Goal: Information Seeking & Learning: Compare options

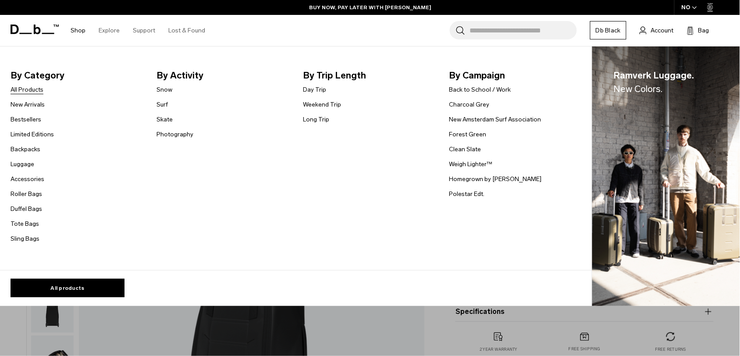
click at [31, 88] on link "All Products" at bounding box center [27, 89] width 33 height 9
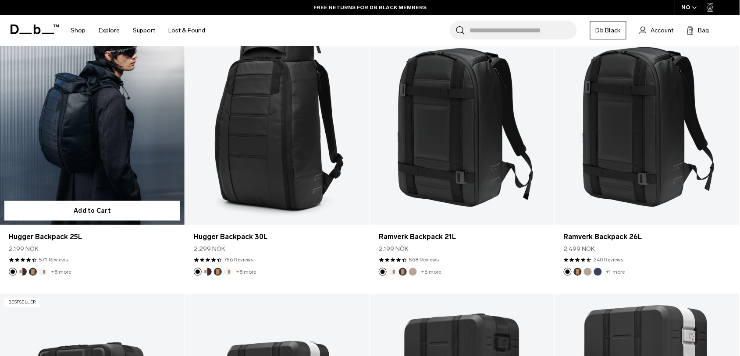
click at [103, 175] on link "Hugger Backpack 25L" at bounding box center [92, 122] width 185 height 205
click at [53, 112] on link "Hugger Backpack 25L" at bounding box center [92, 122] width 185 height 205
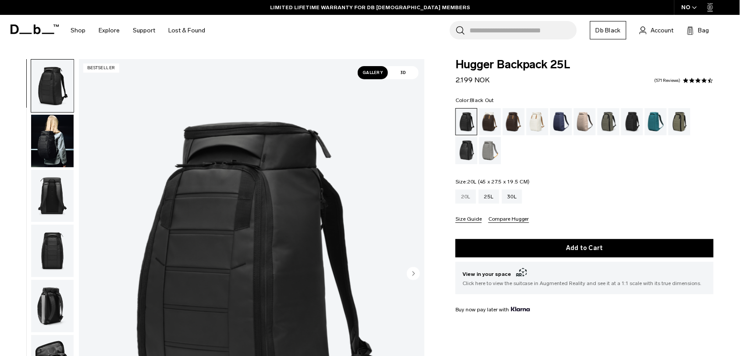
click at [462, 196] on div "20L" at bounding box center [465, 197] width 21 height 14
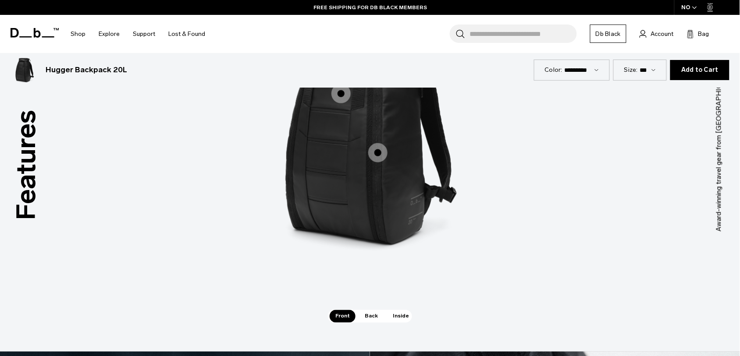
scroll to position [1234, 0]
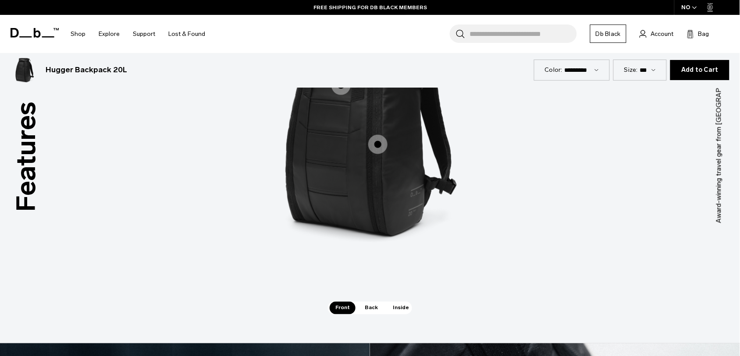
click at [341, 307] on span "Front" at bounding box center [343, 308] width 26 height 12
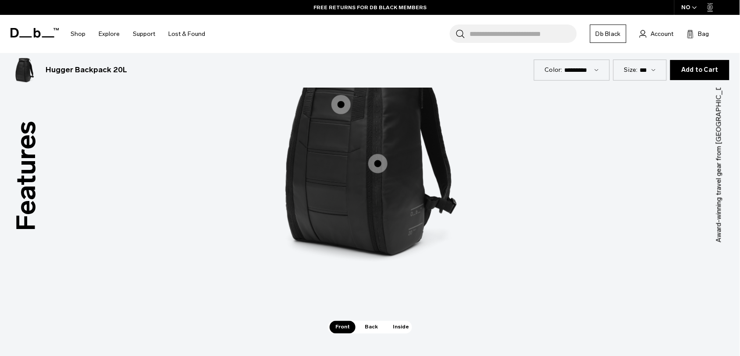
scroll to position [1143, 0]
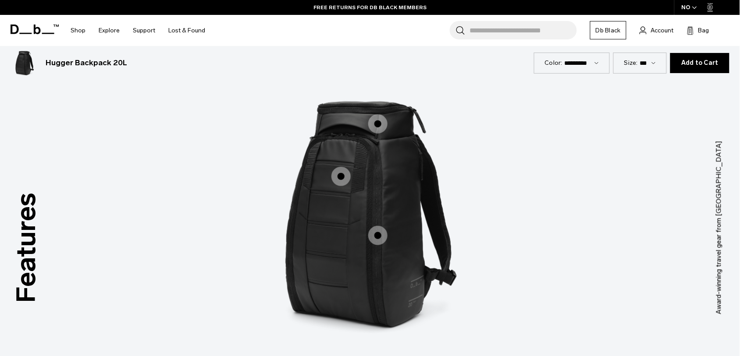
click at [380, 129] on span "1 / 3" at bounding box center [377, 123] width 19 height 19
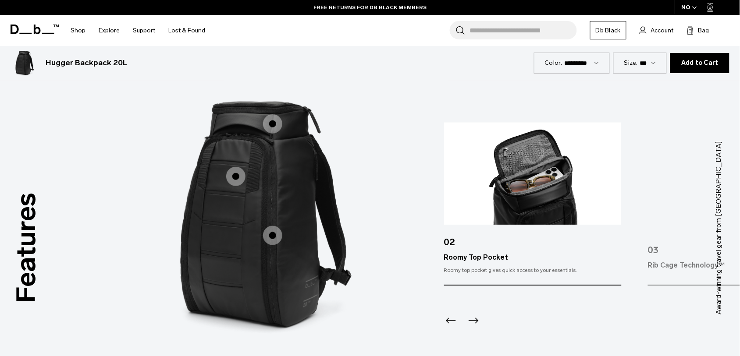
click at [451, 318] on icon "Previous slide" at bounding box center [451, 321] width 14 height 14
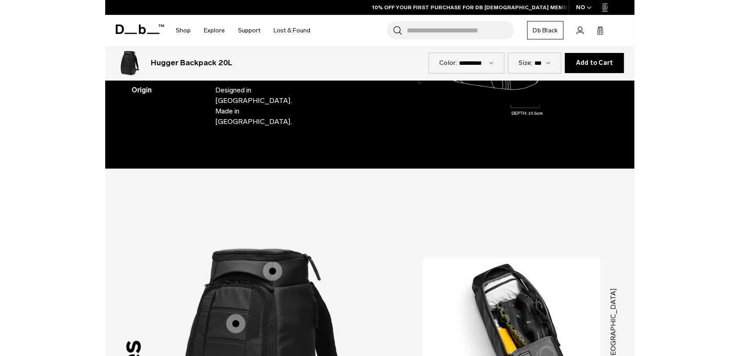
scroll to position [1114, 0]
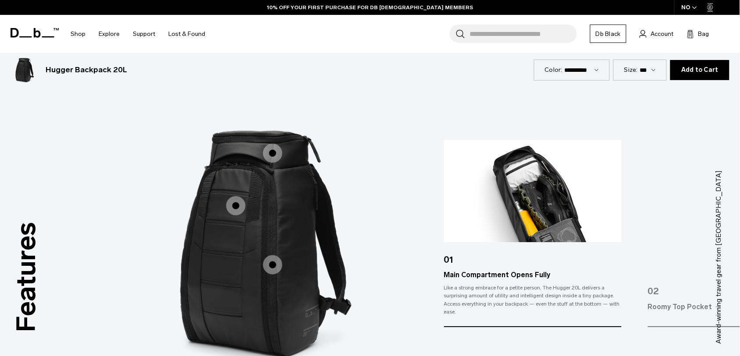
click at [514, 295] on div "Like a strong embrace for a petite person, The Hugger 20L delivers a surprising…" at bounding box center [533, 300] width 178 height 32
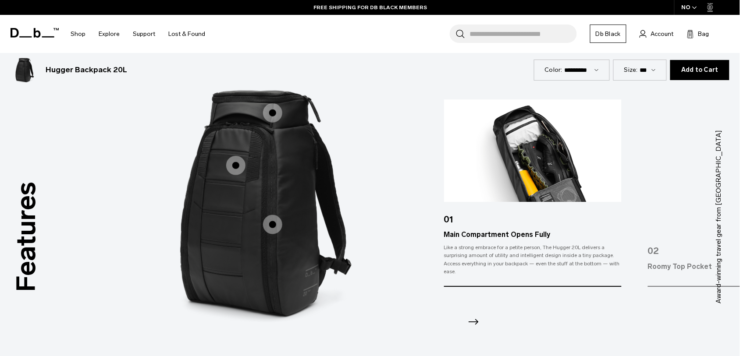
scroll to position [1151, 0]
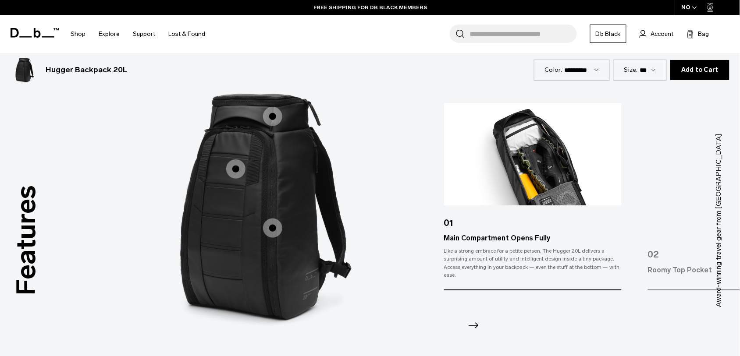
click at [478, 328] on icon "Next slide" at bounding box center [473, 326] width 14 height 14
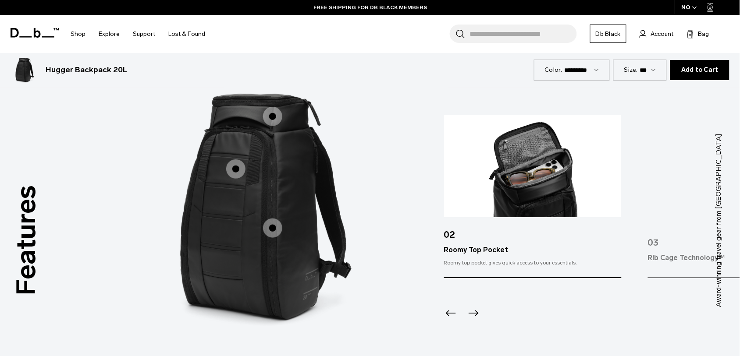
click at [476, 312] on icon "Next slide" at bounding box center [474, 314] width 10 height 6
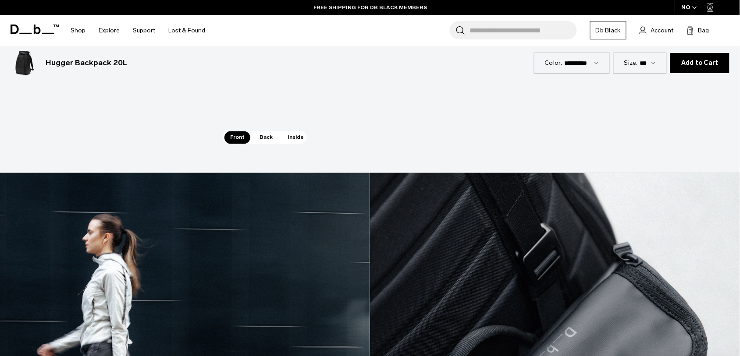
scroll to position [1406, 0]
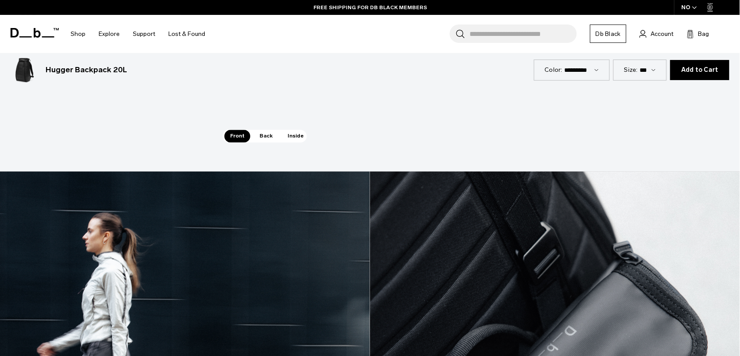
click at [268, 139] on span "Back" at bounding box center [266, 136] width 25 height 12
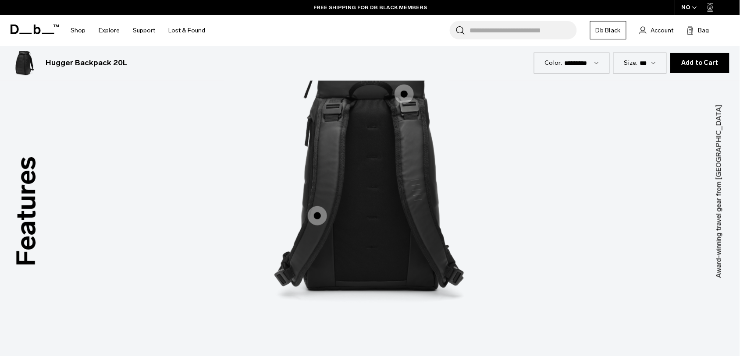
scroll to position [1162, 0]
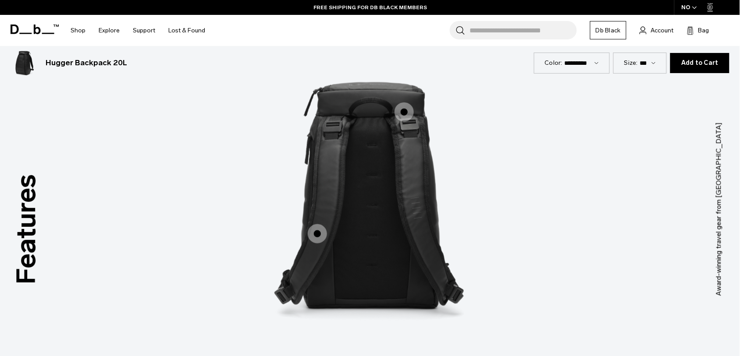
click at [408, 112] on span "2 / 3" at bounding box center [404, 112] width 19 height 19
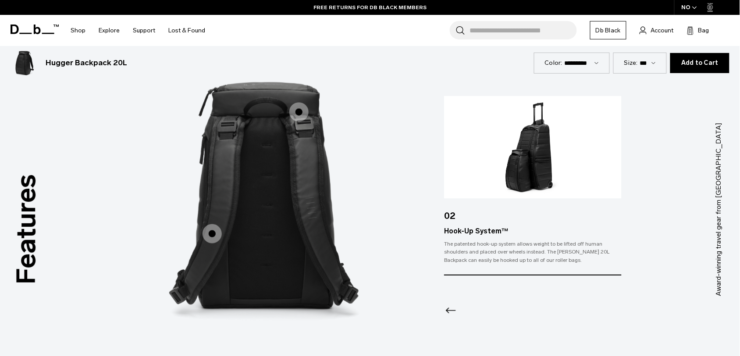
click at [445, 309] on icon "Previous slide" at bounding box center [451, 311] width 14 height 14
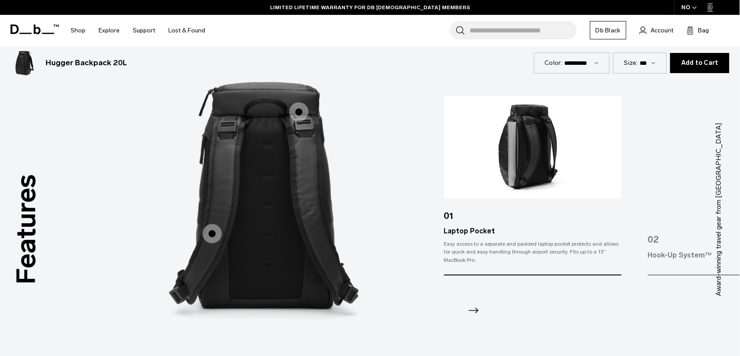
click at [473, 309] on icon "Next slide" at bounding box center [473, 311] width 14 height 14
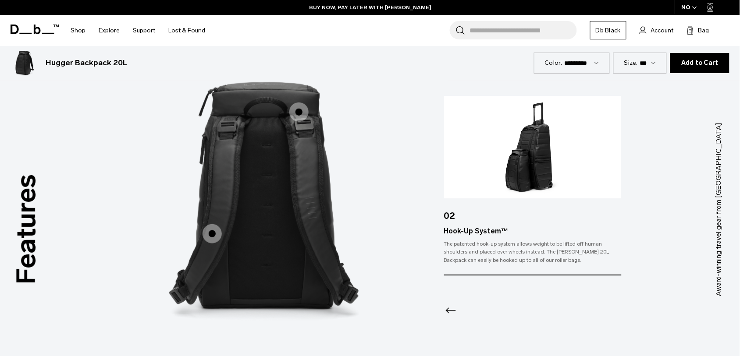
click at [446, 306] on icon "Previous slide" at bounding box center [451, 311] width 14 height 14
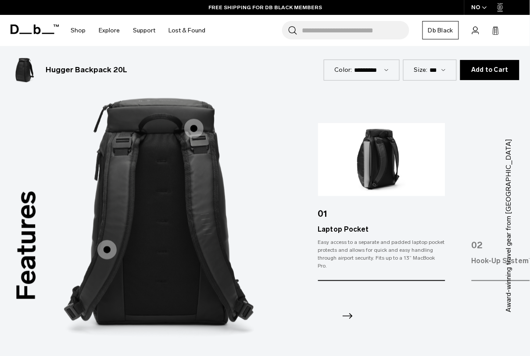
drag, startPoint x: 533, startPoint y: 20, endPoint x: 434, endPoint y: 122, distance: 142.3
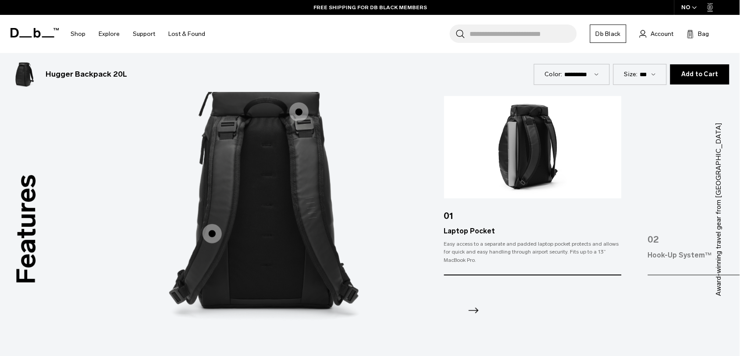
click at [474, 307] on icon "Next slide" at bounding box center [473, 311] width 14 height 14
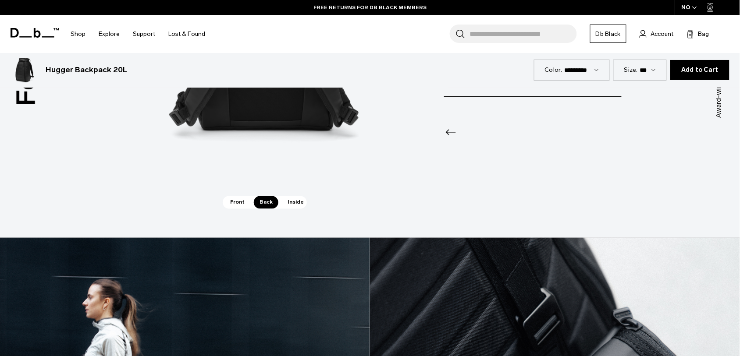
scroll to position [1340, 0]
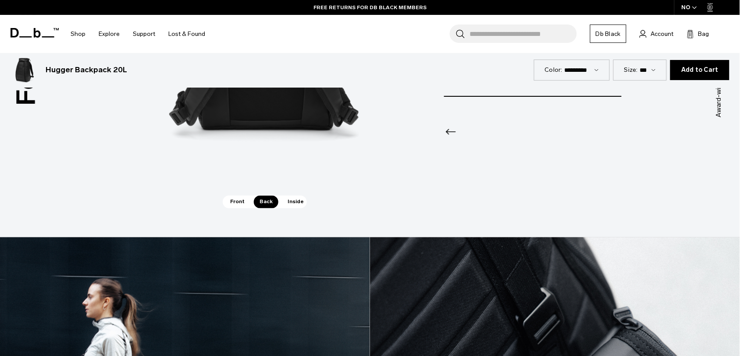
click at [302, 199] on span "Inside" at bounding box center [296, 202] width 28 height 12
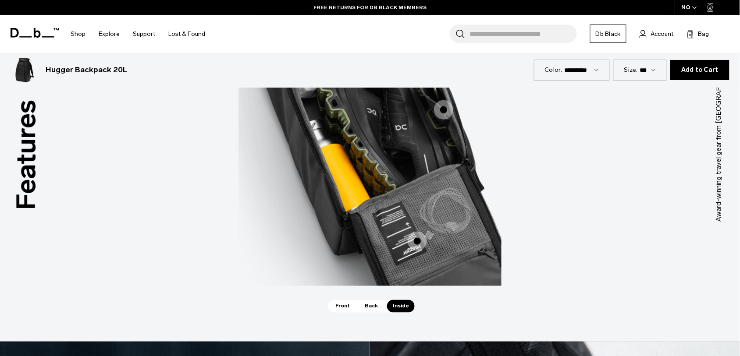
scroll to position [1212, 0]
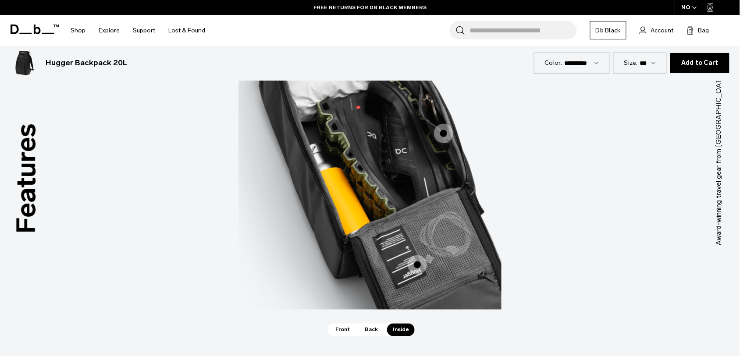
click at [444, 135] on span "3 / 3" at bounding box center [443, 133] width 19 height 19
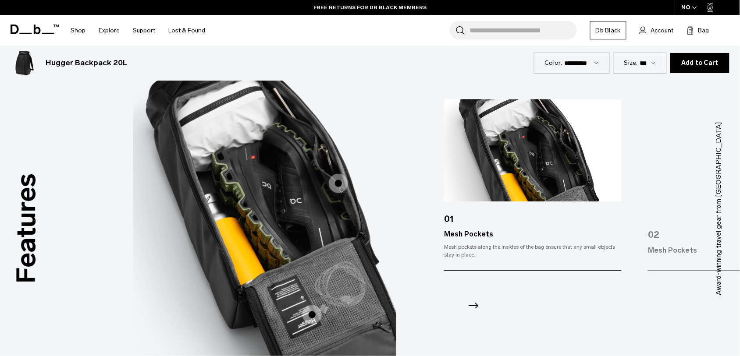
scroll to position [1165, 0]
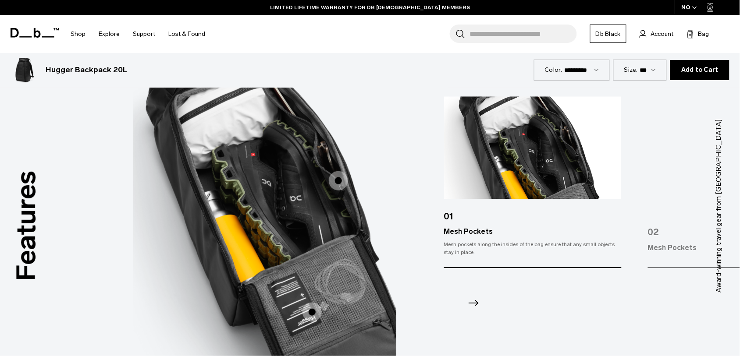
click at [473, 296] on icon "Next slide" at bounding box center [473, 303] width 14 height 14
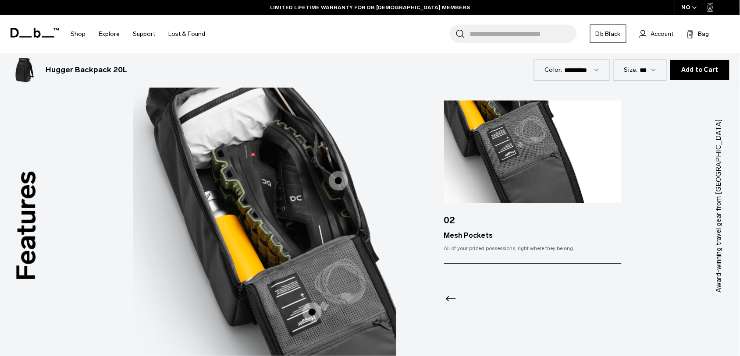
click at [450, 302] on icon "Previous slide" at bounding box center [451, 299] width 14 height 14
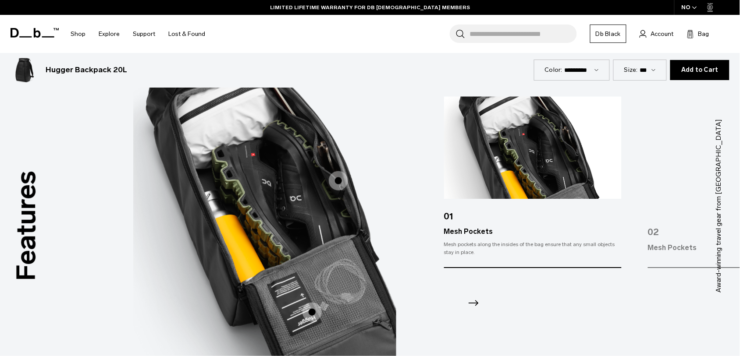
click at [478, 302] on icon "Next slide" at bounding box center [473, 303] width 14 height 14
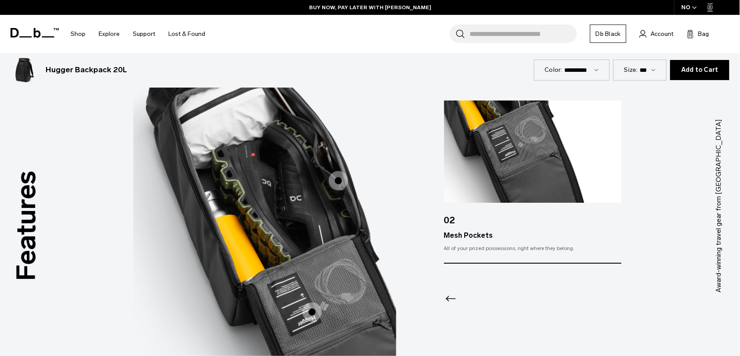
click at [448, 299] on icon "Previous slide" at bounding box center [451, 299] width 14 height 14
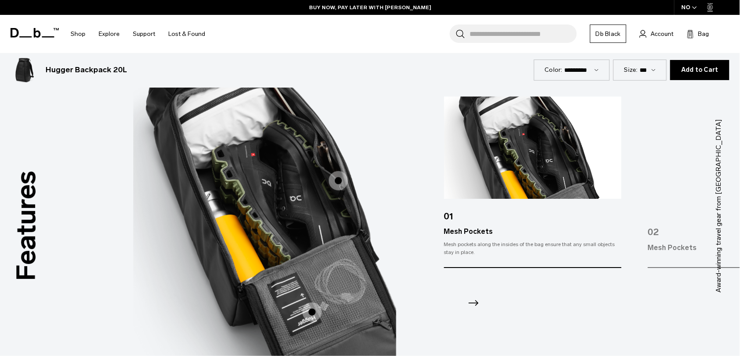
click at [473, 301] on icon "Next slide" at bounding box center [473, 303] width 14 height 14
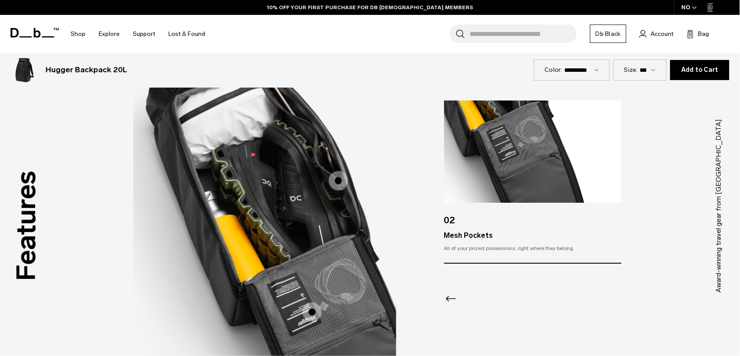
click at [451, 297] on icon "Previous slide" at bounding box center [451, 299] width 14 height 14
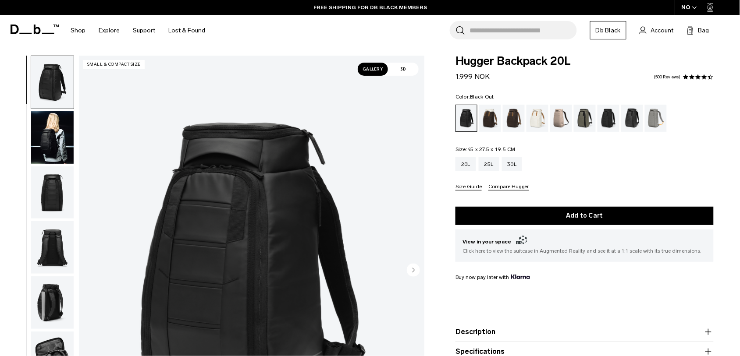
scroll to position [0, 0]
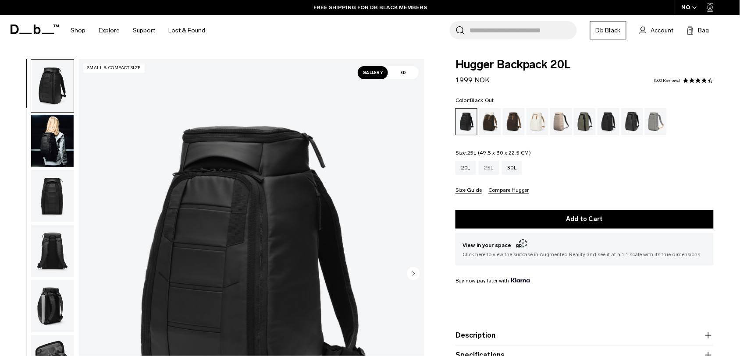
click at [498, 170] on div "25L" at bounding box center [489, 168] width 21 height 14
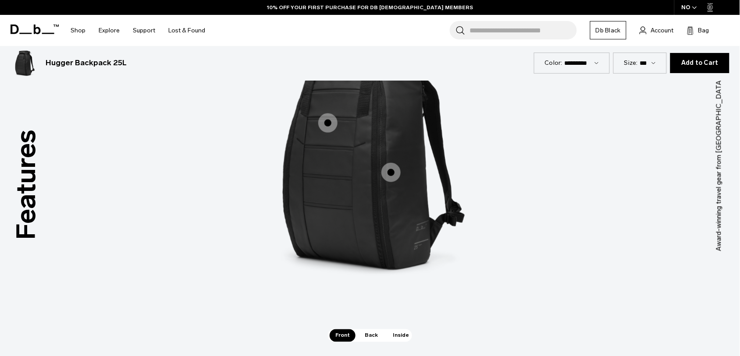
scroll to position [1242, 0]
click at [344, 337] on span "Front" at bounding box center [343, 336] width 26 height 12
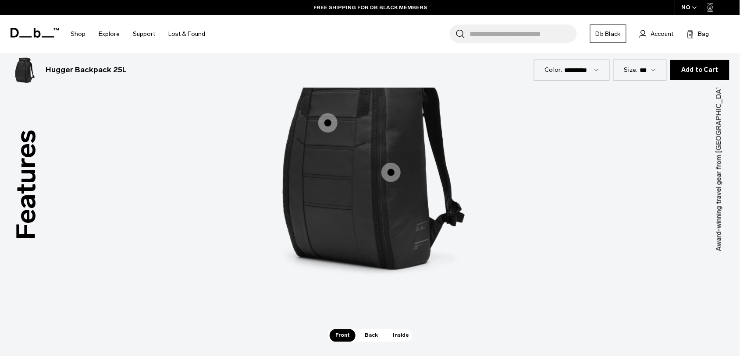
scroll to position [1184, 0]
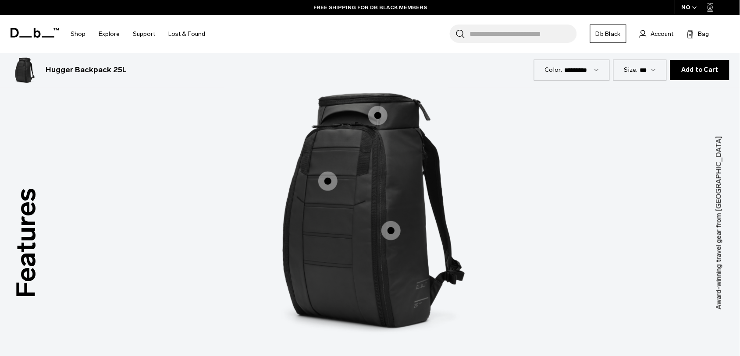
click at [373, 111] on span "1 / 3" at bounding box center [377, 115] width 19 height 19
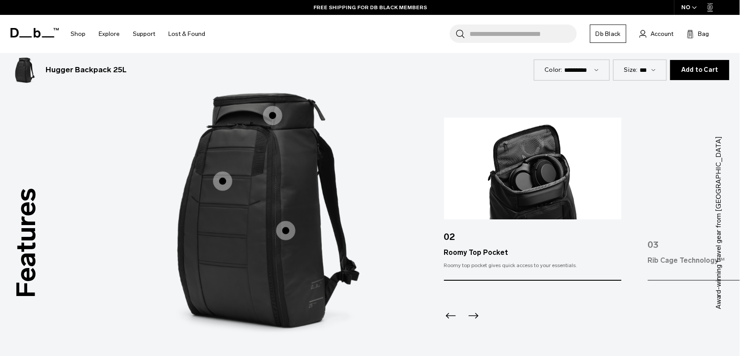
click at [451, 318] on icon "Previous slide" at bounding box center [451, 316] width 14 height 14
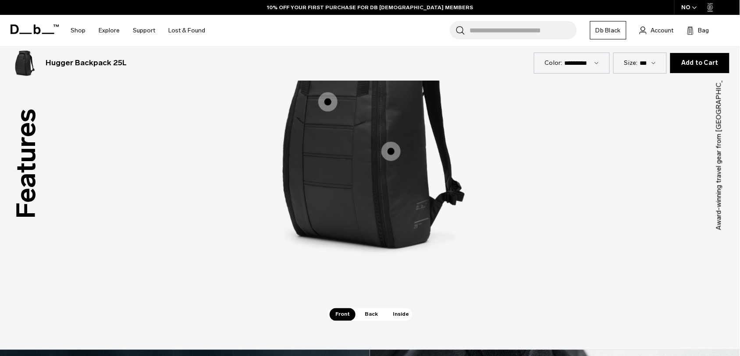
click at [395, 314] on span "Inside" at bounding box center [401, 315] width 28 height 12
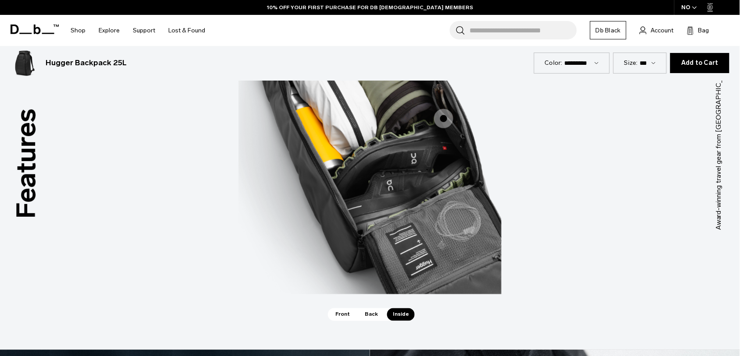
click at [444, 129] on img "3 / 3" at bounding box center [369, 130] width 263 height 329
click at [443, 117] on span "3 / 3" at bounding box center [443, 118] width 19 height 19
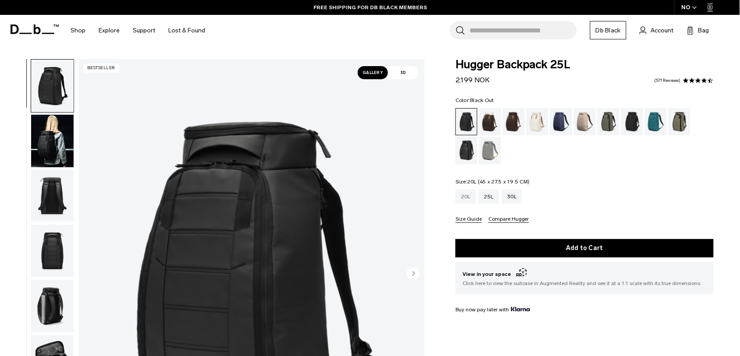
click at [465, 190] on div "20L" at bounding box center [465, 197] width 21 height 14
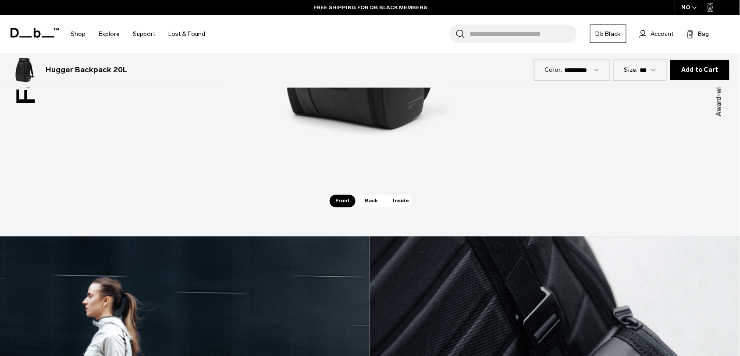
scroll to position [1425, 0]
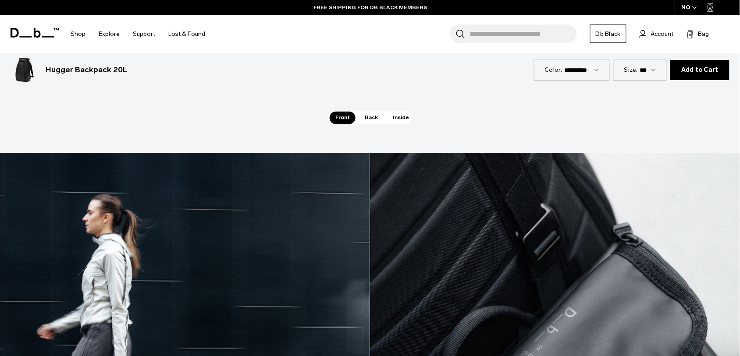
click at [398, 121] on span "Inside" at bounding box center [401, 118] width 28 height 12
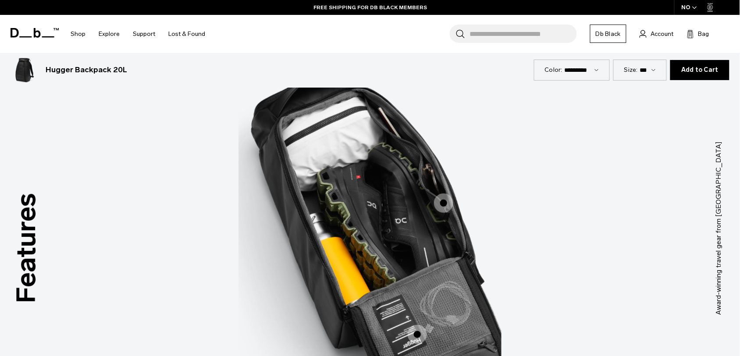
scroll to position [1143, 0]
click at [441, 205] on span "3 / 3" at bounding box center [443, 202] width 19 height 19
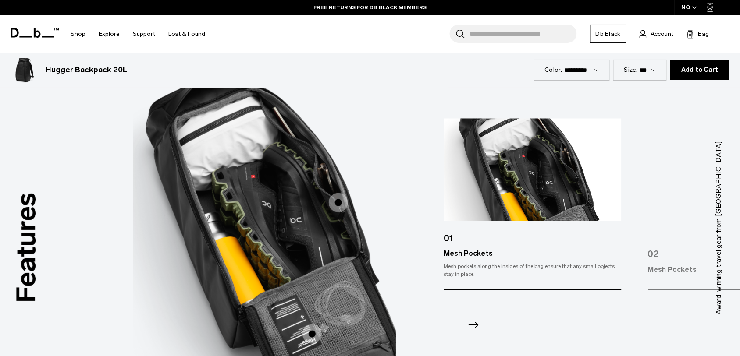
click at [471, 327] on icon "Next slide" at bounding box center [473, 325] width 14 height 14
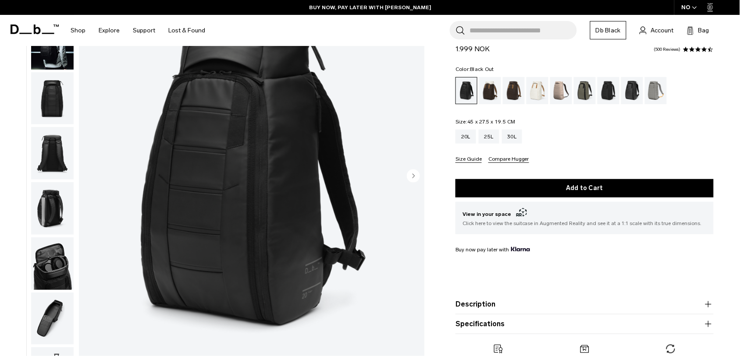
scroll to position [0, 0]
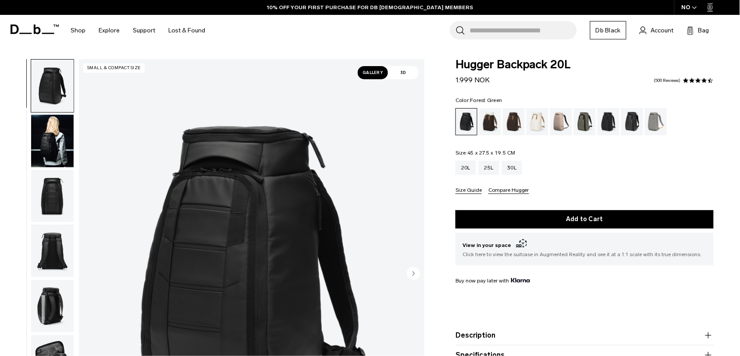
click at [590, 121] on div "Forest Green" at bounding box center [585, 121] width 22 height 27
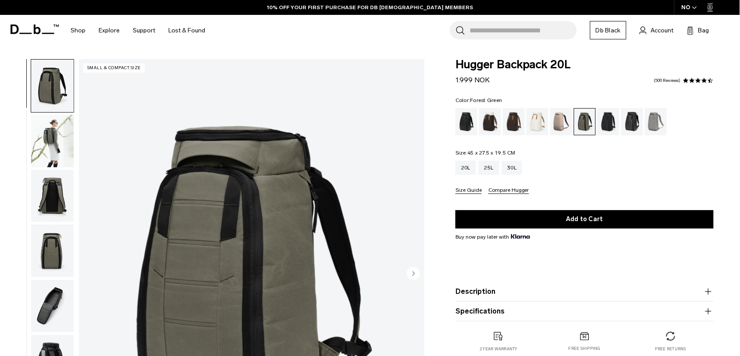
click at [449, 211] on div "Hugger Backpack 20L 1.999 NOK 4.6 star rating 500 Reviews Color: [GEOGRAPHIC_DA…" at bounding box center [584, 214] width 311 height 311
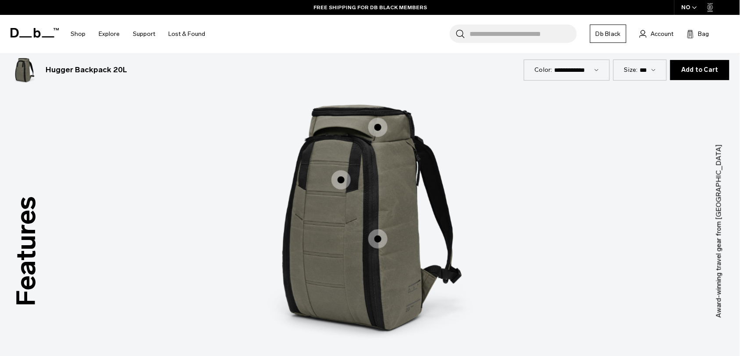
scroll to position [1237, 0]
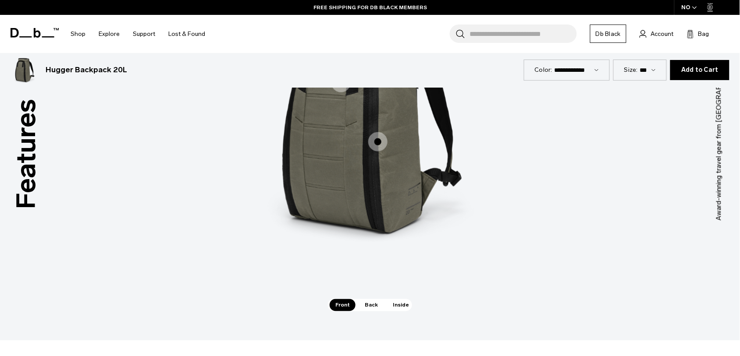
click at [382, 145] on span "1 / 3" at bounding box center [377, 141] width 19 height 19
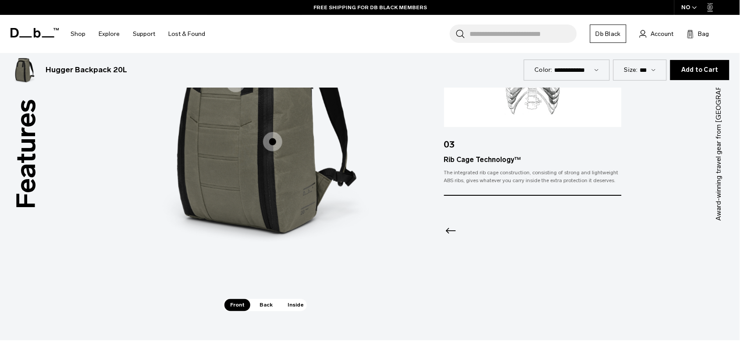
click at [455, 229] on icon "Previous slide" at bounding box center [451, 231] width 14 height 14
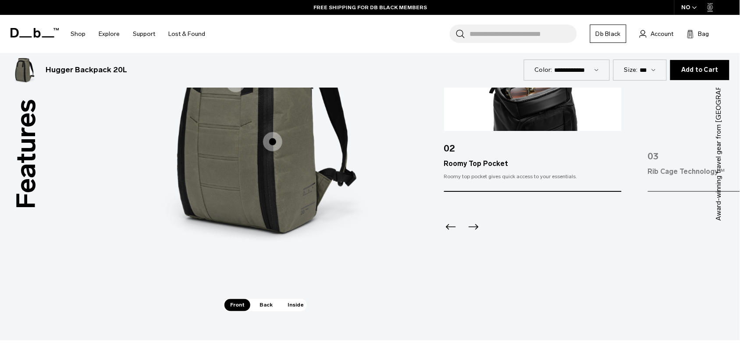
click at [455, 229] on icon "Previous slide" at bounding box center [451, 227] width 14 height 14
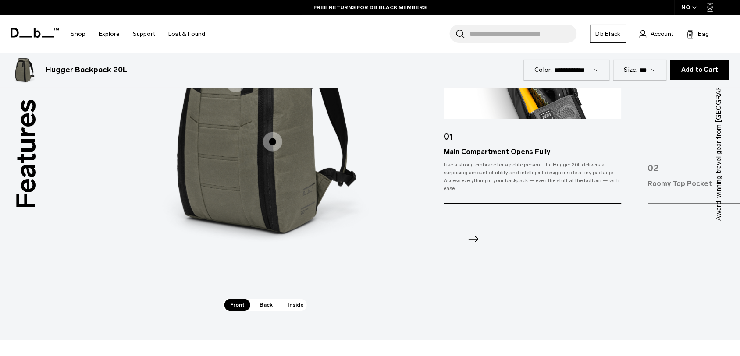
click at [270, 301] on span "Back" at bounding box center [266, 305] width 25 height 12
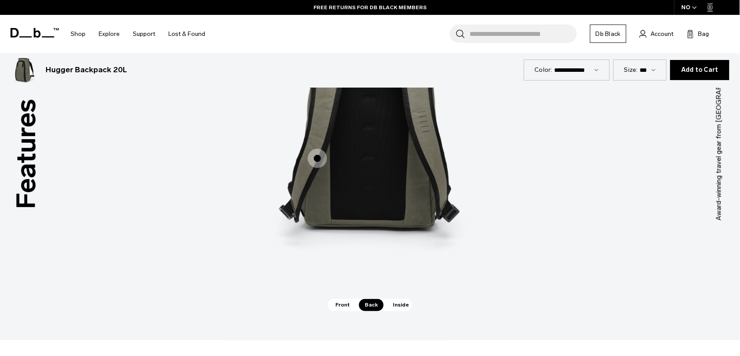
click at [321, 158] on span "2 / 3" at bounding box center [317, 158] width 19 height 19
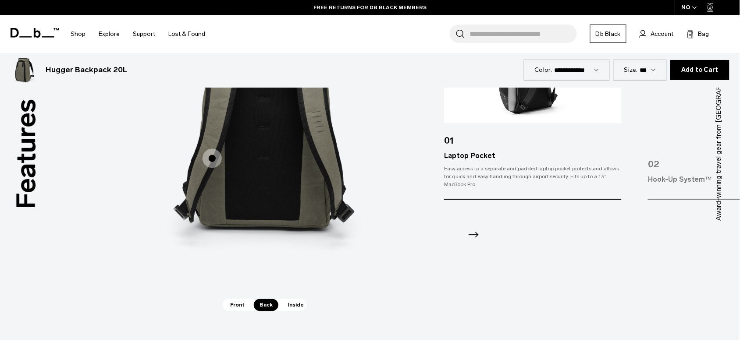
click at [473, 235] on icon "Next slide" at bounding box center [473, 235] width 14 height 14
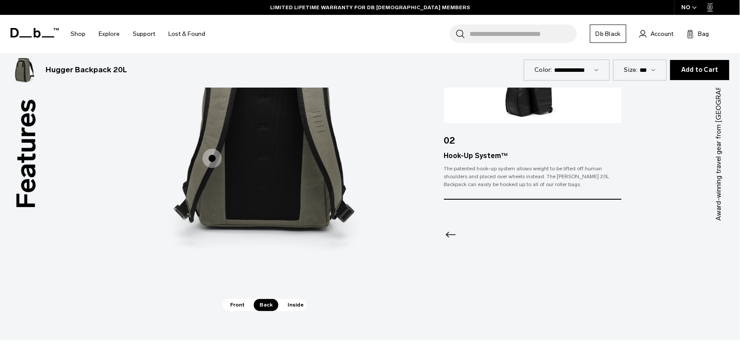
click at [288, 312] on div "Features Tap a hotspot to learn more Award-winning travel gear from Scandinavia…" at bounding box center [370, 134] width 740 height 413
click at [295, 308] on span "Inside" at bounding box center [296, 305] width 28 height 12
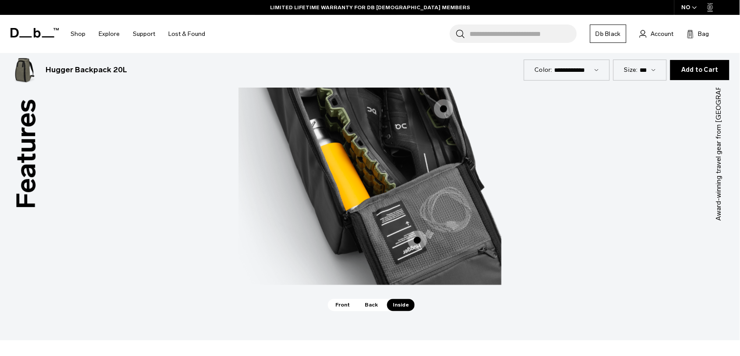
click at [415, 238] on span "3 / 3" at bounding box center [417, 240] width 19 height 19
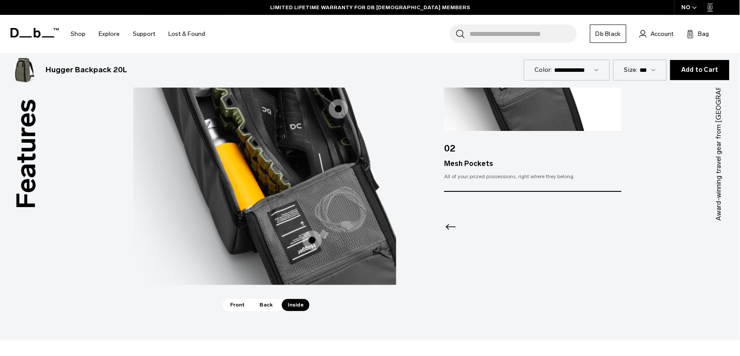
click at [452, 224] on icon "Previous slide" at bounding box center [451, 227] width 14 height 14
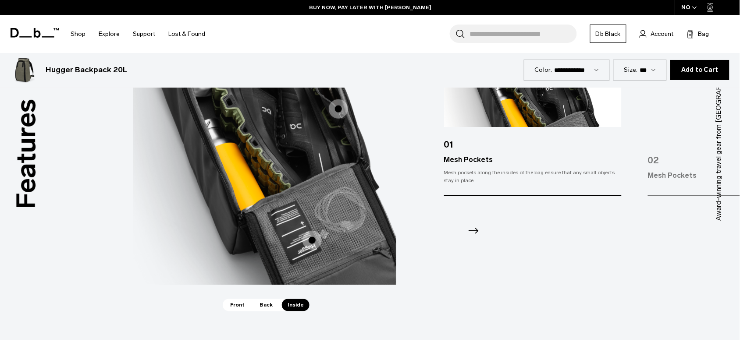
click at [478, 226] on icon "Next slide" at bounding box center [473, 231] width 14 height 14
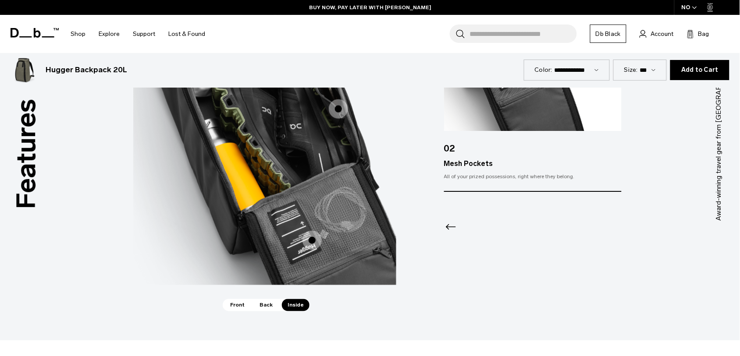
click at [446, 231] on icon "Previous slide" at bounding box center [451, 227] width 14 height 14
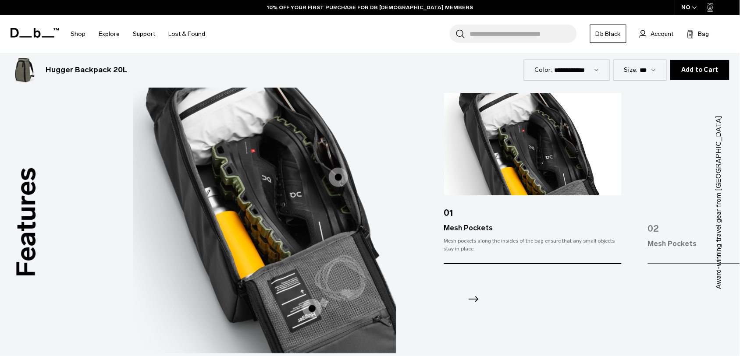
scroll to position [1226, 0]
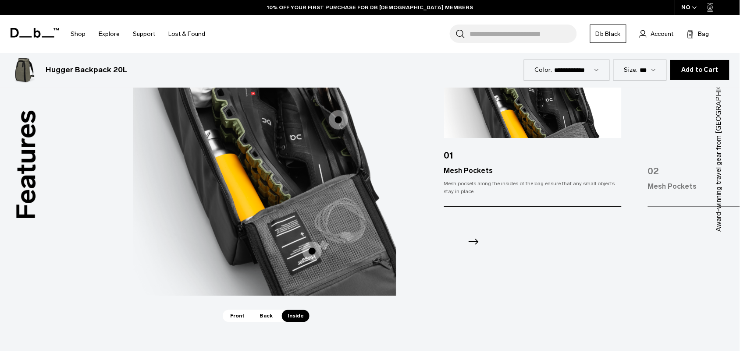
click at [262, 314] on span "Back" at bounding box center [266, 316] width 25 height 12
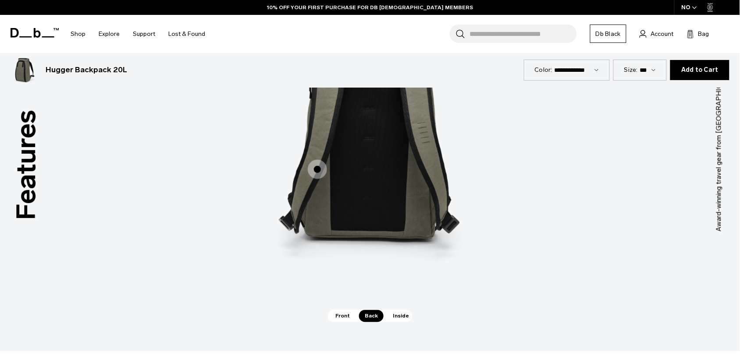
click at [341, 317] on span "Front" at bounding box center [343, 316] width 26 height 12
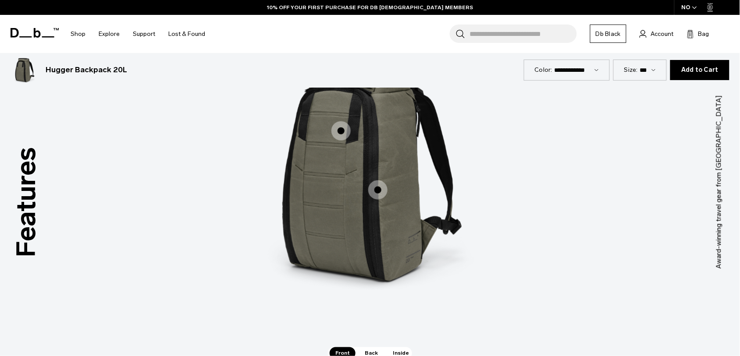
scroll to position [1215, 0]
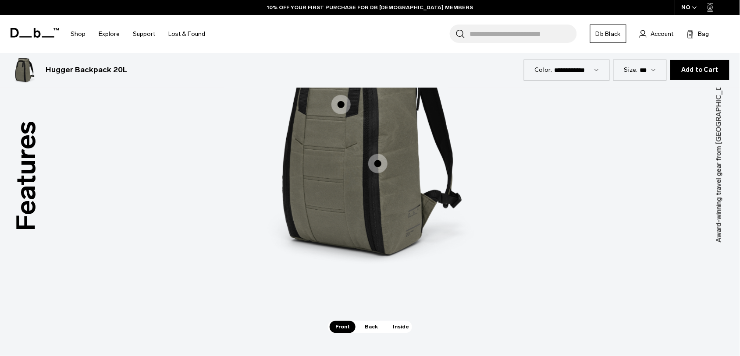
click at [371, 326] on span "Back" at bounding box center [371, 327] width 25 height 12
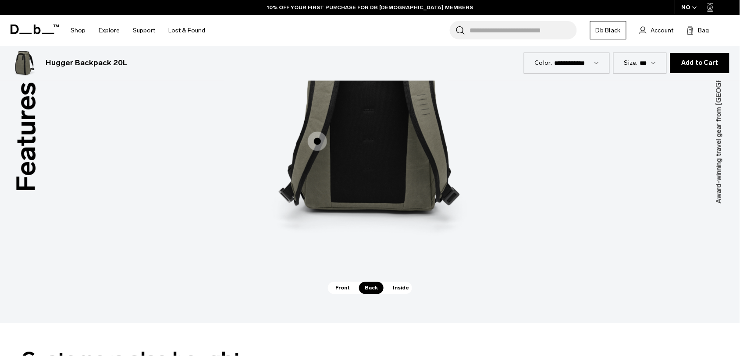
scroll to position [1277, 0]
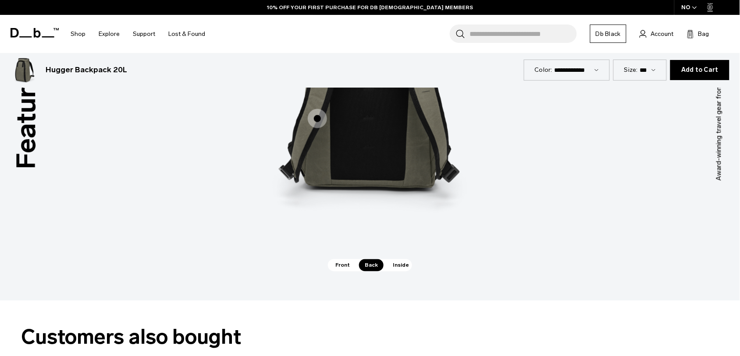
click at [348, 263] on span "Front" at bounding box center [343, 266] width 26 height 12
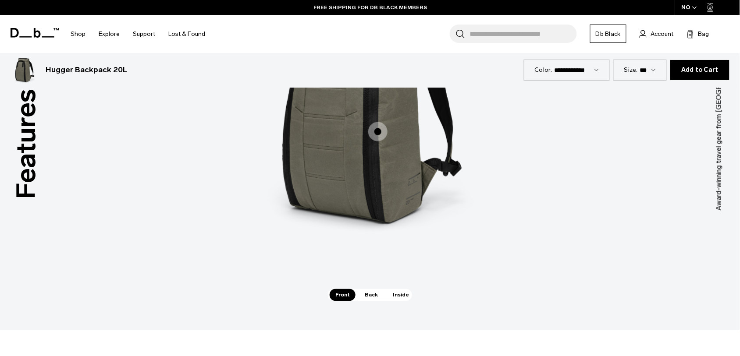
scroll to position [1175, 0]
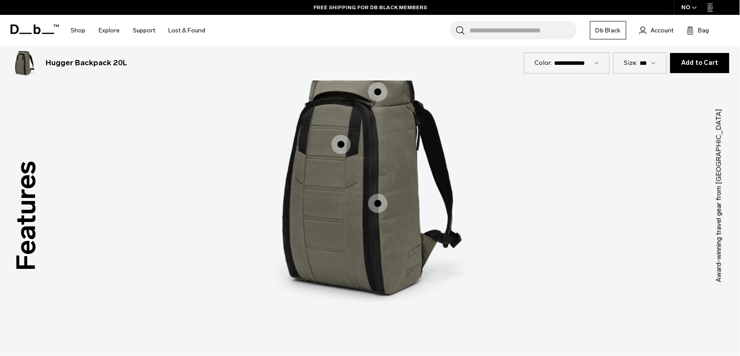
click at [382, 89] on span "1 / 3" at bounding box center [377, 91] width 19 height 19
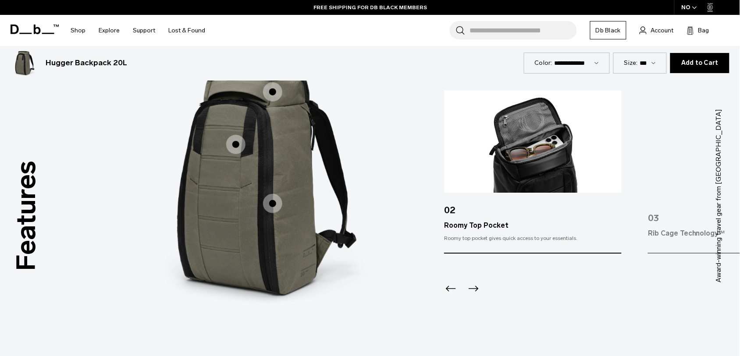
click at [476, 290] on icon "Next slide" at bounding box center [473, 289] width 14 height 14
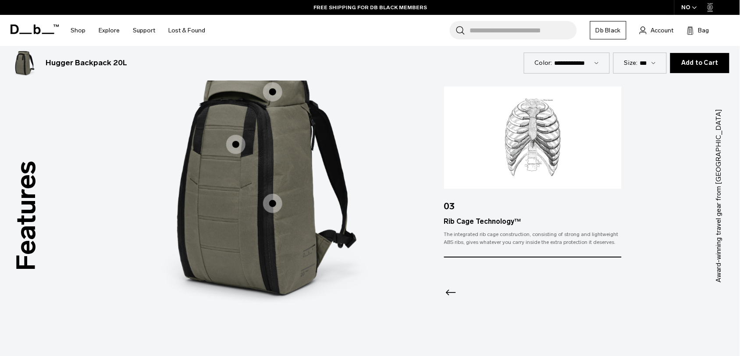
click at [454, 288] on icon "Previous slide" at bounding box center [451, 293] width 14 height 14
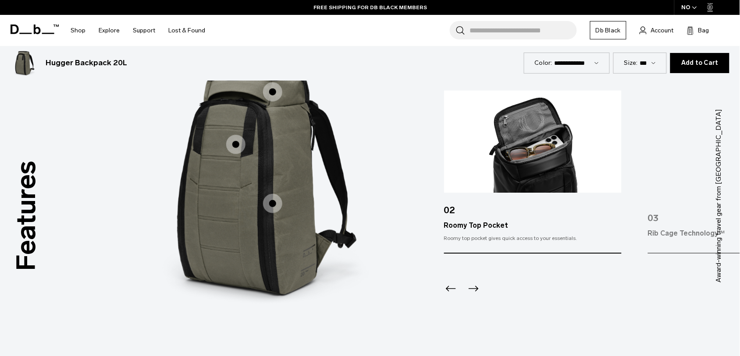
click at [454, 288] on icon "Previous slide" at bounding box center [451, 289] width 10 height 6
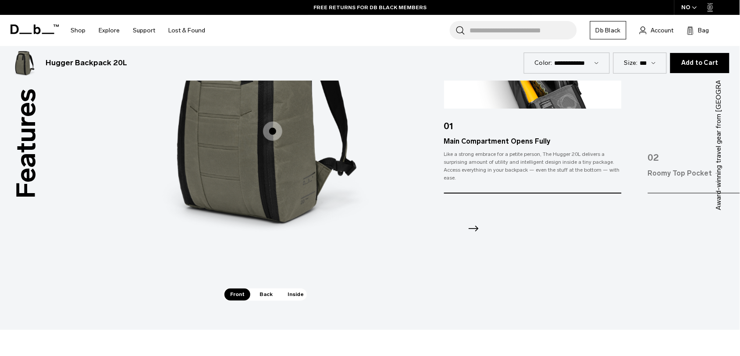
scroll to position [1248, 0]
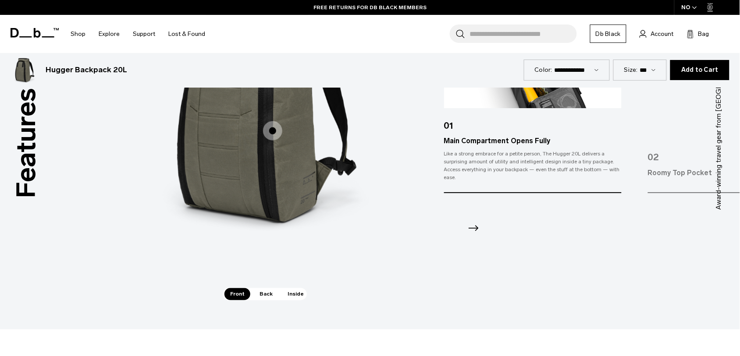
click at [270, 295] on span "Back" at bounding box center [266, 294] width 25 height 12
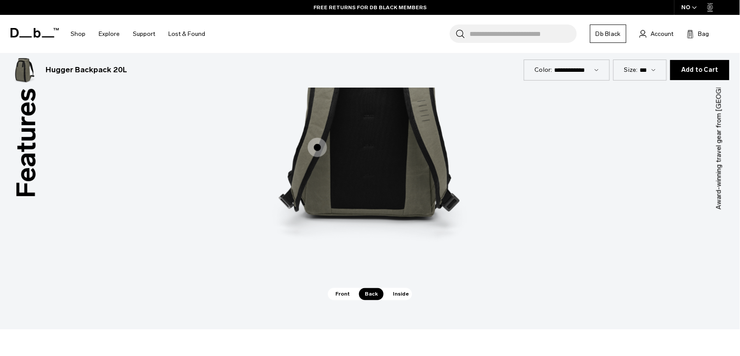
click at [352, 292] on span "Front" at bounding box center [343, 294] width 26 height 12
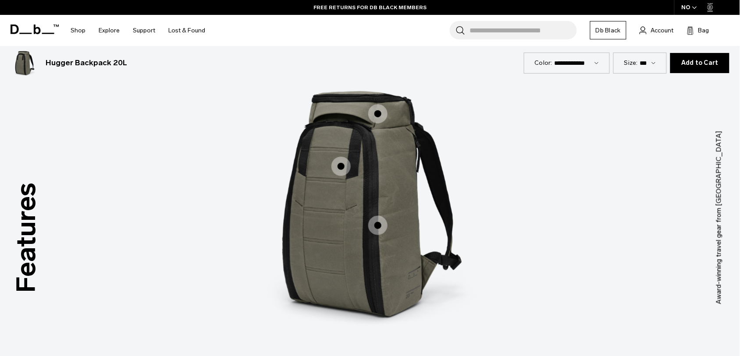
scroll to position [1134, 0]
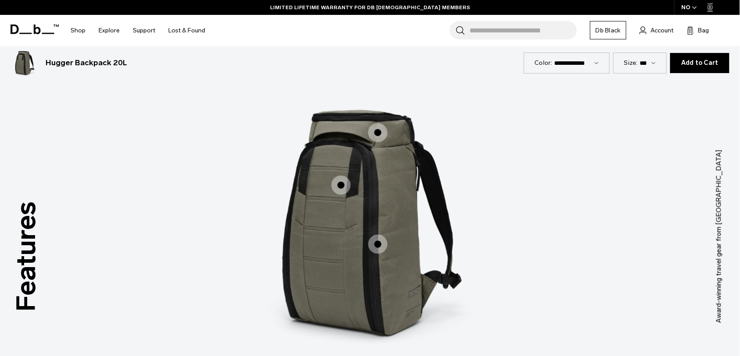
click at [404, 209] on img "1 / 3" at bounding box center [369, 223] width 263 height 329
click at [385, 134] on span "1 / 3" at bounding box center [377, 132] width 19 height 19
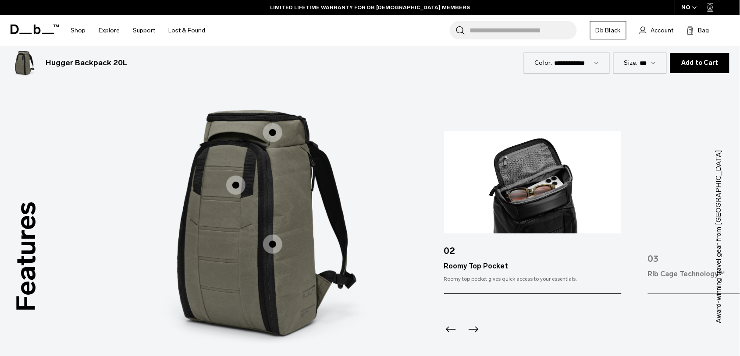
click at [452, 330] on icon "Previous slide" at bounding box center [451, 330] width 14 height 14
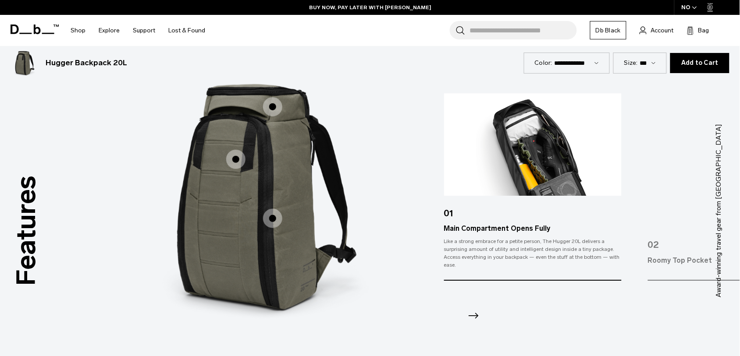
scroll to position [1248, 0]
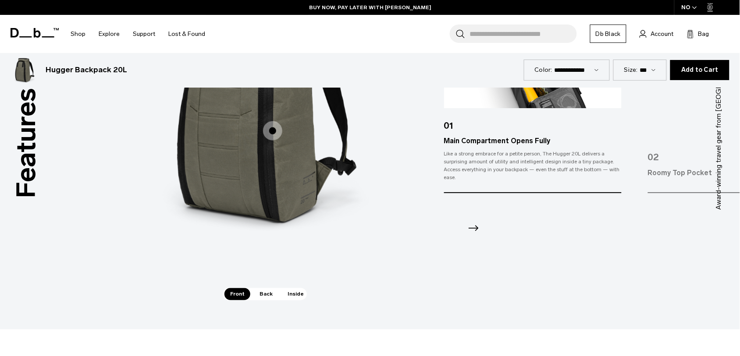
click at [262, 297] on span "Back" at bounding box center [266, 294] width 25 height 12
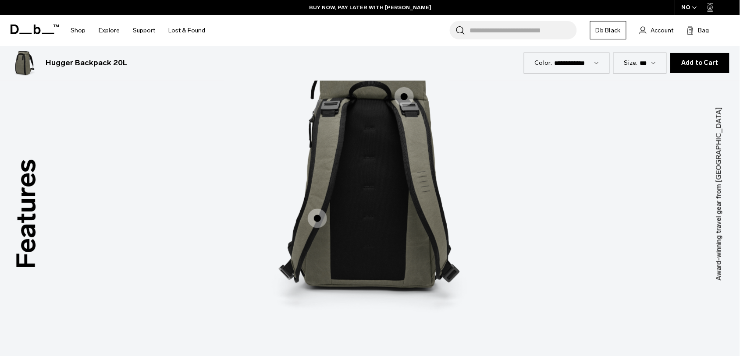
scroll to position [1175, 0]
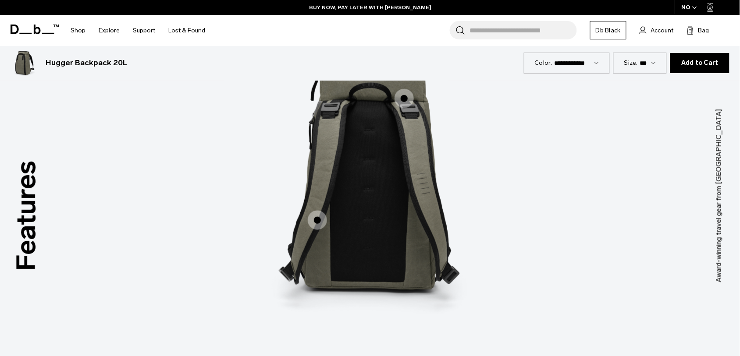
click at [316, 216] on span "2 / 3" at bounding box center [317, 220] width 19 height 19
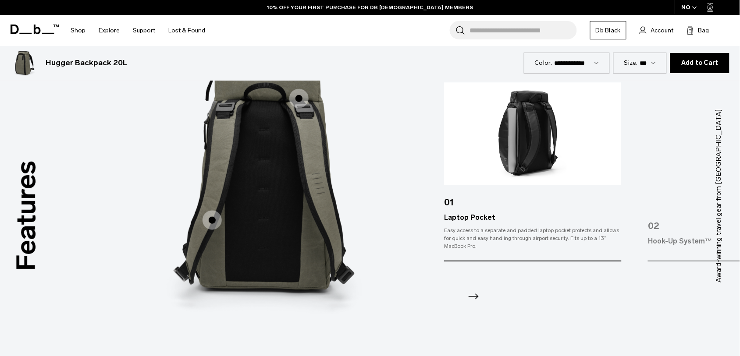
click at [479, 297] on icon "Next slide" at bounding box center [473, 297] width 14 height 14
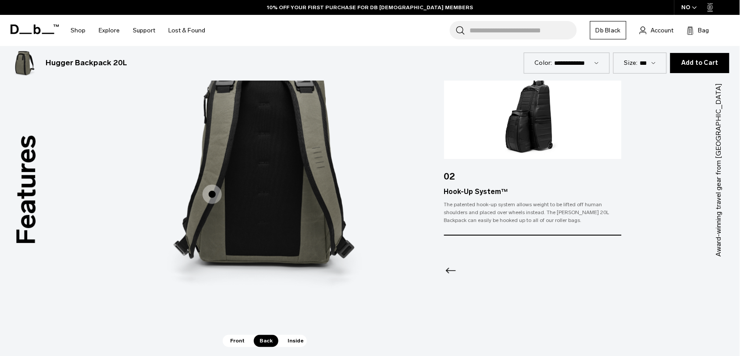
scroll to position [1233, 0]
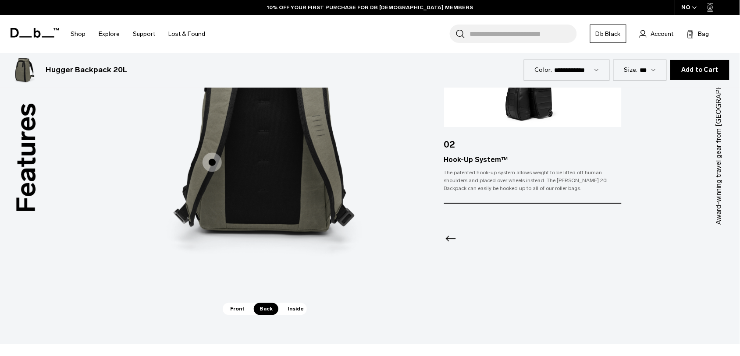
click at [300, 305] on span "Inside" at bounding box center [296, 309] width 28 height 12
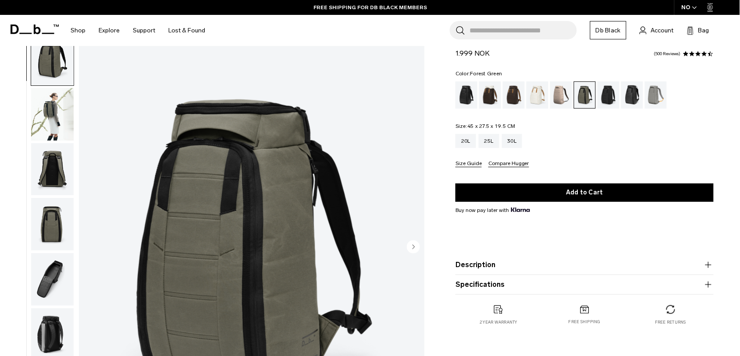
scroll to position [17, 0]
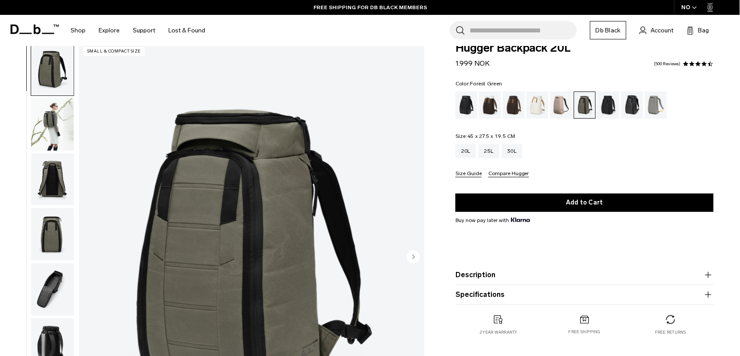
drag, startPoint x: 477, startPoint y: 216, endPoint x: 683, endPoint y: 146, distance: 217.4
click at [683, 146] on div "20L 25L 30L" at bounding box center [584, 151] width 258 height 14
click at [615, 103] on div "Charcoal Grey" at bounding box center [608, 105] width 22 height 27
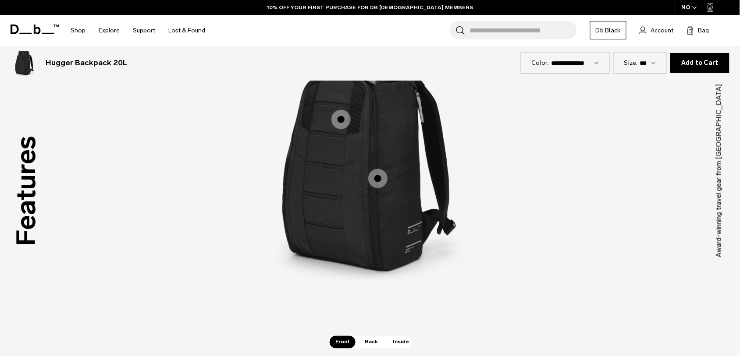
scroll to position [1173, 0]
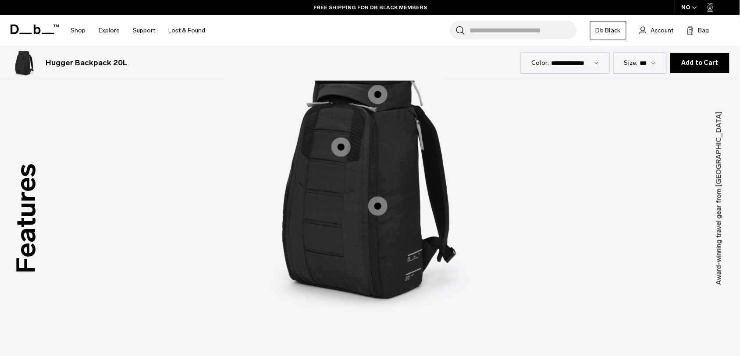
click at [375, 200] on span "1 / 3" at bounding box center [377, 206] width 19 height 19
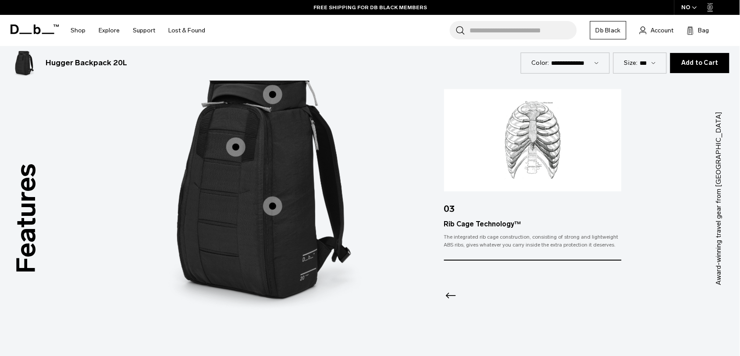
click at [451, 297] on icon "Previous slide" at bounding box center [451, 296] width 14 height 14
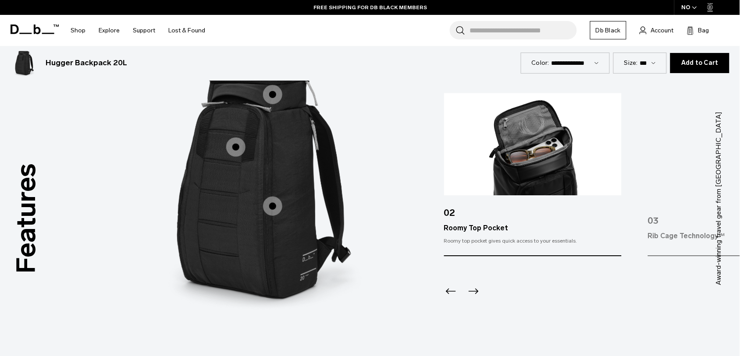
click at [451, 297] on icon "Previous slide" at bounding box center [451, 292] width 14 height 14
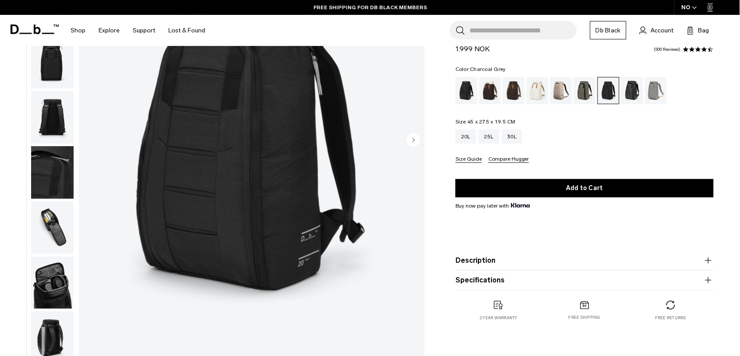
scroll to position [0, 0]
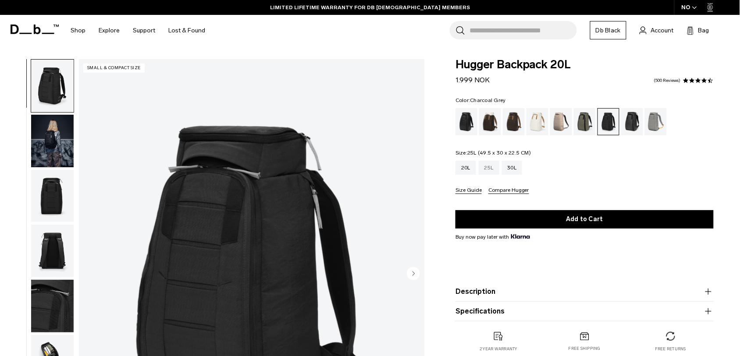
click at [487, 167] on div "25L" at bounding box center [489, 168] width 21 height 14
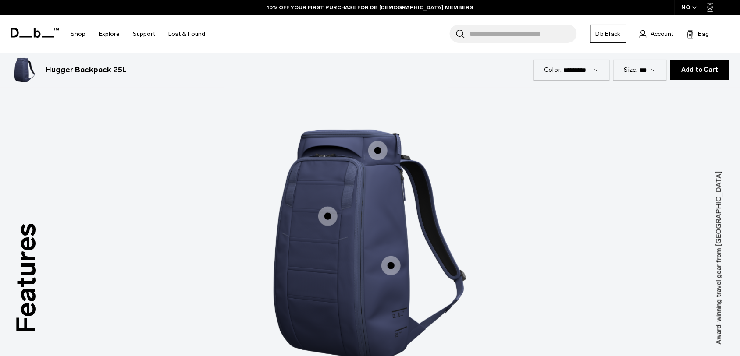
scroll to position [1142, 0]
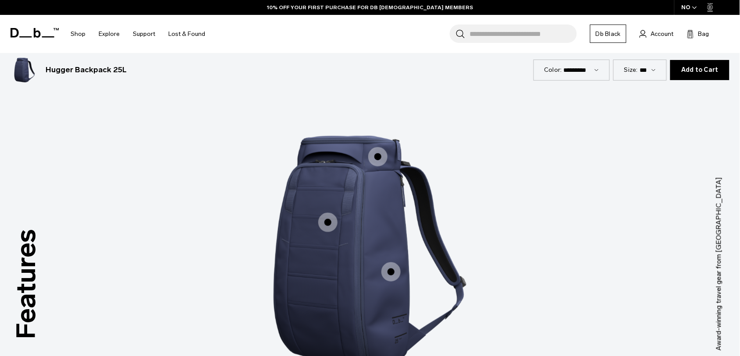
click at [372, 150] on span "1 / 3" at bounding box center [377, 156] width 19 height 19
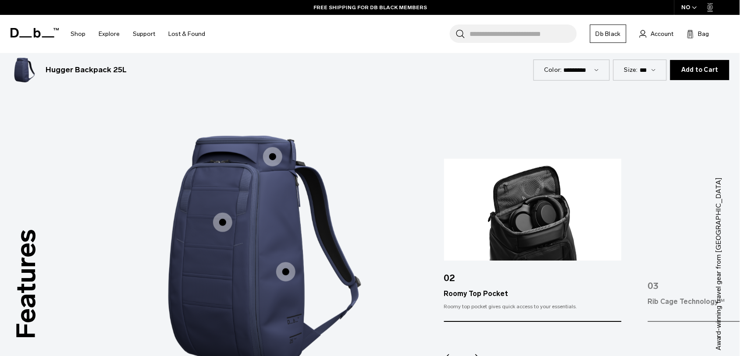
scroll to position [1160, 0]
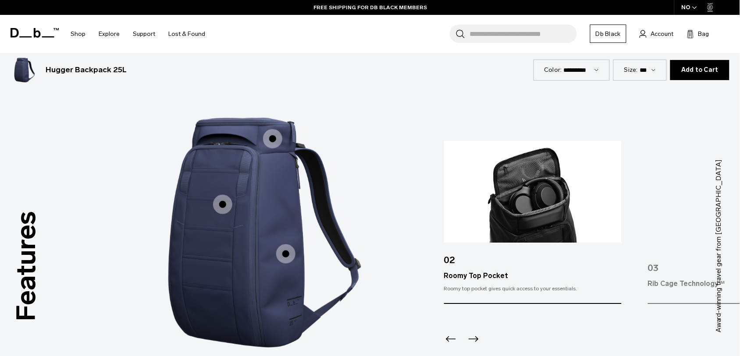
click at [471, 332] on icon "Next slide" at bounding box center [473, 339] width 14 height 14
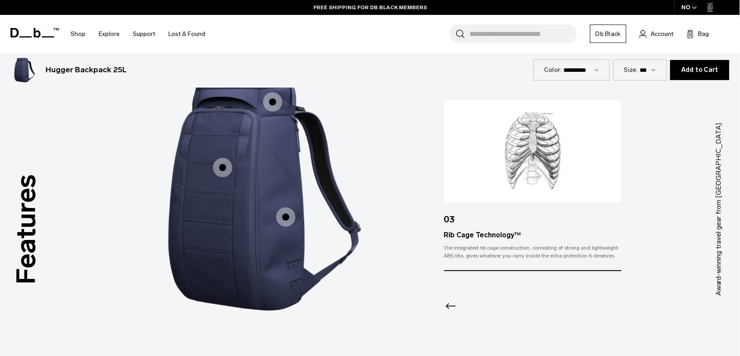
click at [452, 302] on icon "Previous slide" at bounding box center [451, 306] width 14 height 14
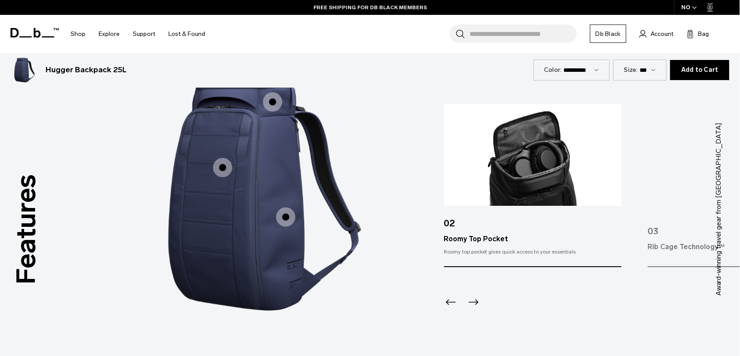
click at [452, 302] on icon "Previous slide" at bounding box center [451, 303] width 10 height 6
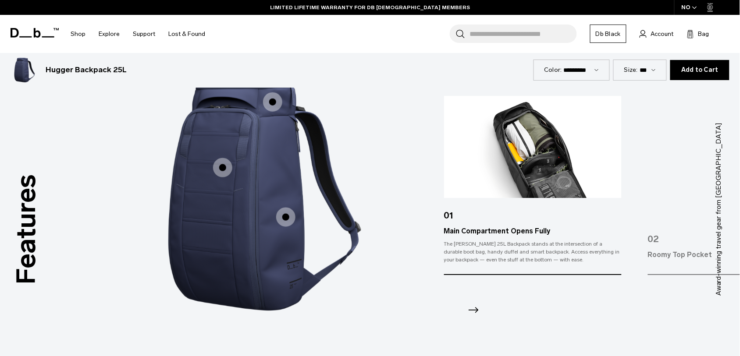
click at [521, 143] on img "1 / 3" at bounding box center [533, 147] width 178 height 102
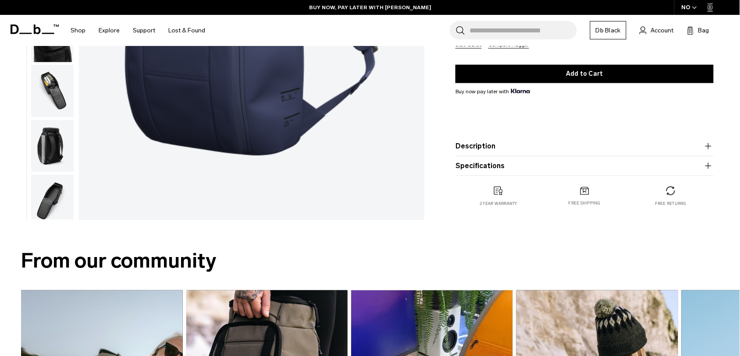
scroll to position [0, 0]
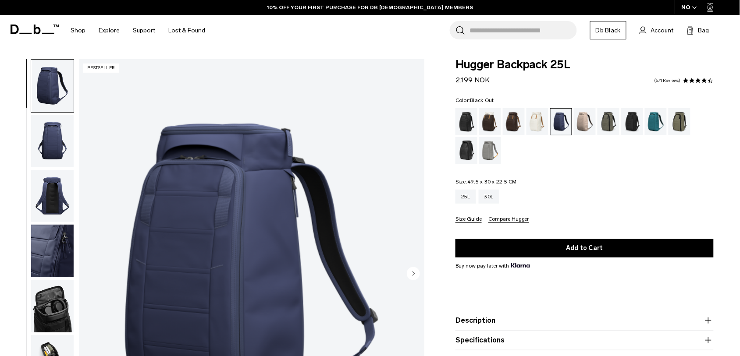
click at [459, 117] on div "Black Out" at bounding box center [466, 121] width 22 height 27
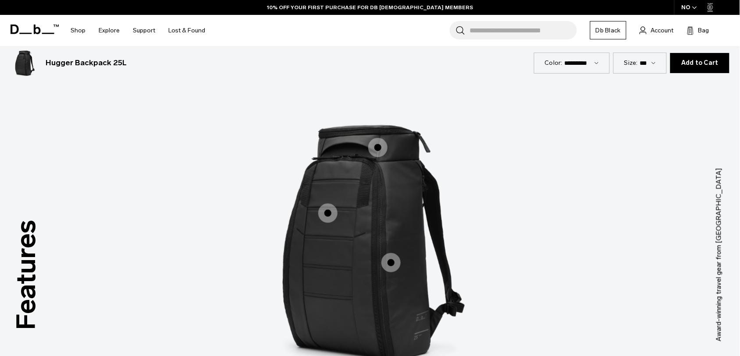
scroll to position [1140, 0]
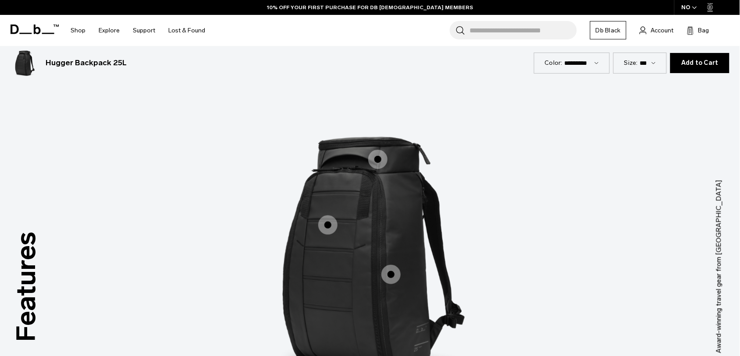
click at [374, 156] on span "1 / 3" at bounding box center [377, 159] width 19 height 19
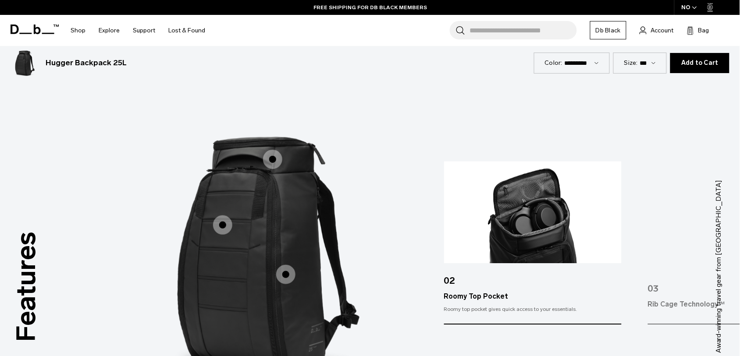
scroll to position [1176, 0]
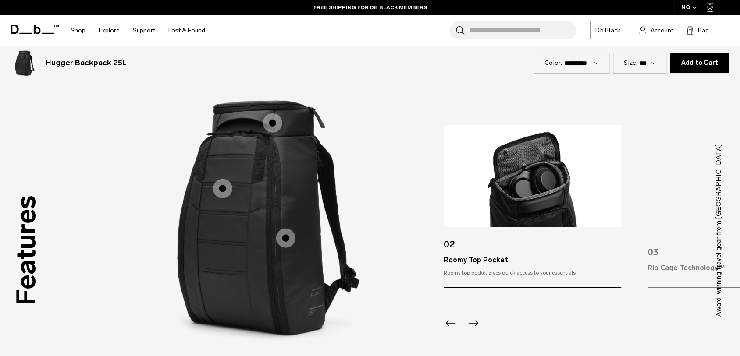
click at [449, 325] on icon "Previous slide" at bounding box center [451, 323] width 14 height 14
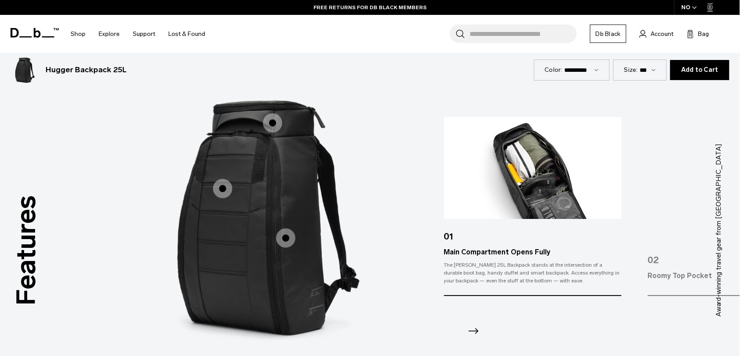
click at [473, 332] on icon "Next slide" at bounding box center [473, 331] width 14 height 14
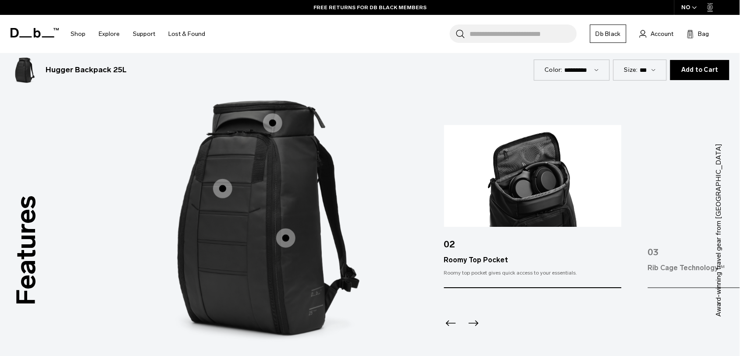
click at [473, 332] on div "Next slide" at bounding box center [472, 325] width 12 height 19
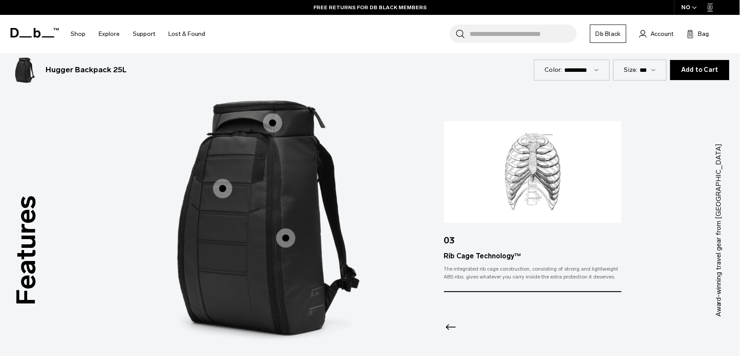
click at [452, 332] on icon "Previous slide" at bounding box center [451, 327] width 14 height 14
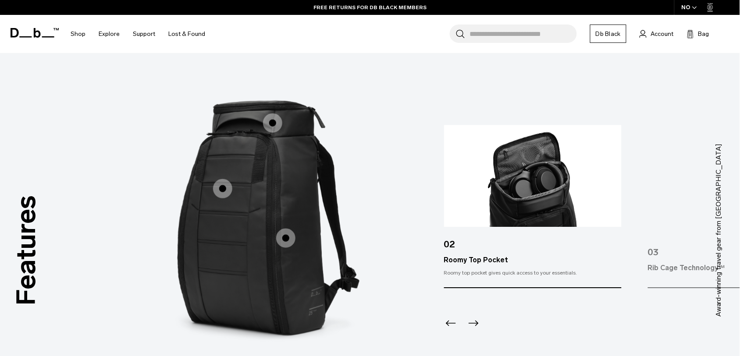
scroll to position [0, 0]
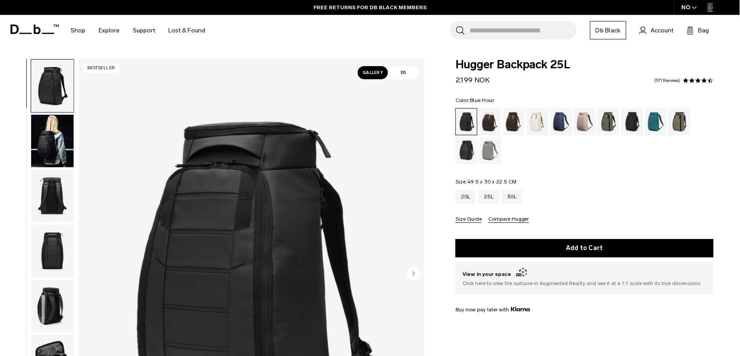
click at [562, 118] on div "Blue Hour" at bounding box center [561, 121] width 22 height 27
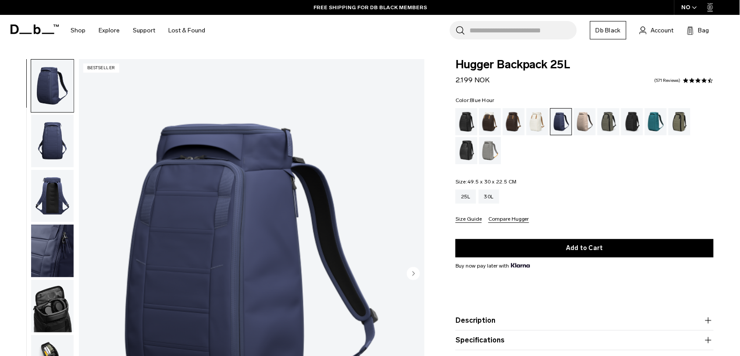
click at [438, 248] on div "Hugger Backpack 25L 2.199 NOK 4.5 star rating 571 Reviews Color: Blue Hour Out …" at bounding box center [584, 229] width 311 height 340
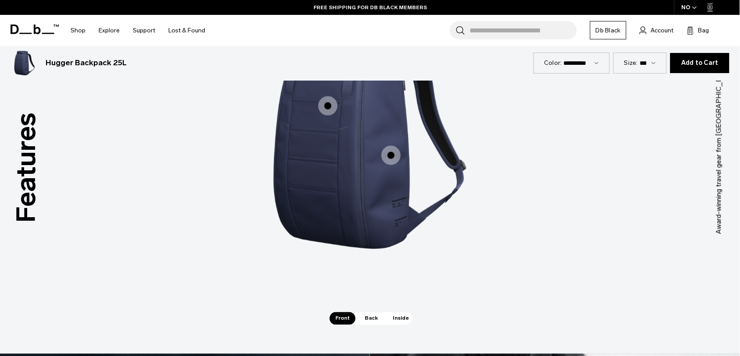
scroll to position [1249, 0]
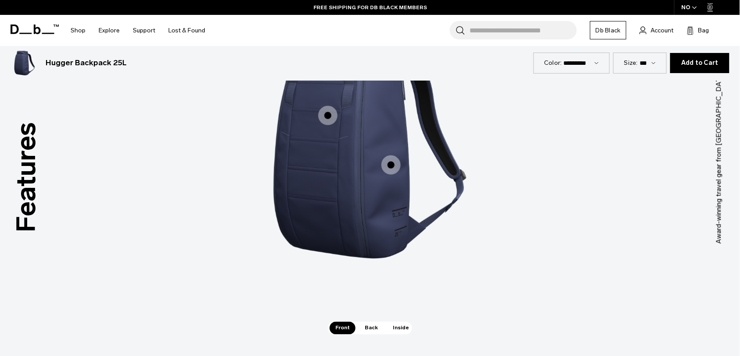
click at [395, 172] on span "1 / 3" at bounding box center [390, 165] width 19 height 19
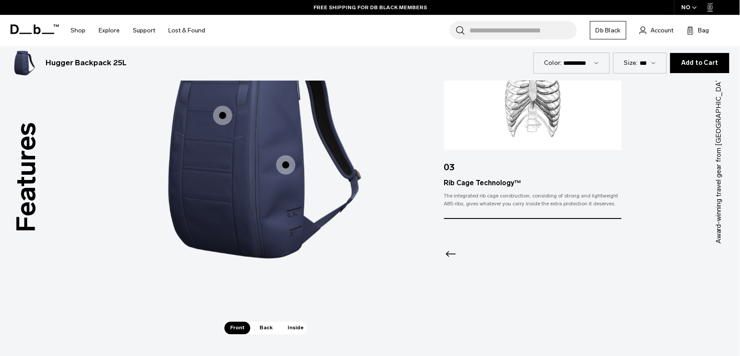
click at [448, 253] on icon "Previous slide" at bounding box center [451, 254] width 14 height 14
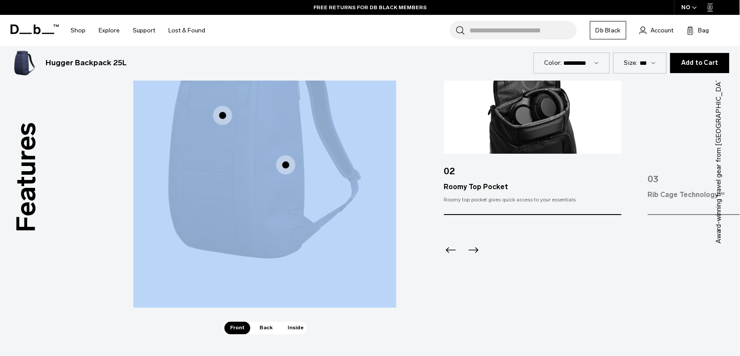
click at [448, 253] on icon "Previous slide" at bounding box center [451, 250] width 14 height 14
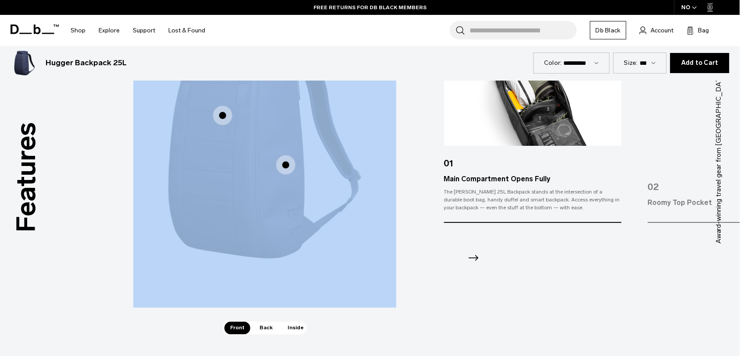
click at [408, 298] on img "2 / 3" at bounding box center [534, 144] width 263 height 329
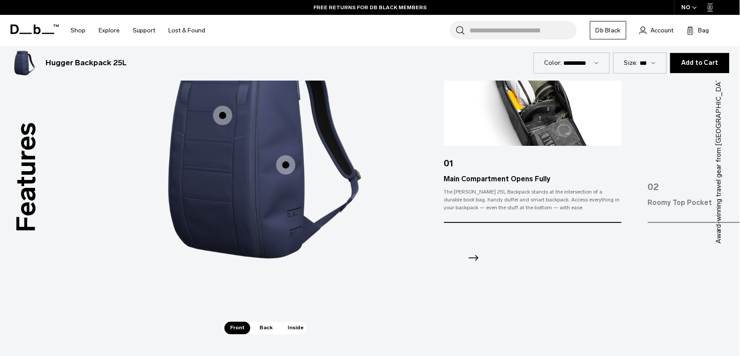
click at [267, 330] on span "Back" at bounding box center [266, 328] width 25 height 12
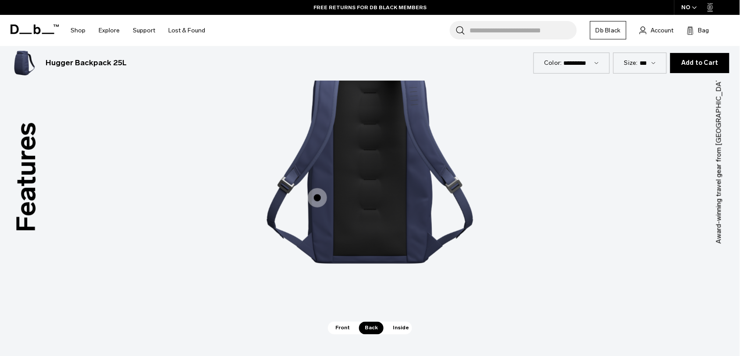
click at [317, 196] on span "2 / 3" at bounding box center [317, 197] width 19 height 19
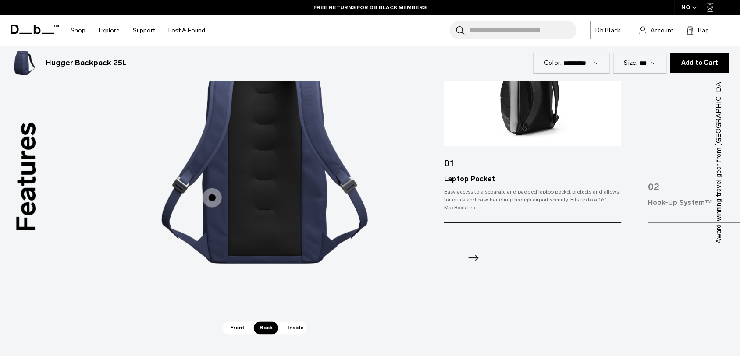
click at [478, 257] on icon "Next slide" at bounding box center [474, 259] width 10 height 6
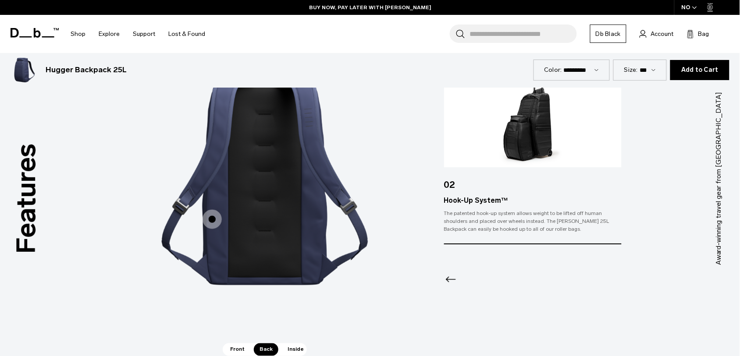
scroll to position [1223, 0]
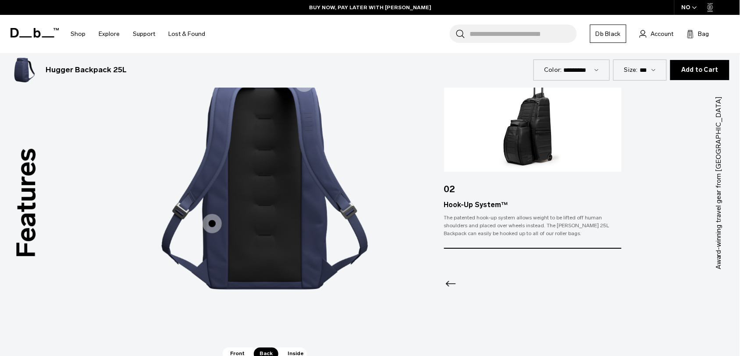
click at [448, 279] on icon "Previous slide" at bounding box center [451, 284] width 14 height 14
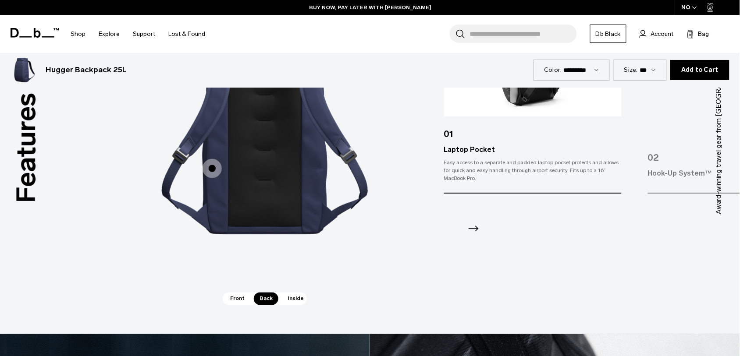
scroll to position [1289, 0]
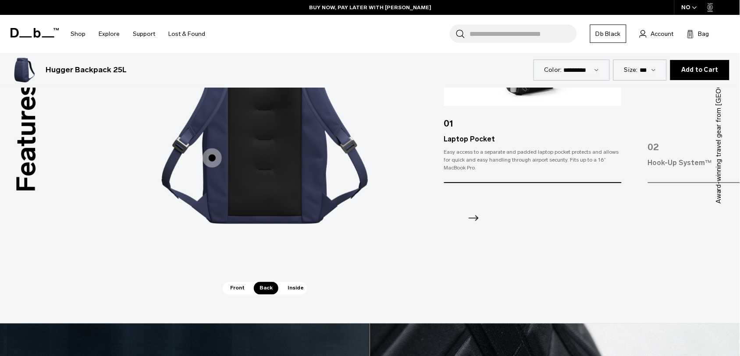
click at [294, 289] on span "Inside" at bounding box center [296, 288] width 28 height 12
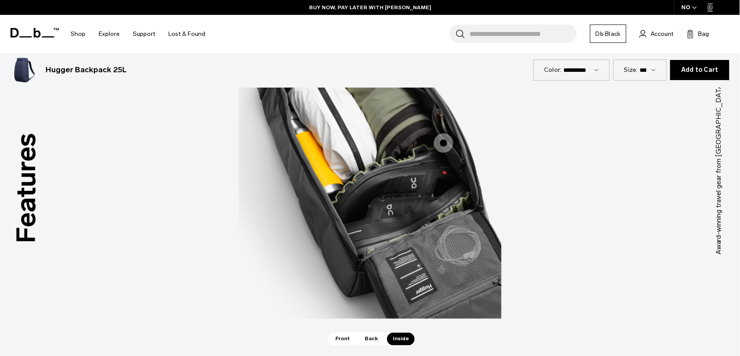
scroll to position [1234, 0]
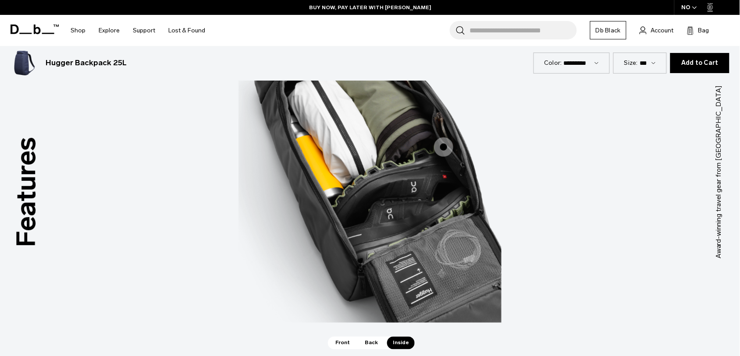
click at [445, 158] on img "3 / 3" at bounding box center [369, 159] width 263 height 329
click at [445, 148] on span "3 / 3" at bounding box center [443, 147] width 19 height 19
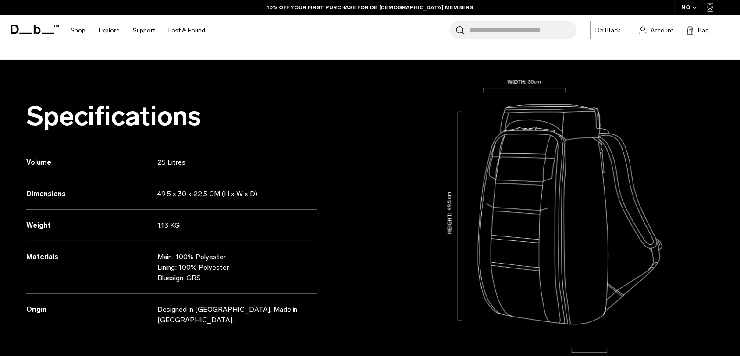
scroll to position [0, 0]
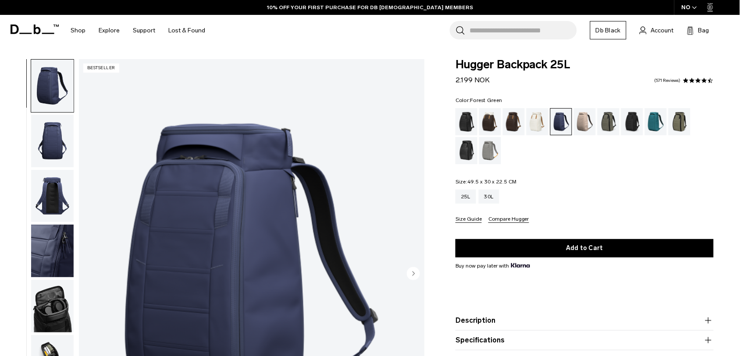
click at [607, 121] on div "Forest Green" at bounding box center [608, 121] width 22 height 27
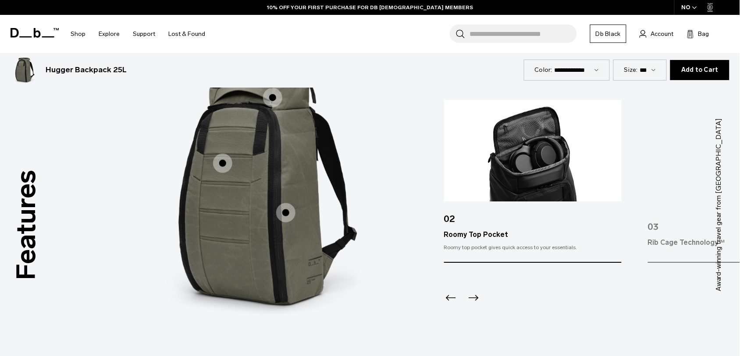
scroll to position [1223, 0]
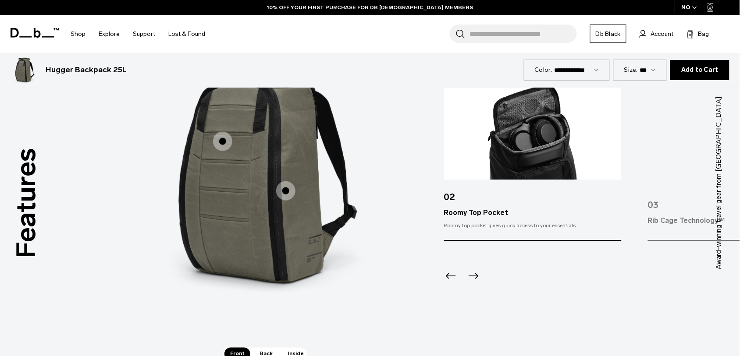
click at [448, 279] on icon "Previous slide" at bounding box center [451, 276] width 14 height 14
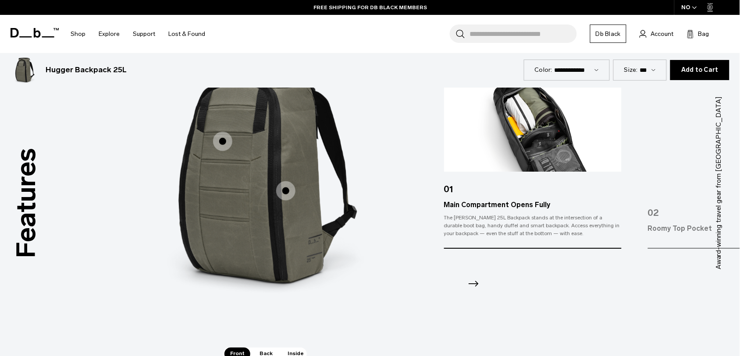
click at [481, 272] on div at bounding box center [533, 272] width 178 height 47
click at [476, 281] on icon "Next slide" at bounding box center [473, 284] width 14 height 14
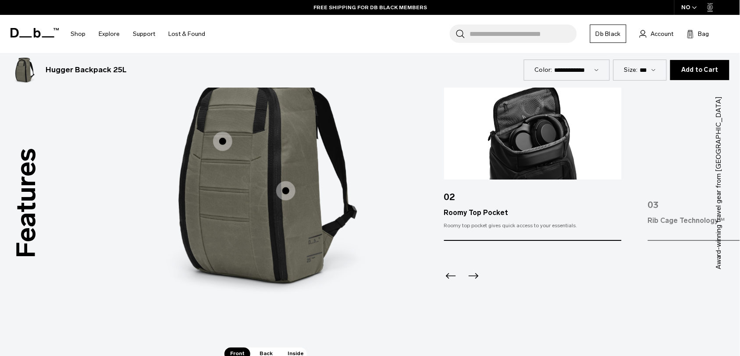
click at [476, 281] on icon "Next slide" at bounding box center [473, 276] width 14 height 14
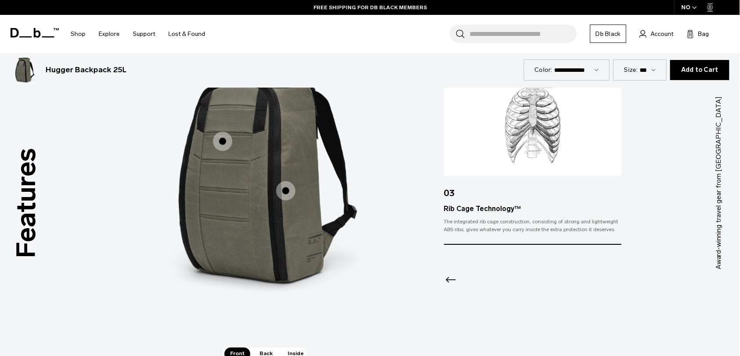
click at [263, 349] on span "Back" at bounding box center [266, 354] width 25 height 12
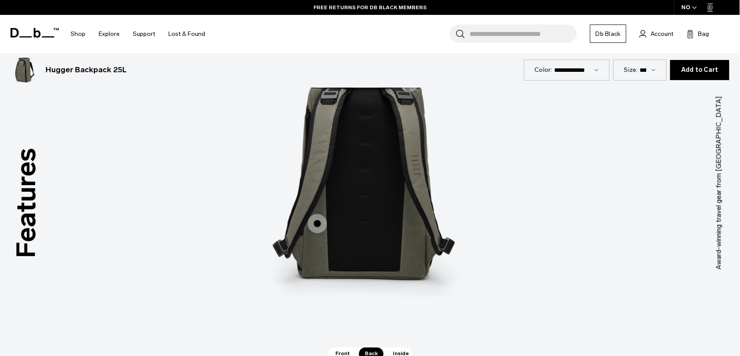
click at [314, 218] on span "2 / 3" at bounding box center [317, 223] width 19 height 19
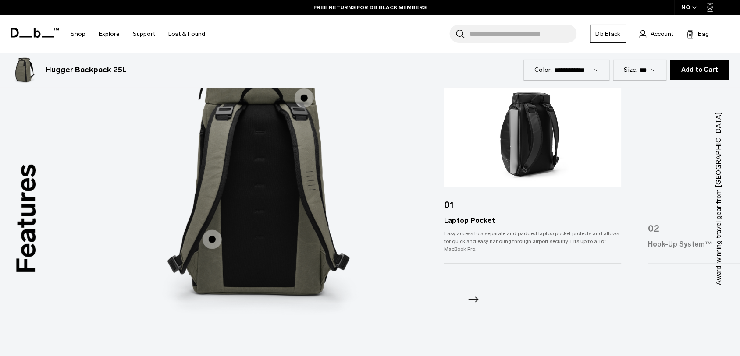
scroll to position [1209, 0]
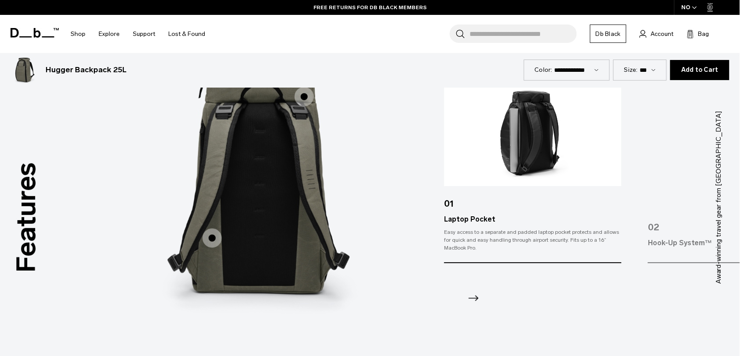
click at [474, 299] on icon "Next slide" at bounding box center [473, 299] width 14 height 14
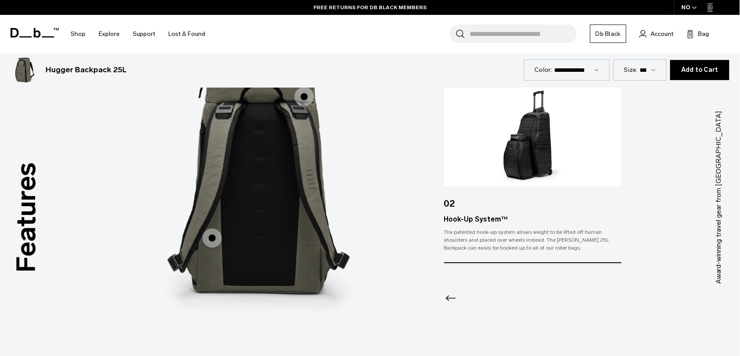
click at [450, 294] on icon "Previous slide" at bounding box center [451, 299] width 14 height 14
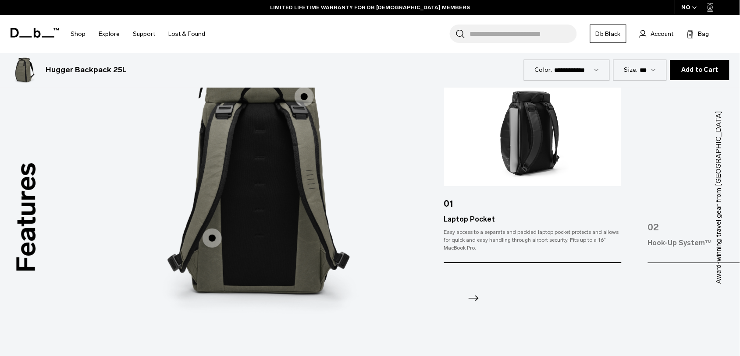
click at [433, 226] on img "3 / 3" at bounding box center [534, 184] width 263 height 329
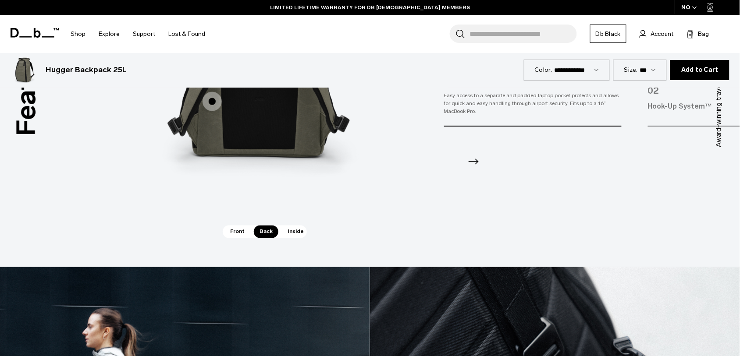
scroll to position [1359, 0]
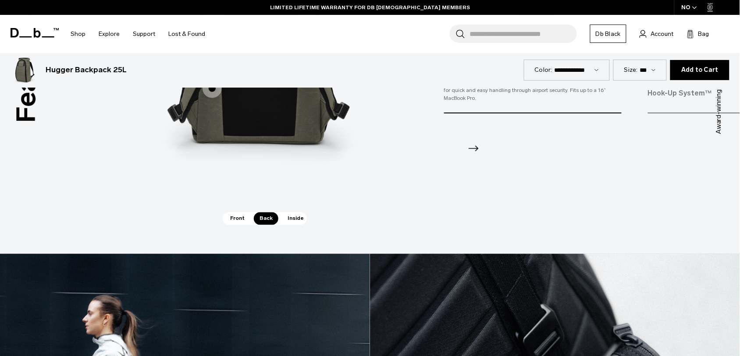
click at [299, 220] on span "Inside" at bounding box center [296, 219] width 28 height 12
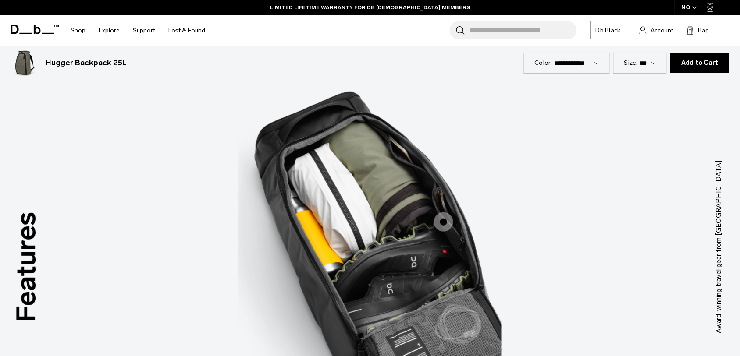
scroll to position [1154, 0]
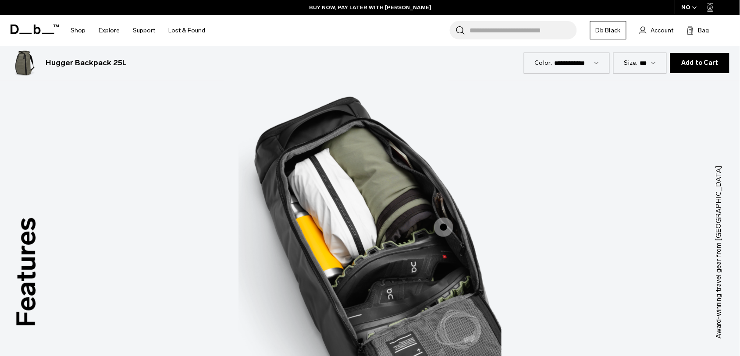
click at [444, 220] on span "3 / 3" at bounding box center [443, 227] width 19 height 19
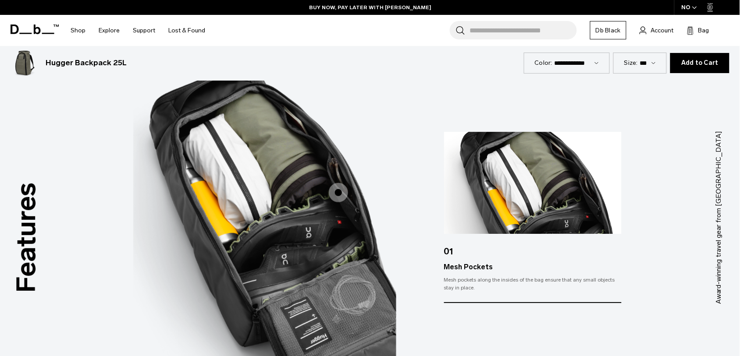
scroll to position [1191, 0]
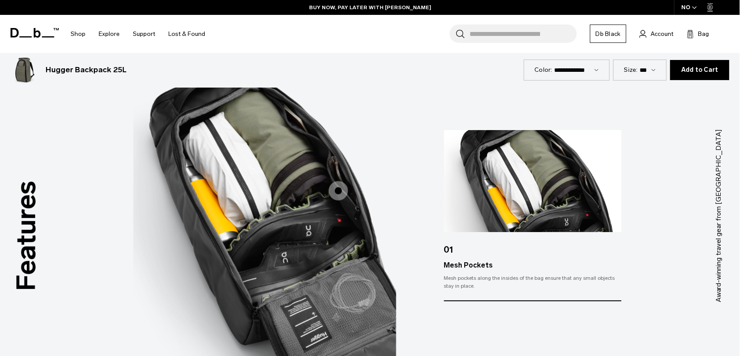
click at [461, 286] on div "Mesh pockets along the insides of the bag ensure that any small objects stay in…" at bounding box center [533, 282] width 178 height 16
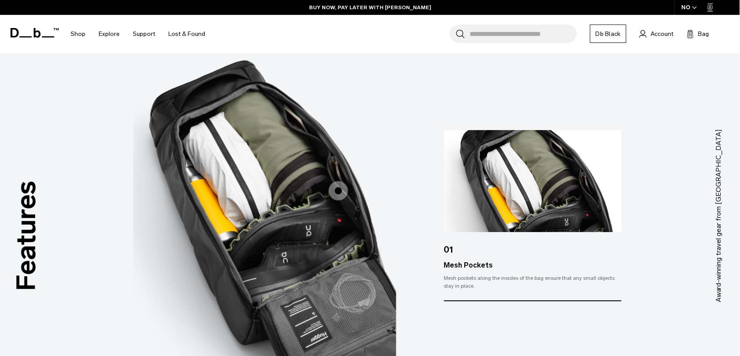
scroll to position [0, 0]
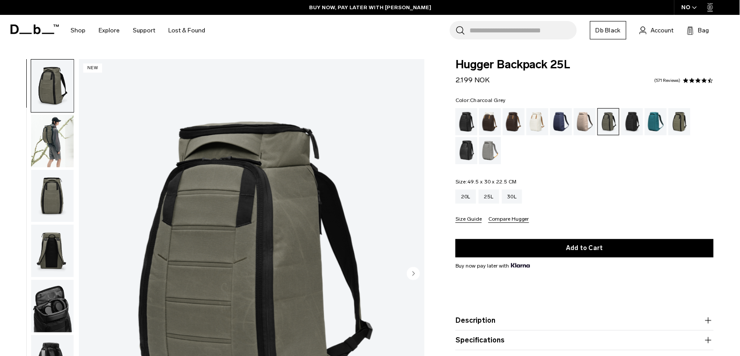
click at [636, 125] on div "Charcoal Grey" at bounding box center [632, 121] width 22 height 27
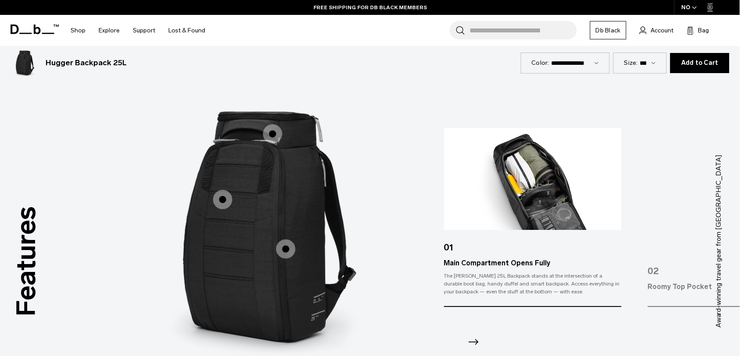
click at [474, 340] on icon "Next slide" at bounding box center [473, 342] width 14 height 14
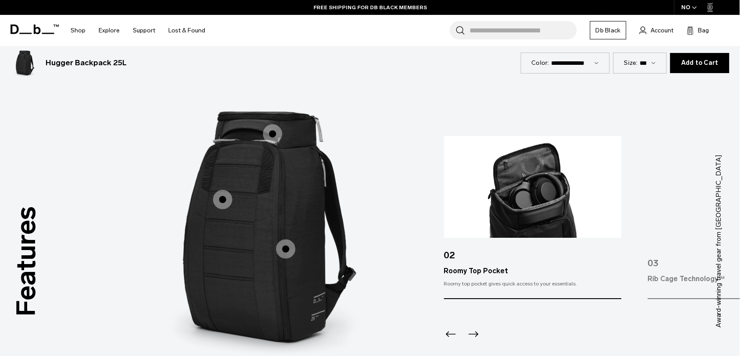
click at [474, 340] on icon "Next slide" at bounding box center [473, 334] width 14 height 14
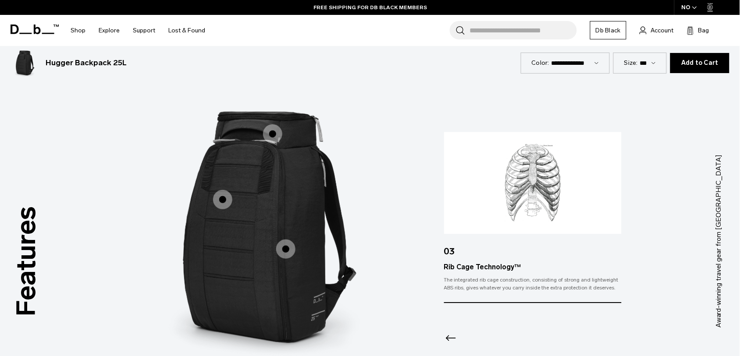
scroll to position [1264, 0]
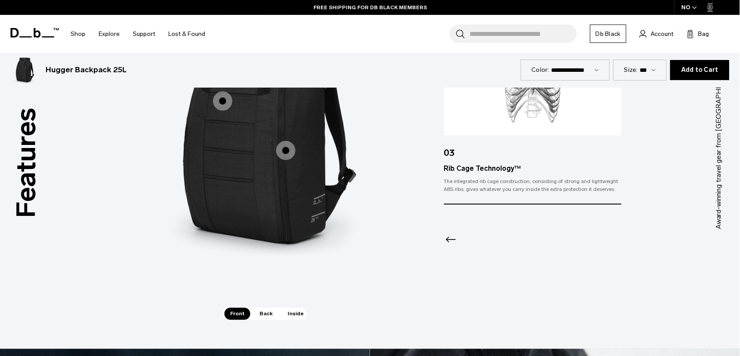
click at [261, 315] on span "Back" at bounding box center [266, 314] width 25 height 12
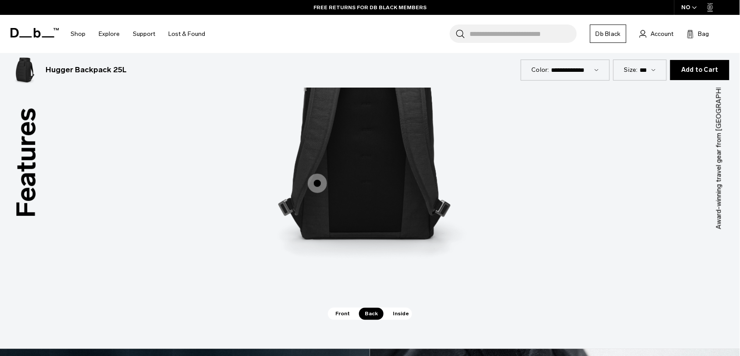
click at [323, 182] on span "2 / 3" at bounding box center [317, 183] width 19 height 19
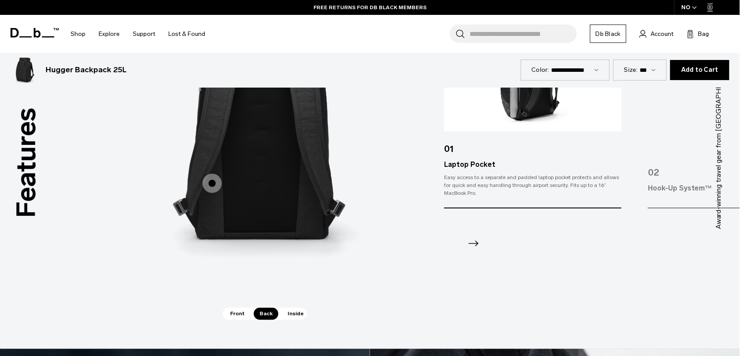
click at [479, 244] on icon "Next slide" at bounding box center [473, 244] width 14 height 14
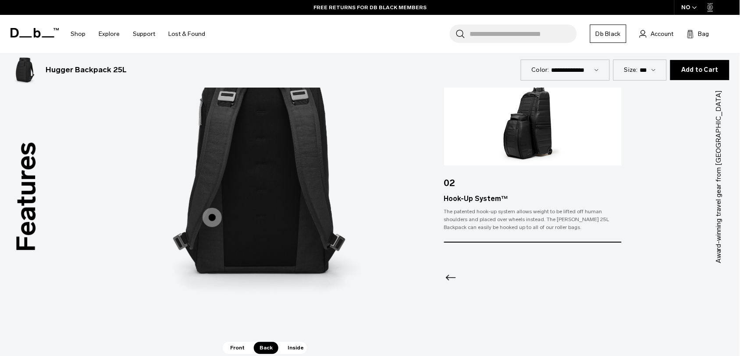
scroll to position [1238, 0]
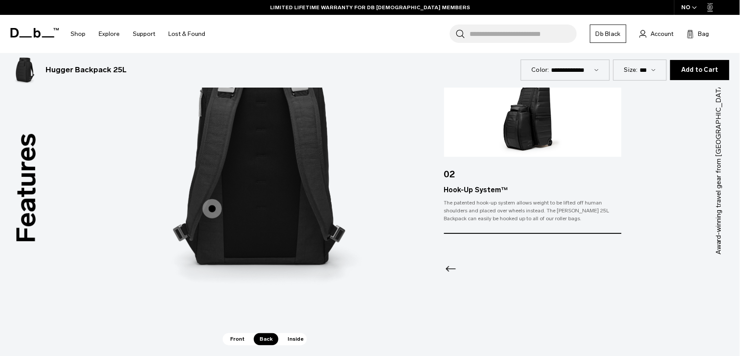
click at [299, 336] on span "Inside" at bounding box center [296, 340] width 28 height 12
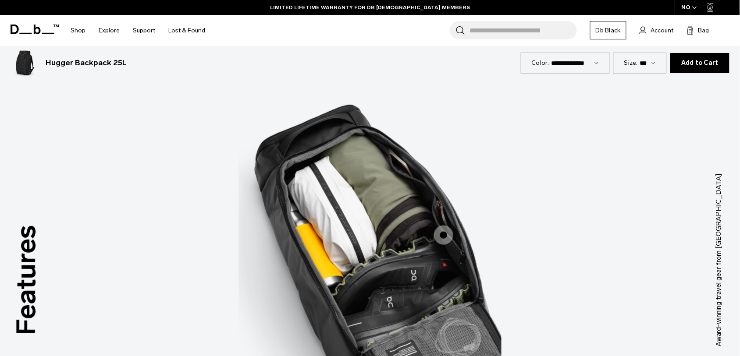
scroll to position [1147, 0]
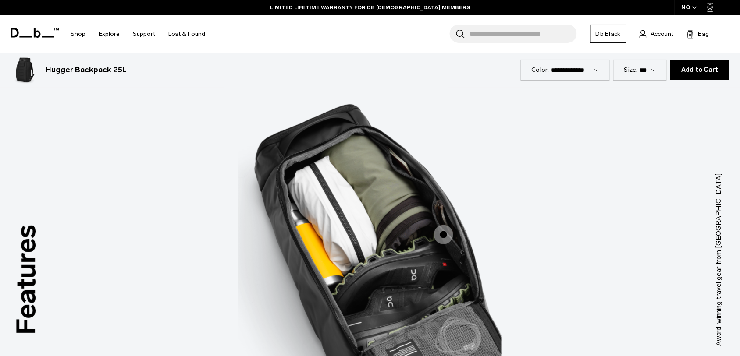
click at [441, 224] on label "Mesh Pockets" at bounding box center [443, 234] width 21 height 21
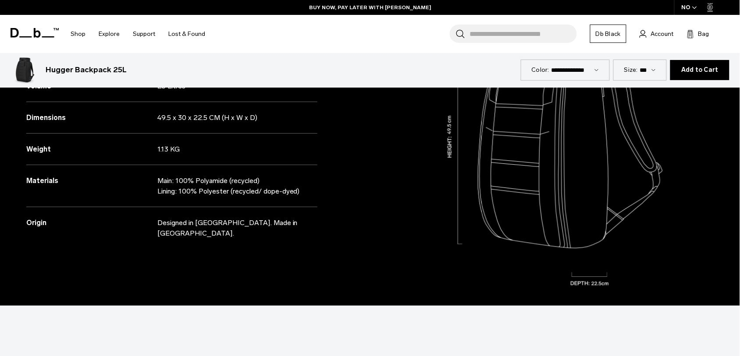
scroll to position [0, 0]
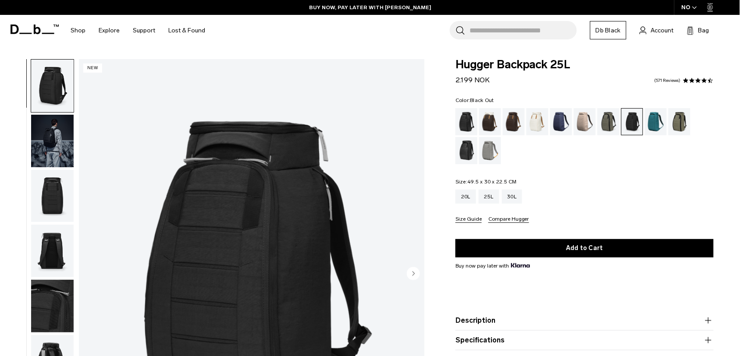
click at [472, 128] on div "Black Out" at bounding box center [466, 121] width 22 height 27
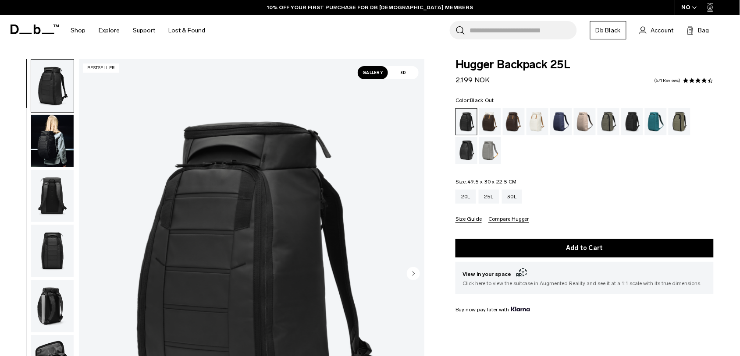
click at [555, 193] on div "20L 25L 30L" at bounding box center [584, 197] width 258 height 14
click at [509, 196] on div "30L" at bounding box center [512, 197] width 21 height 14
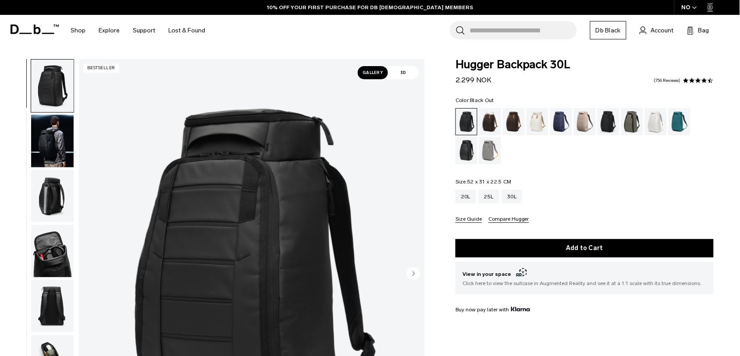
click at [443, 166] on div "Hugger Backpack 30L 2.299 NOK 4.5 star rating 756 Reviews Color: Black Out Out …" at bounding box center [584, 251] width 311 height 384
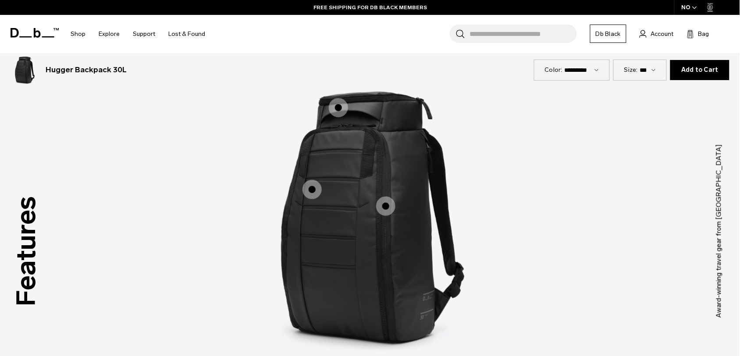
scroll to position [1169, 0]
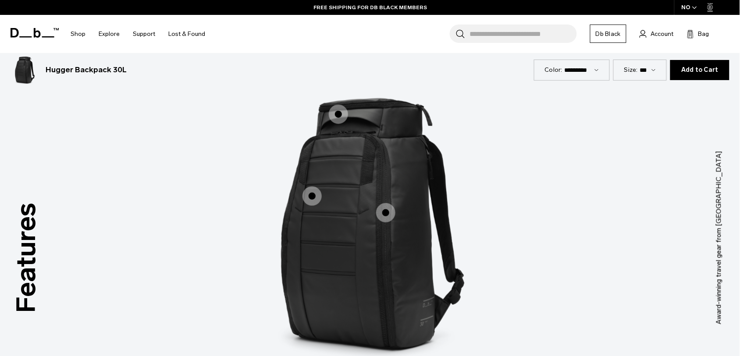
click at [343, 112] on span "1 / 3" at bounding box center [338, 114] width 19 height 19
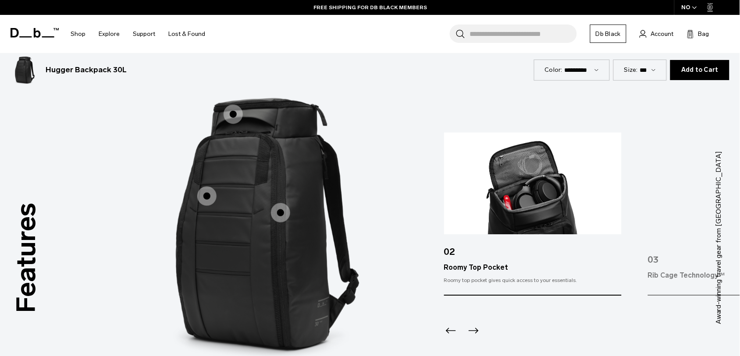
click at [452, 330] on icon "Previous slide" at bounding box center [451, 331] width 14 height 14
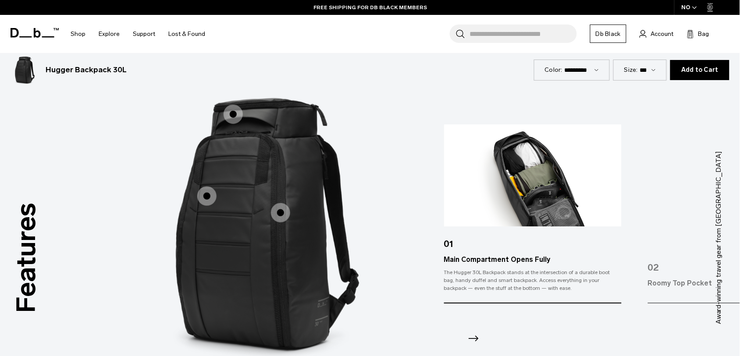
click at [476, 333] on icon "Next slide" at bounding box center [473, 339] width 14 height 14
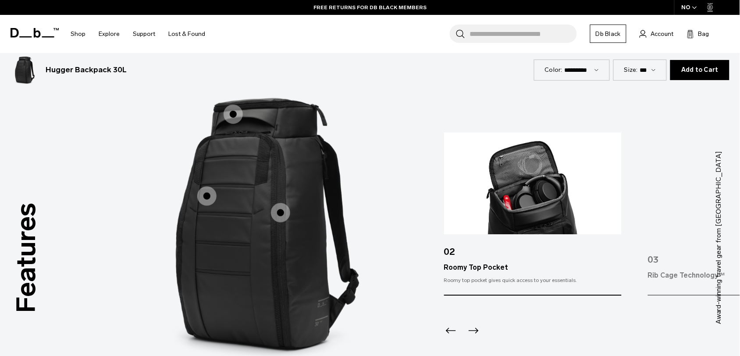
click at [452, 329] on icon "Previous slide" at bounding box center [451, 331] width 14 height 14
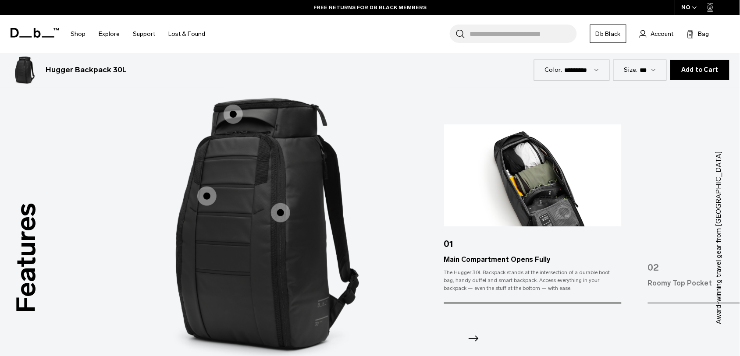
click at [476, 343] on icon "Next slide" at bounding box center [473, 339] width 14 height 14
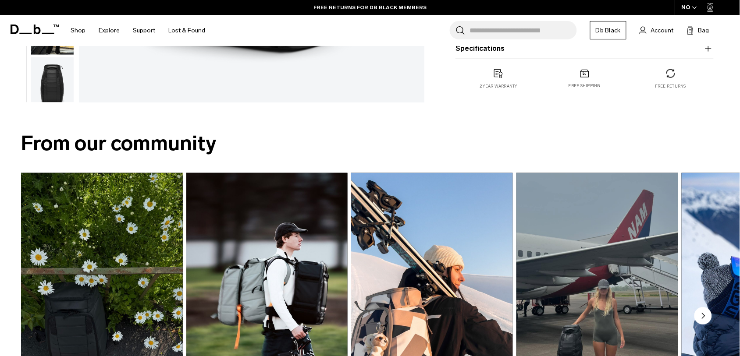
scroll to position [0, 0]
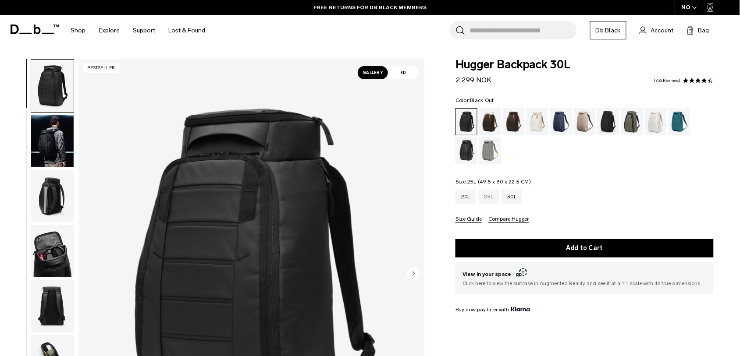
click at [492, 194] on div "25L" at bounding box center [489, 197] width 21 height 14
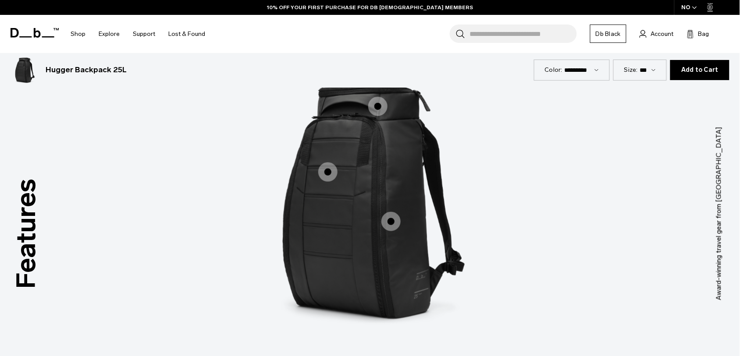
click at [378, 106] on span "1 / 3" at bounding box center [377, 106] width 19 height 19
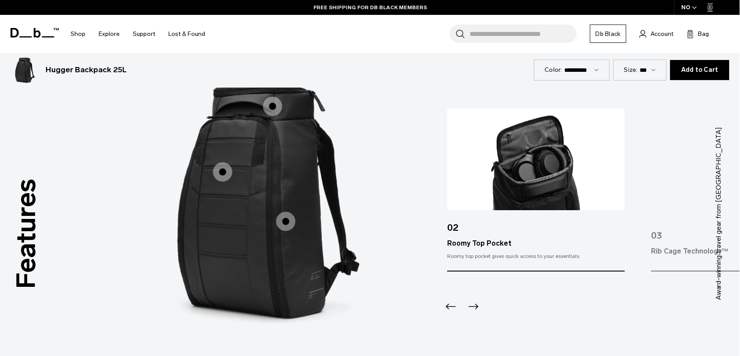
click at [533, 169] on img "2 / 3" at bounding box center [536, 159] width 178 height 102
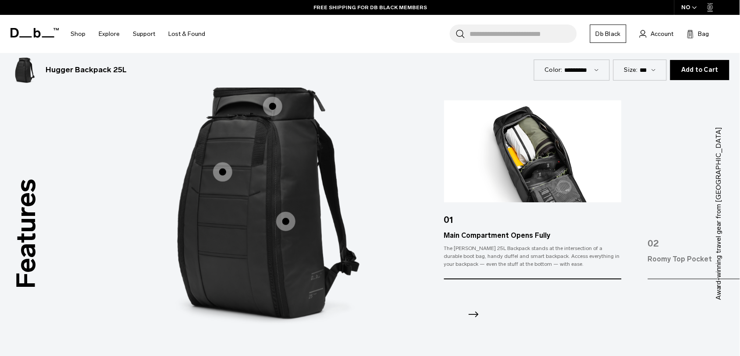
click at [533, 169] on img "1 / 3" at bounding box center [533, 151] width 178 height 102
click at [479, 319] on icon "Next slide" at bounding box center [473, 315] width 14 height 14
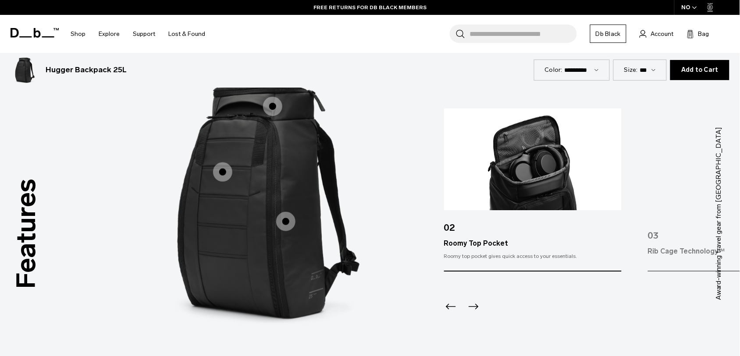
click at [452, 308] on icon "Previous slide" at bounding box center [451, 307] width 14 height 14
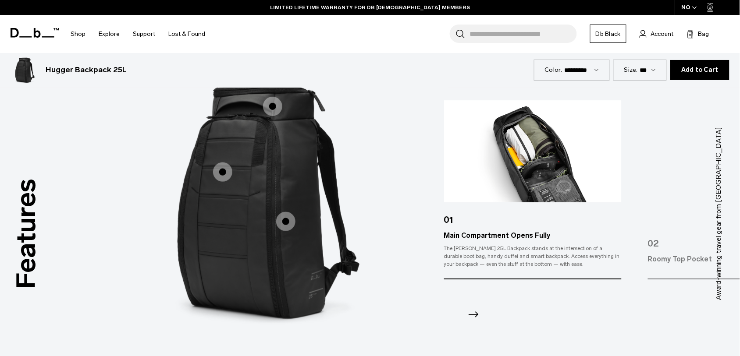
click at [477, 313] on icon "Next slide" at bounding box center [474, 315] width 10 height 6
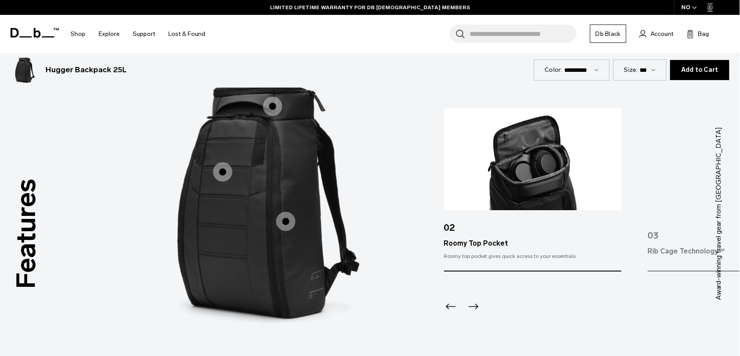
click at [477, 313] on icon "Next slide" at bounding box center [473, 307] width 14 height 14
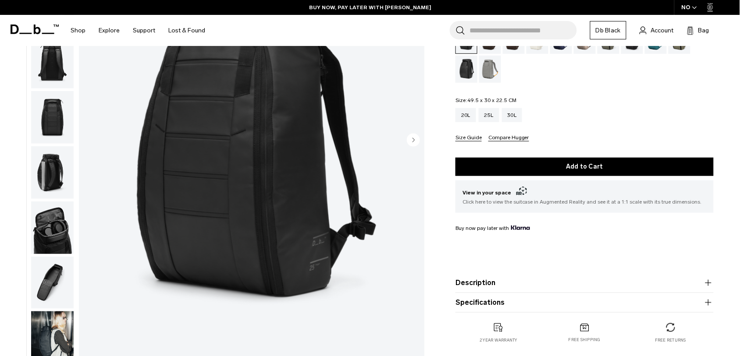
scroll to position [130, 0]
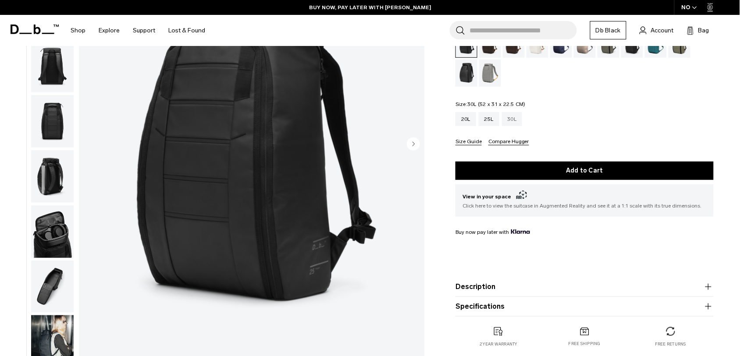
click at [512, 117] on div "30L" at bounding box center [512, 119] width 21 height 14
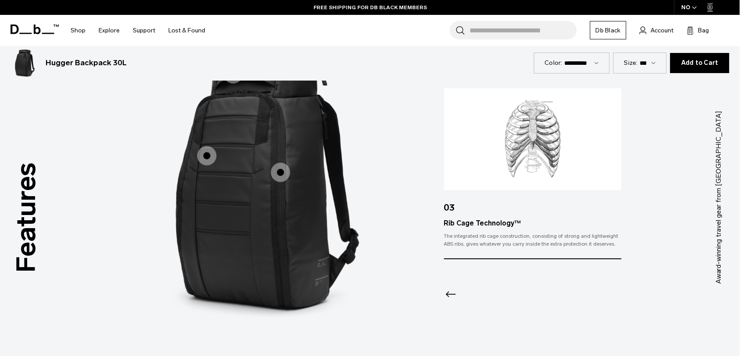
click at [449, 292] on icon "Previous slide" at bounding box center [451, 295] width 14 height 14
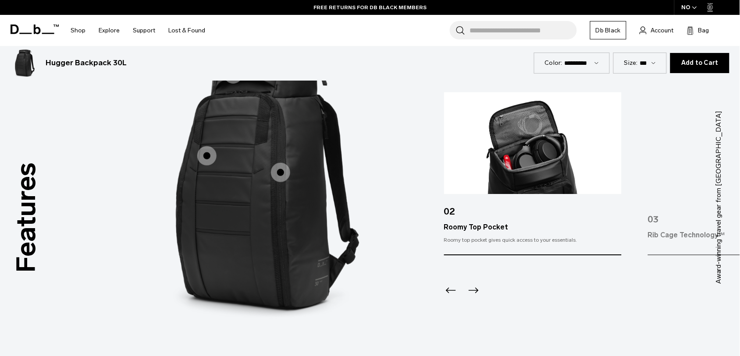
click at [449, 292] on icon "Previous slide" at bounding box center [451, 291] width 10 height 6
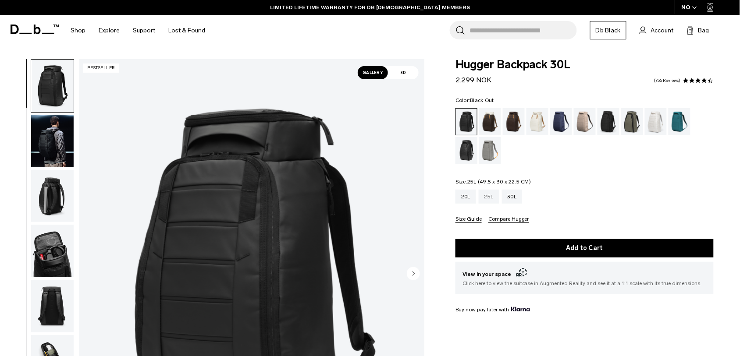
click at [494, 199] on div "25L" at bounding box center [489, 197] width 21 height 14
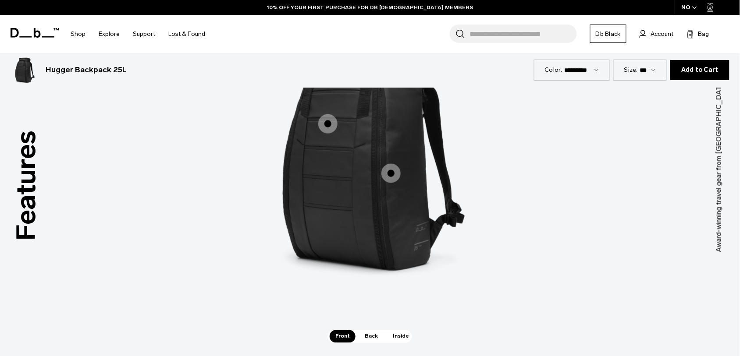
scroll to position [1260, 0]
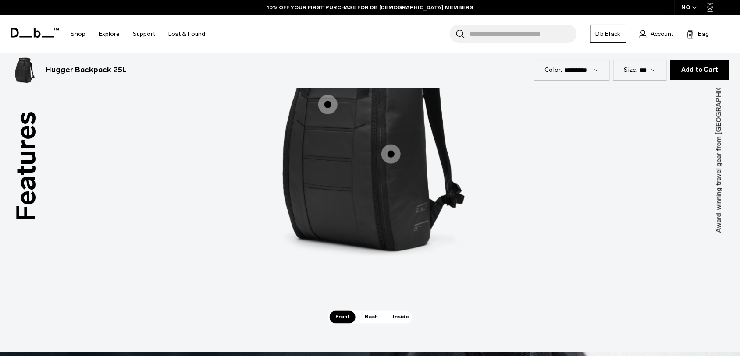
click at [366, 314] on span "Back" at bounding box center [371, 317] width 25 height 12
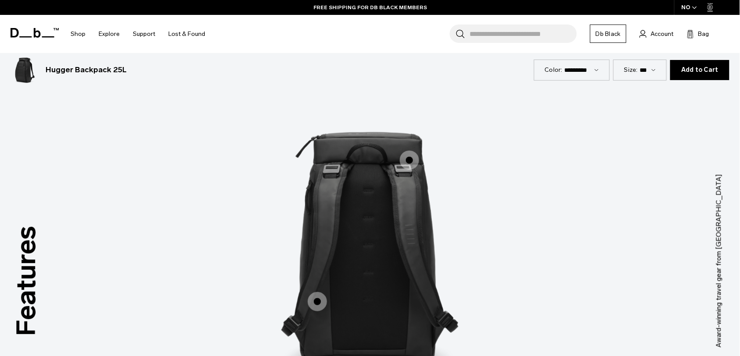
scroll to position [1132, 0]
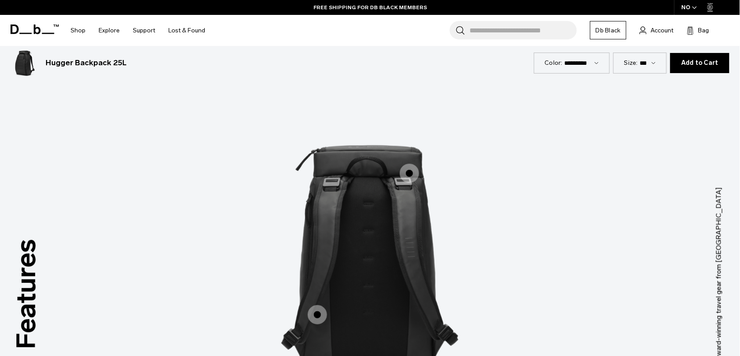
click at [407, 154] on img "2 / 3" at bounding box center [369, 261] width 263 height 329
click at [409, 166] on span "2 / 3" at bounding box center [409, 173] width 19 height 19
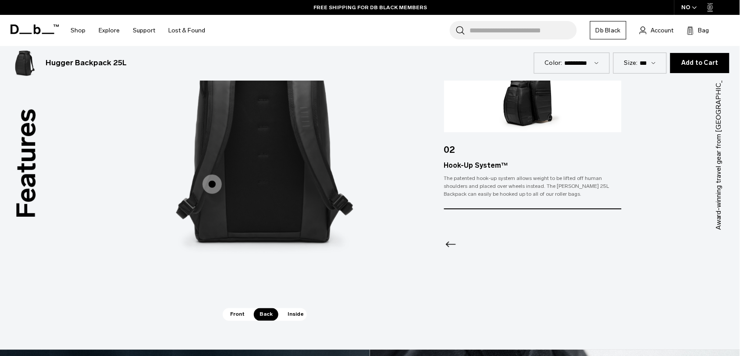
scroll to position [1286, 0]
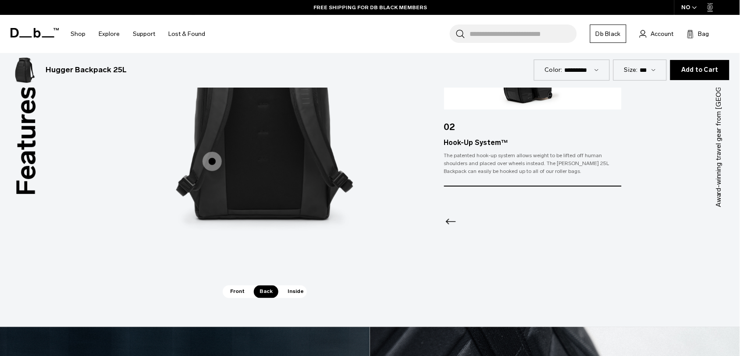
click at [455, 222] on icon "Previous slide" at bounding box center [451, 222] width 14 height 14
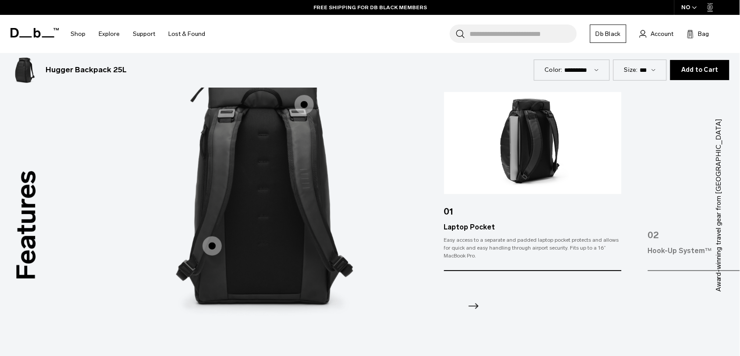
scroll to position [1195, 0]
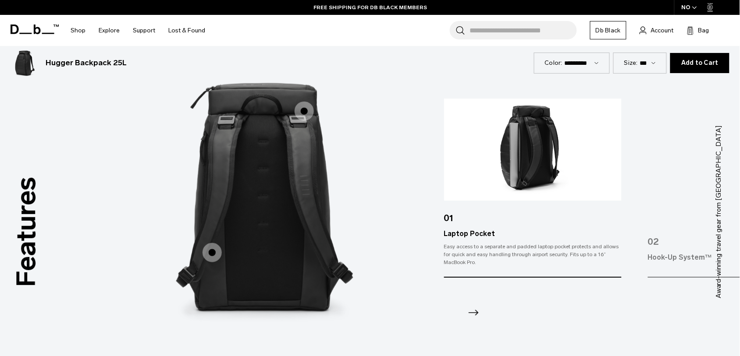
click at [521, 176] on img at bounding box center [533, 150] width 178 height 102
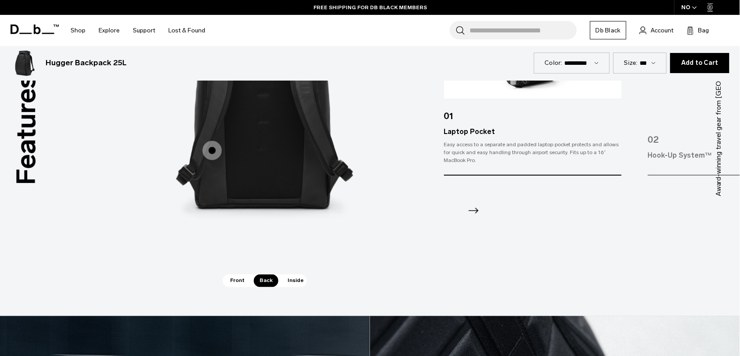
scroll to position [1355, 0]
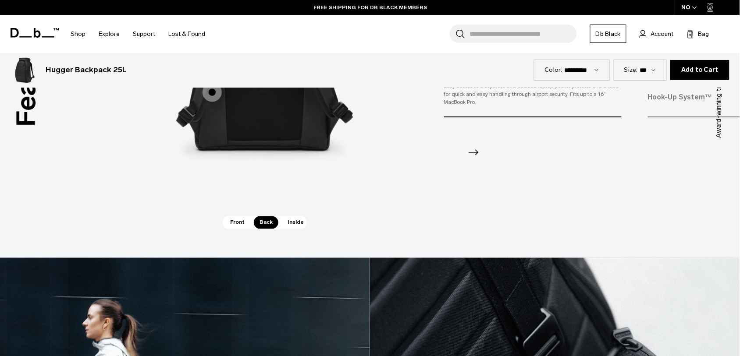
click at [295, 223] on span "Inside" at bounding box center [296, 223] width 28 height 12
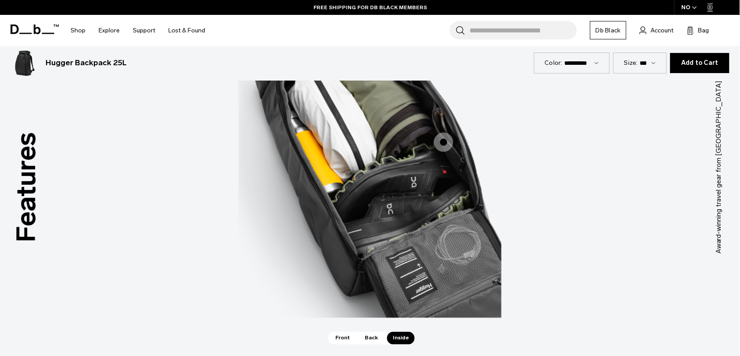
scroll to position [1195, 0]
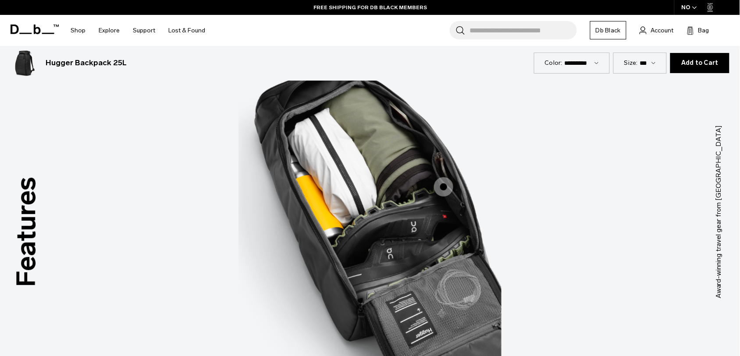
click at [454, 181] on label "Mesh Pockets" at bounding box center [443, 187] width 21 height 21
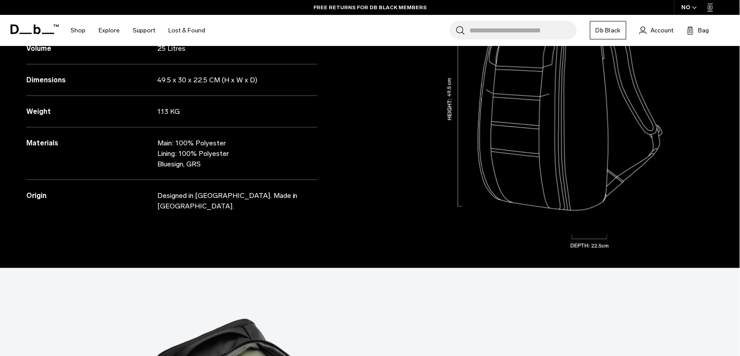
scroll to position [0, 0]
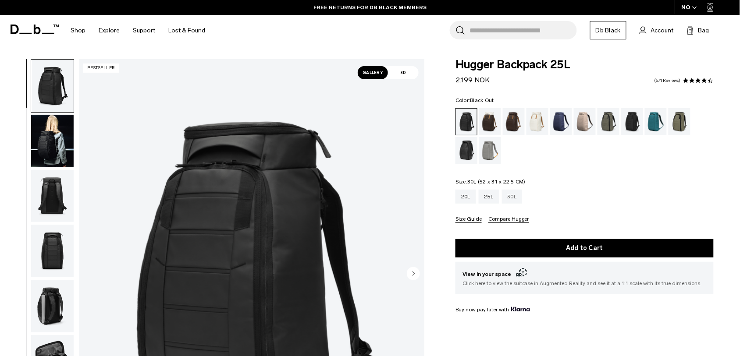
click at [514, 194] on div "30L" at bounding box center [512, 197] width 21 height 14
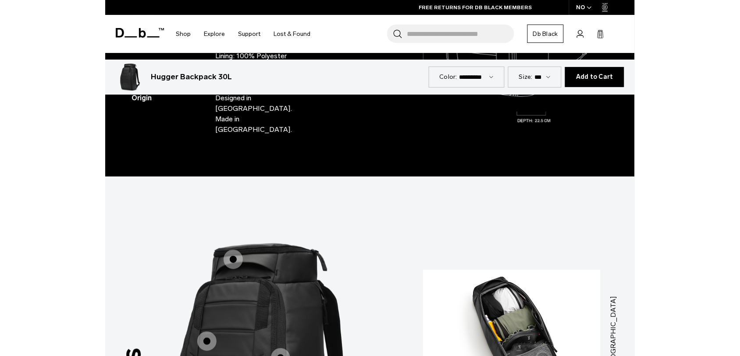
scroll to position [1165, 0]
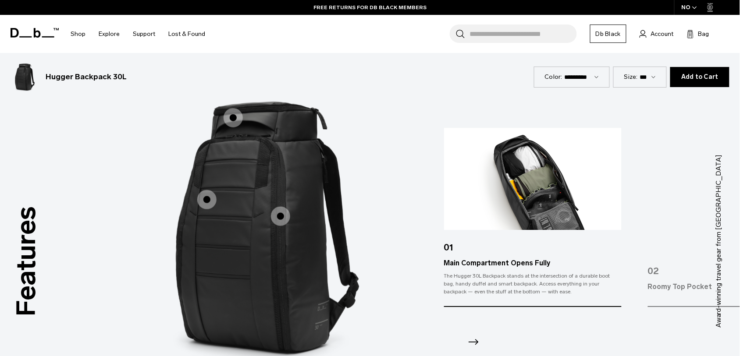
click at [465, 341] on div at bounding box center [533, 330] width 178 height 47
click at [473, 341] on icon "Next slide" at bounding box center [473, 342] width 14 height 14
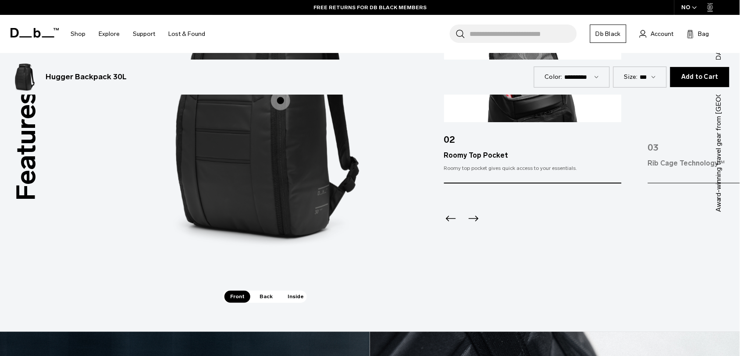
scroll to position [1289, 0]
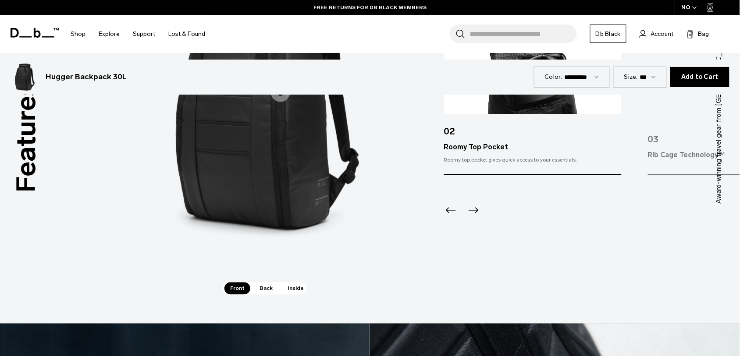
click at [268, 288] on span "Back" at bounding box center [266, 289] width 25 height 12
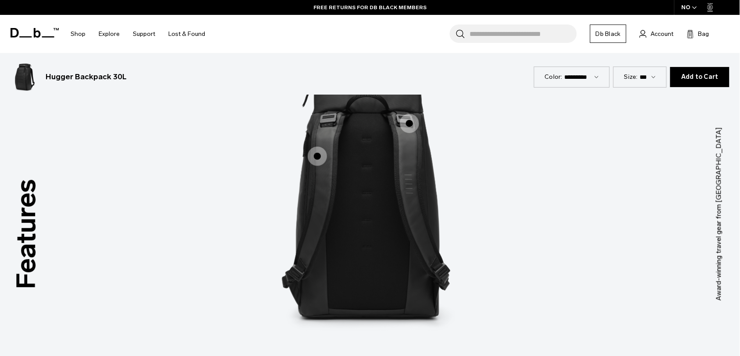
scroll to position [1184, 0]
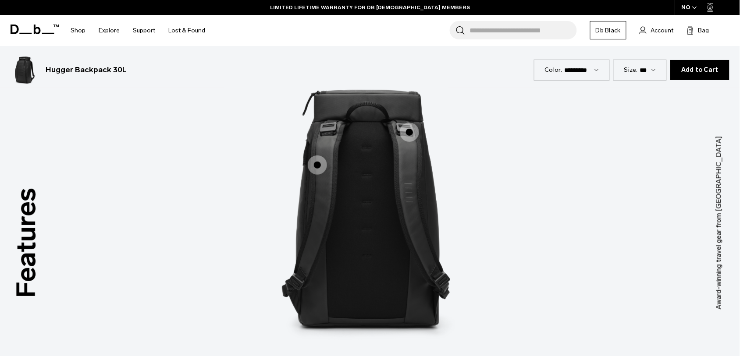
click at [323, 166] on span "2 / 3" at bounding box center [317, 165] width 19 height 19
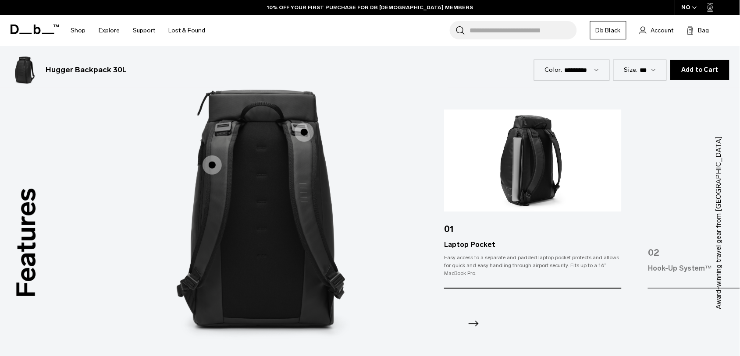
click at [473, 321] on icon "Next slide" at bounding box center [473, 324] width 14 height 14
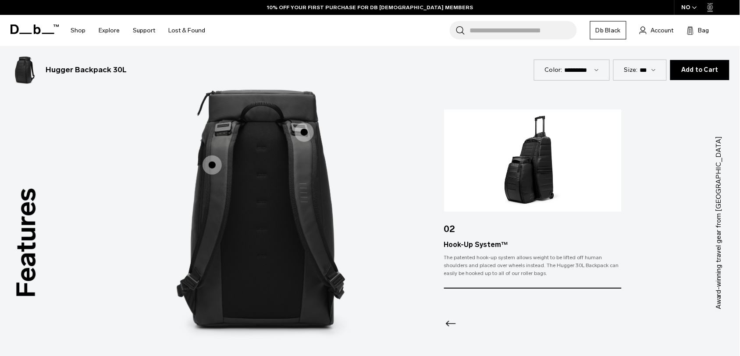
click at [448, 321] on icon "Previous slide" at bounding box center [451, 324] width 14 height 14
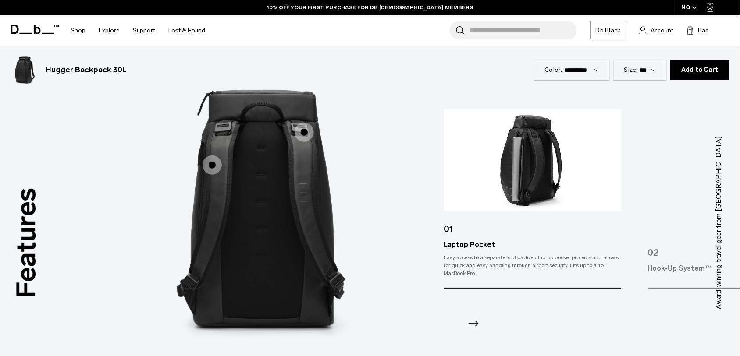
click at [470, 321] on icon "Next slide" at bounding box center [473, 324] width 14 height 14
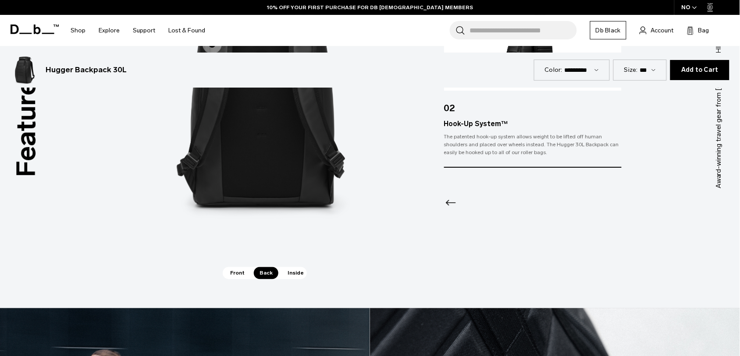
scroll to position [1319, 0]
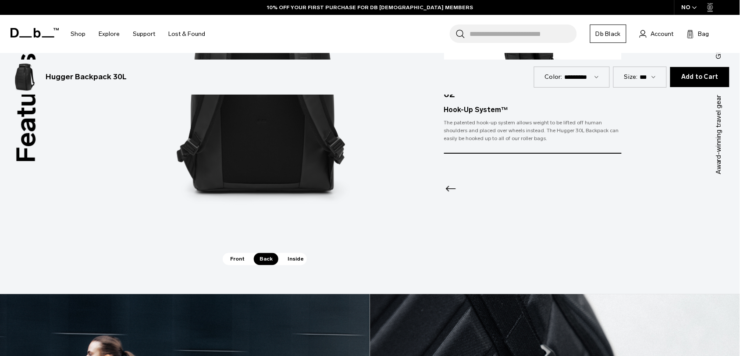
click at [239, 261] on span "Front" at bounding box center [237, 259] width 26 height 12
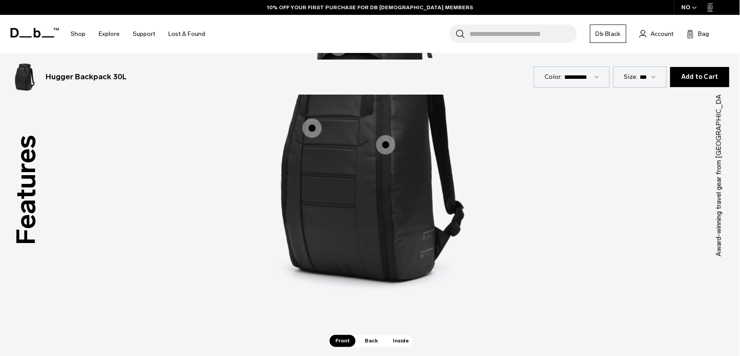
scroll to position [1234, 0]
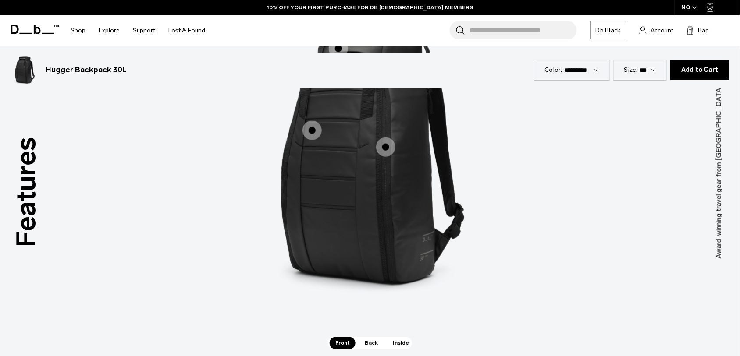
click at [322, 126] on label "Main Compartment Opens Fully" at bounding box center [312, 130] width 21 height 21
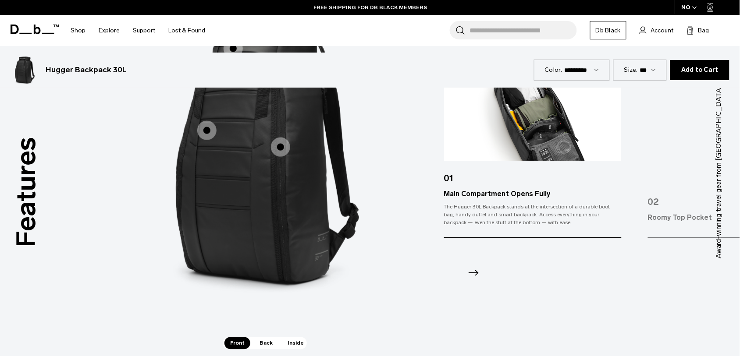
click at [472, 277] on icon "Next slide" at bounding box center [473, 273] width 14 height 14
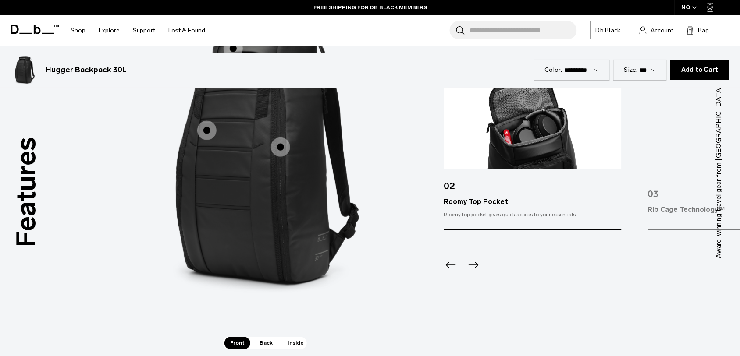
click at [448, 263] on icon "Previous slide" at bounding box center [451, 265] width 14 height 14
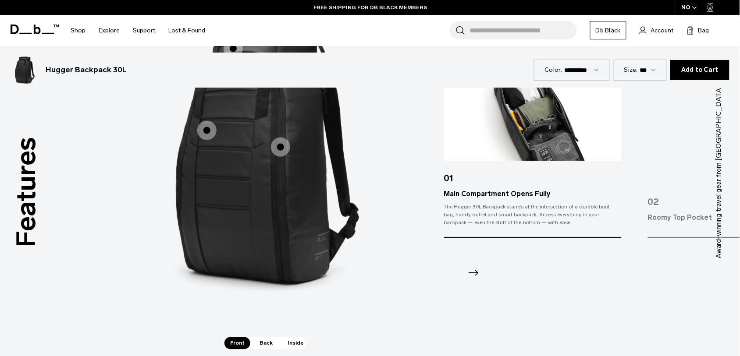
click at [476, 270] on icon "Next slide" at bounding box center [473, 273] width 14 height 14
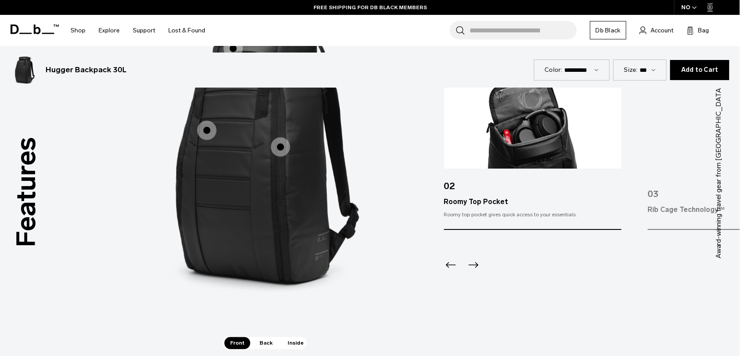
click at [476, 270] on icon "Next slide" at bounding box center [473, 265] width 14 height 14
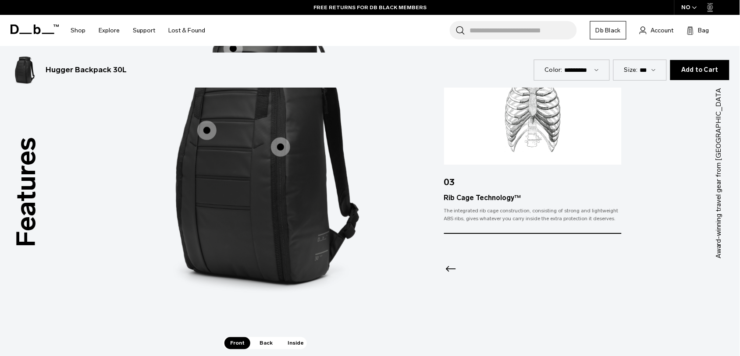
click at [267, 346] on span "Back" at bounding box center [266, 344] width 25 height 12
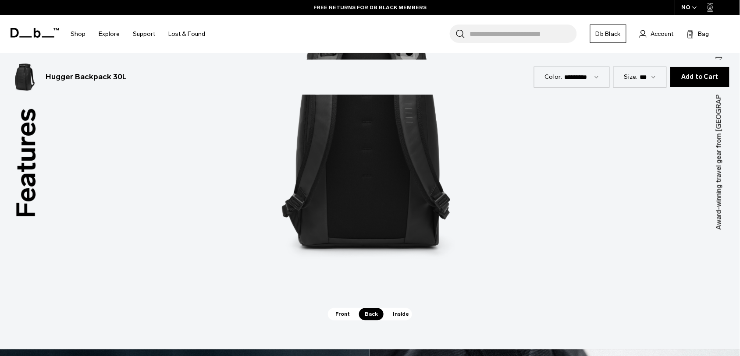
scroll to position [1271, 0]
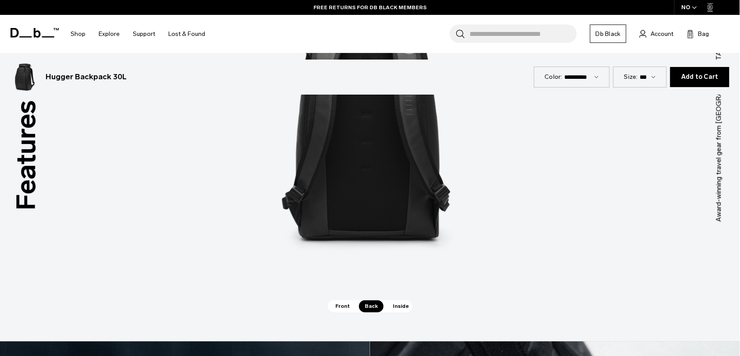
click at [395, 308] on span "Inside" at bounding box center [401, 307] width 28 height 12
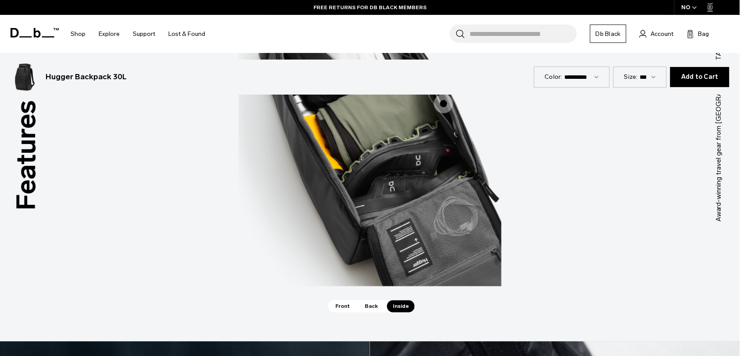
click at [369, 306] on span "Back" at bounding box center [371, 307] width 25 height 12
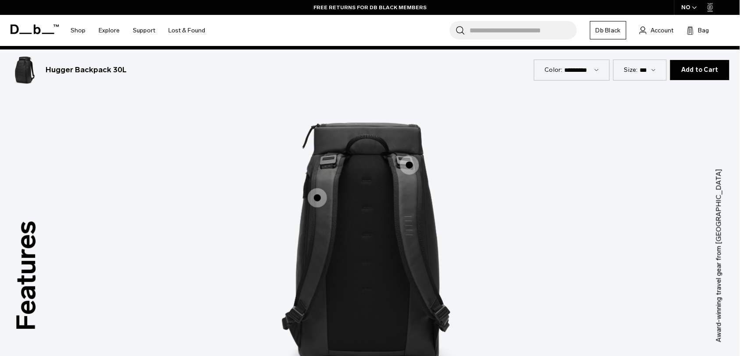
scroll to position [1147, 0]
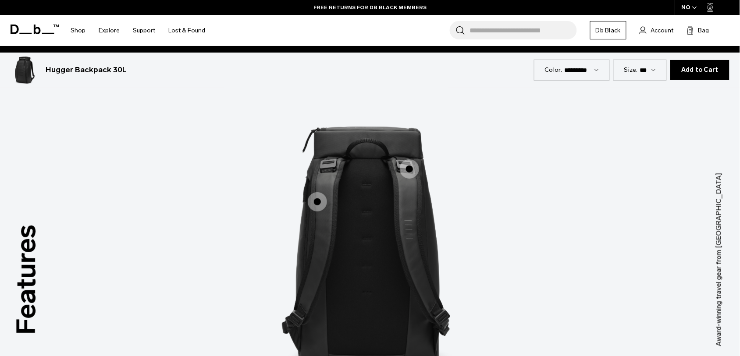
click at [314, 206] on span "2 / 3" at bounding box center [317, 201] width 19 height 19
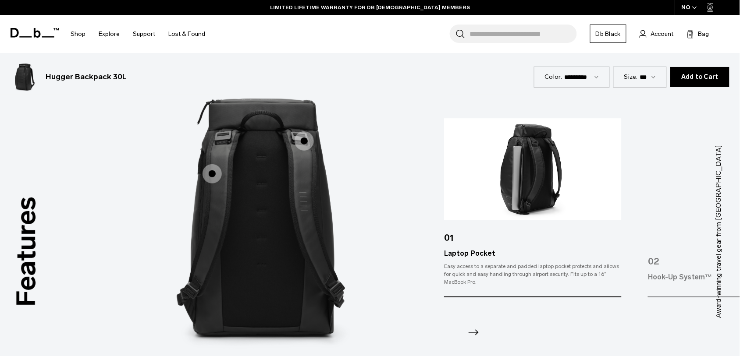
scroll to position [1169, 0]
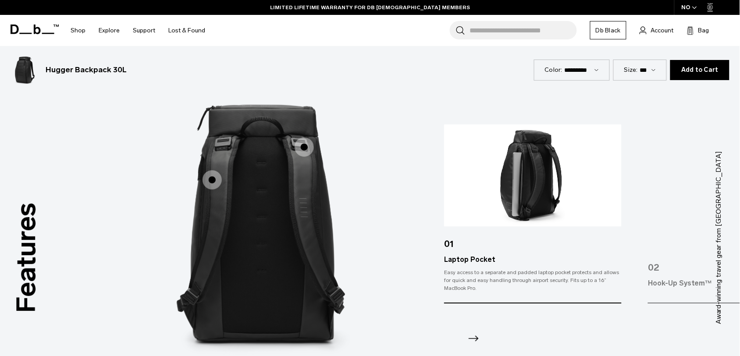
click at [306, 141] on span "2 / 3" at bounding box center [304, 147] width 19 height 19
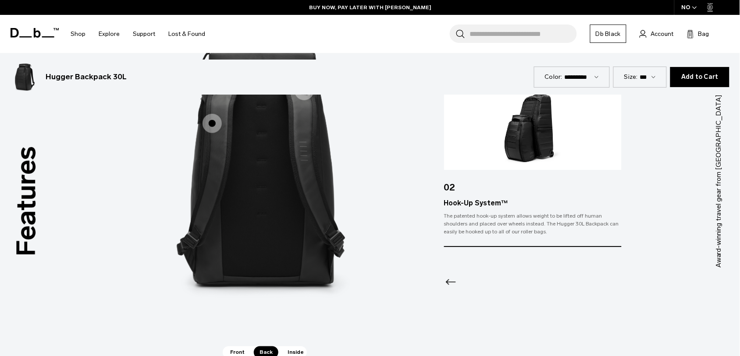
scroll to position [1227, 0]
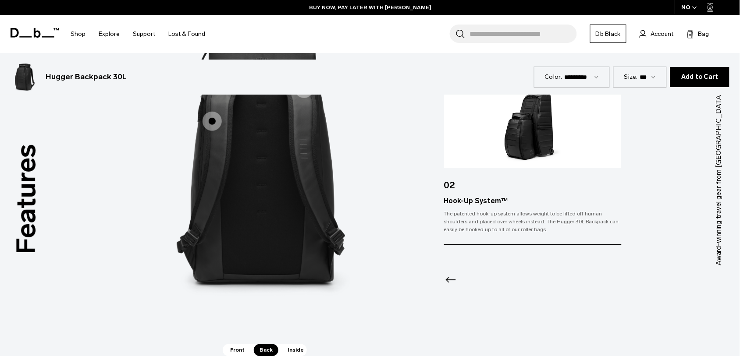
click at [292, 353] on span "Inside" at bounding box center [296, 351] width 28 height 12
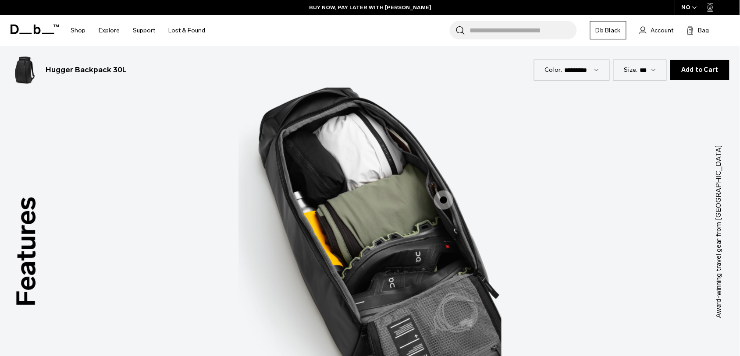
scroll to position [1173, 0]
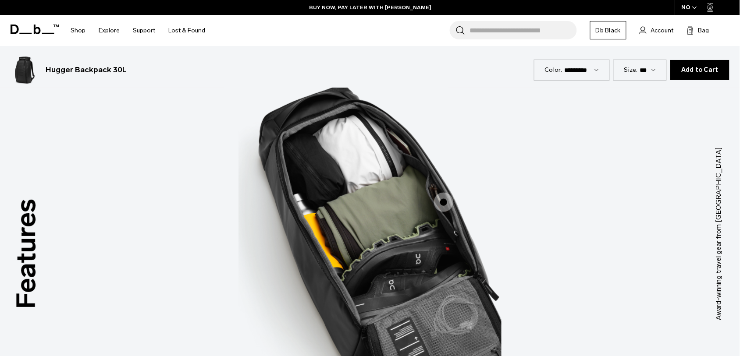
click at [440, 201] on span "3 / 3" at bounding box center [443, 202] width 19 height 19
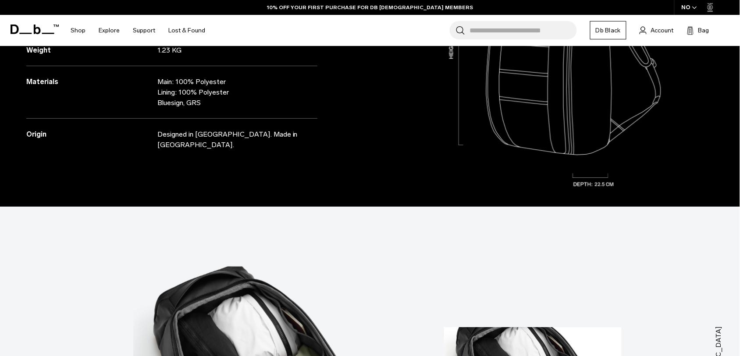
scroll to position [0, 0]
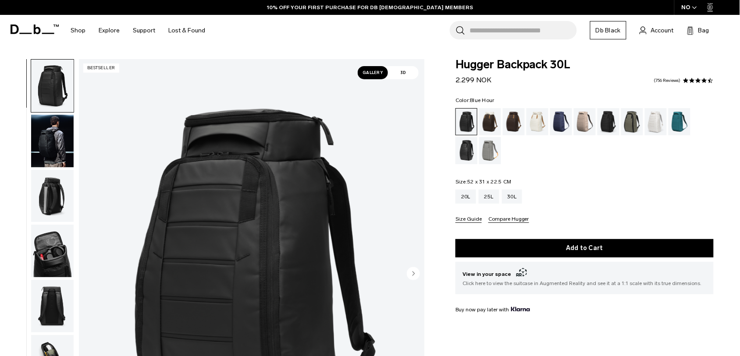
click at [562, 128] on div "Blue Hour" at bounding box center [561, 121] width 22 height 27
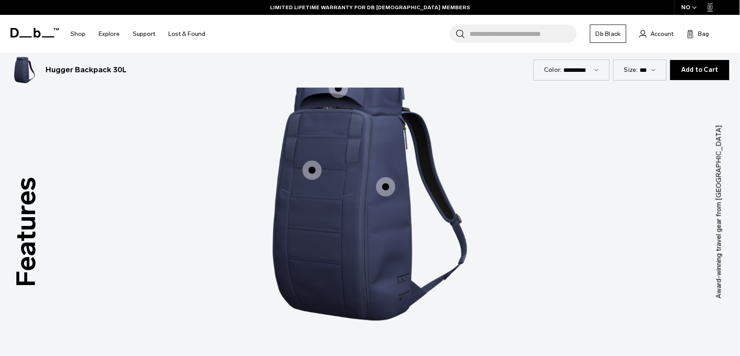
scroll to position [1216, 0]
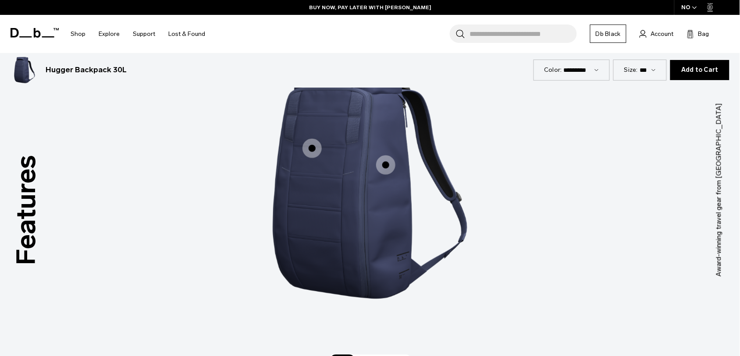
click at [309, 155] on span "1 / 3" at bounding box center [311, 148] width 19 height 19
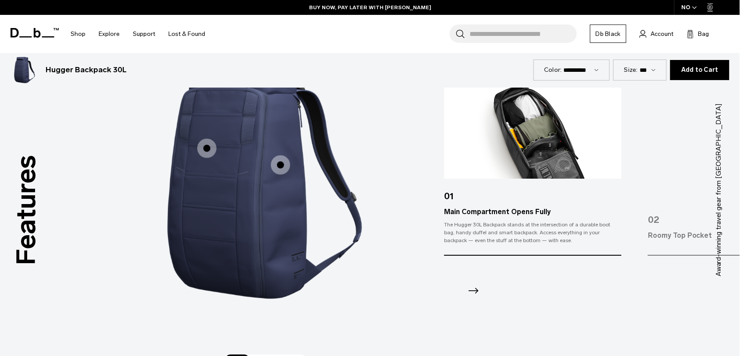
click at [476, 293] on icon "Next slide" at bounding box center [474, 291] width 10 height 6
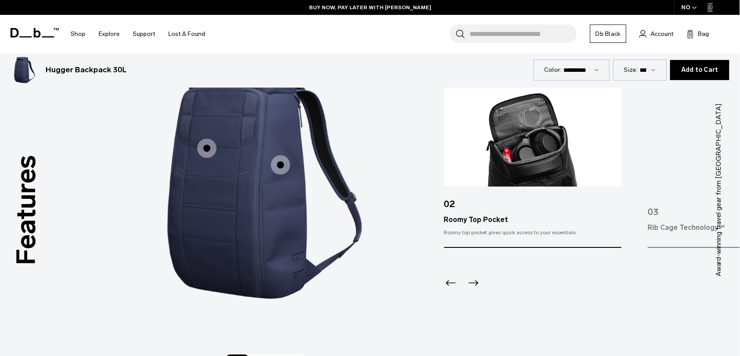
click at [476, 293] on div "Next slide" at bounding box center [472, 285] width 12 height 19
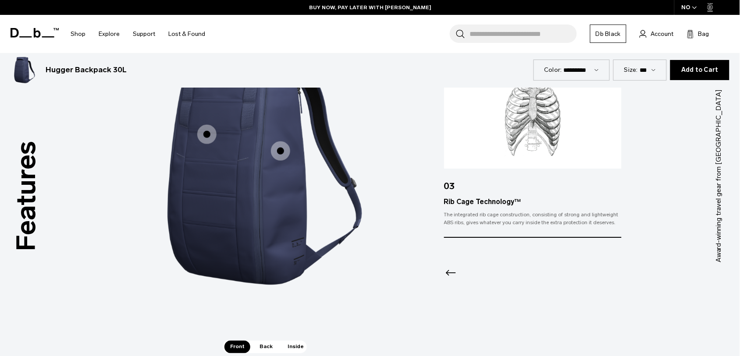
scroll to position [1234, 0]
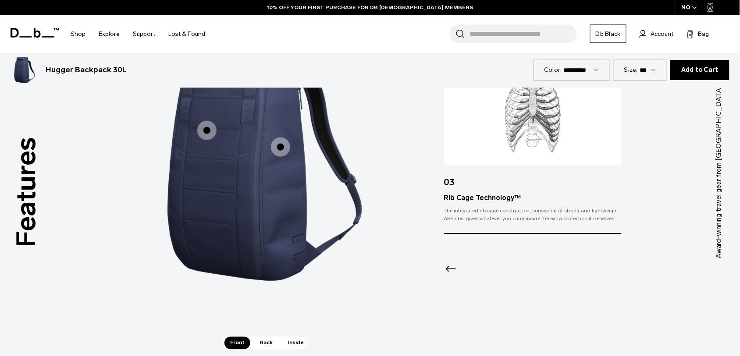
click at [270, 338] on span "Back" at bounding box center [266, 343] width 25 height 12
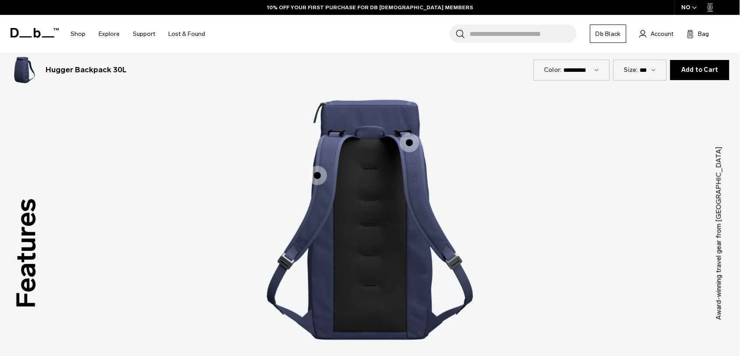
scroll to position [1173, 0]
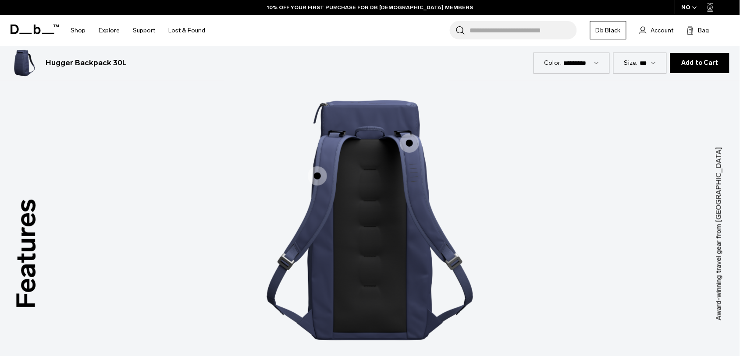
click at [315, 170] on span "2 / 3" at bounding box center [317, 176] width 19 height 19
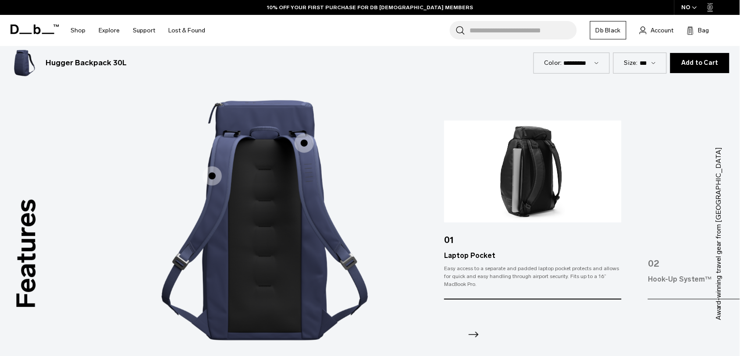
click at [475, 333] on icon "Next slide" at bounding box center [473, 335] width 14 height 14
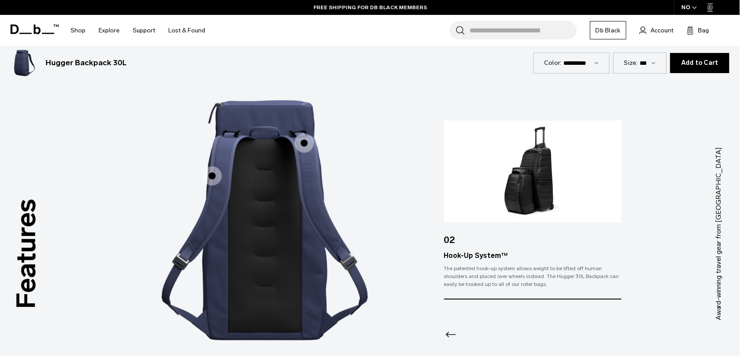
click at [447, 334] on icon "Previous slide" at bounding box center [451, 335] width 10 height 6
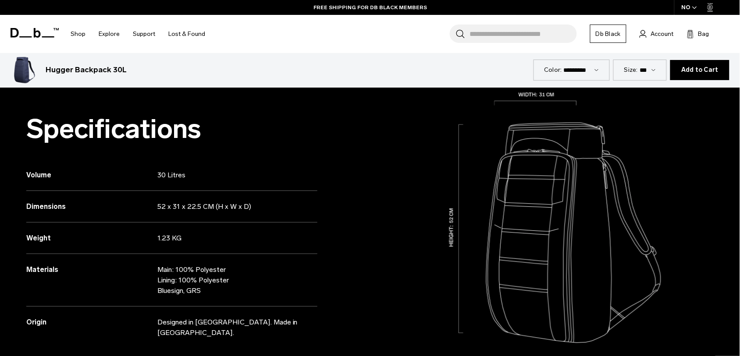
scroll to position [0, 0]
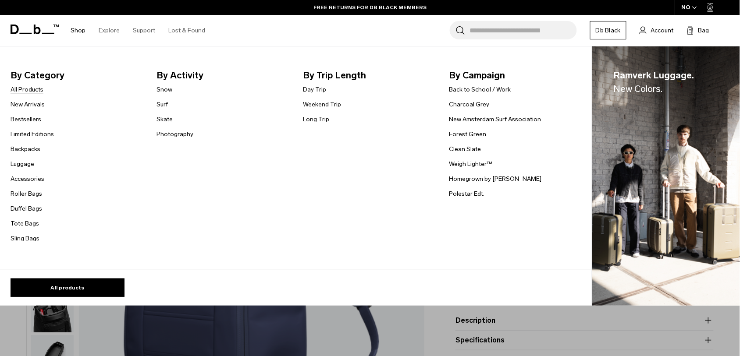
click at [28, 88] on link "All Products" at bounding box center [27, 89] width 33 height 9
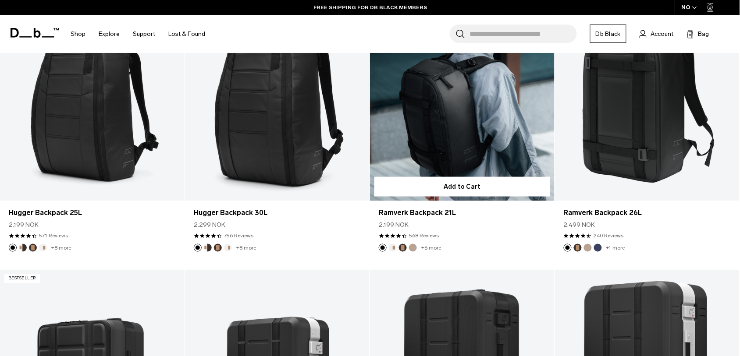
scroll to position [256, 0]
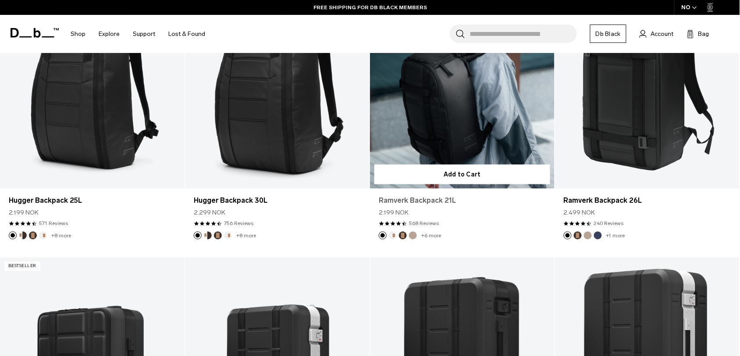
click at [414, 201] on link "Ramverk Backpack 21L" at bounding box center [462, 201] width 167 height 11
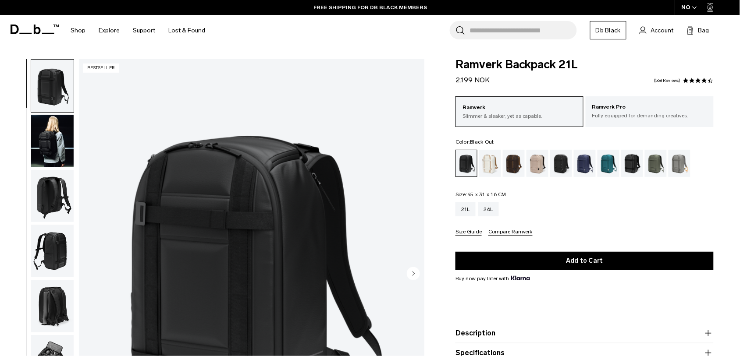
click at [435, 239] on div "Ramverk Backpack 21L 2.199 NOK 4.7 star rating 568 Reviews Ramverk Slimmer & sl…" at bounding box center [584, 235] width 311 height 352
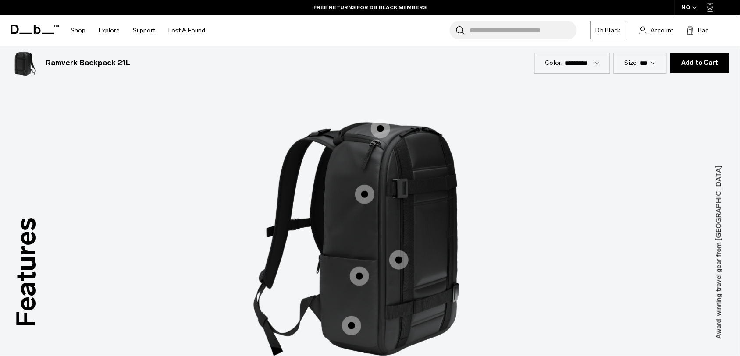
scroll to position [1107, 0]
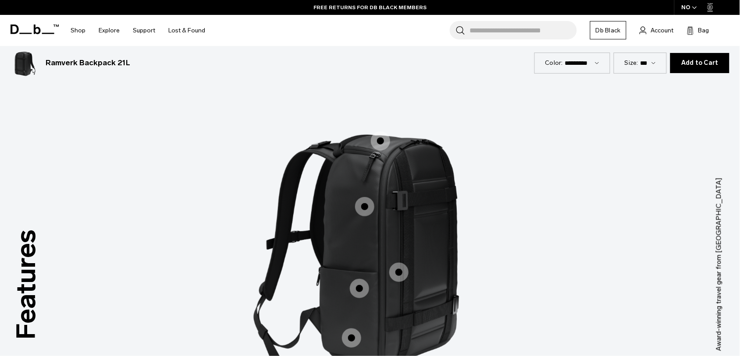
click at [520, 203] on img "1 / 5" at bounding box center [559, 206] width 156 height 90
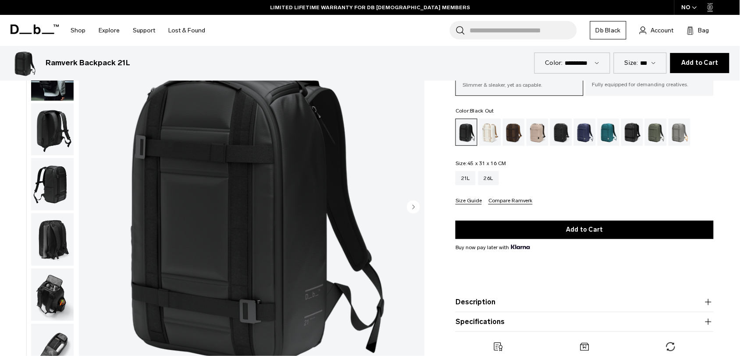
scroll to position [0, 0]
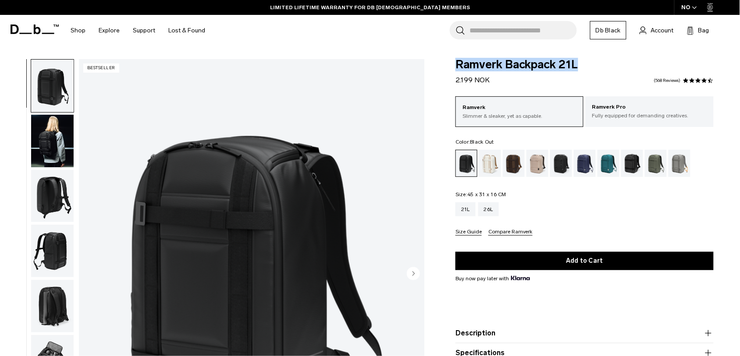
drag, startPoint x: 456, startPoint y: 62, endPoint x: 590, endPoint y: 61, distance: 133.3
click at [590, 61] on span "Ramverk Backpack 21L" at bounding box center [584, 64] width 258 height 11
copy span "Ramverk Backpack 21L"
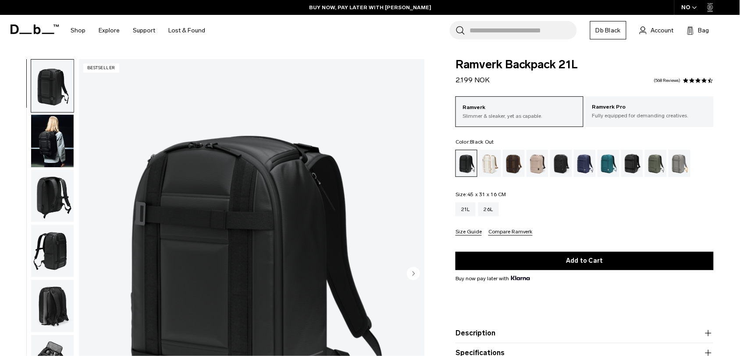
click at [448, 131] on div "Ramverk Backpack 21L 2.199 NOK 4.7 star rating 568 Reviews Ramverk Slimmer & sl…" at bounding box center [584, 235] width 311 height 352
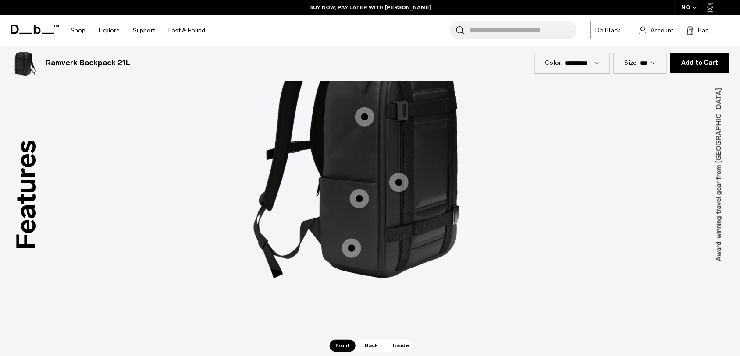
scroll to position [1195, 0]
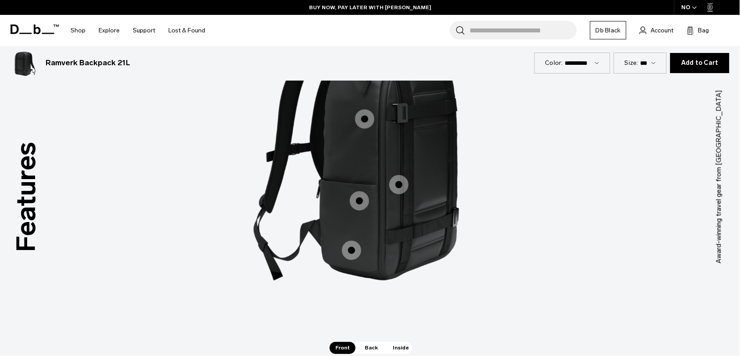
click at [354, 248] on span "1 / 3" at bounding box center [351, 250] width 19 height 19
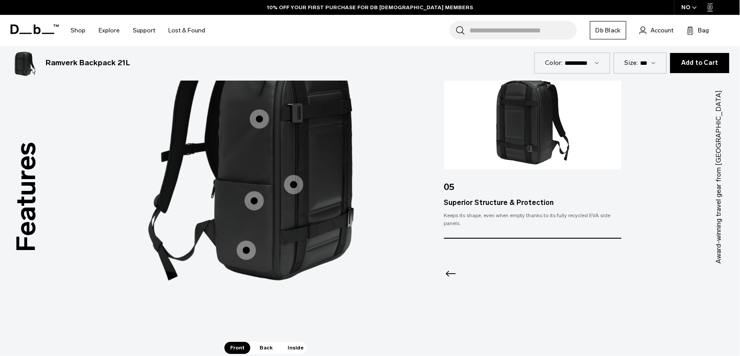
click at [446, 281] on icon "Previous slide" at bounding box center [451, 274] width 14 height 14
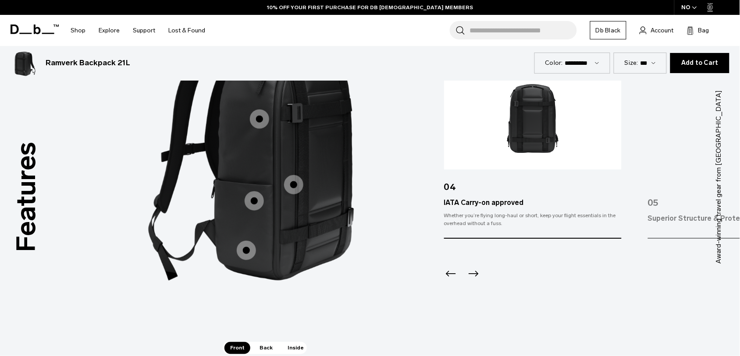
click at [446, 281] on icon "Previous slide" at bounding box center [451, 274] width 14 height 14
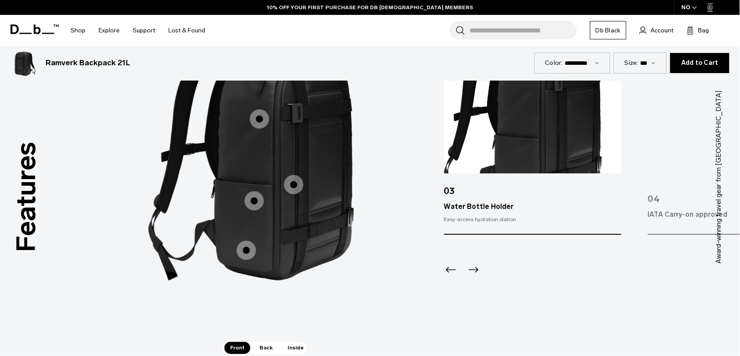
click at [446, 281] on div "Previous slide" at bounding box center [450, 272] width 12 height 19
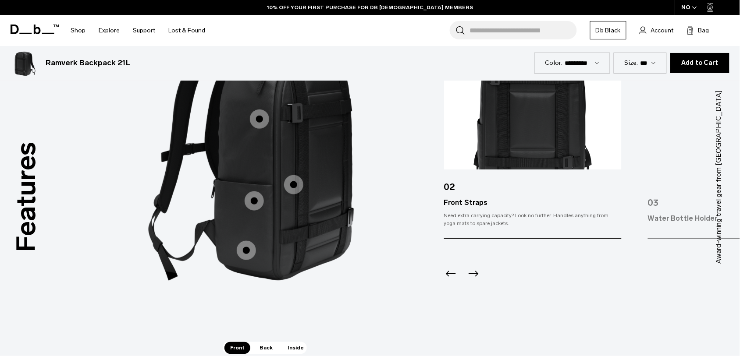
click at [446, 281] on icon "Previous slide" at bounding box center [451, 274] width 14 height 14
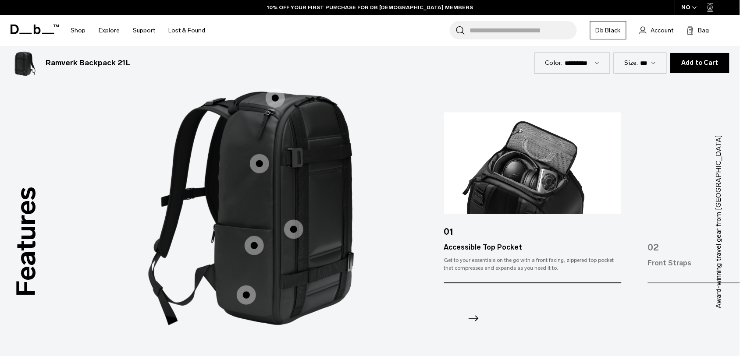
scroll to position [1140, 0]
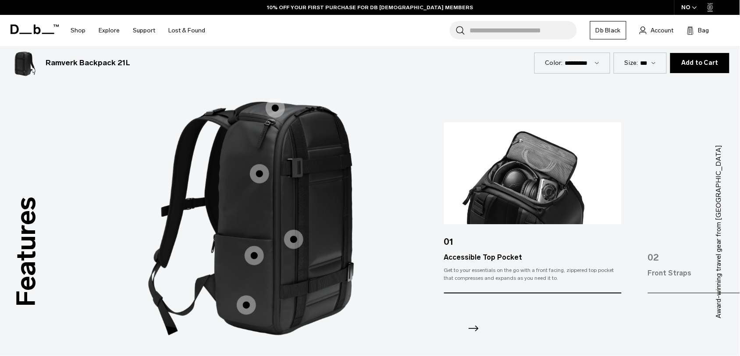
click at [503, 256] on div "Accessible Top Pocket" at bounding box center [533, 257] width 178 height 11
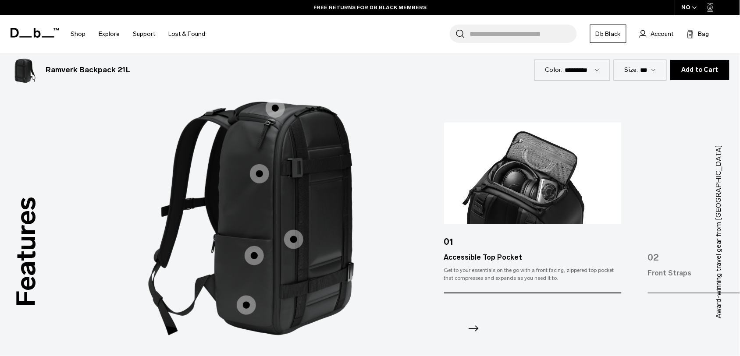
click at [473, 330] on icon "Next slide" at bounding box center [473, 329] width 14 height 14
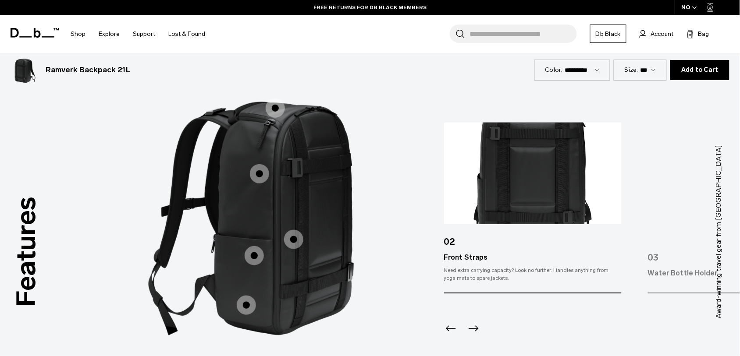
click at [469, 257] on div "Front Straps" at bounding box center [533, 257] width 178 height 11
click at [479, 322] on icon "Next slide" at bounding box center [473, 329] width 14 height 14
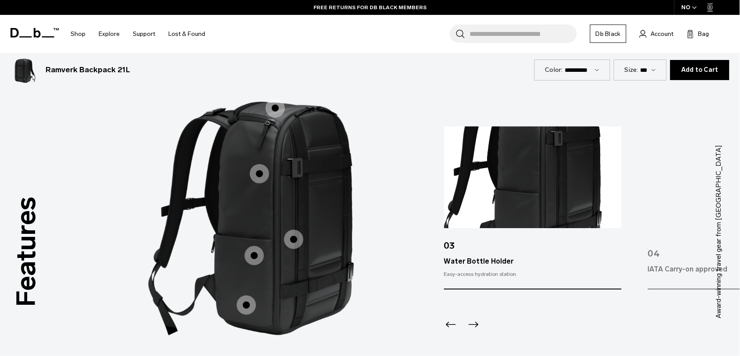
click at [480, 263] on div "Water Bottle Holder" at bounding box center [533, 261] width 178 height 11
click at [479, 326] on icon "Next slide" at bounding box center [473, 325] width 14 height 14
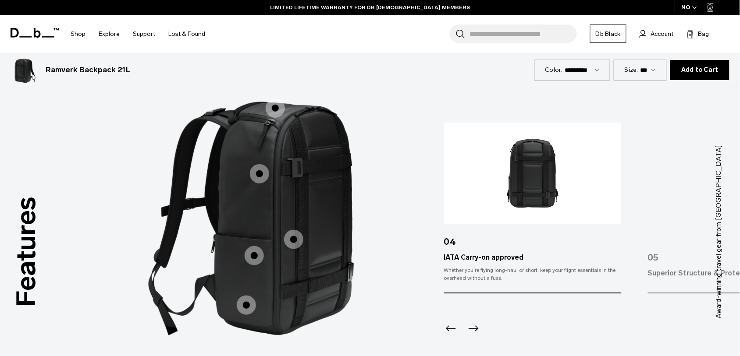
click at [487, 258] on div "IATA Carry-on approved" at bounding box center [533, 257] width 178 height 11
click at [479, 321] on div at bounding box center [533, 317] width 178 height 47
click at [473, 327] on icon "Next slide" at bounding box center [473, 329] width 14 height 14
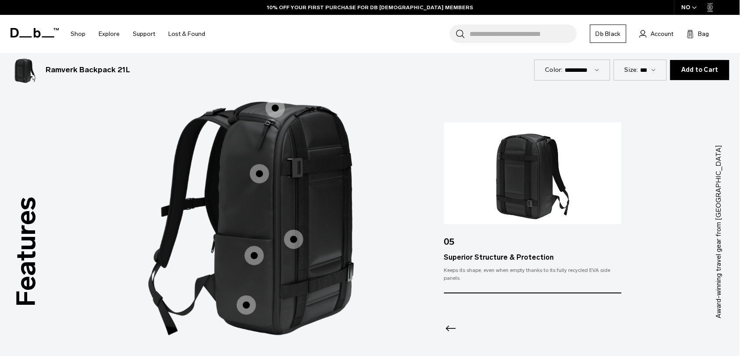
click at [502, 257] on div "Superior Structure & Protection" at bounding box center [533, 257] width 178 height 11
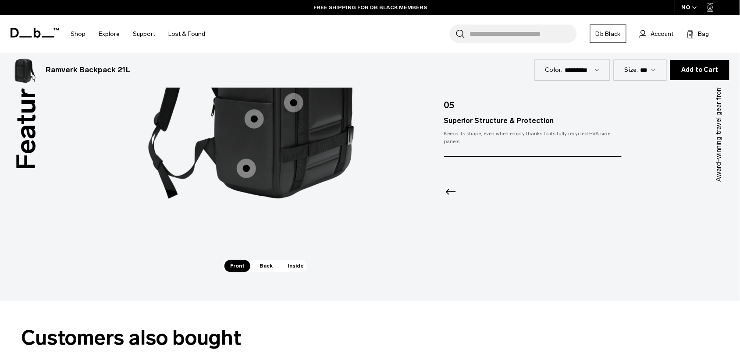
scroll to position [1286, 0]
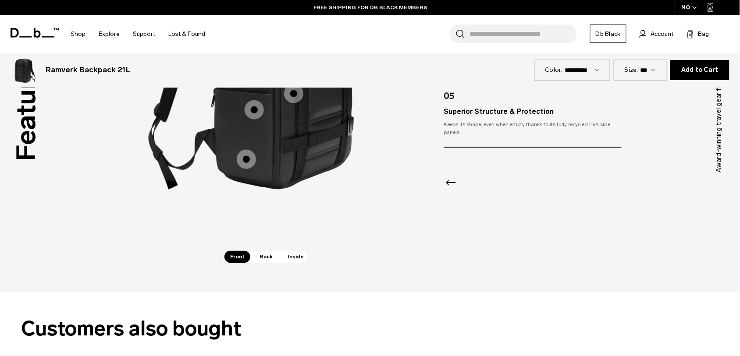
click at [265, 257] on span "Back" at bounding box center [266, 257] width 25 height 12
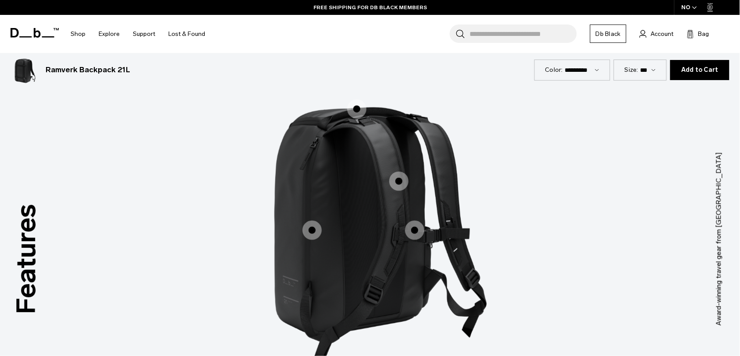
scroll to position [1107, 0]
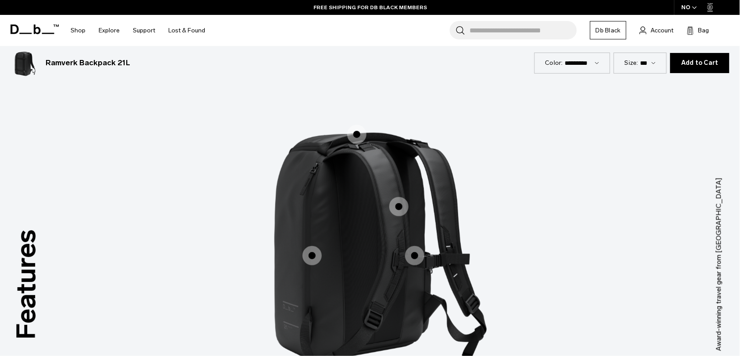
click at [362, 137] on span "2 / 3" at bounding box center [356, 134] width 19 height 19
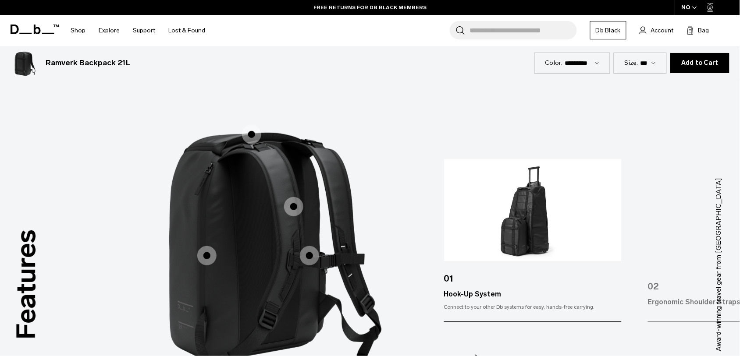
click at [473, 294] on div "Hook-Up System" at bounding box center [533, 294] width 178 height 11
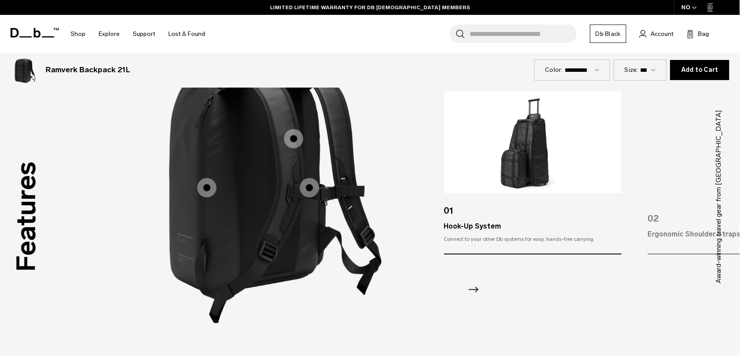
scroll to position [1180, 0]
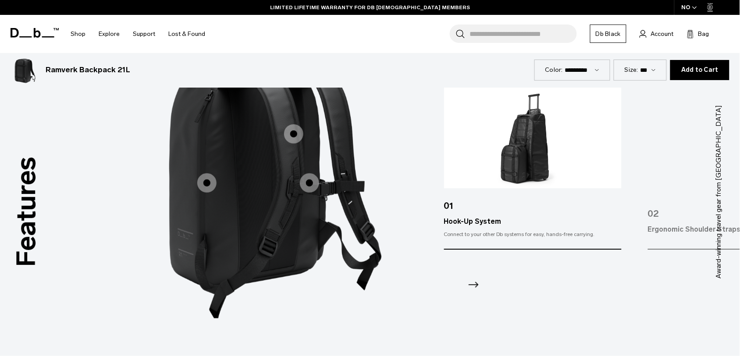
drag, startPoint x: 481, startPoint y: 294, endPoint x: 478, endPoint y: 288, distance: 6.3
click at [478, 288] on div at bounding box center [533, 273] width 178 height 47
click at [478, 288] on icon "Next slide" at bounding box center [473, 285] width 14 height 14
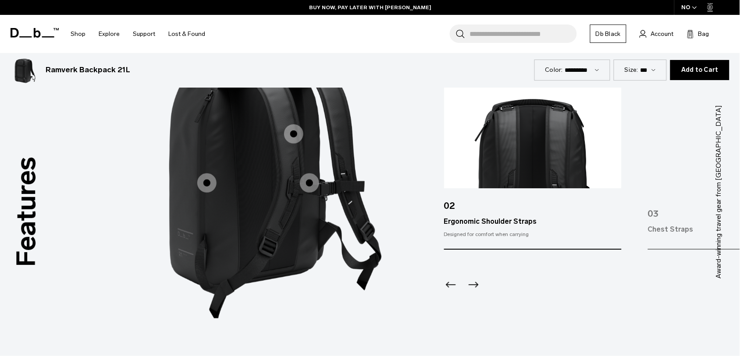
click at [472, 287] on icon "Next slide" at bounding box center [473, 285] width 14 height 14
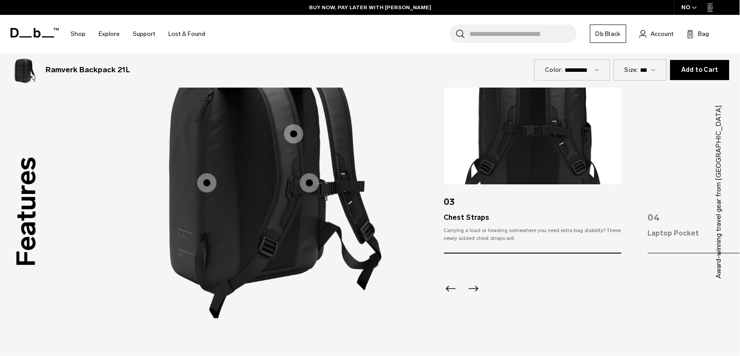
click at [469, 224] on div "Carrying a load or heading somewhere you need extra bag stability? These newly …" at bounding box center [533, 232] width 178 height 19
click at [469, 216] on div "Chest Straps" at bounding box center [533, 218] width 178 height 11
click at [476, 293] on icon "Next slide" at bounding box center [473, 289] width 14 height 14
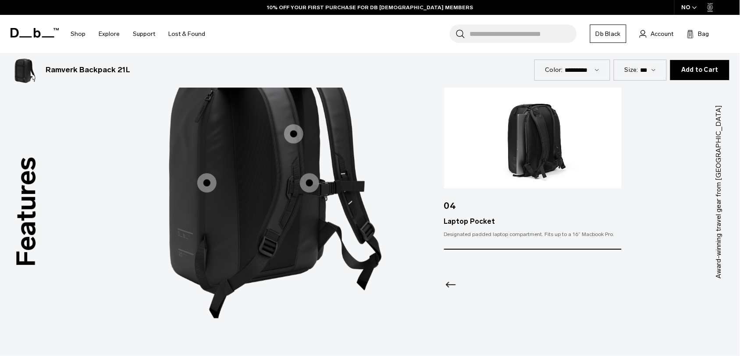
click at [445, 290] on icon "Previous slide" at bounding box center [451, 285] width 14 height 14
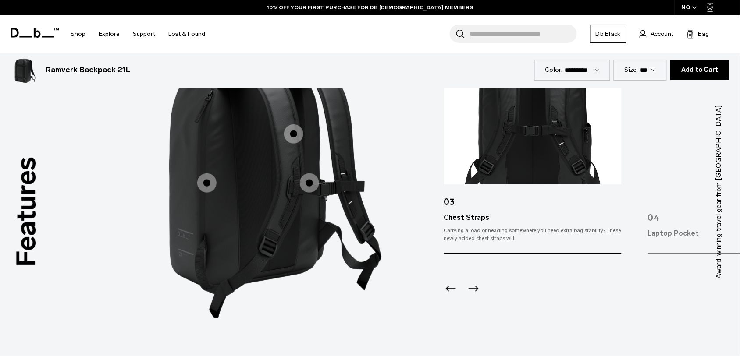
click at [474, 288] on icon "Next slide" at bounding box center [473, 289] width 14 height 14
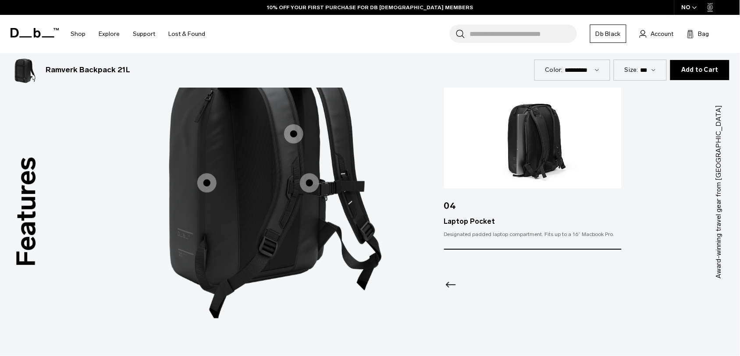
click at [463, 224] on div "Laptop Pocket" at bounding box center [533, 222] width 178 height 11
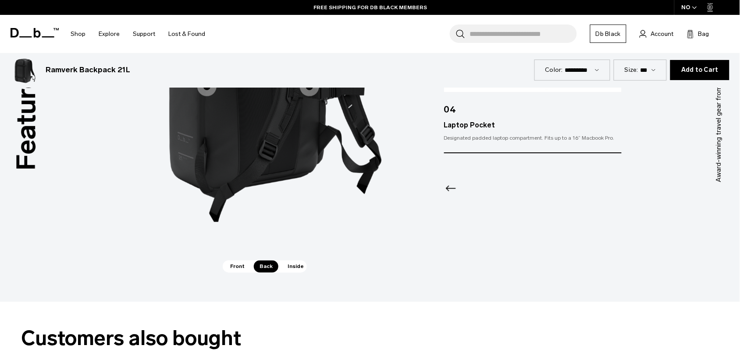
scroll to position [1286, 0]
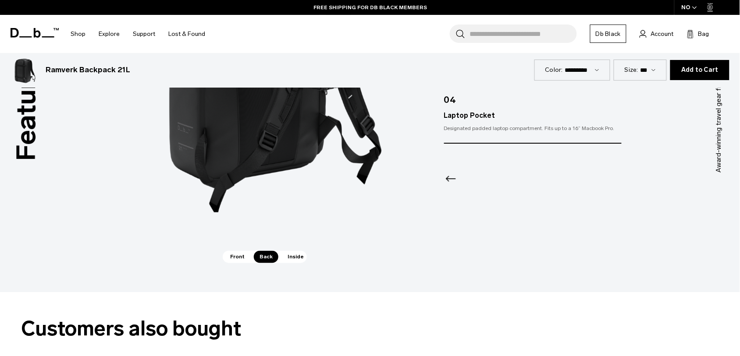
click at [299, 258] on span "Inside" at bounding box center [296, 257] width 28 height 12
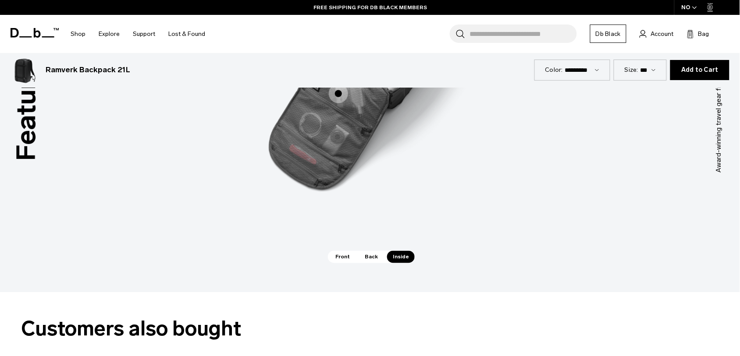
click at [333, 260] on span "Front" at bounding box center [343, 257] width 26 height 12
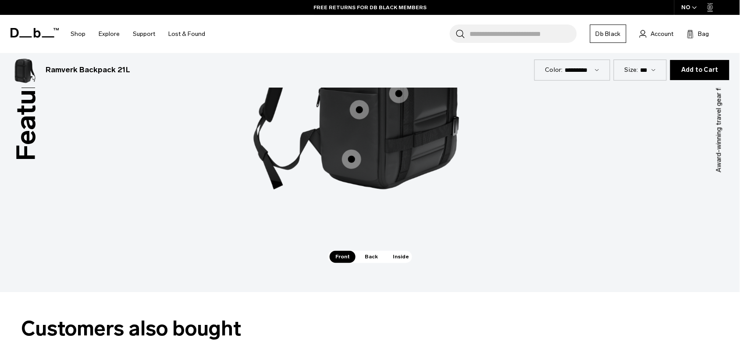
click at [371, 257] on span "Back" at bounding box center [371, 257] width 25 height 12
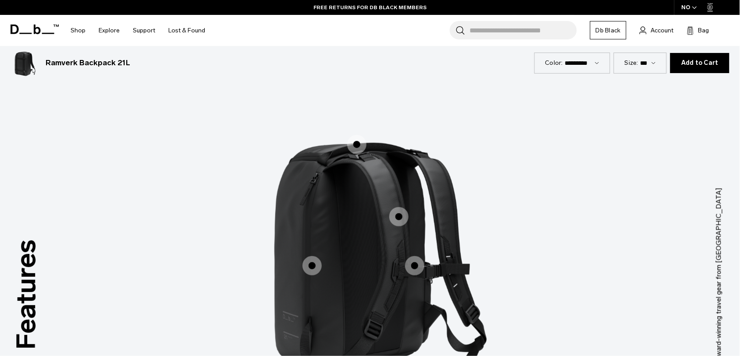
scroll to position [1085, 0]
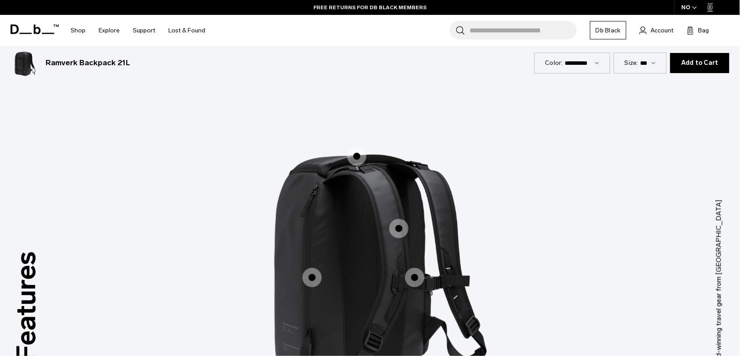
click at [364, 149] on label "Hook-Up System" at bounding box center [356, 156] width 21 height 21
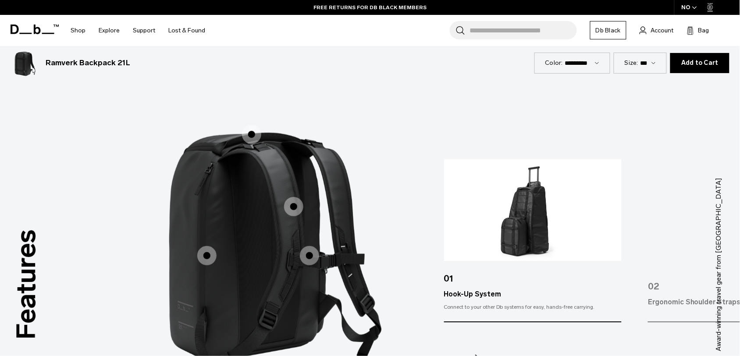
scroll to position [1176, 0]
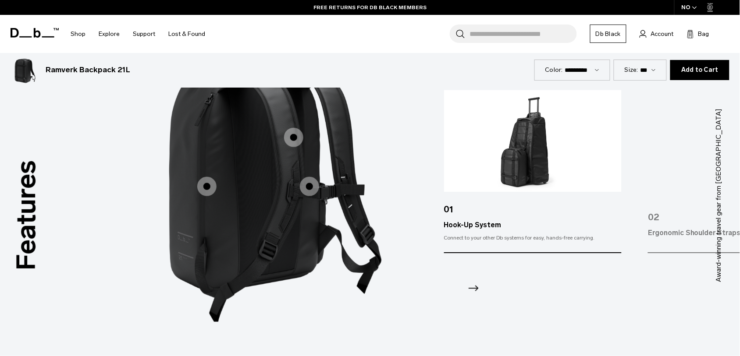
click at [473, 284] on icon "Next slide" at bounding box center [473, 288] width 14 height 14
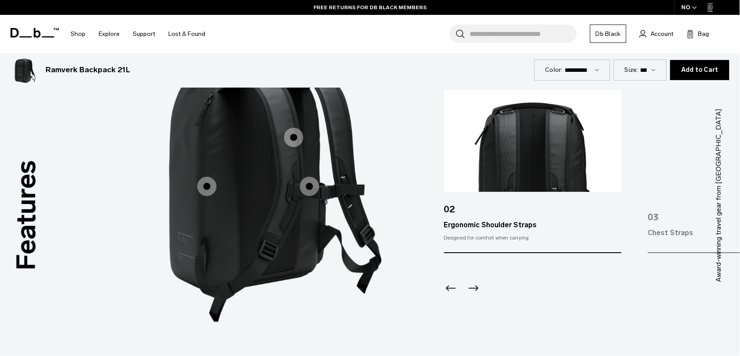
click at [474, 296] on div "Next slide" at bounding box center [472, 290] width 12 height 19
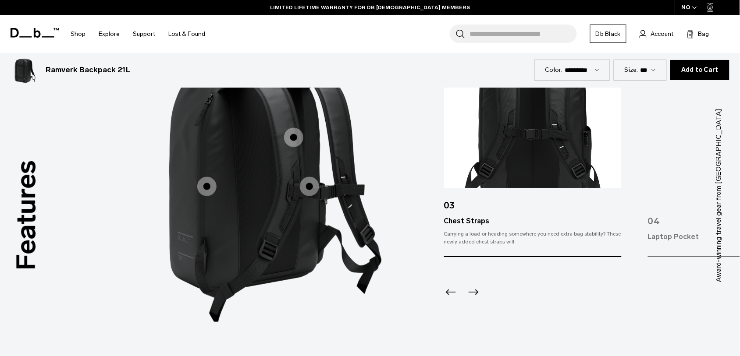
click at [474, 296] on icon "Next slide" at bounding box center [473, 292] width 14 height 14
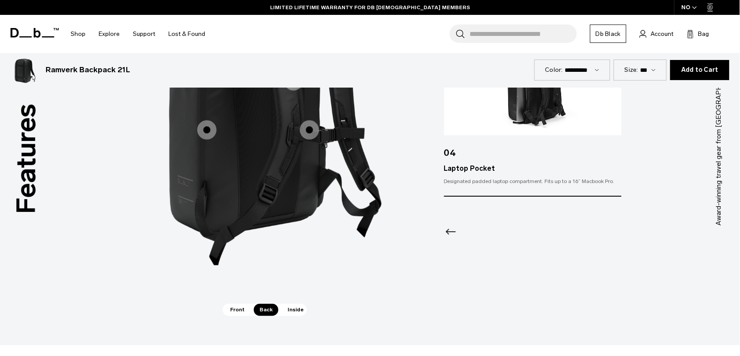
scroll to position [1234, 0]
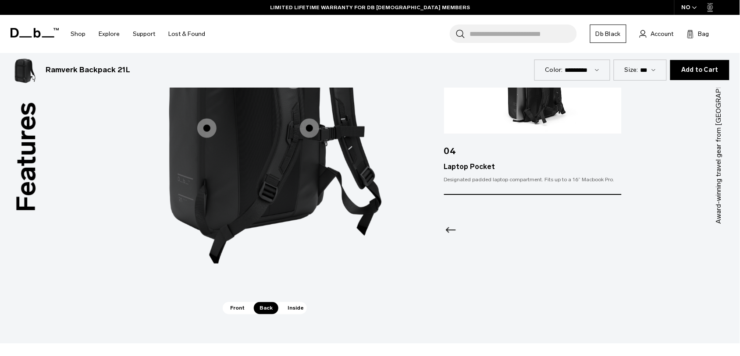
click at [288, 307] on span "Inside" at bounding box center [296, 308] width 28 height 12
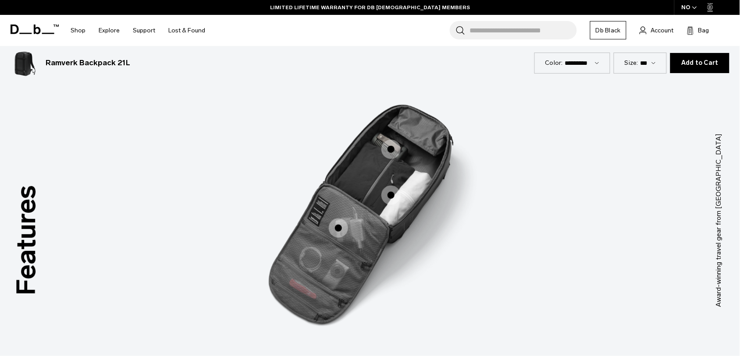
scroll to position [1132, 0]
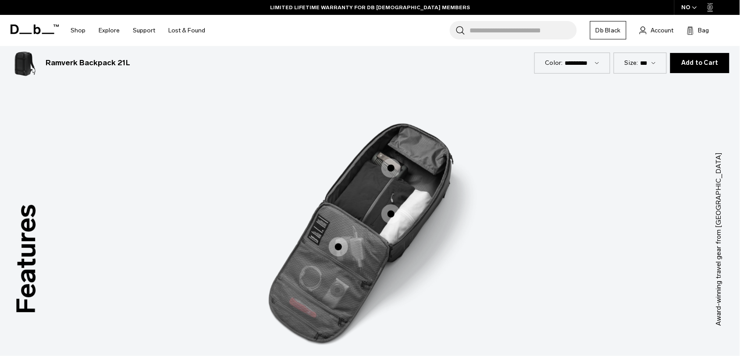
click at [388, 174] on span "3 / 3" at bounding box center [390, 168] width 19 height 19
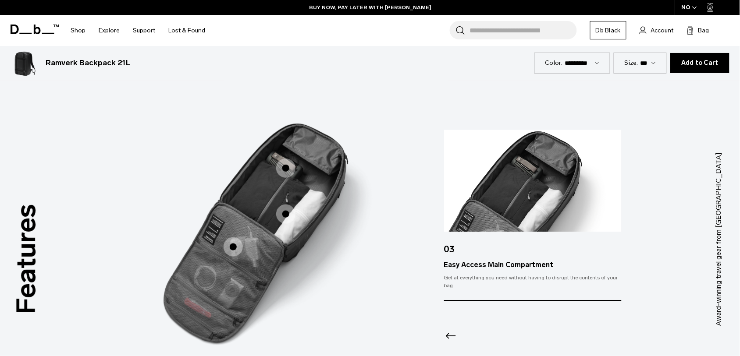
click at [430, 212] on div "Features Tap a hotspot to learn more Award-winning travel gear from Scandinavia…" at bounding box center [370, 239] width 740 height 413
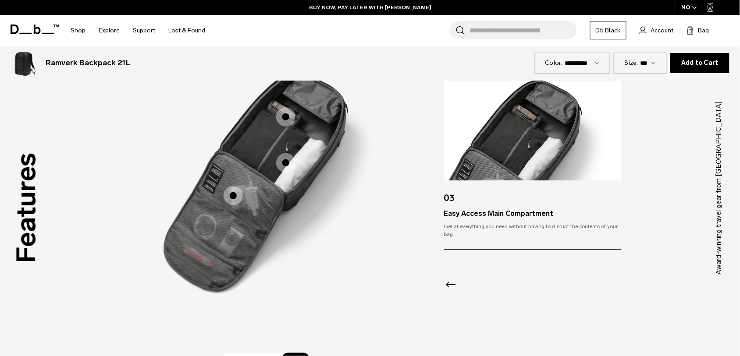
scroll to position [1165, 0]
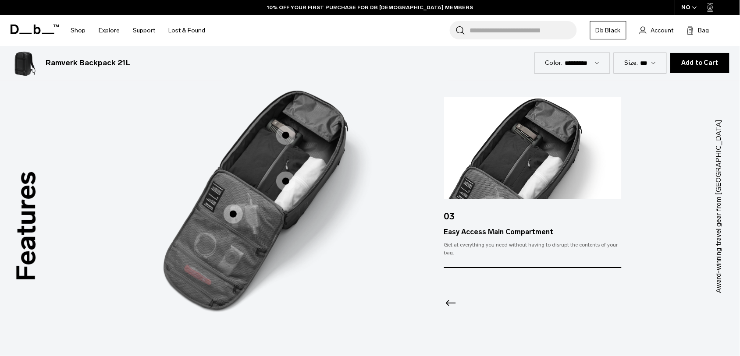
click at [279, 132] on span "3 / 3" at bounding box center [285, 135] width 19 height 19
click at [233, 210] on span "3 / 3" at bounding box center [233, 214] width 19 height 19
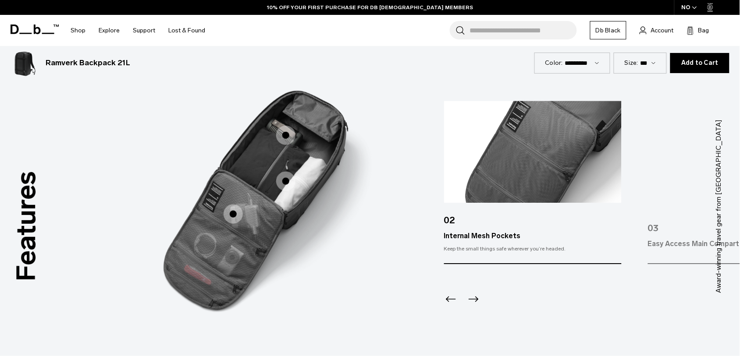
click at [281, 180] on span "3 / 3" at bounding box center [285, 181] width 19 height 19
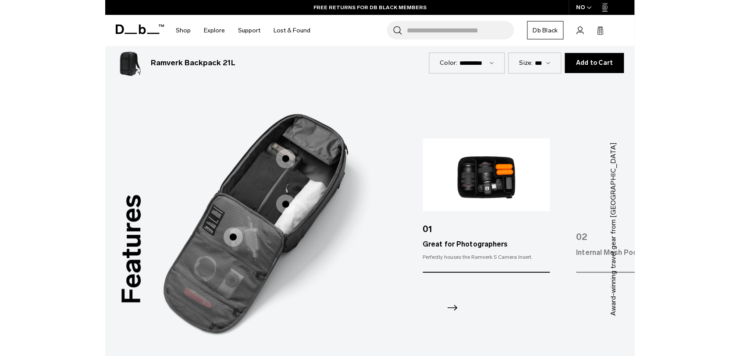
scroll to position [1147, 0]
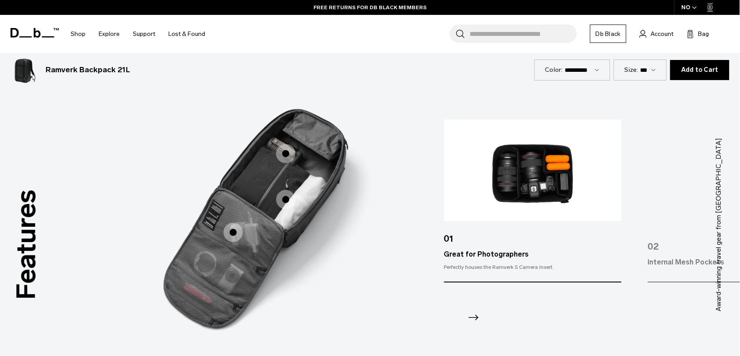
click at [473, 327] on div "Next slide" at bounding box center [472, 320] width 12 height 19
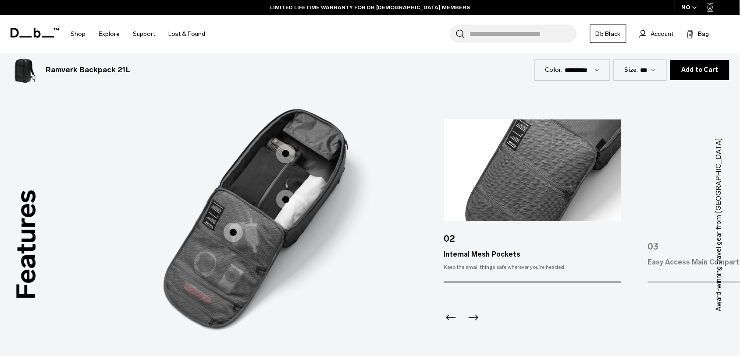
click at [480, 311] on icon "Next slide" at bounding box center [473, 318] width 14 height 14
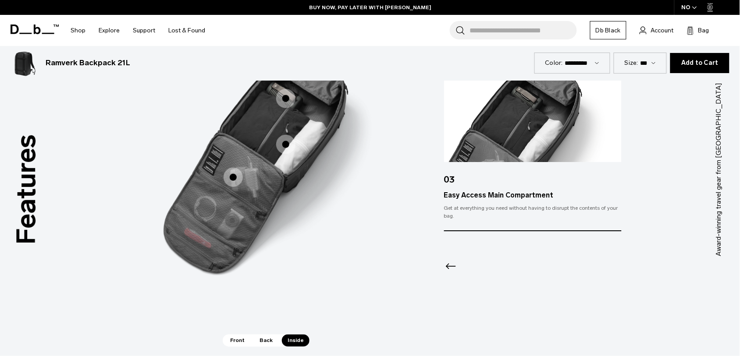
scroll to position [0, 0]
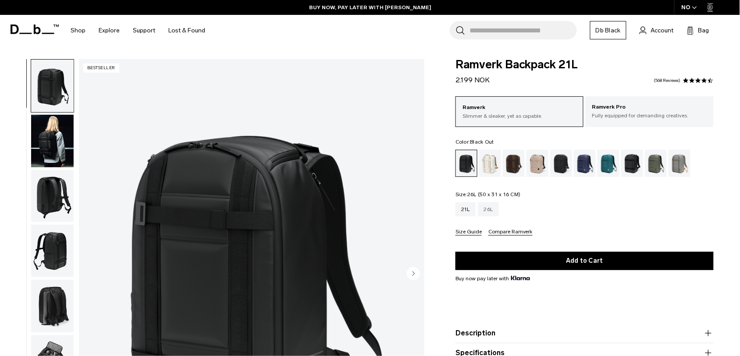
click at [492, 212] on div "26L" at bounding box center [488, 210] width 21 height 14
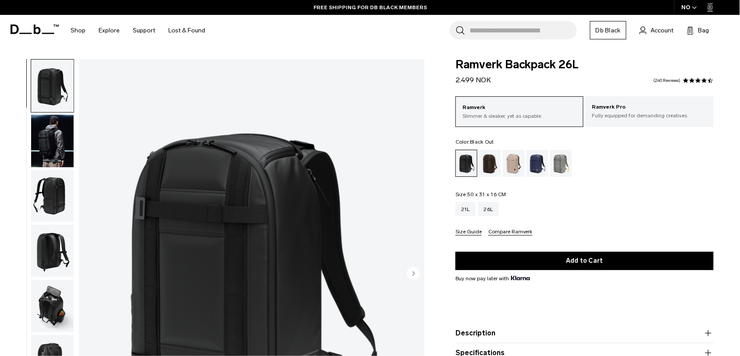
click at [430, 153] on div "Ramverk Backpack 26L 2.499 NOK 4.5 star rating 240 Reviews Ramverk Slimmer & sl…" at bounding box center [584, 235] width 311 height 352
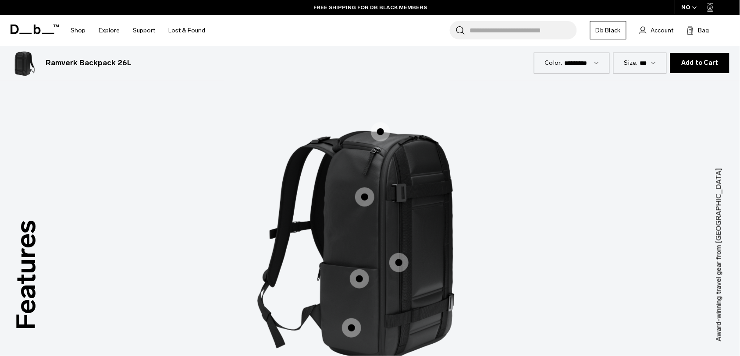
scroll to position [1131, 0]
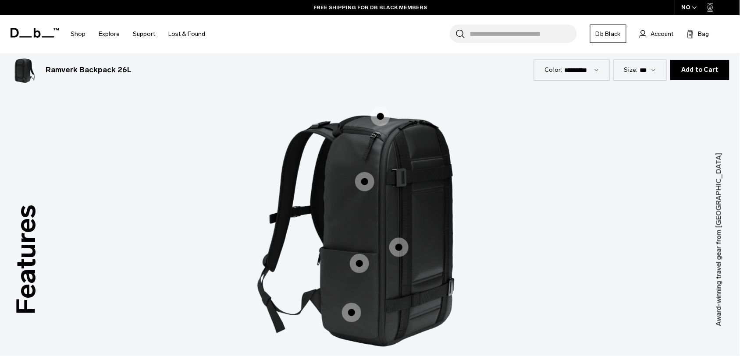
click at [380, 115] on span "1 / 3" at bounding box center [380, 116] width 19 height 19
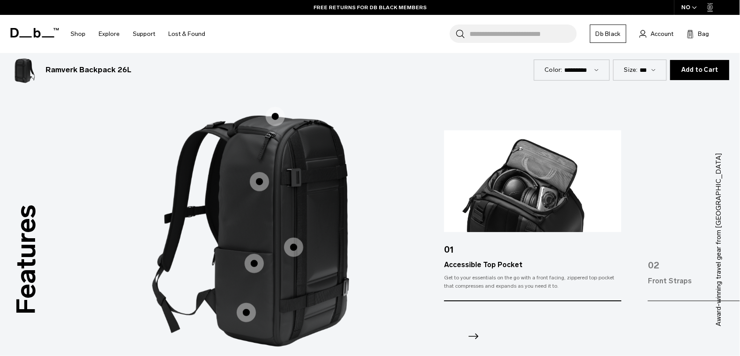
click at [469, 343] on icon "Next slide" at bounding box center [473, 337] width 14 height 14
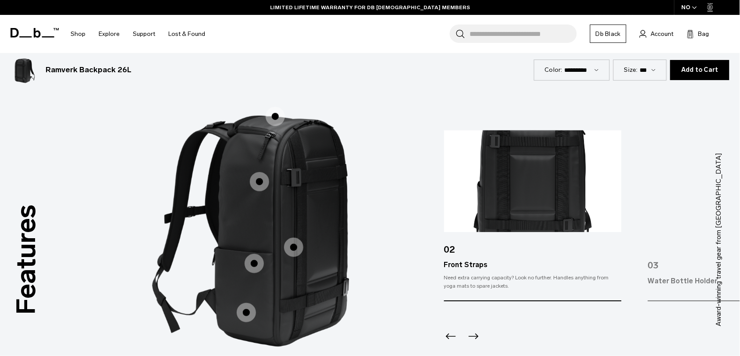
click at [472, 334] on icon "Next slide" at bounding box center [473, 337] width 14 height 14
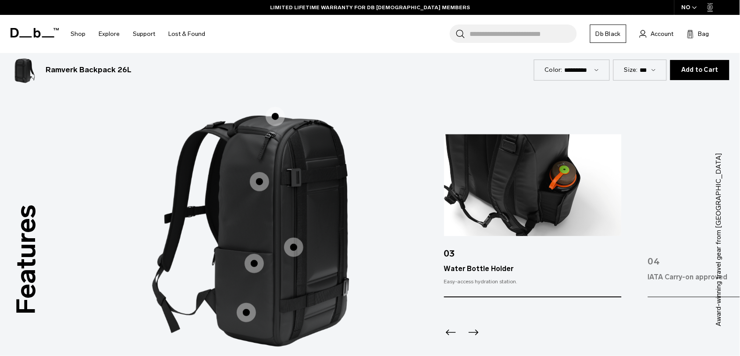
click at [475, 331] on icon "Next slide" at bounding box center [473, 333] width 14 height 14
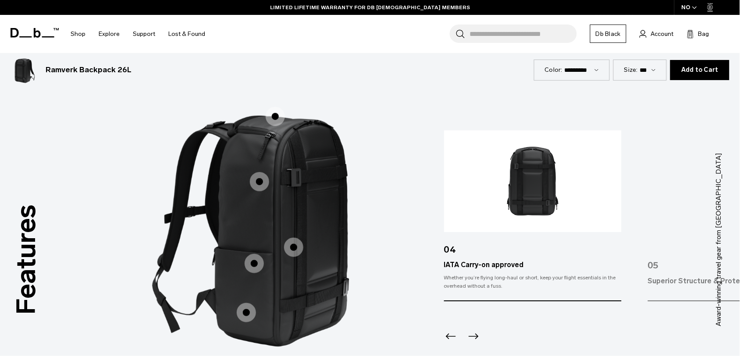
click at [472, 334] on icon "Next slide" at bounding box center [473, 337] width 14 height 14
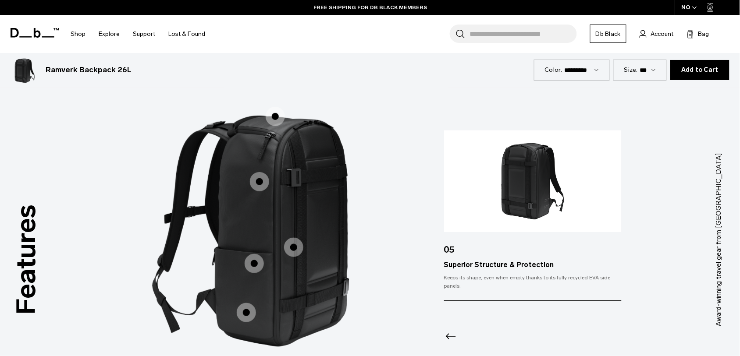
click at [453, 334] on icon "Previous slide" at bounding box center [451, 337] width 14 height 14
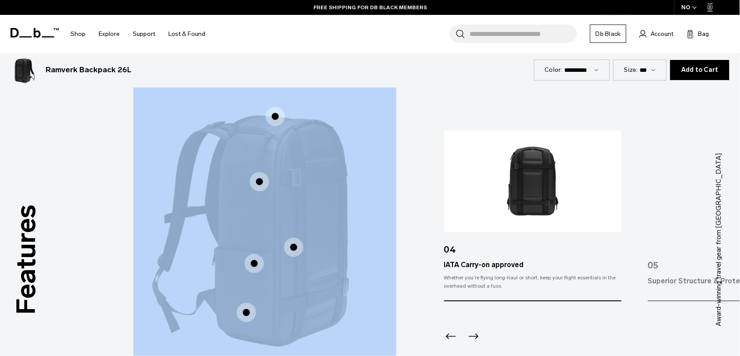
click at [453, 334] on icon "Previous slide" at bounding box center [451, 337] width 14 height 14
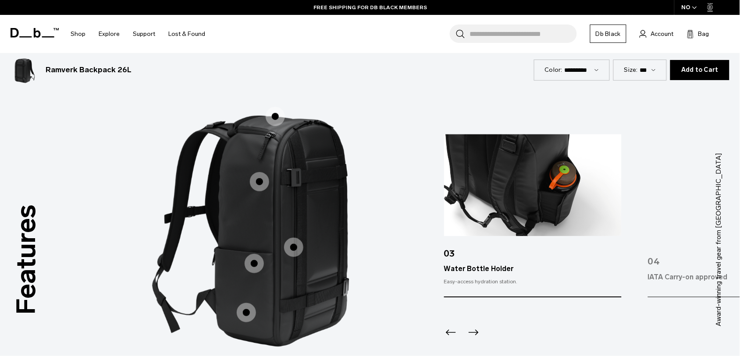
click at [512, 308] on div at bounding box center [533, 321] width 178 height 47
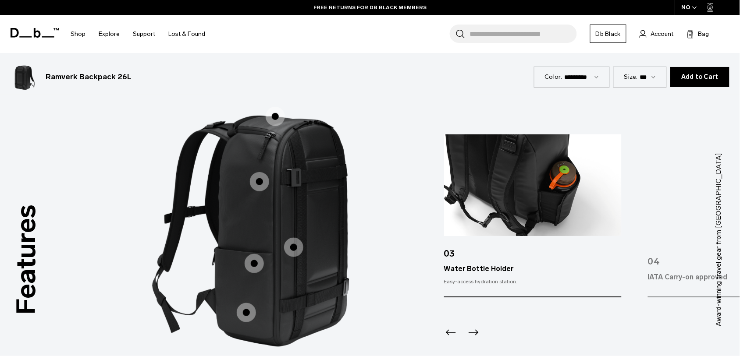
click at [469, 332] on icon "Next slide" at bounding box center [474, 333] width 10 height 6
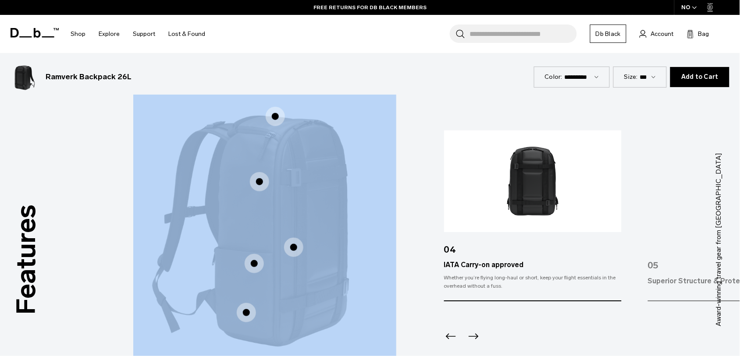
click at [469, 332] on icon "Next slide" at bounding box center [473, 337] width 14 height 14
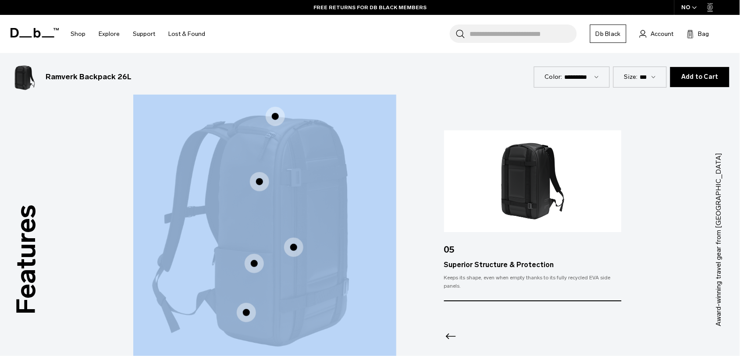
click at [431, 273] on img "2 / 3" at bounding box center [534, 226] width 263 height 327
click at [437, 173] on img "2 / 3" at bounding box center [534, 226] width 263 height 327
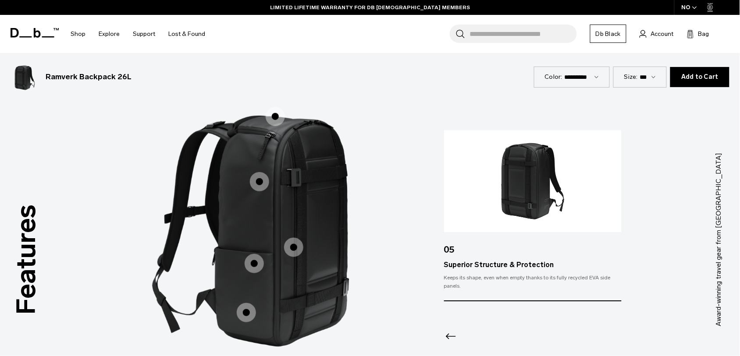
click at [462, 90] on div "Ramverk Backpack 26L 2.499 NOK" at bounding box center [272, 77] width 523 height 28
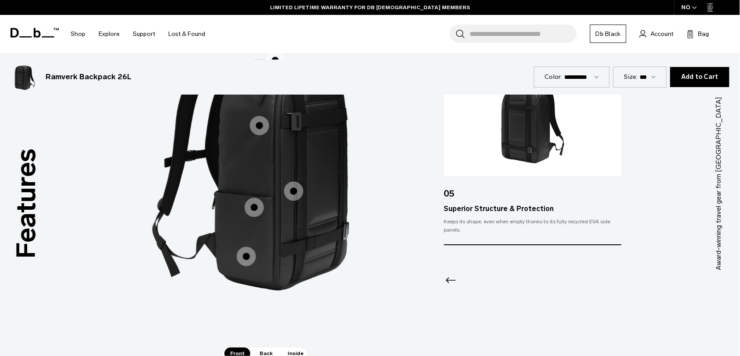
scroll to position [1182, 0]
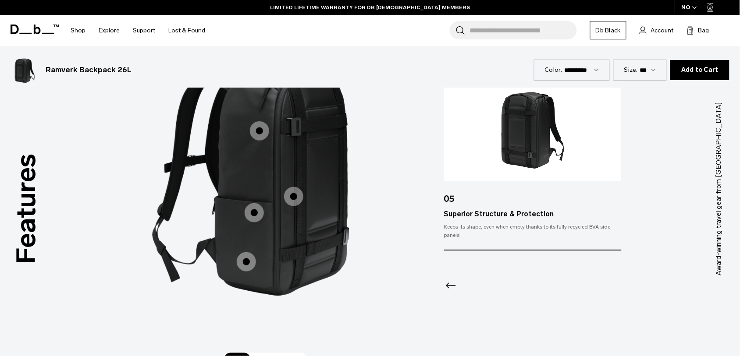
drag, startPoint x: 327, startPoint y: 107, endPoint x: 318, endPoint y: 283, distance: 176.9
click at [318, 283] on img "1 / 3" at bounding box center [264, 175] width 263 height 327
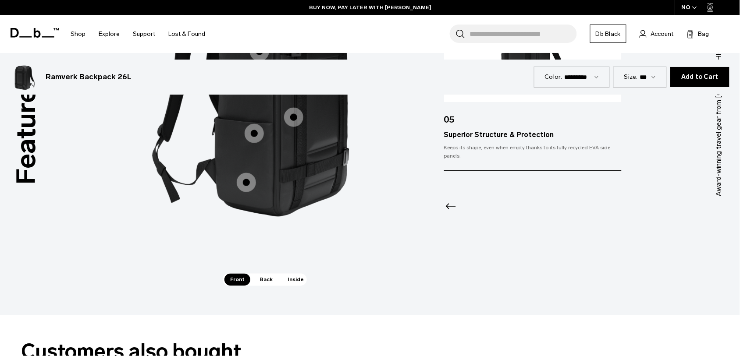
scroll to position [1269, 0]
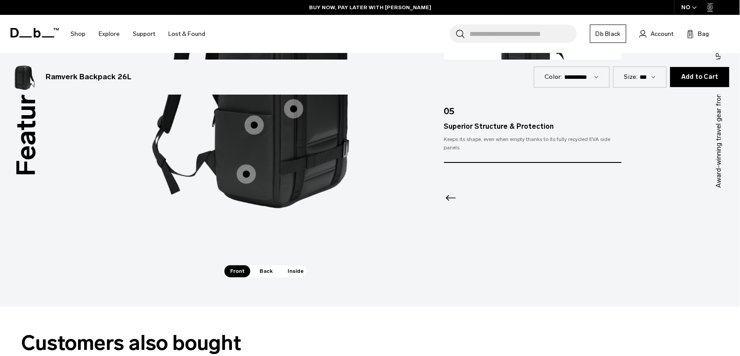
click at [264, 273] on span "Back" at bounding box center [266, 272] width 25 height 12
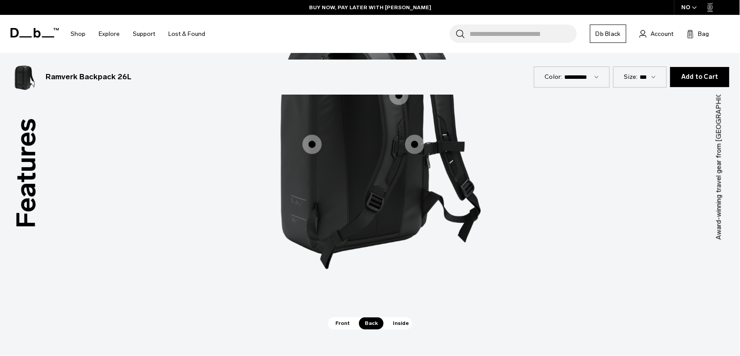
scroll to position [1083, 0]
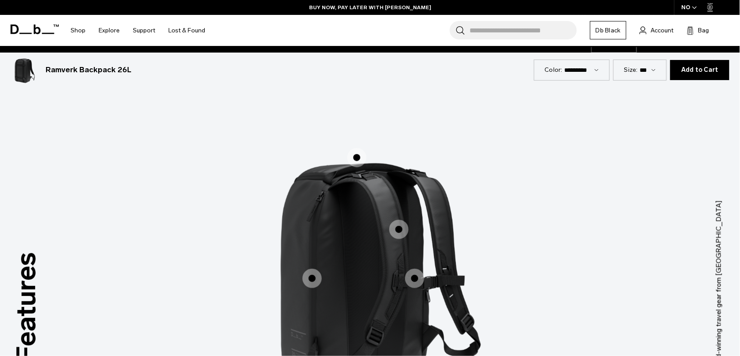
click at [358, 155] on span "2 / 3" at bounding box center [356, 157] width 19 height 19
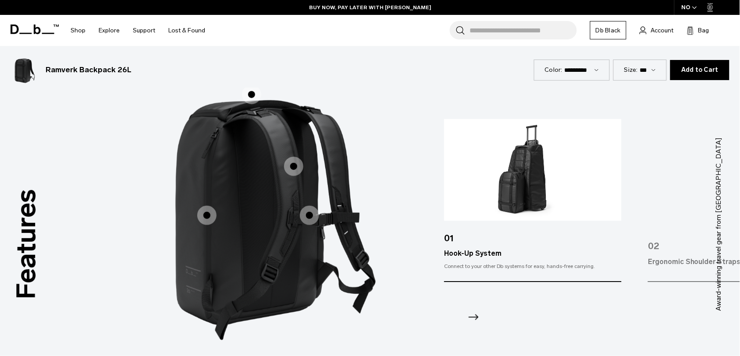
scroll to position [1149, 0]
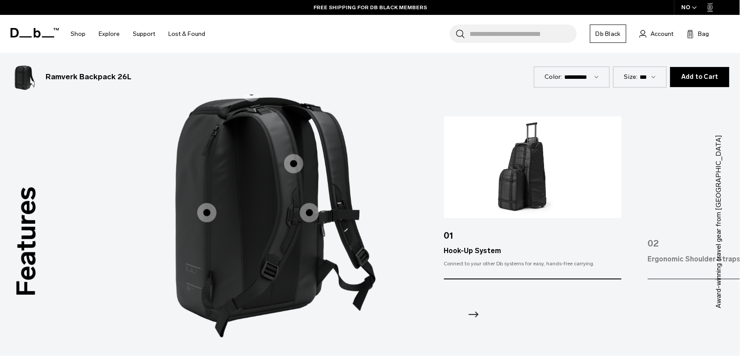
click at [533, 168] on img at bounding box center [533, 167] width 178 height 102
click at [472, 318] on icon "Next slide" at bounding box center [473, 315] width 14 height 14
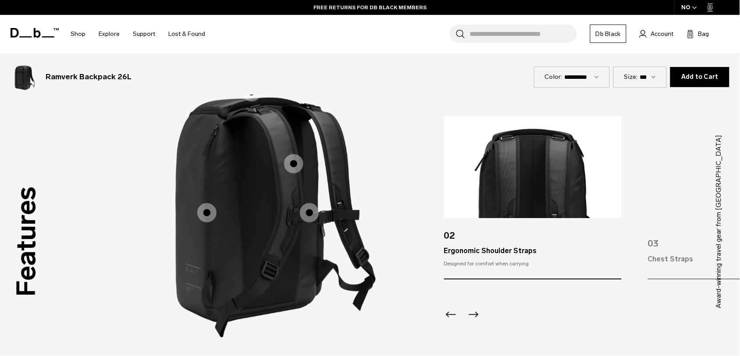
click at [474, 313] on icon "Next slide" at bounding box center [473, 315] width 14 height 14
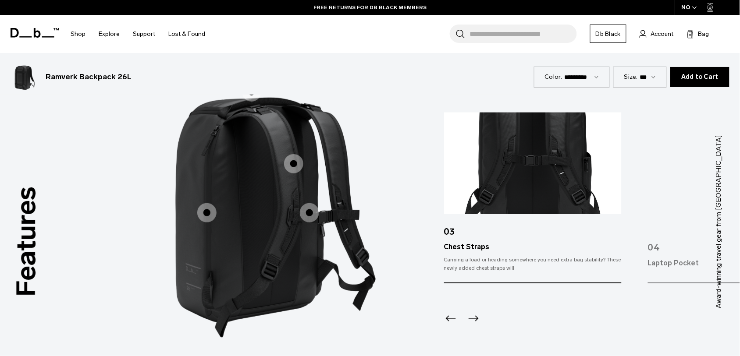
click at [478, 312] on icon "Next slide" at bounding box center [473, 319] width 14 height 14
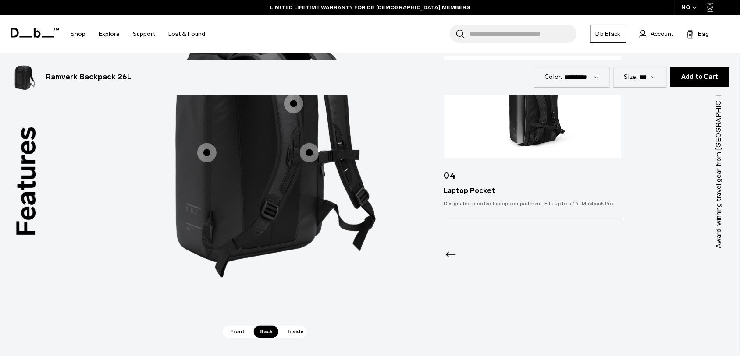
scroll to position [1226, 0]
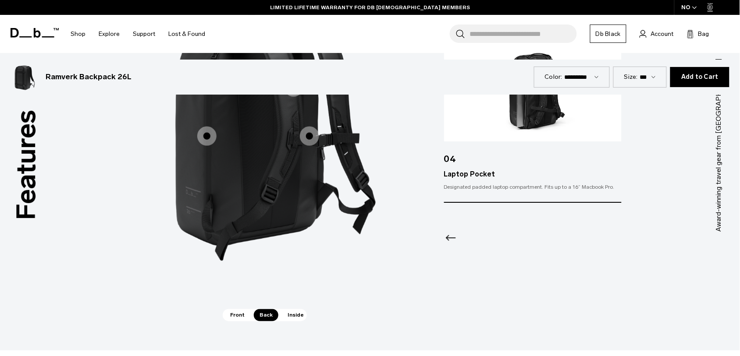
click at [297, 316] on span "Inside" at bounding box center [296, 315] width 28 height 12
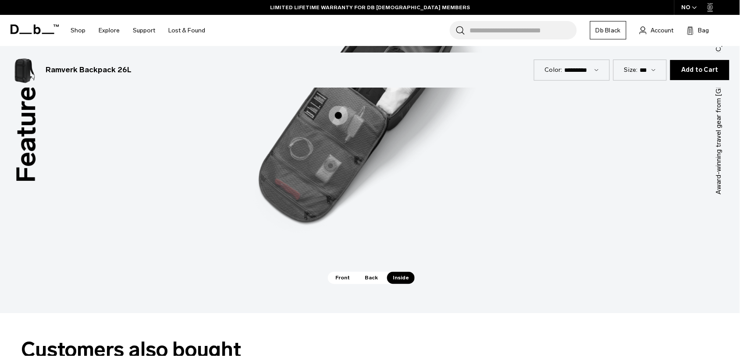
scroll to position [1276, 0]
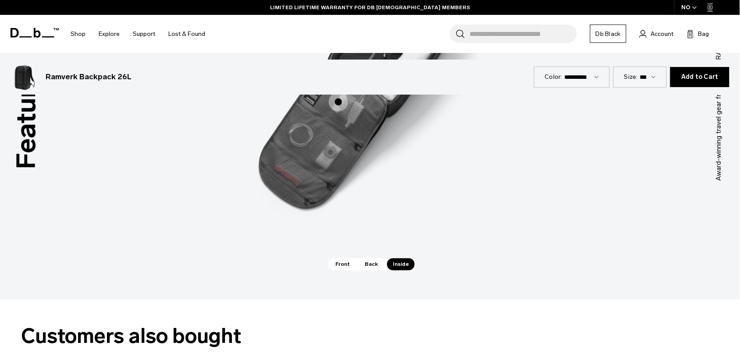
click at [360, 261] on span "Back" at bounding box center [371, 265] width 25 height 12
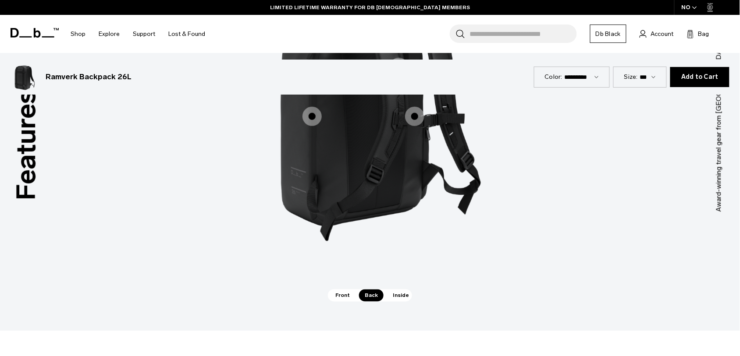
scroll to position [1248, 0]
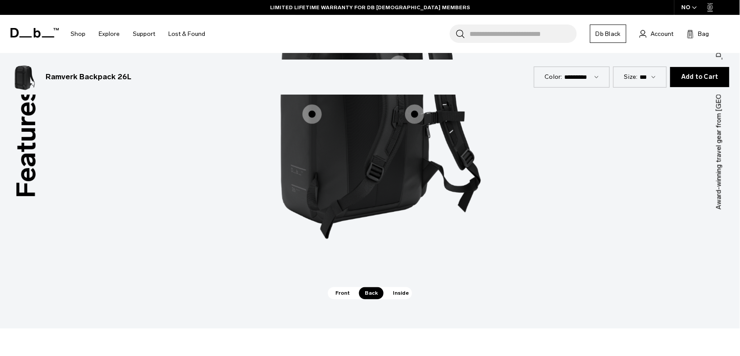
click at [396, 292] on span "Inside" at bounding box center [401, 294] width 28 height 12
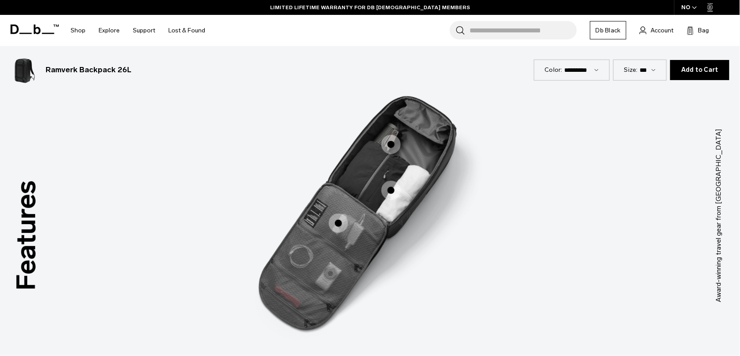
scroll to position [1153, 0]
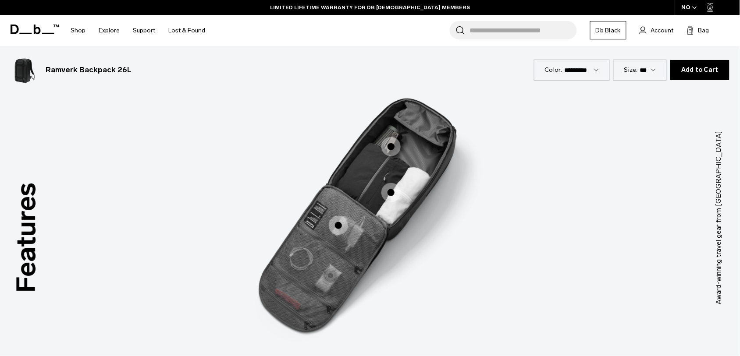
click at [388, 189] on span "3 / 3" at bounding box center [390, 192] width 19 height 19
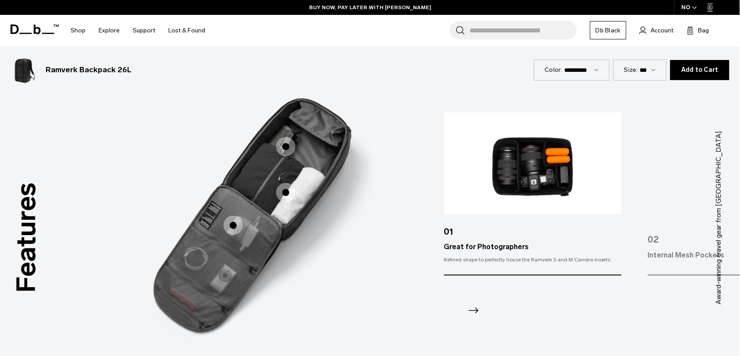
click at [474, 309] on icon "Next slide" at bounding box center [473, 311] width 14 height 14
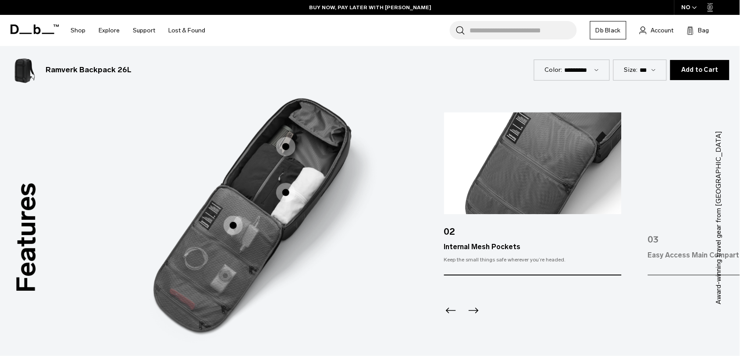
click at [475, 312] on icon "Next slide" at bounding box center [473, 311] width 14 height 14
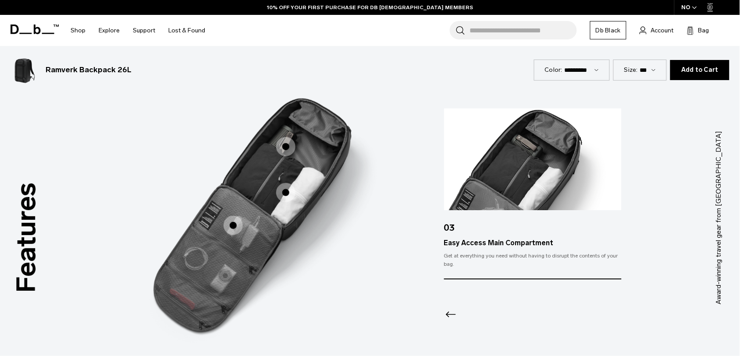
click at [449, 310] on icon "Previous slide" at bounding box center [451, 315] width 14 height 14
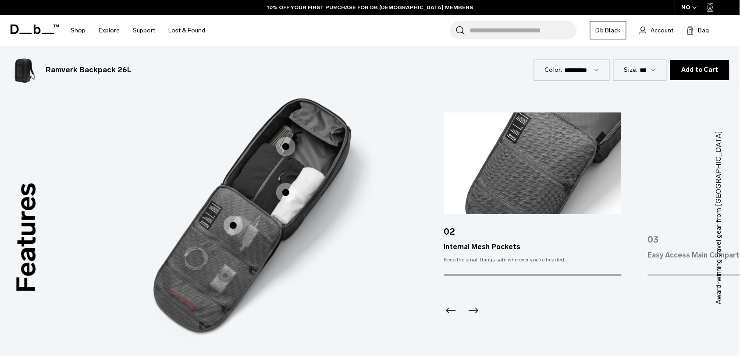
click at [449, 310] on icon "Previous slide" at bounding box center [451, 311] width 14 height 14
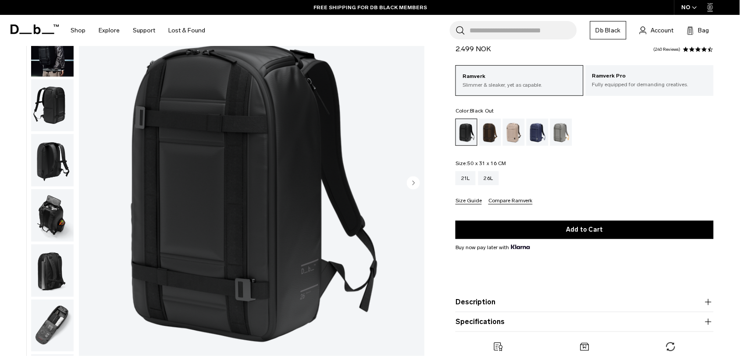
scroll to position [0, 0]
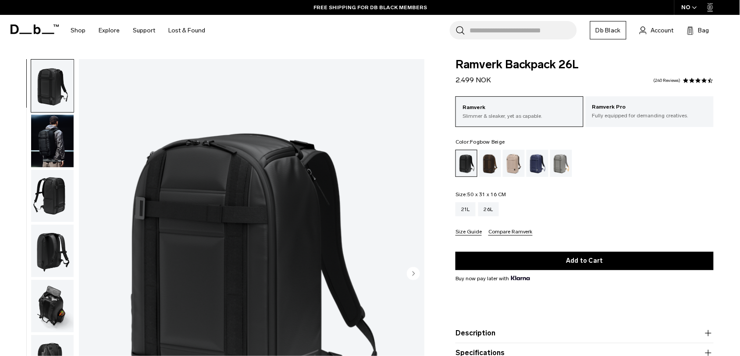
click at [513, 163] on div "Fogbow Beige" at bounding box center [514, 163] width 22 height 27
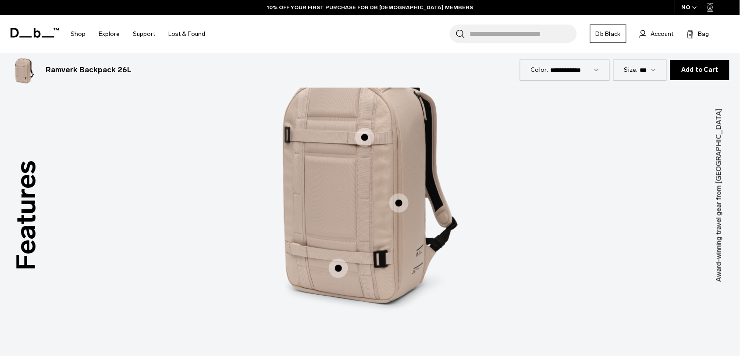
scroll to position [1216, 0]
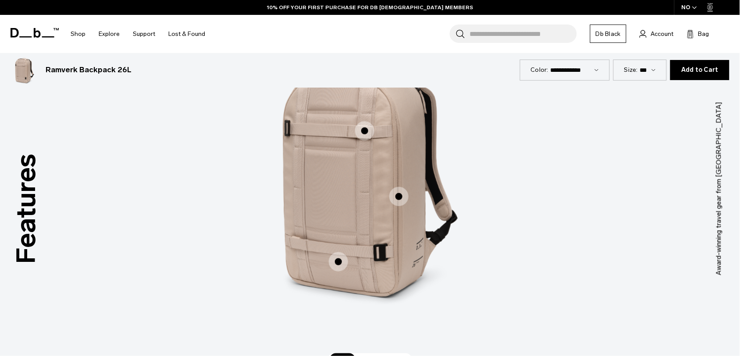
click at [356, 123] on label "Front Straps" at bounding box center [364, 131] width 21 height 21
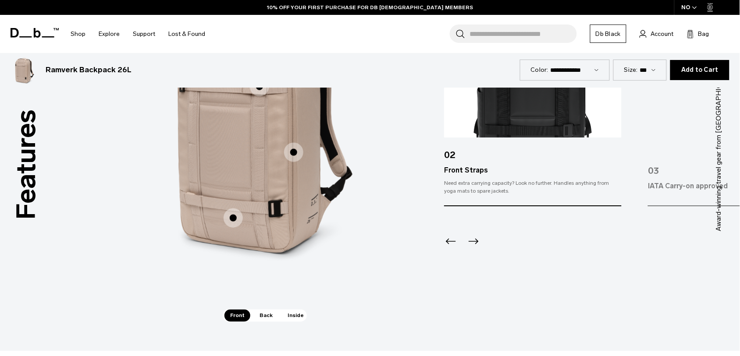
scroll to position [1173, 0]
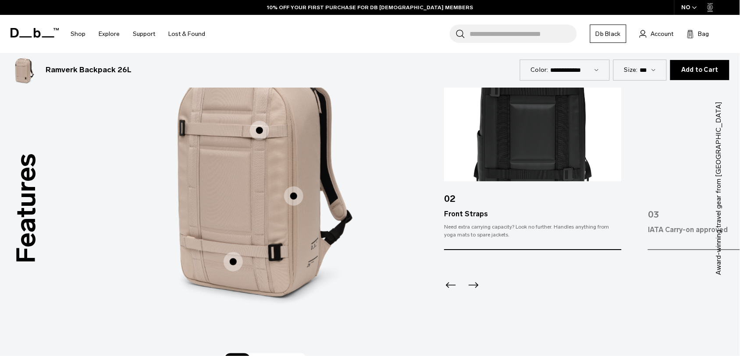
click at [476, 275] on div at bounding box center [533, 274] width 178 height 47
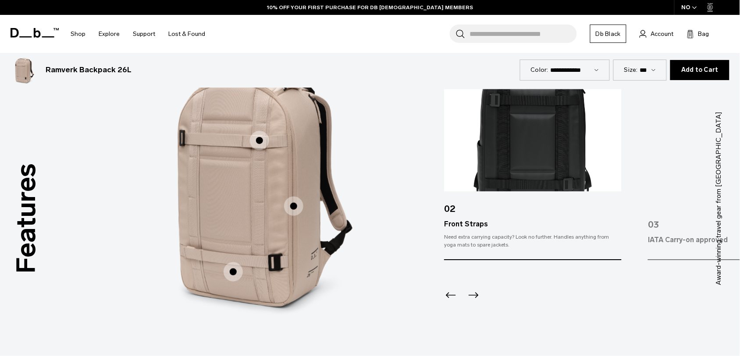
click at [476, 289] on icon "Next slide" at bounding box center [473, 296] width 14 height 14
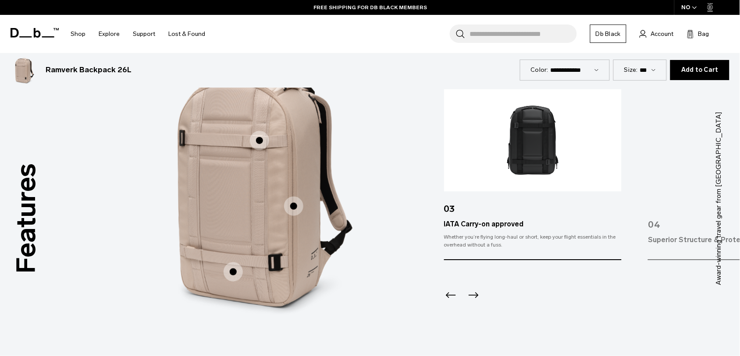
scroll to position [1182, 0]
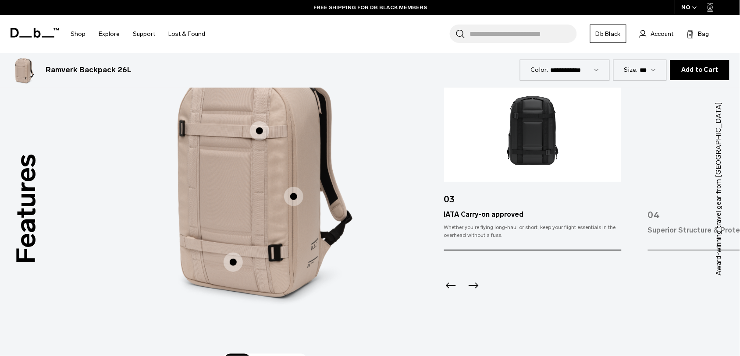
click at [476, 284] on icon "Next slide" at bounding box center [473, 286] width 14 height 14
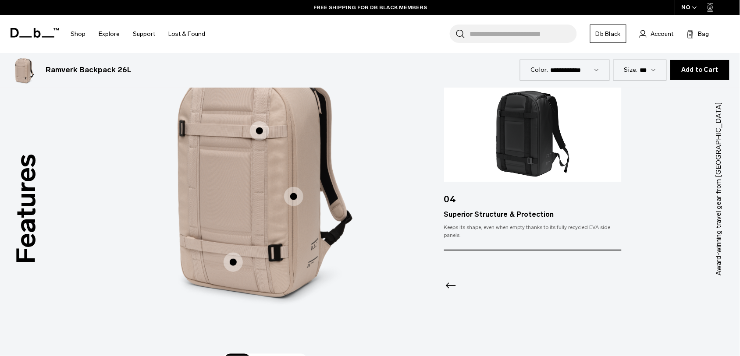
click at [450, 288] on icon "Previous slide" at bounding box center [451, 286] width 14 height 14
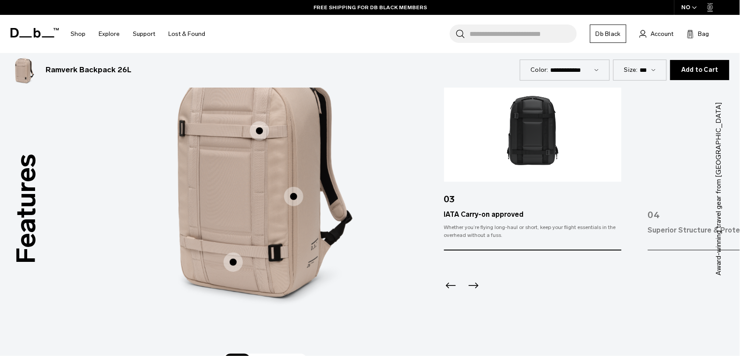
click at [450, 288] on icon "Previous slide" at bounding box center [451, 286] width 14 height 14
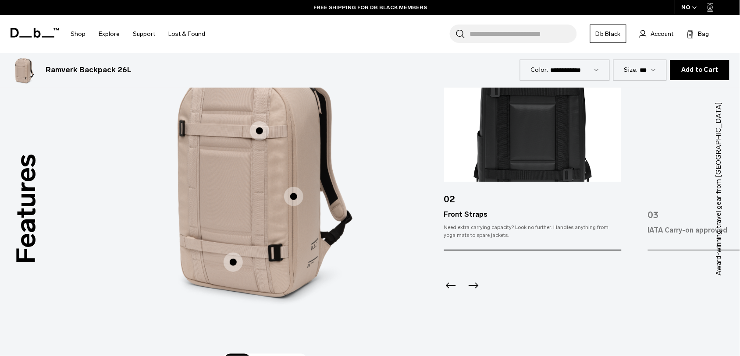
click at [450, 288] on icon "Previous slide" at bounding box center [451, 286] width 14 height 14
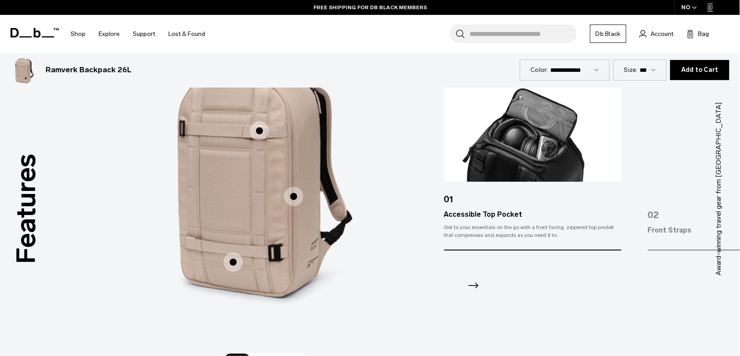
click at [450, 288] on div at bounding box center [533, 274] width 178 height 47
click at [473, 288] on icon "Next slide" at bounding box center [473, 286] width 14 height 14
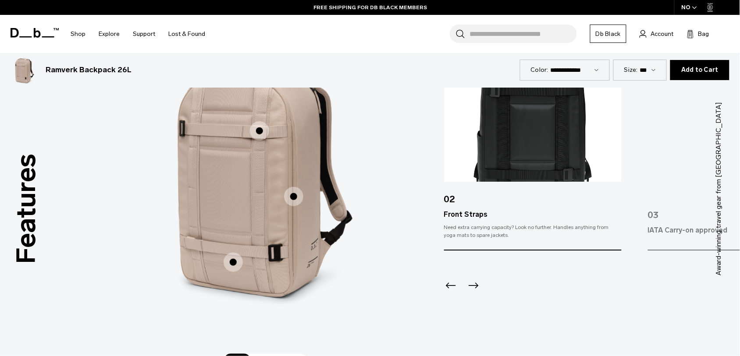
click at [473, 288] on icon "Next slide" at bounding box center [473, 286] width 14 height 14
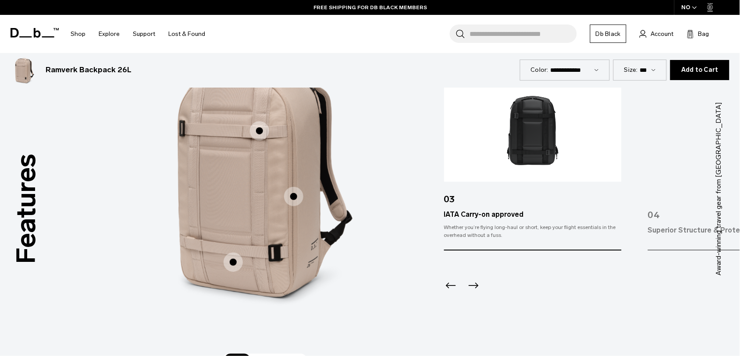
click at [473, 288] on icon "Next slide" at bounding box center [473, 286] width 14 height 14
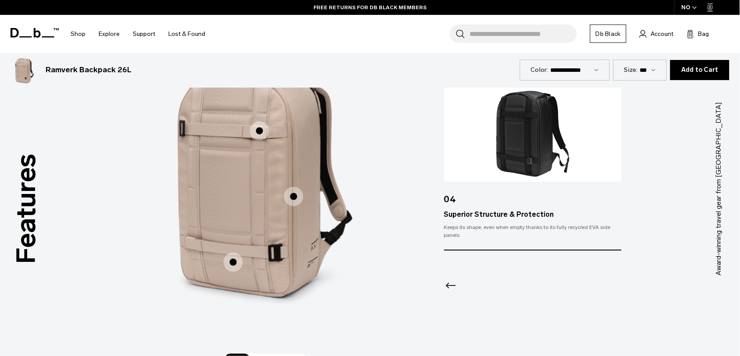
click at [473, 288] on div at bounding box center [533, 274] width 178 height 47
click at [450, 284] on icon "Previous slide" at bounding box center [451, 286] width 14 height 14
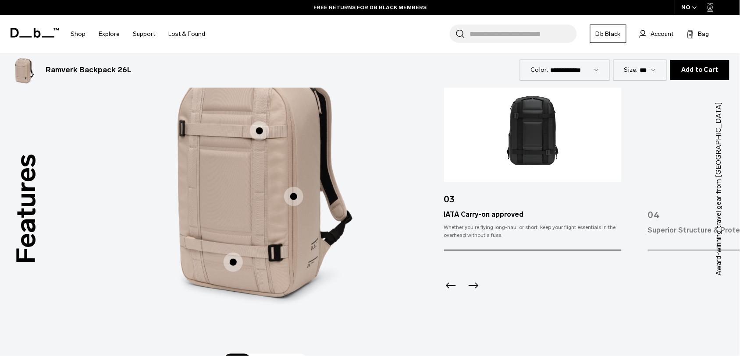
click at [450, 284] on icon "Previous slide" at bounding box center [451, 286] width 14 height 14
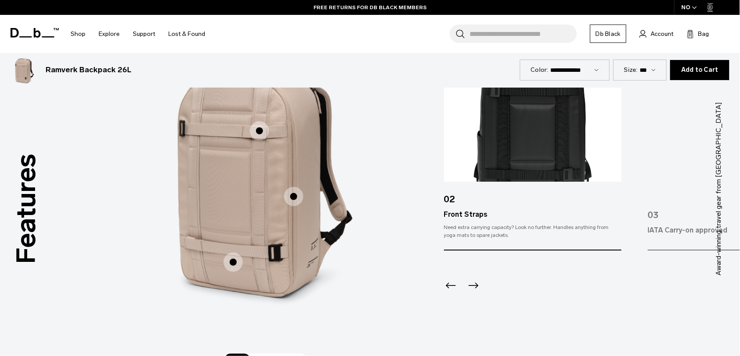
click at [450, 284] on icon "Previous slide" at bounding box center [451, 286] width 14 height 14
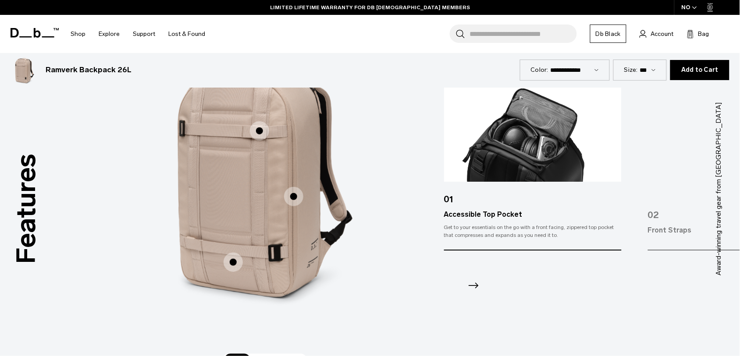
click at [465, 281] on div at bounding box center [533, 274] width 178 height 47
click at [473, 283] on icon "Next slide" at bounding box center [473, 286] width 14 height 14
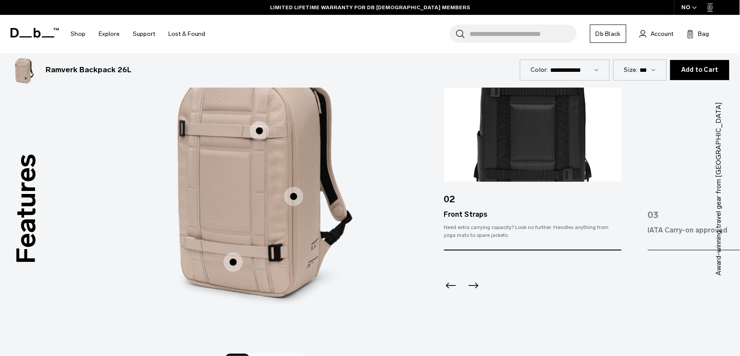
click at [473, 283] on icon "Next slide" at bounding box center [473, 286] width 14 height 14
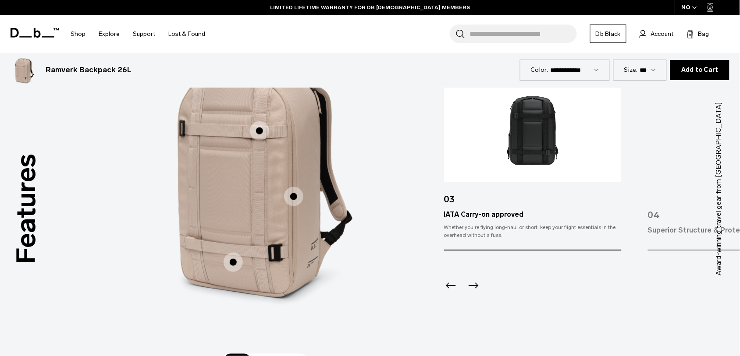
click at [473, 283] on icon "Next slide" at bounding box center [473, 286] width 14 height 14
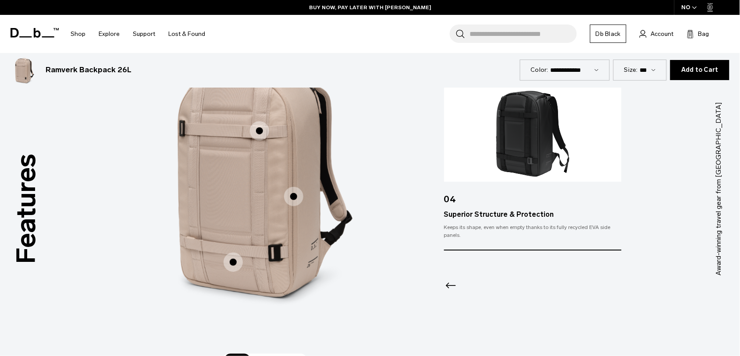
click at [450, 284] on icon "Previous slide" at bounding box center [451, 286] width 14 height 14
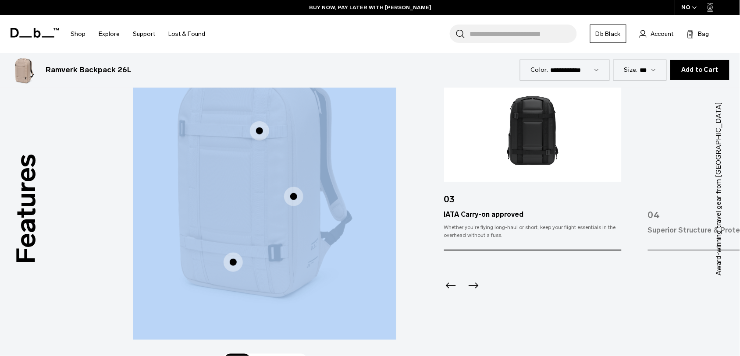
click at [450, 284] on icon "Previous slide" at bounding box center [451, 286] width 14 height 14
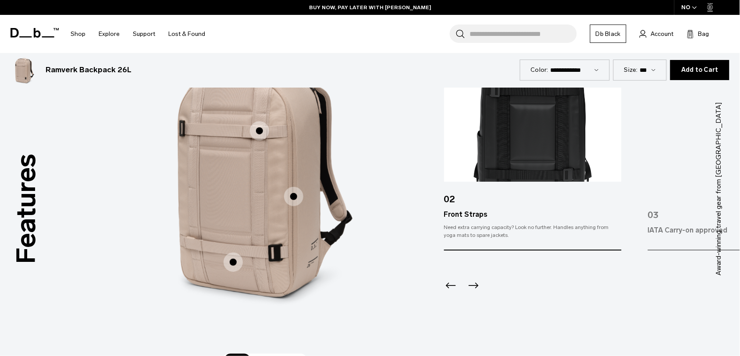
click at [546, 264] on div at bounding box center [533, 274] width 178 height 47
click at [450, 283] on icon "Previous slide" at bounding box center [451, 286] width 14 height 14
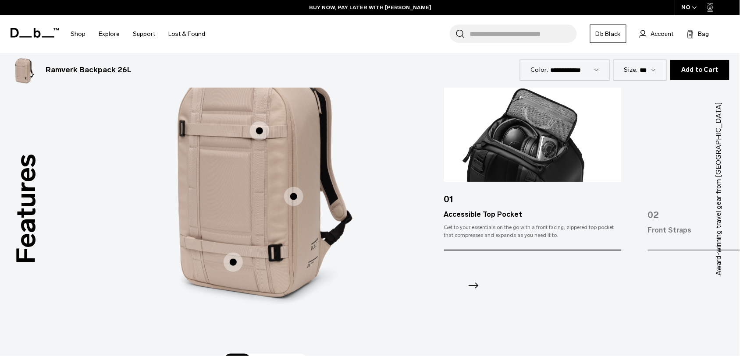
click at [450, 283] on div at bounding box center [533, 274] width 178 height 47
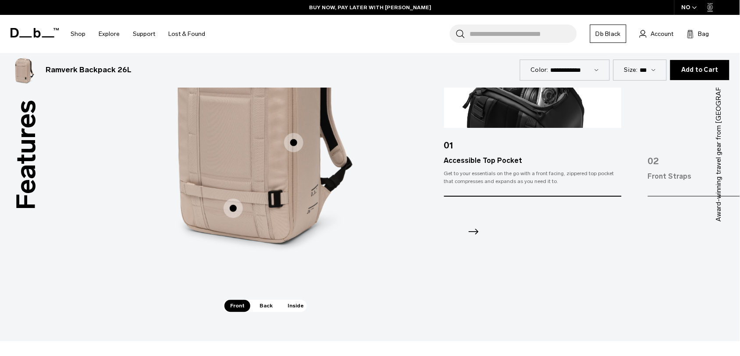
scroll to position [1259, 0]
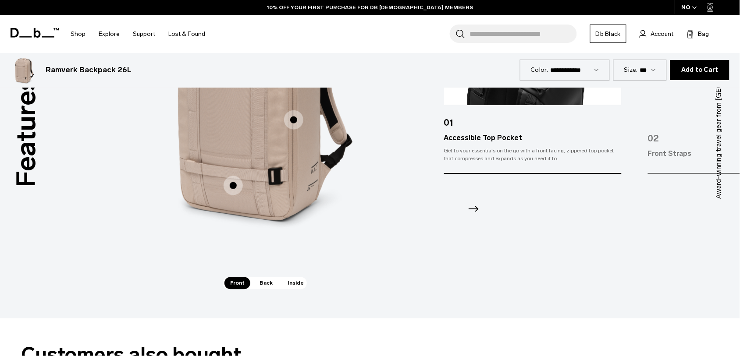
click at [268, 280] on span "Back" at bounding box center [266, 283] width 25 height 12
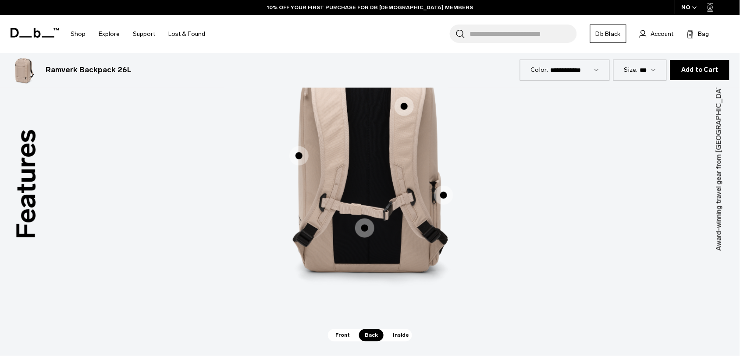
scroll to position [1204, 0]
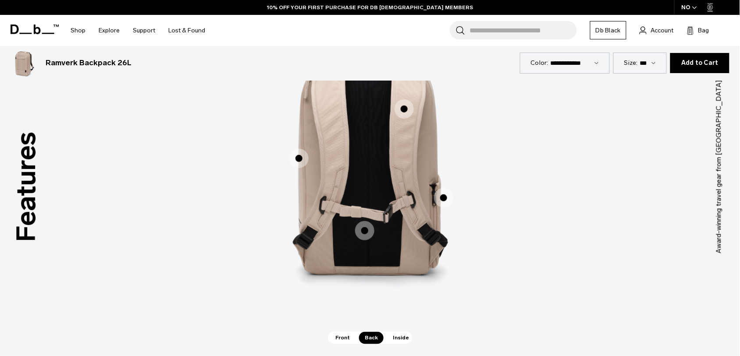
click at [444, 196] on span "2 / 3" at bounding box center [443, 197] width 19 height 19
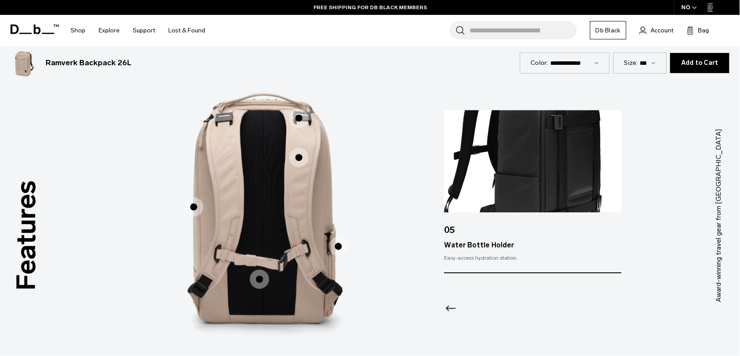
scroll to position [1189, 0]
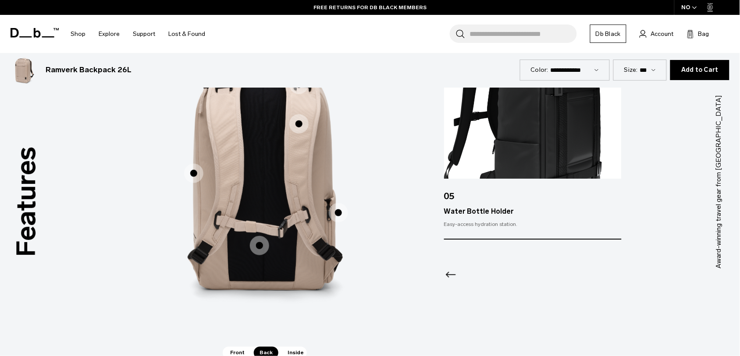
click at [450, 271] on icon "Previous slide" at bounding box center [451, 275] width 14 height 14
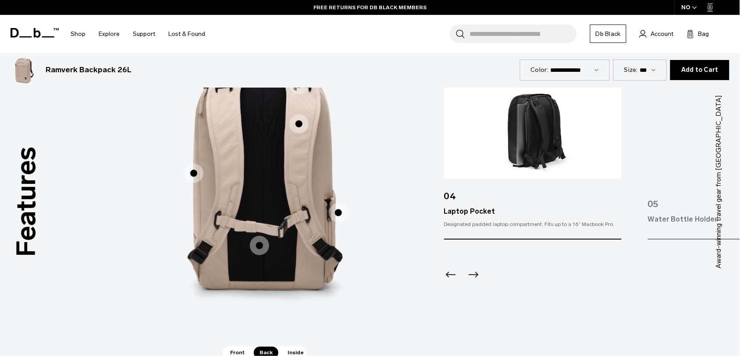
click at [450, 271] on icon "Previous slide" at bounding box center [451, 275] width 14 height 14
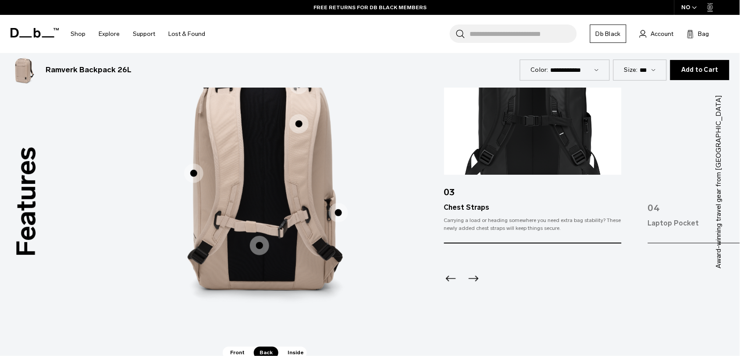
click at [450, 272] on icon "Previous slide" at bounding box center [451, 279] width 14 height 14
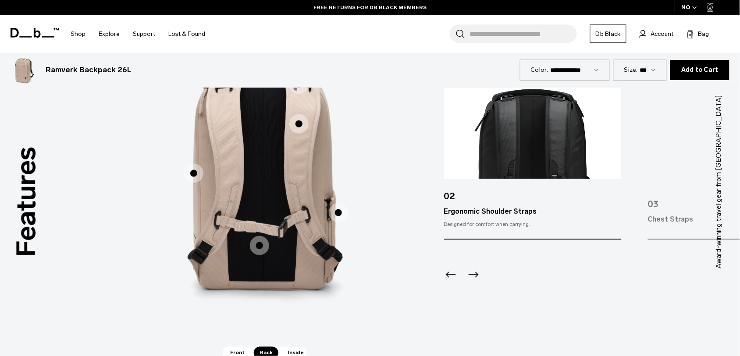
click at [476, 277] on icon "Next slide" at bounding box center [473, 275] width 14 height 14
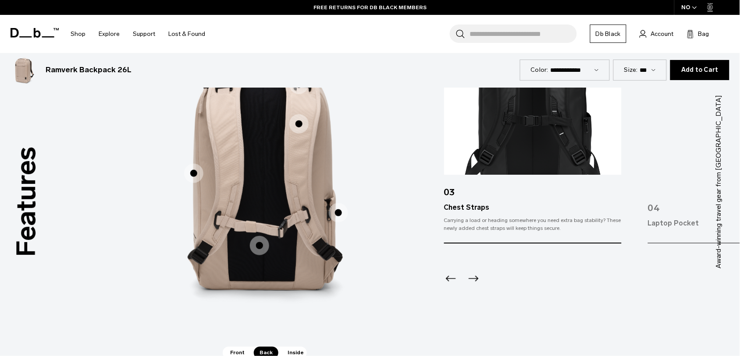
click at [476, 277] on icon "Next slide" at bounding box center [473, 279] width 14 height 14
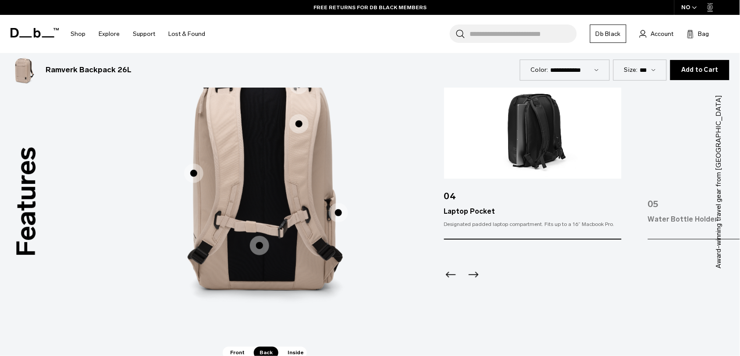
click at [476, 277] on icon "Next slide" at bounding box center [473, 275] width 14 height 14
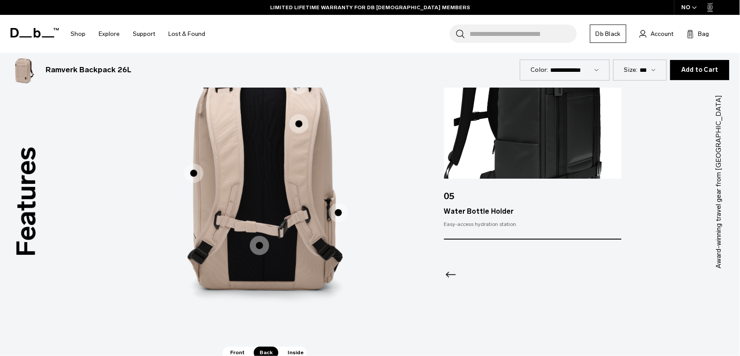
click at [241, 351] on span "Front" at bounding box center [237, 353] width 26 height 12
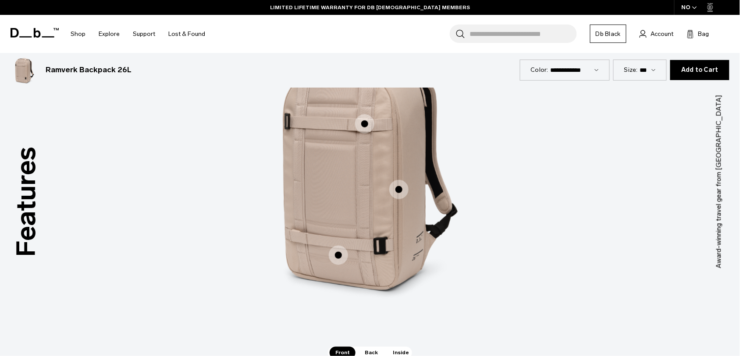
click at [370, 126] on span "1 / 3" at bounding box center [364, 123] width 19 height 19
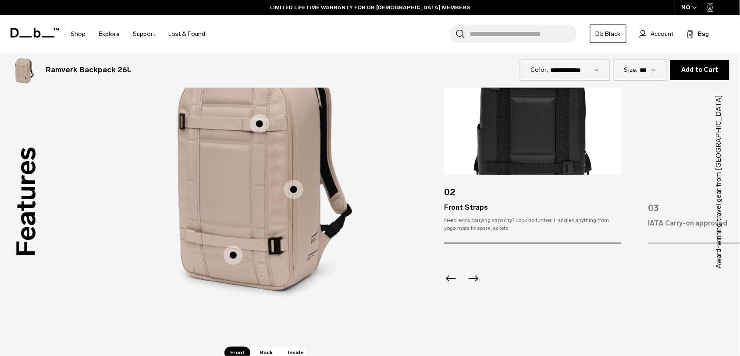
click at [450, 277] on icon "Previous slide" at bounding box center [451, 279] width 14 height 14
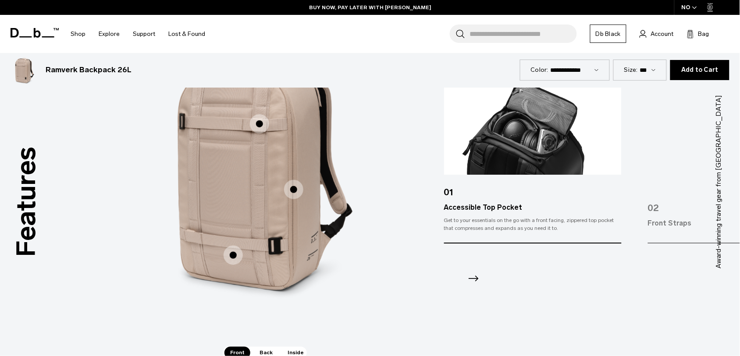
click at [450, 277] on div at bounding box center [533, 267] width 178 height 47
click at [473, 280] on icon "Next slide" at bounding box center [473, 279] width 14 height 14
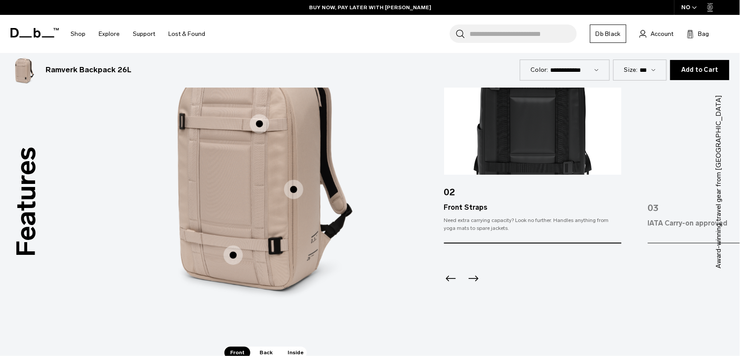
click at [473, 280] on icon "Next slide" at bounding box center [473, 279] width 14 height 14
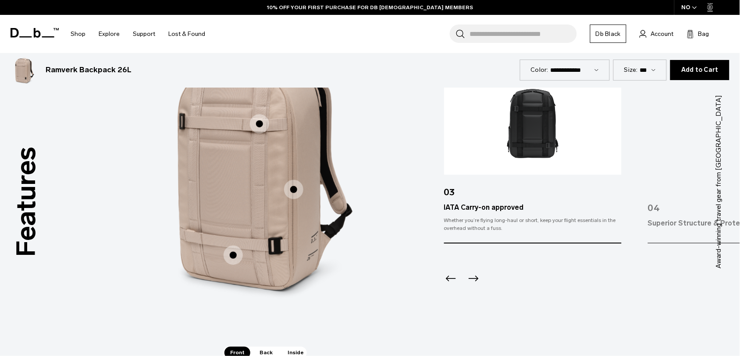
click at [473, 280] on icon "Next slide" at bounding box center [473, 279] width 14 height 14
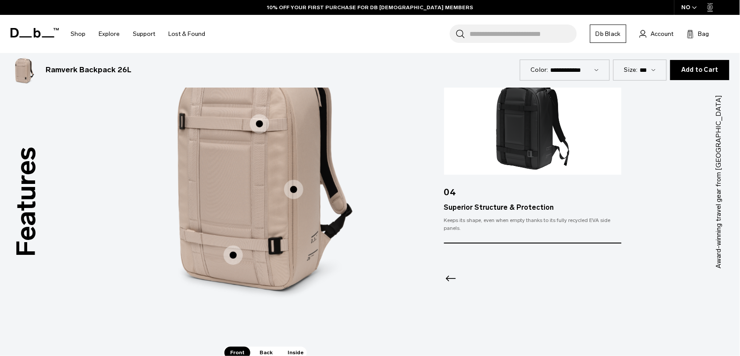
click at [450, 283] on icon "Previous slide" at bounding box center [451, 279] width 14 height 14
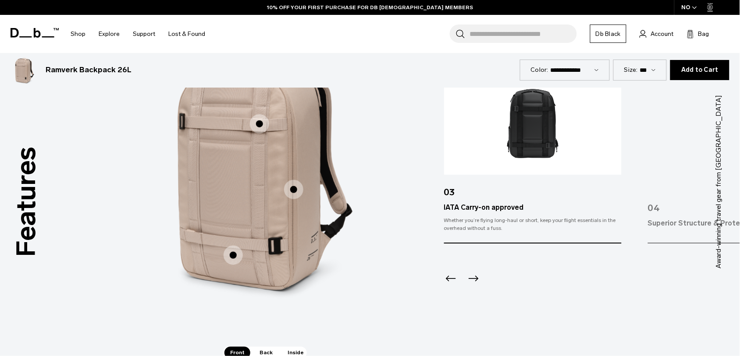
click at [450, 283] on icon "Previous slide" at bounding box center [451, 279] width 14 height 14
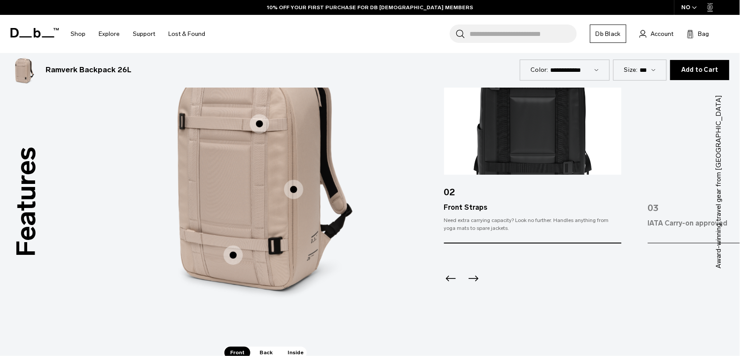
click at [450, 283] on icon "Previous slide" at bounding box center [451, 279] width 14 height 14
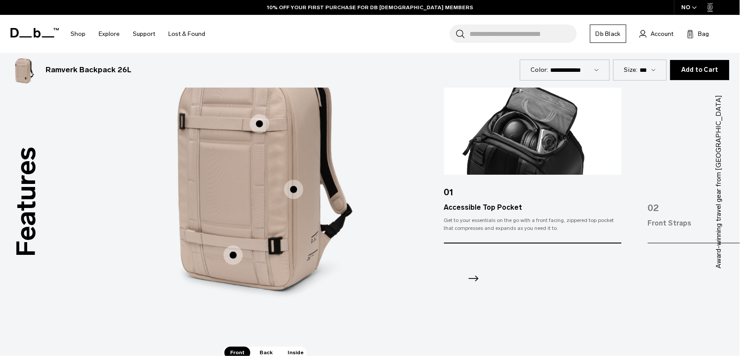
click at [268, 345] on div "Accessible Top Pocket Accessible Top Pocket Front Straps Front Straps IATA Carr…" at bounding box center [264, 175] width 263 height 343
click at [267, 352] on span "Back" at bounding box center [266, 353] width 25 height 12
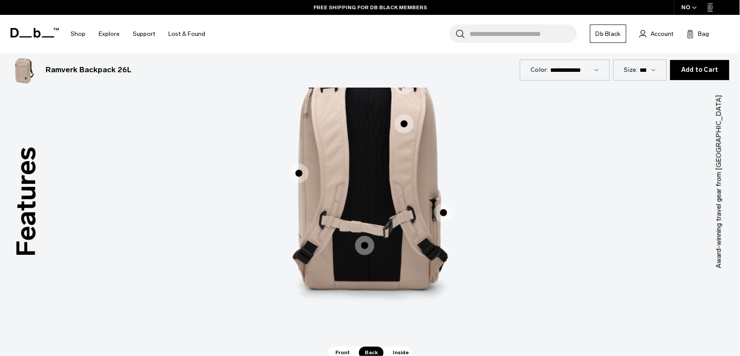
click at [410, 115] on label "Ergonomic Shoulder Straps" at bounding box center [404, 124] width 21 height 21
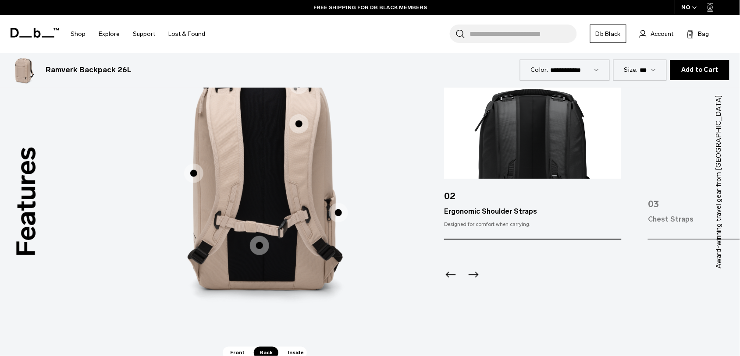
click at [452, 275] on icon "Previous slide" at bounding box center [451, 275] width 14 height 14
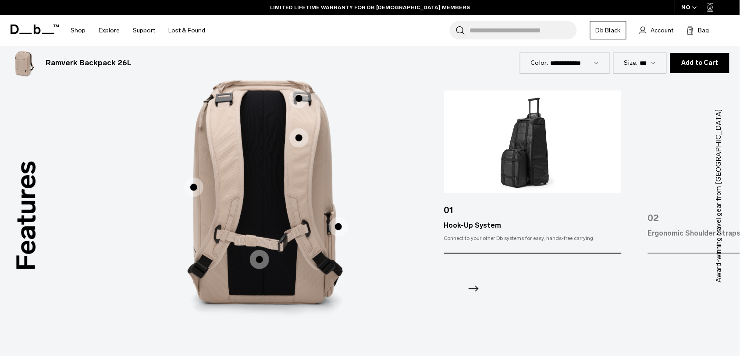
scroll to position [1176, 0]
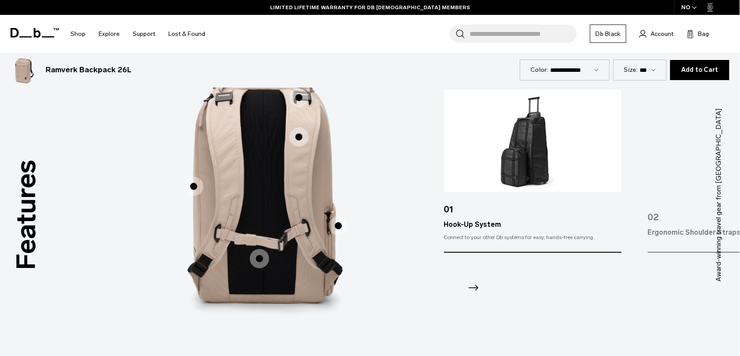
click at [475, 292] on icon "Next slide" at bounding box center [473, 288] width 14 height 14
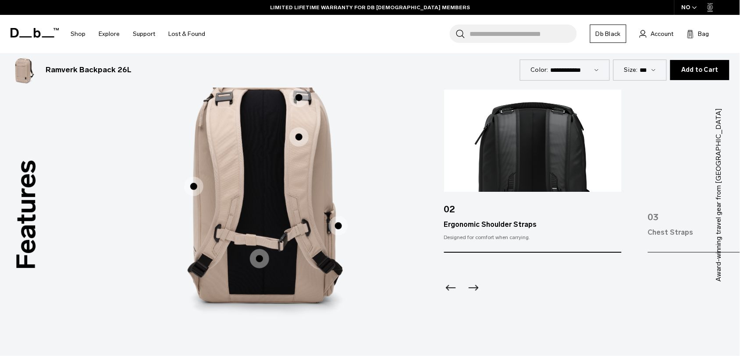
click at [475, 292] on icon "Next slide" at bounding box center [473, 288] width 14 height 14
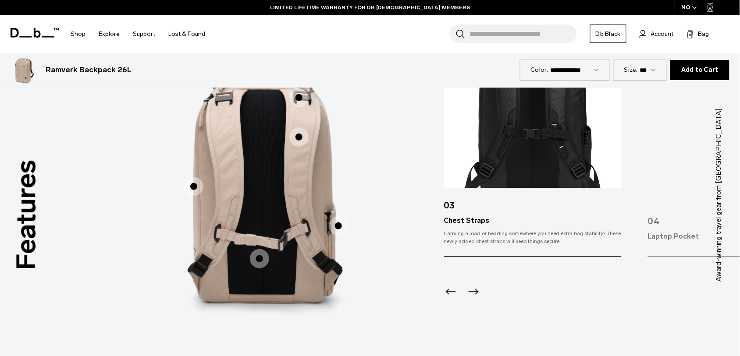
click at [475, 292] on icon "Next slide" at bounding box center [474, 292] width 10 height 6
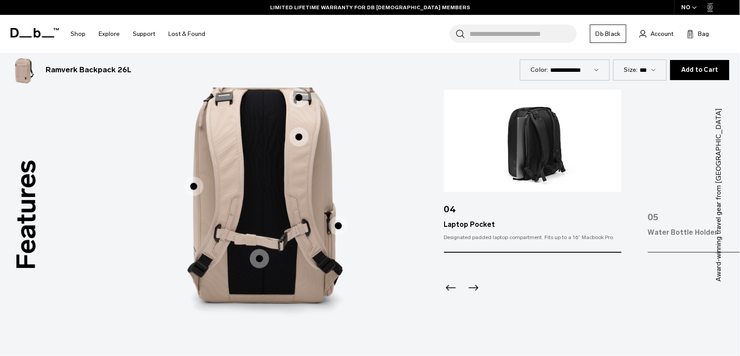
click at [475, 292] on icon "Next slide" at bounding box center [473, 288] width 14 height 14
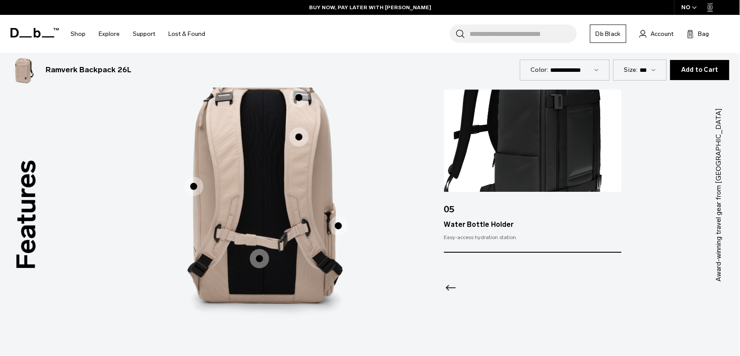
click at [546, 132] on img at bounding box center [533, 141] width 178 height 102
click at [450, 287] on icon "Previous slide" at bounding box center [451, 288] width 14 height 14
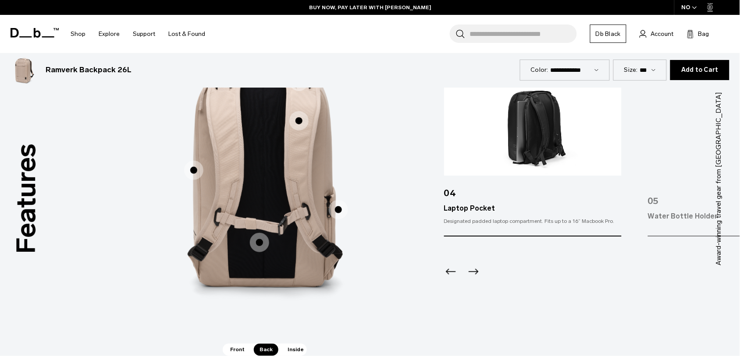
scroll to position [1212, 0]
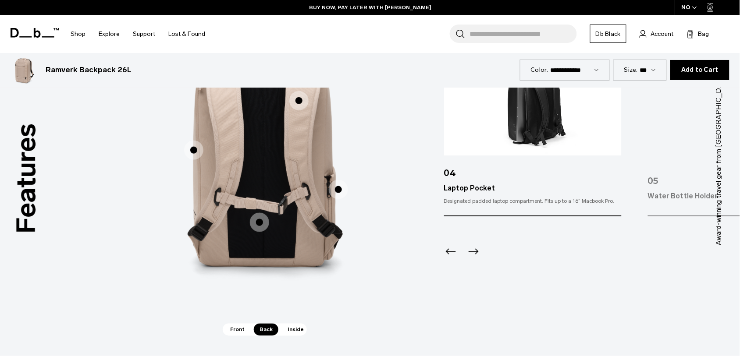
click at [288, 333] on span "Inside" at bounding box center [296, 330] width 28 height 12
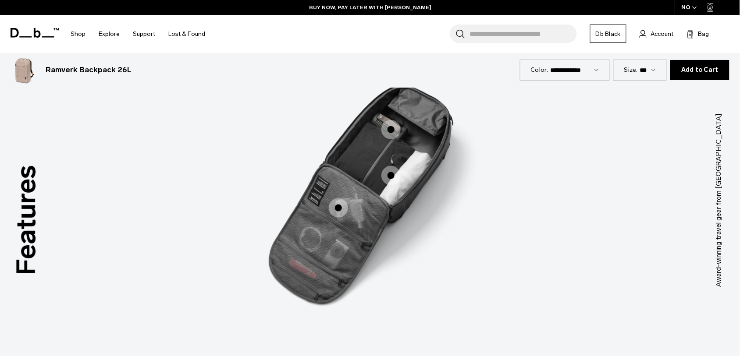
scroll to position [1158, 0]
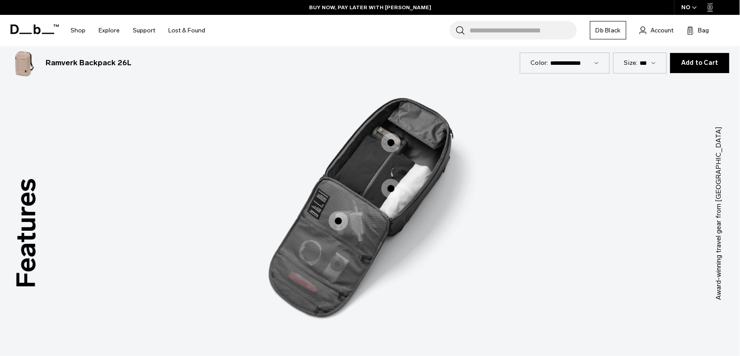
click at [397, 136] on span "3 / 3" at bounding box center [390, 142] width 19 height 19
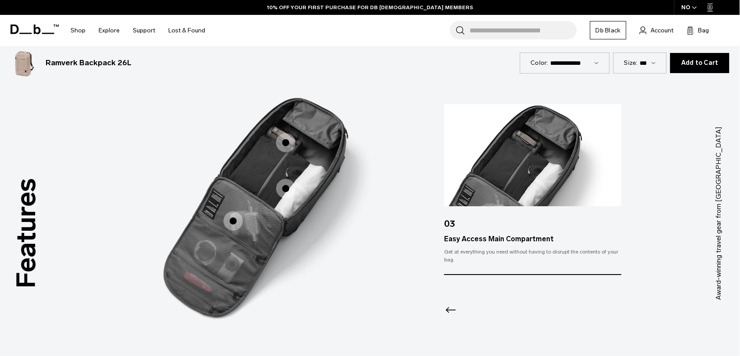
click at [452, 315] on icon "Previous slide" at bounding box center [451, 311] width 14 height 14
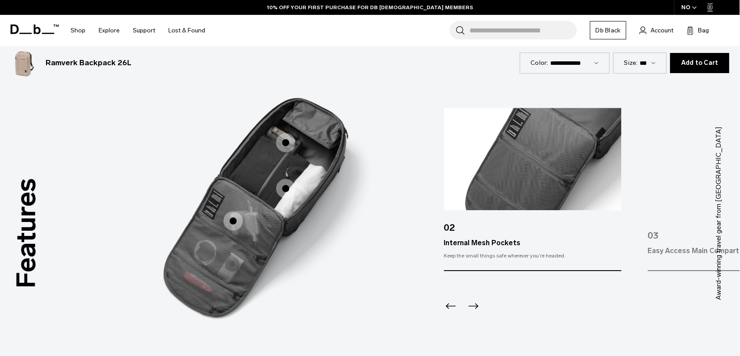
click at [452, 315] on div "Previous slide" at bounding box center [450, 309] width 12 height 19
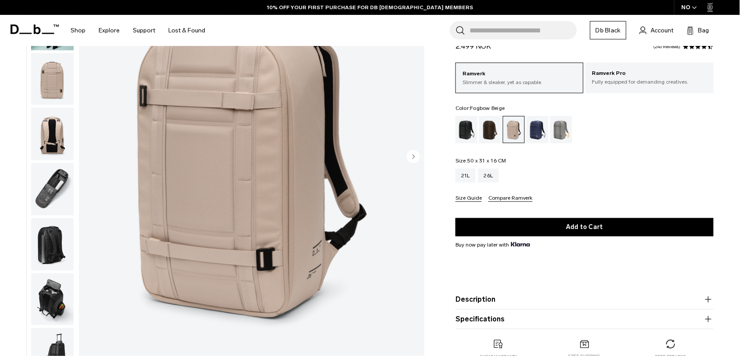
scroll to position [117, 0]
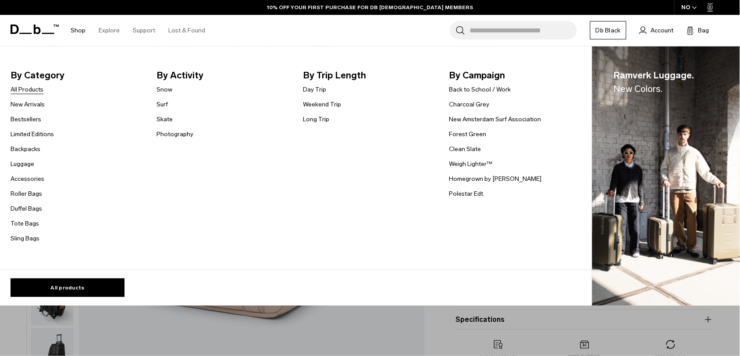
click at [33, 91] on link "All Products" at bounding box center [27, 89] width 33 height 9
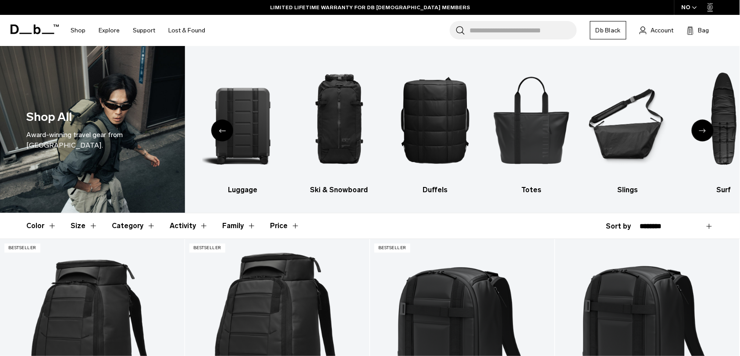
click at [520, 27] on input "Search for Bags, Luggage..." at bounding box center [522, 30] width 107 height 18
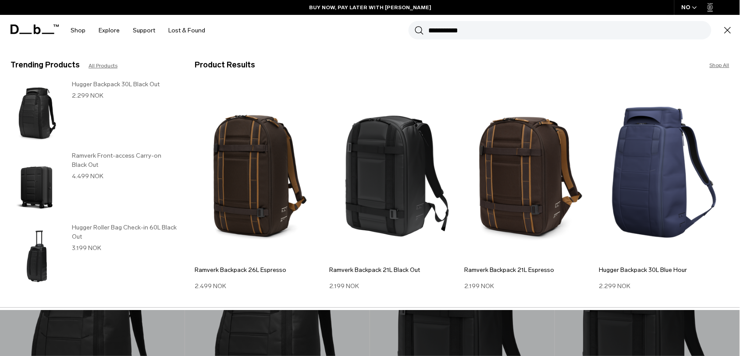
type input "**********"
click at [415, 25] on button "Search" at bounding box center [419, 30] width 9 height 10
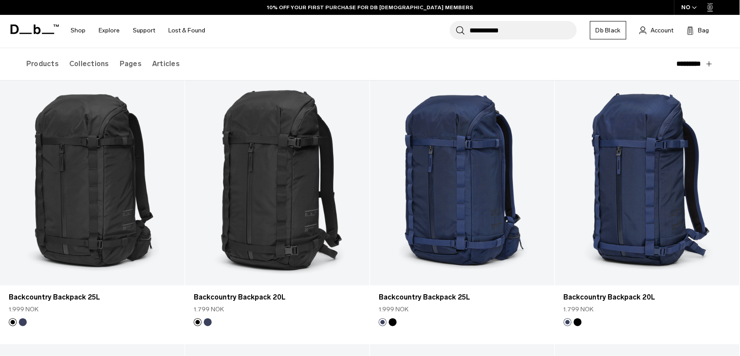
scroll to position [95, 0]
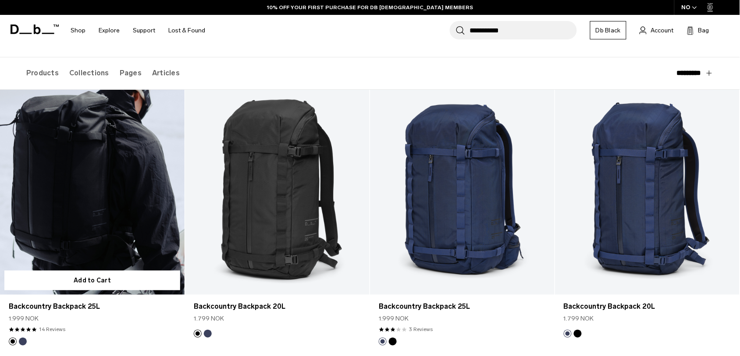
click at [95, 192] on link "Backcountry Backpack 25L" at bounding box center [92, 192] width 185 height 205
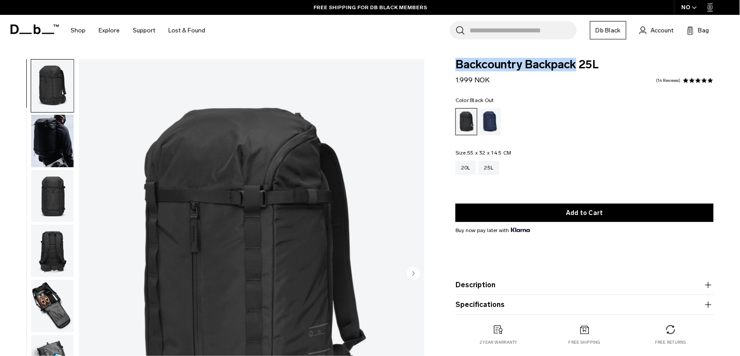
drag, startPoint x: 456, startPoint y: 62, endPoint x: 577, endPoint y: 69, distance: 120.8
click at [577, 69] on span "Backcountry Backpack 25L" at bounding box center [584, 64] width 258 height 11
copy span "Backcountry Backpack"
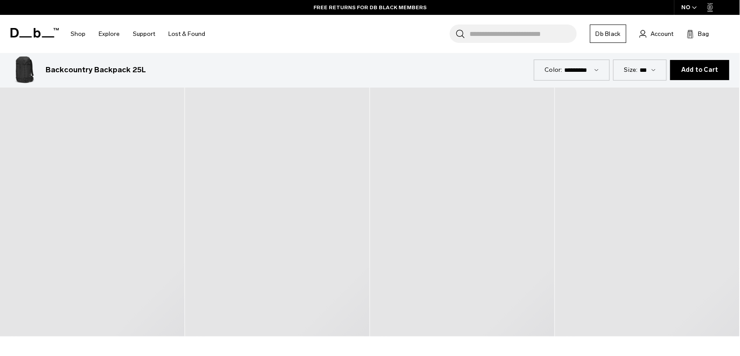
scroll to position [1666, 0]
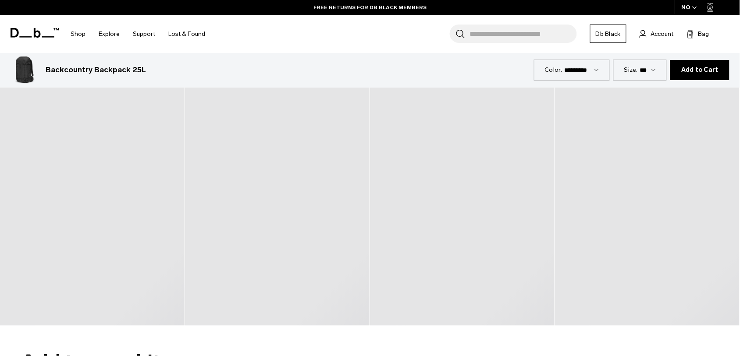
drag, startPoint x: 419, startPoint y: 147, endPoint x: 436, endPoint y: 57, distance: 92.0
click at [436, 57] on div "Backcountry Backpack 25L 1.999 NOK" at bounding box center [272, 70] width 523 height 28
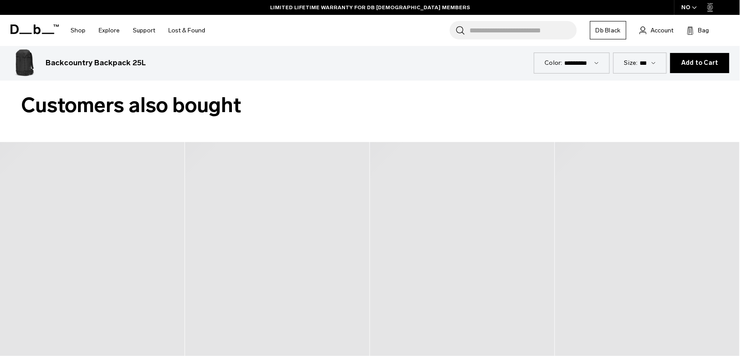
scroll to position [1541, 0]
click at [481, 118] on h2 "Customers also bought" at bounding box center [370, 105] width 698 height 31
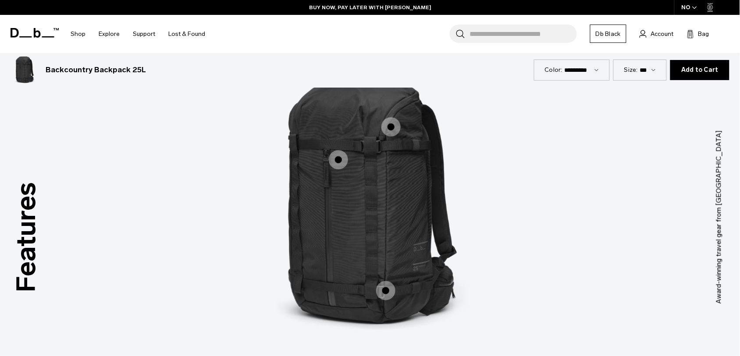
scroll to position [1169, 0]
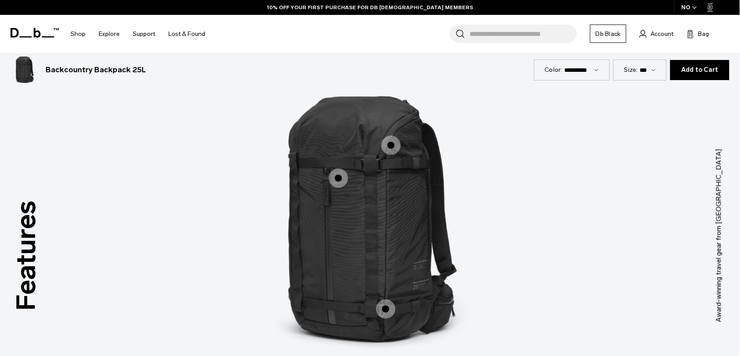
click at [391, 149] on span "1 / 3" at bounding box center [390, 145] width 19 height 19
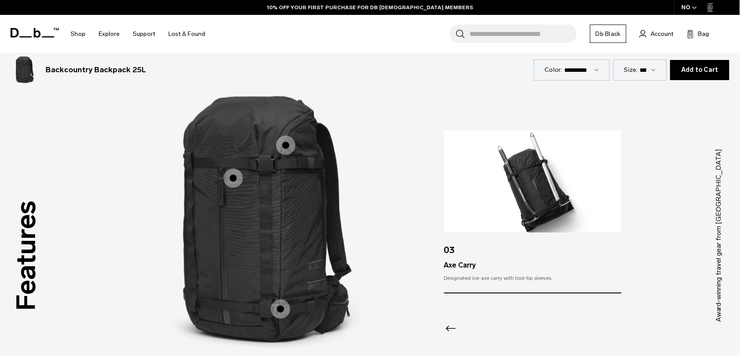
click at [452, 327] on icon "Previous slide" at bounding box center [451, 329] width 14 height 14
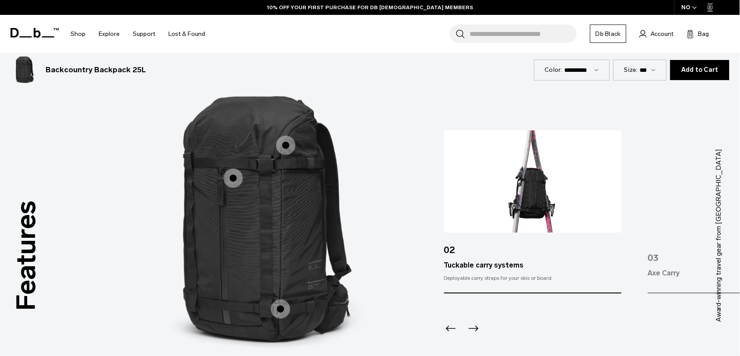
click at [452, 327] on icon "Previous slide" at bounding box center [451, 329] width 14 height 14
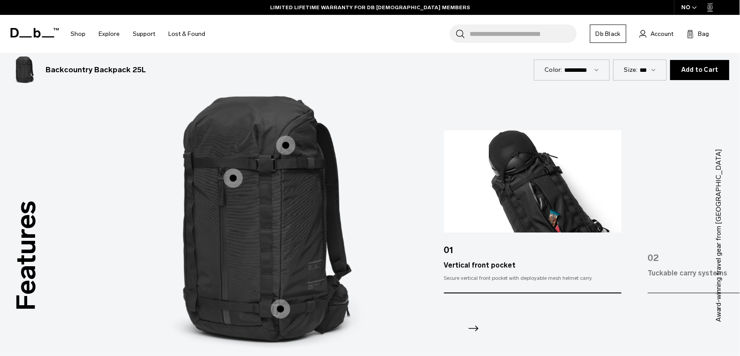
click at [467, 325] on icon "Next slide" at bounding box center [473, 329] width 14 height 14
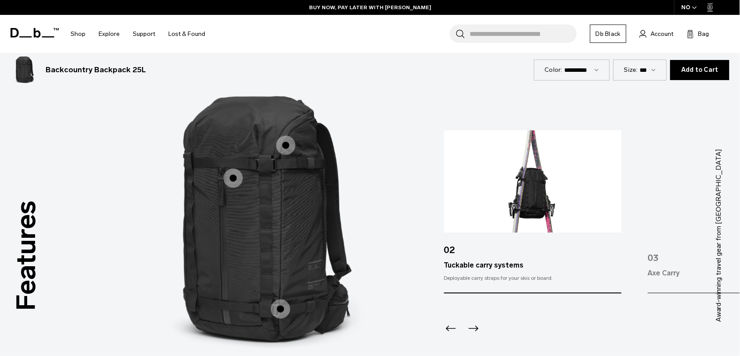
click at [476, 333] on icon "Next slide" at bounding box center [473, 329] width 14 height 14
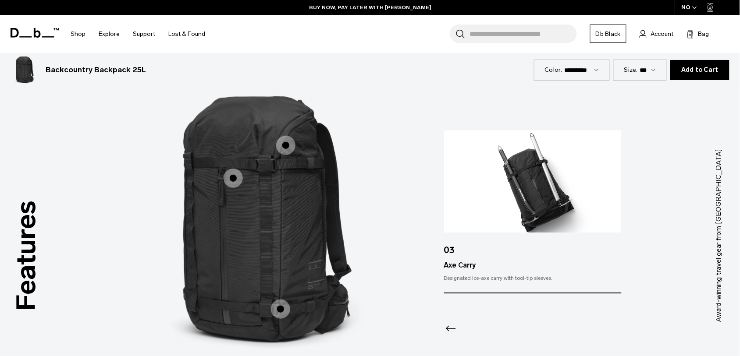
click at [449, 331] on icon "Previous slide" at bounding box center [451, 329] width 14 height 14
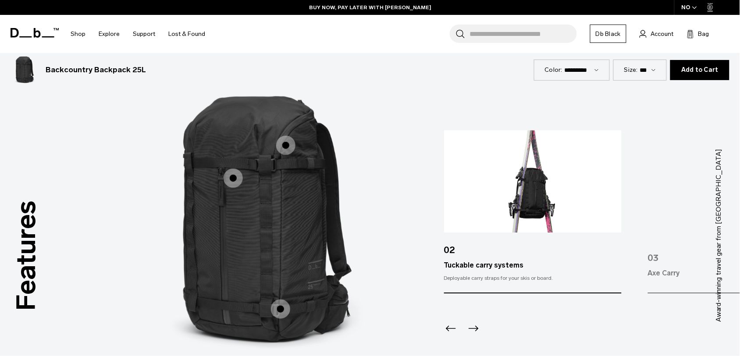
click at [474, 331] on icon "Next slide" at bounding box center [473, 329] width 14 height 14
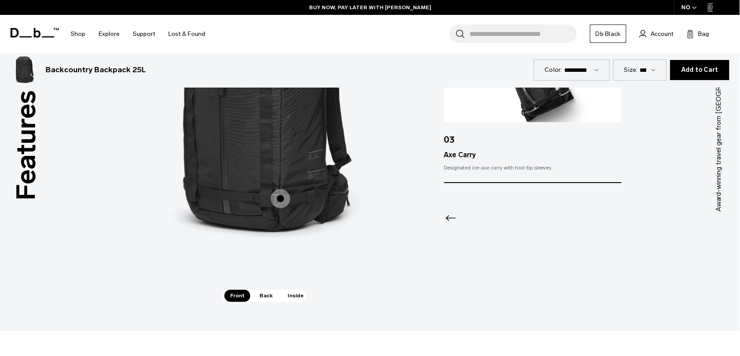
scroll to position [1388, 0]
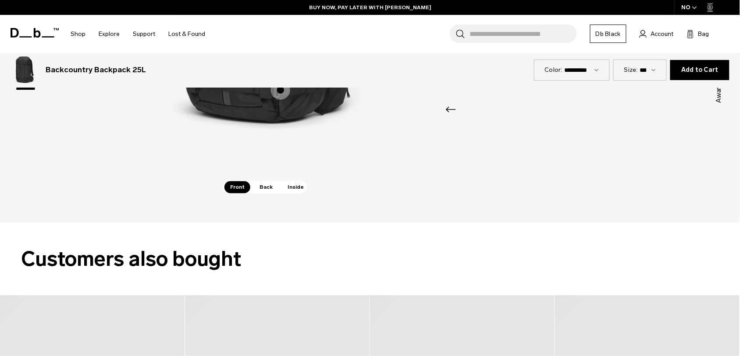
click at [268, 185] on span "Back" at bounding box center [266, 187] width 25 height 12
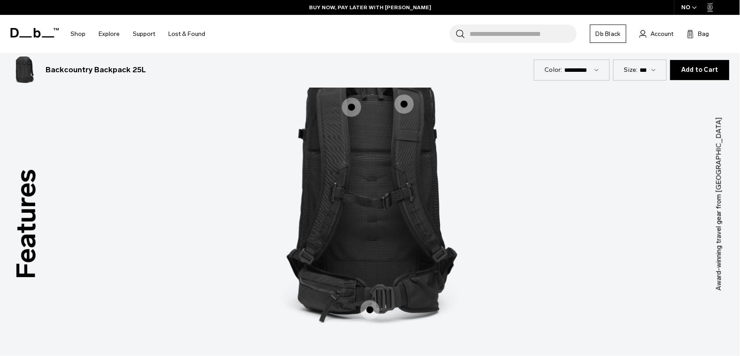
scroll to position [1169, 0]
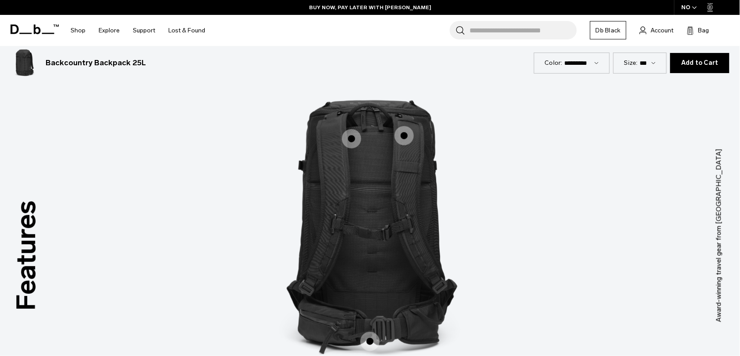
click at [347, 129] on label "Easy ‘Backcess’" at bounding box center [351, 138] width 21 height 21
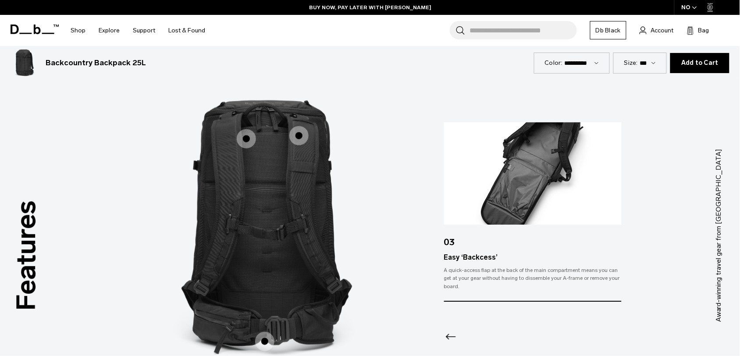
click at [452, 332] on icon "Previous slide" at bounding box center [451, 337] width 14 height 14
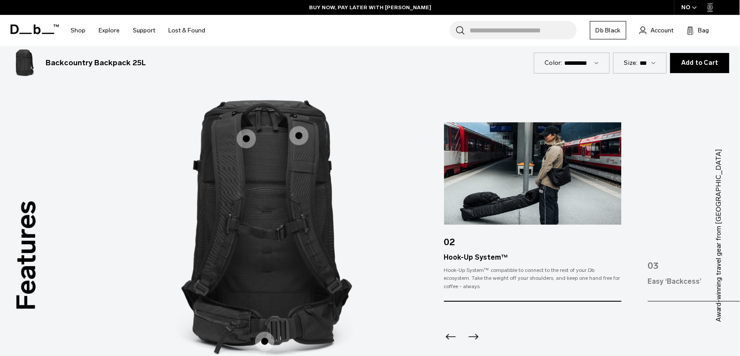
click at [452, 332] on icon "Previous slide" at bounding box center [451, 337] width 14 height 14
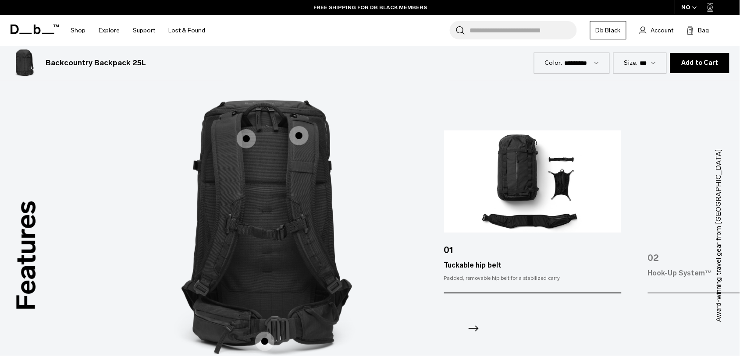
click at [486, 264] on div "Tuckable hip belt" at bounding box center [533, 266] width 178 height 11
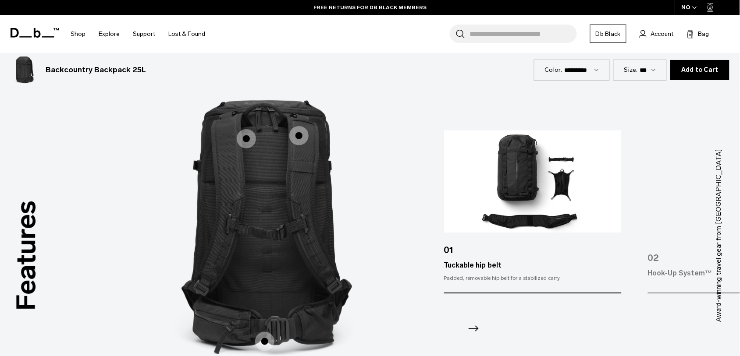
click at [474, 330] on icon "Next slide" at bounding box center [473, 329] width 14 height 14
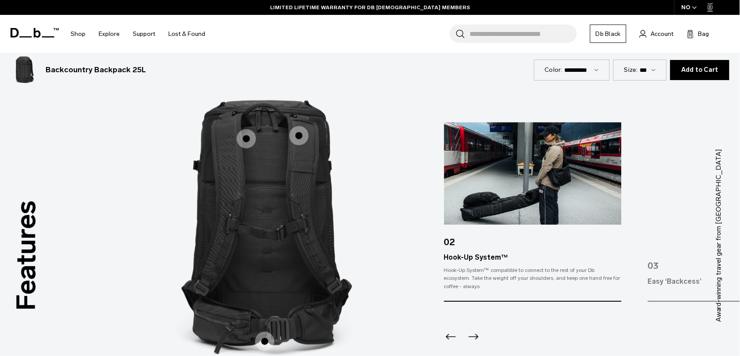
click at [472, 331] on icon "Next slide" at bounding box center [473, 337] width 14 height 14
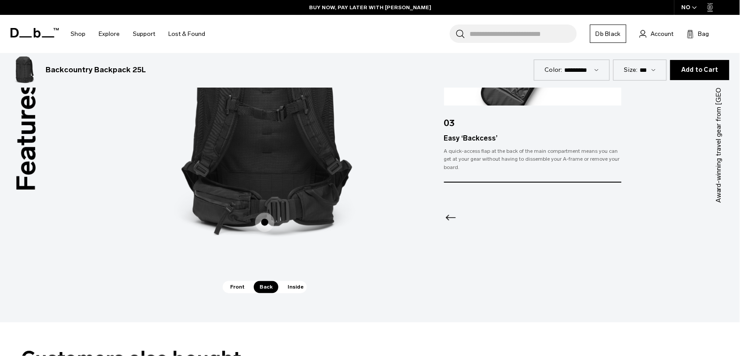
scroll to position [1289, 0]
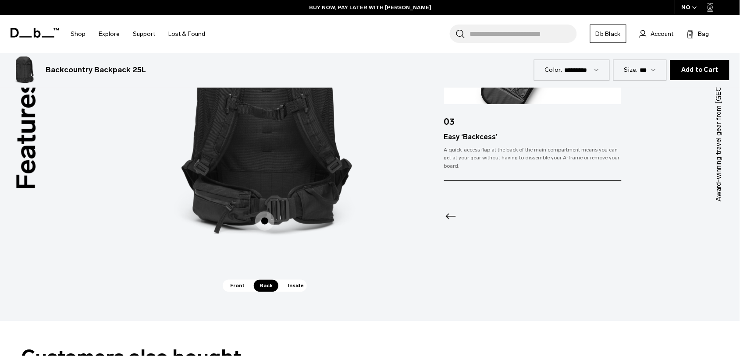
click at [301, 286] on span "Inside" at bounding box center [296, 286] width 28 height 12
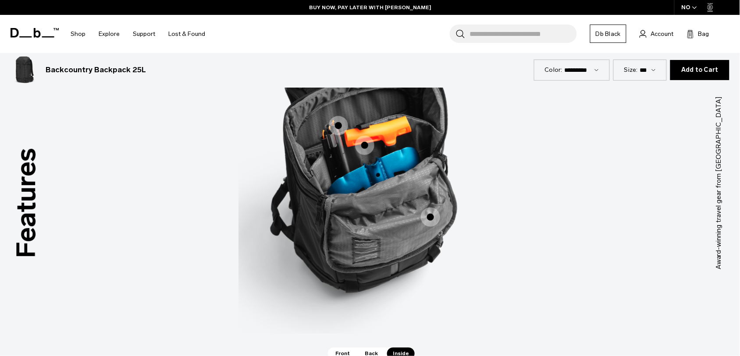
scroll to position [1227, 0]
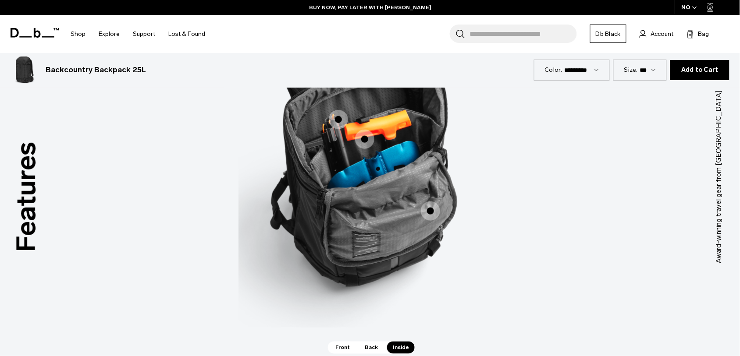
click at [362, 345] on span "Back" at bounding box center [371, 348] width 25 height 12
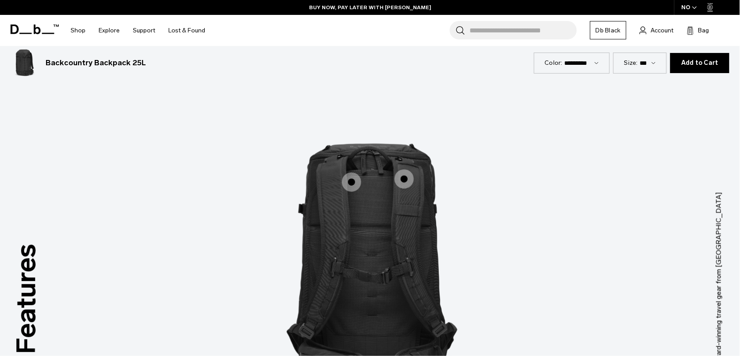
scroll to position [1125, 0]
click at [405, 178] on span "2 / 3" at bounding box center [404, 179] width 19 height 19
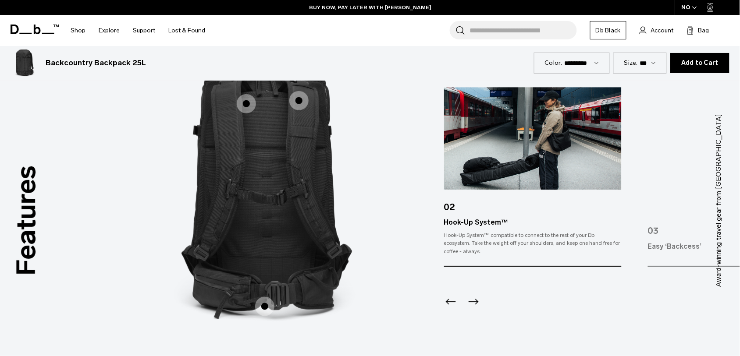
scroll to position [1216, 0]
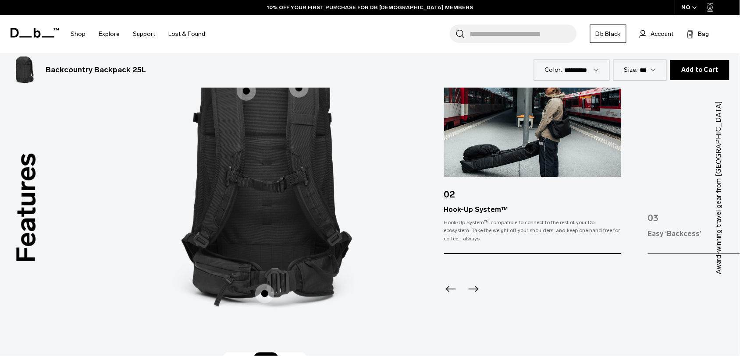
click at [473, 283] on icon "Next slide" at bounding box center [473, 289] width 14 height 14
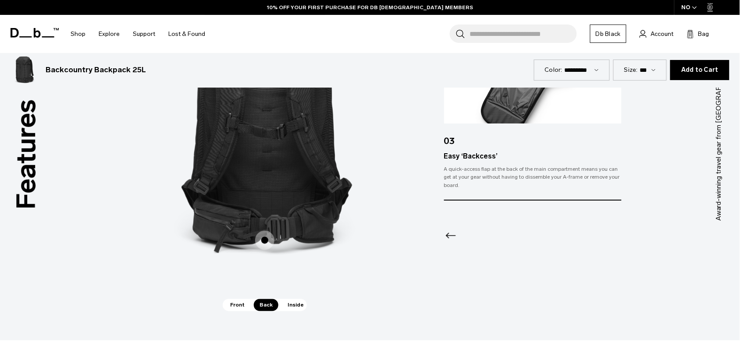
scroll to position [1271, 0]
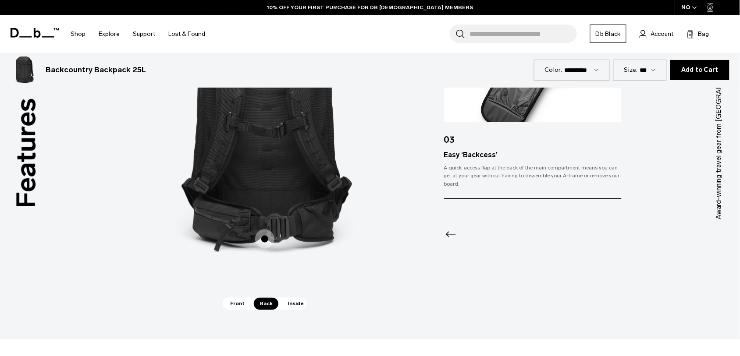
click at [295, 305] on span "Inside" at bounding box center [296, 304] width 28 height 12
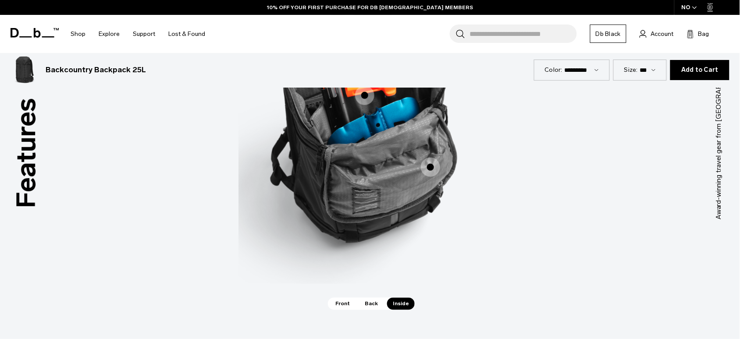
click at [429, 174] on span "3 / 3" at bounding box center [430, 167] width 19 height 19
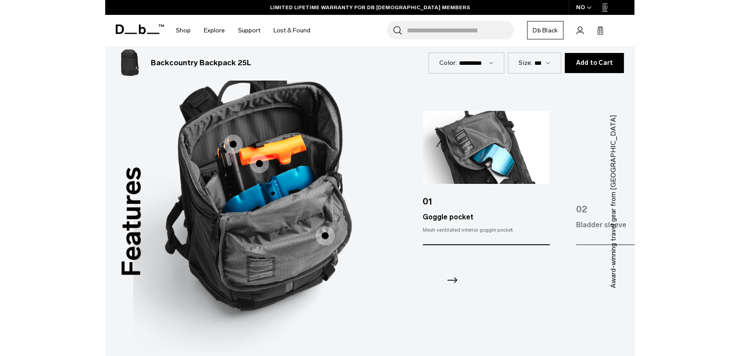
scroll to position [1198, 0]
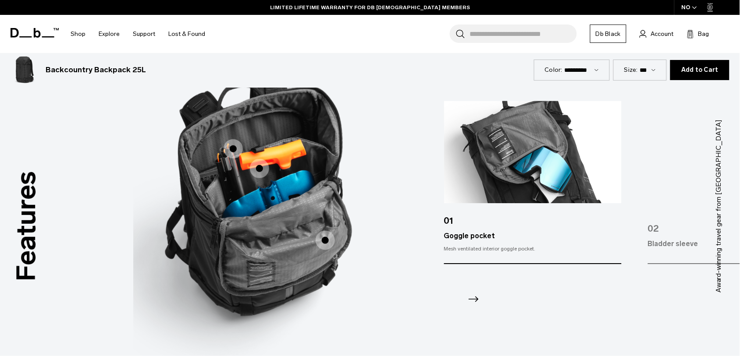
click at [473, 300] on icon "Next slide" at bounding box center [473, 300] width 14 height 14
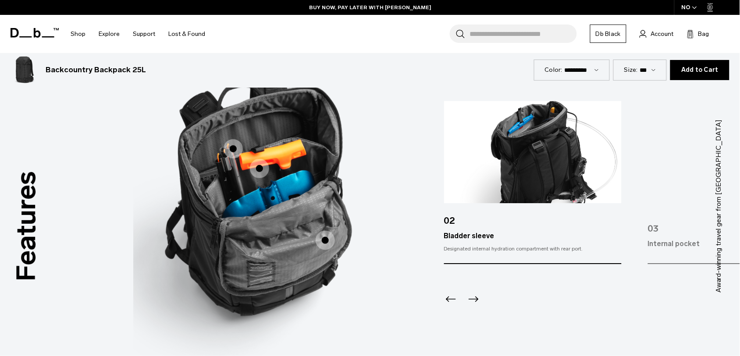
click at [470, 293] on icon "Next slide" at bounding box center [473, 300] width 14 height 14
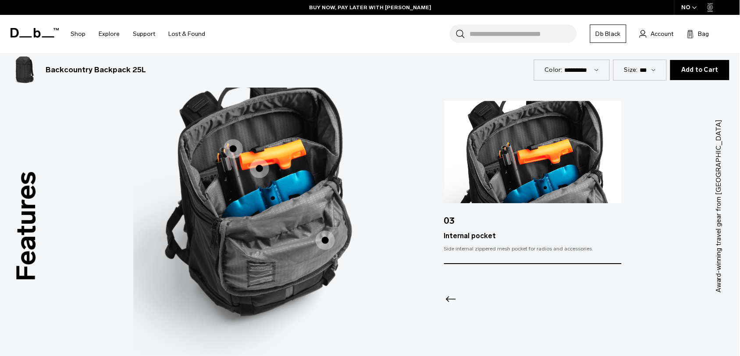
click at [473, 237] on div "Internal pocket" at bounding box center [533, 236] width 178 height 11
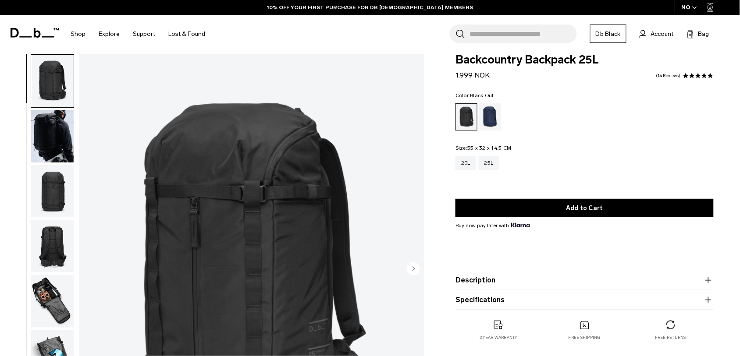
scroll to position [0, 0]
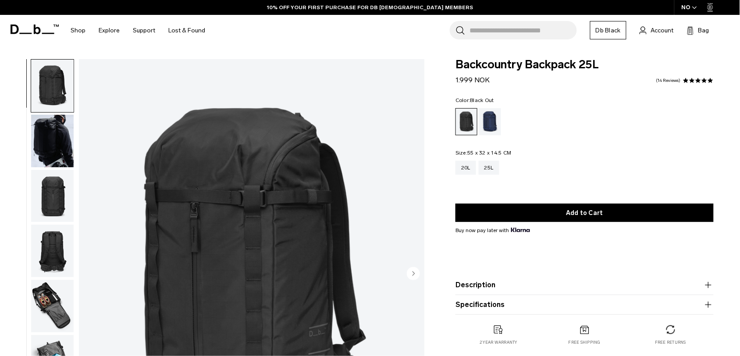
click at [494, 38] on input "Search for Bags, Luggage..." at bounding box center [522, 30] width 107 height 18
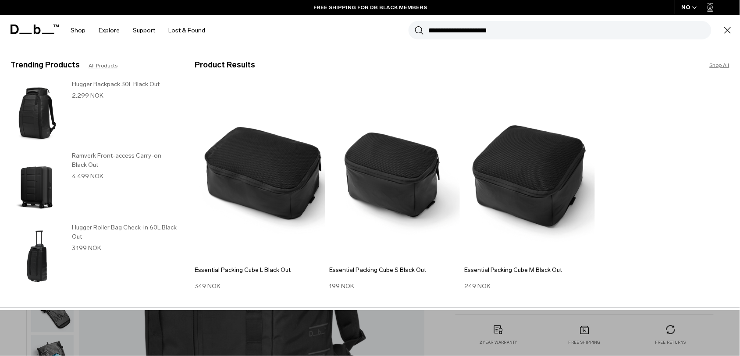
type input "**********"
click at [415, 25] on button "Search" at bounding box center [419, 30] width 9 height 10
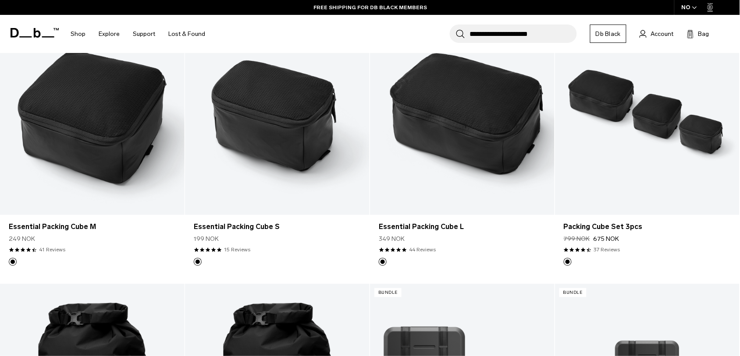
scroll to position [182, 0]
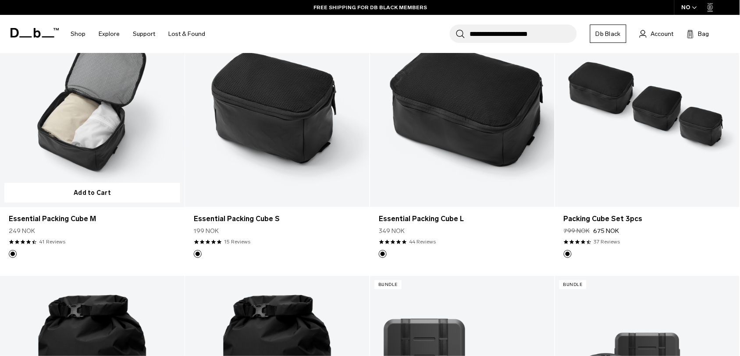
click at [95, 140] on link "Essential Packing Cube M" at bounding box center [92, 104] width 185 height 205
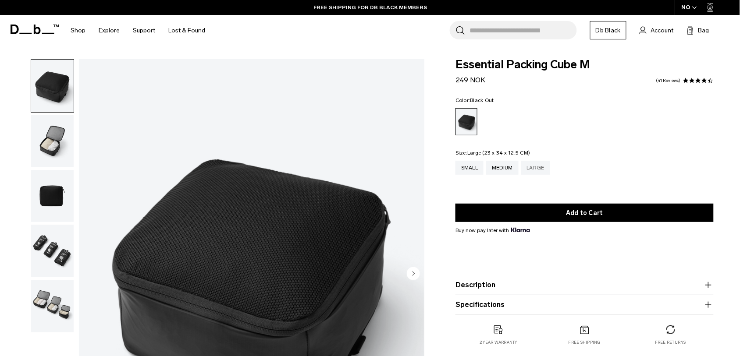
click at [544, 166] on div "Large" at bounding box center [535, 168] width 29 height 14
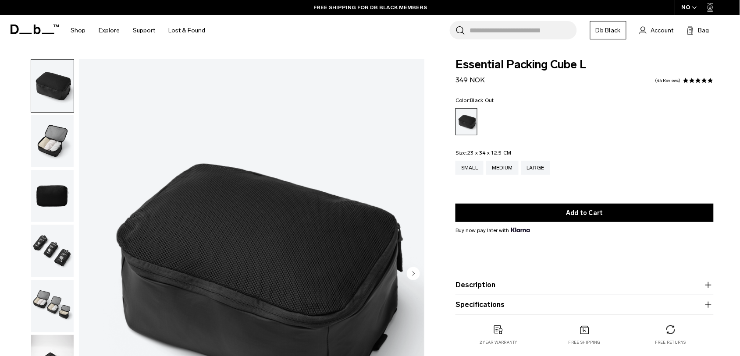
click at [498, 33] on input "Search for Bags, Luggage..." at bounding box center [522, 30] width 107 height 18
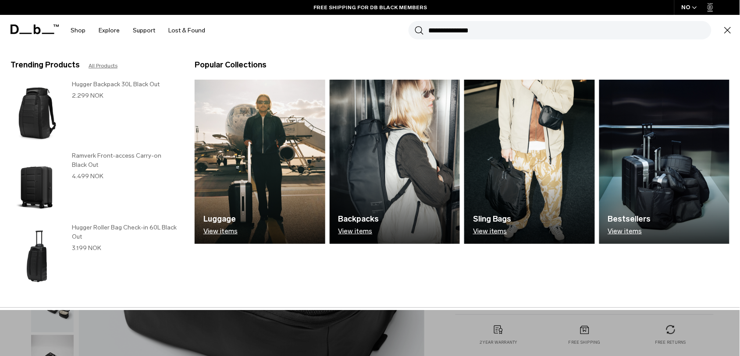
type input "**********"
click at [415, 25] on button "Search" at bounding box center [419, 30] width 9 height 10
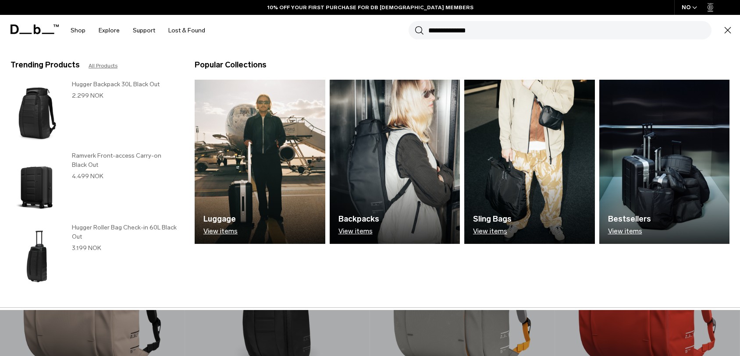
type input "**********"
click at [415, 25] on button "Search" at bounding box center [419, 30] width 9 height 10
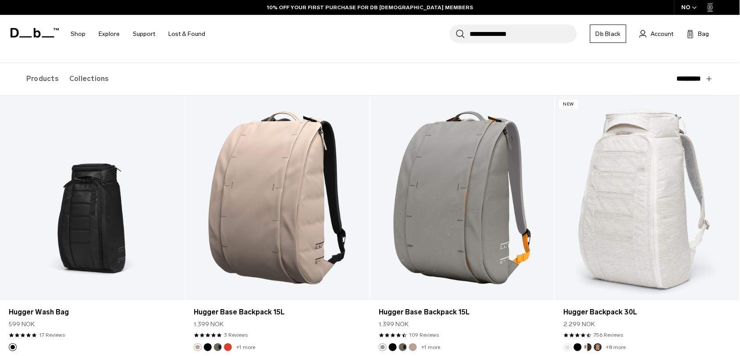
scroll to position [157, 0]
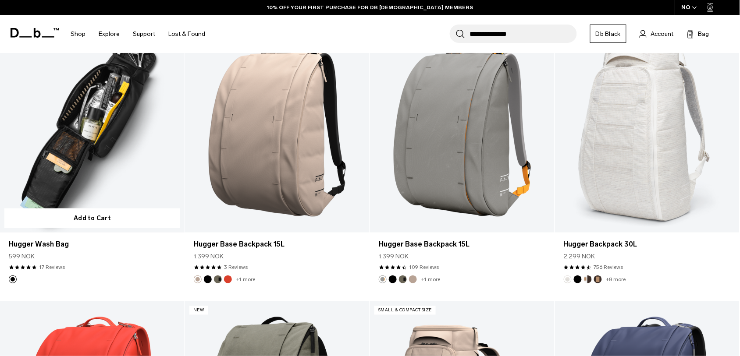
click at [136, 159] on link "Hugger Wash Bag" at bounding box center [92, 130] width 185 height 205
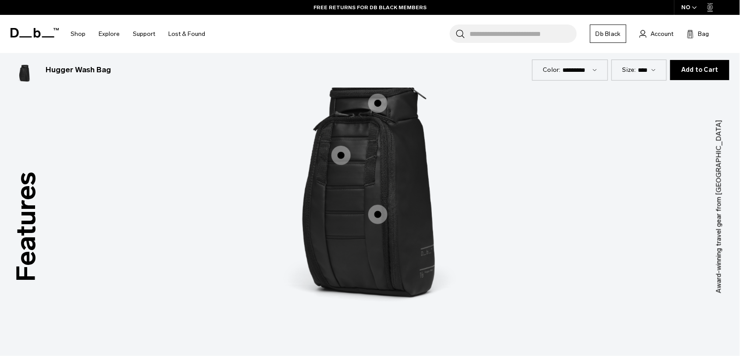
scroll to position [1162, 0]
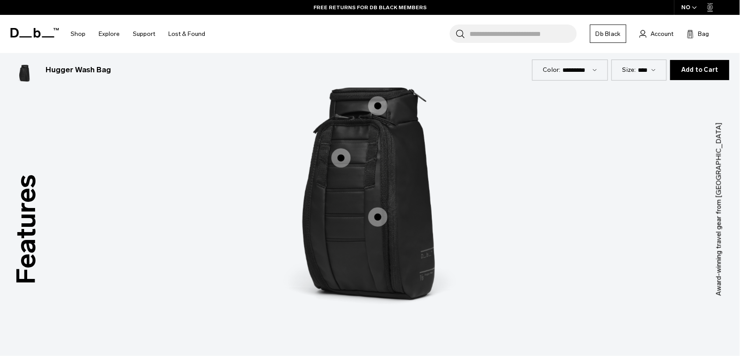
click at [381, 109] on span "1 / 3" at bounding box center [377, 105] width 19 height 19
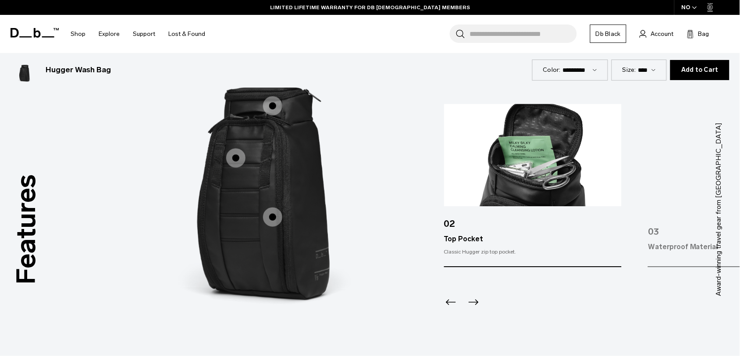
click at [444, 305] on icon "Previous slide" at bounding box center [451, 303] width 14 height 14
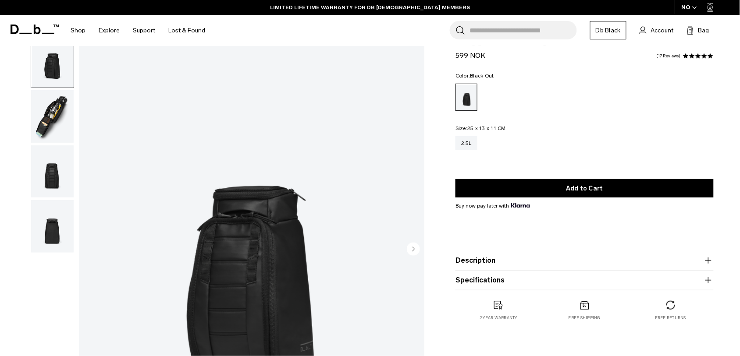
scroll to position [0, 0]
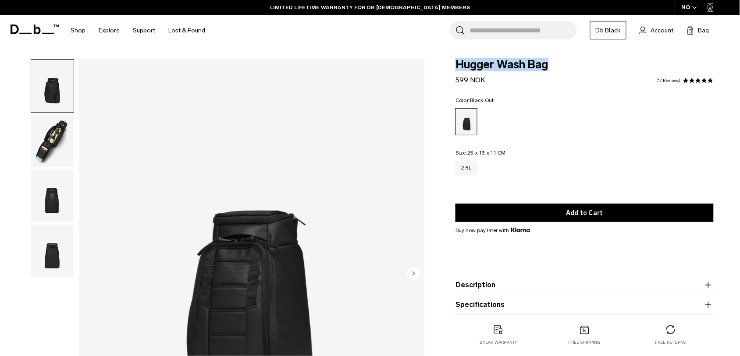
drag, startPoint x: 455, startPoint y: 64, endPoint x: 551, endPoint y: 64, distance: 96.9
click at [551, 64] on div "Hugger Wash Bag 599 NOK 4.8 star rating 17 Reviews Color: Black Out Out of stoc…" at bounding box center [584, 211] width 311 height 304
copy span "Hugger Wash Bag"
click at [454, 112] on div "Hugger Wash Bag 599 NOK 4.8 star rating 17 Reviews Color: Black Out Out of stoc…" at bounding box center [584, 211] width 311 height 304
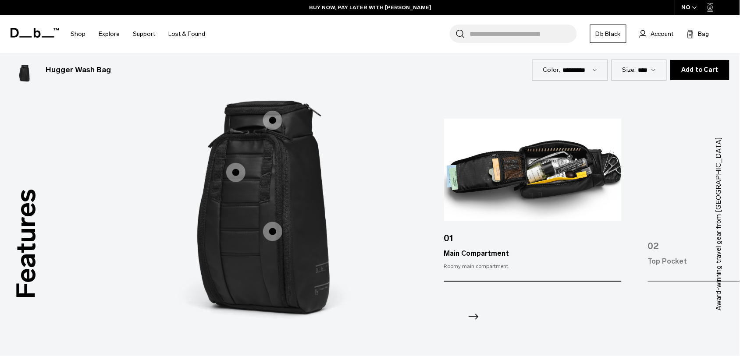
scroll to position [1143, 0]
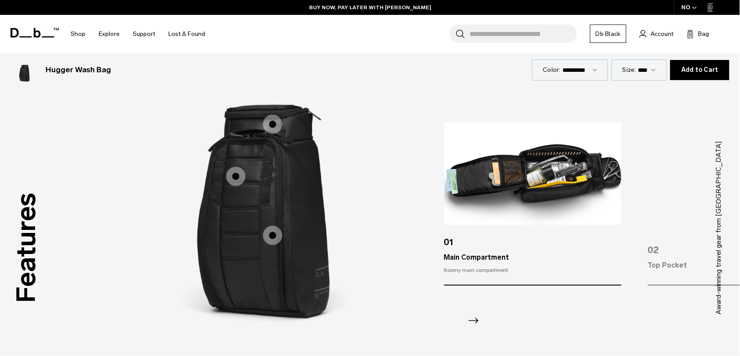
click at [472, 259] on div "Main Compartment" at bounding box center [533, 258] width 178 height 11
click at [472, 319] on icon "Next slide" at bounding box center [473, 321] width 14 height 14
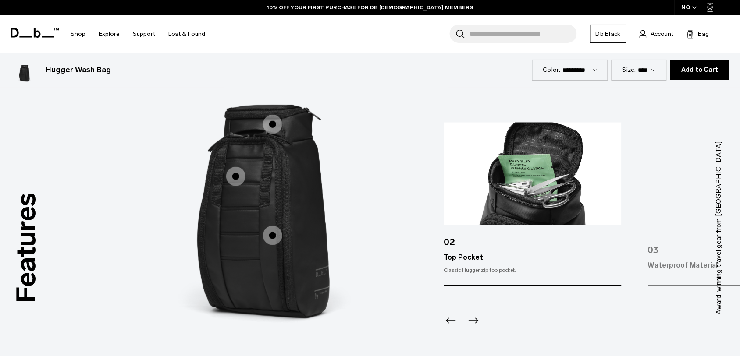
click at [457, 258] on div "Top Pocket" at bounding box center [533, 258] width 178 height 11
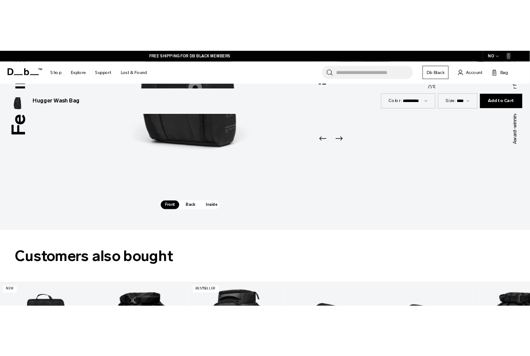
scroll to position [960, 0]
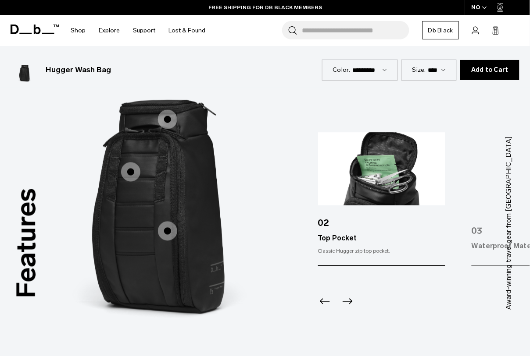
click at [327, 295] on icon "Previous slide" at bounding box center [325, 302] width 14 height 14
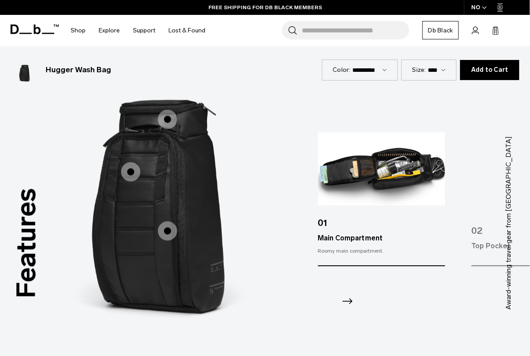
click at [351, 295] on icon "Next slide" at bounding box center [347, 302] width 14 height 14
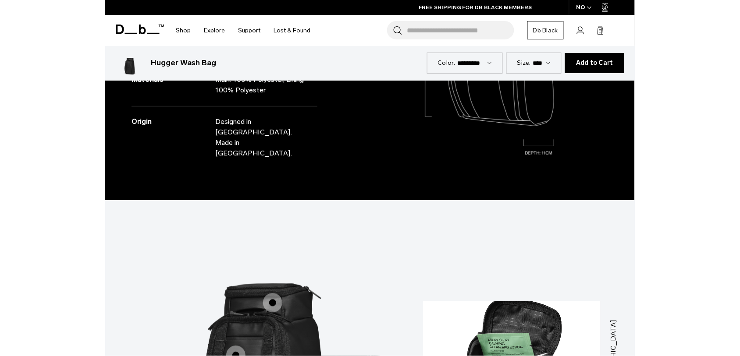
scroll to position [1168, 0]
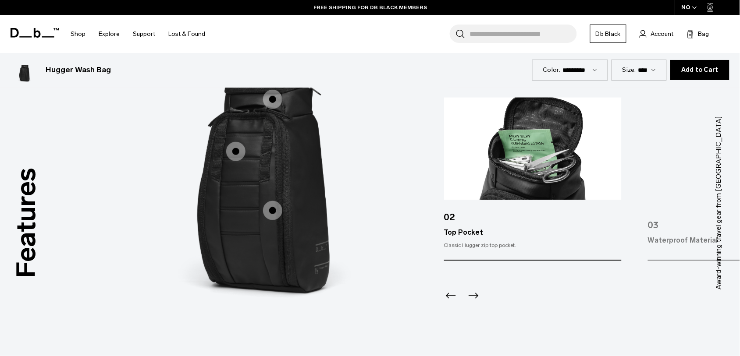
click at [470, 294] on icon "Next slide" at bounding box center [473, 296] width 14 height 14
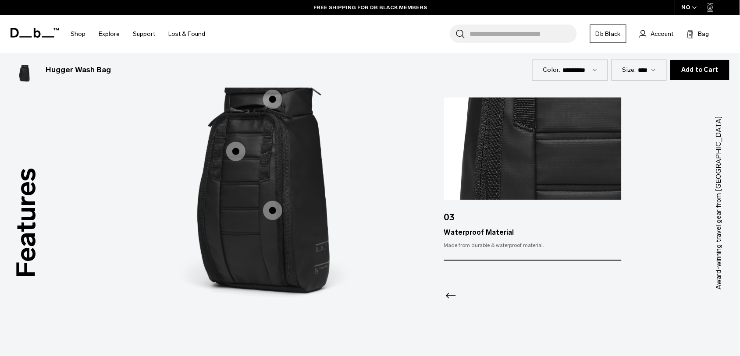
click at [479, 235] on div "Waterproof Material" at bounding box center [533, 233] width 178 height 11
click at [442, 299] on img "2 / 3" at bounding box center [534, 190] width 263 height 329
click at [452, 296] on icon "Previous slide" at bounding box center [451, 296] width 10 height 6
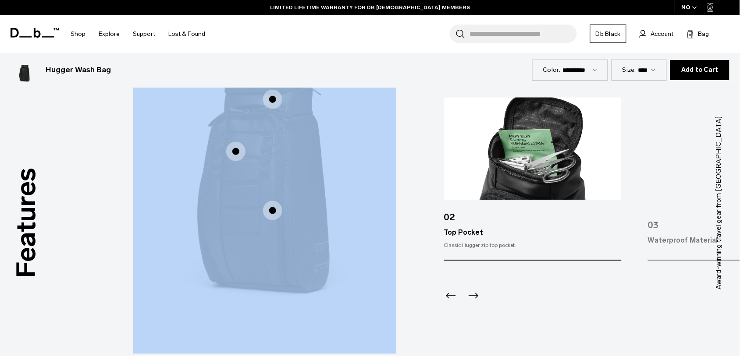
click at [452, 296] on icon "Previous slide" at bounding box center [451, 296] width 10 height 6
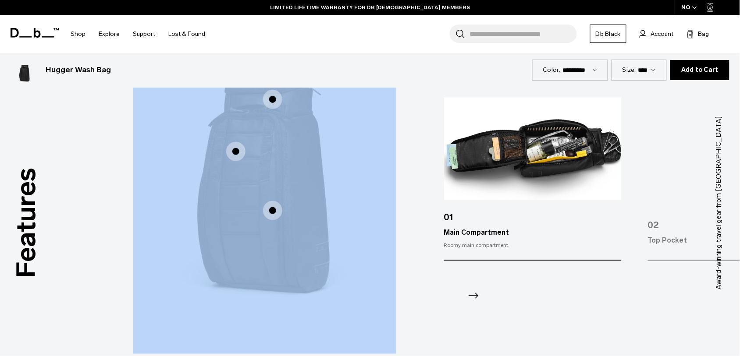
click at [430, 264] on img "2 / 3" at bounding box center [534, 190] width 263 height 329
click at [374, 126] on img "1 / 3" at bounding box center [264, 190] width 263 height 329
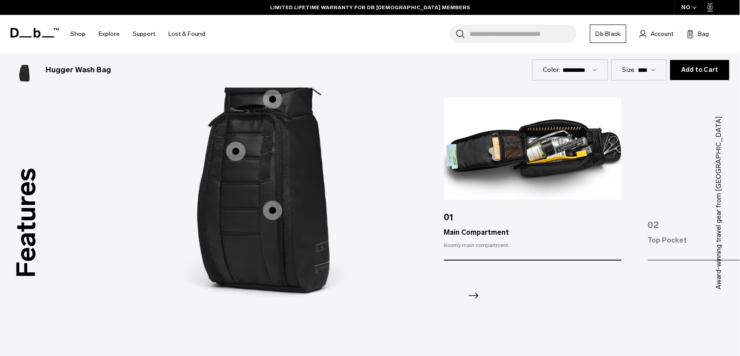
click at [535, 292] on div at bounding box center [533, 284] width 178 height 47
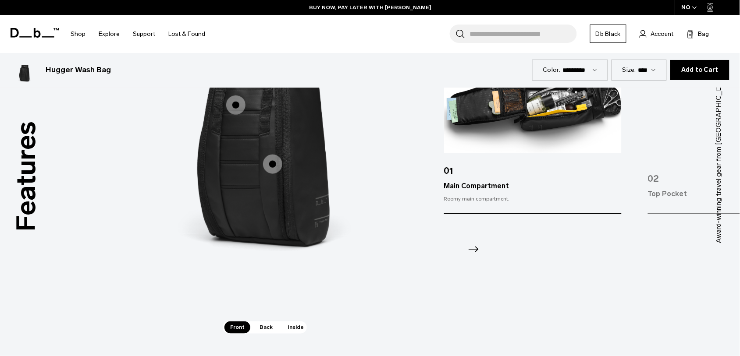
scroll to position [1223, 0]
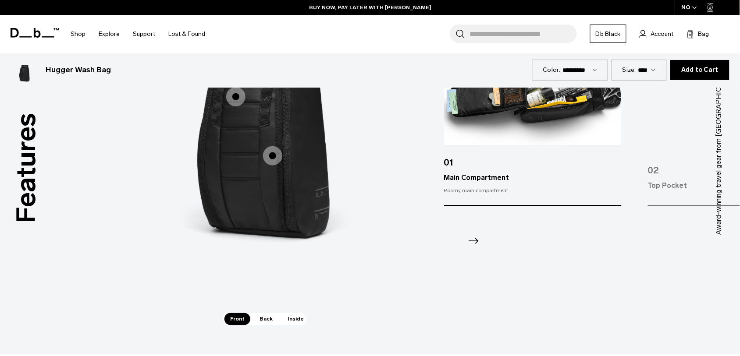
click at [269, 320] on span "Back" at bounding box center [266, 319] width 25 height 12
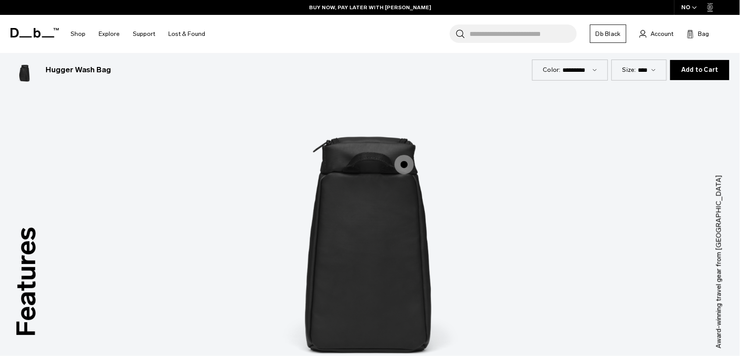
scroll to position [1099, 0]
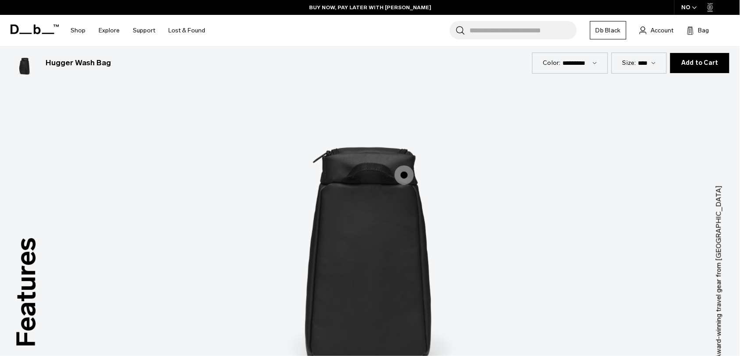
click at [402, 178] on span "2 / 3" at bounding box center [404, 175] width 19 height 19
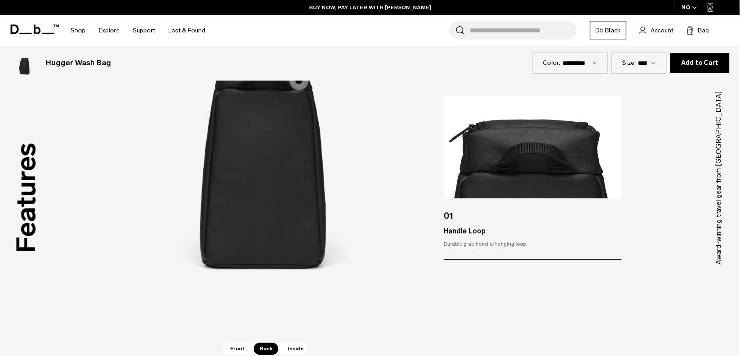
scroll to position [1212, 0]
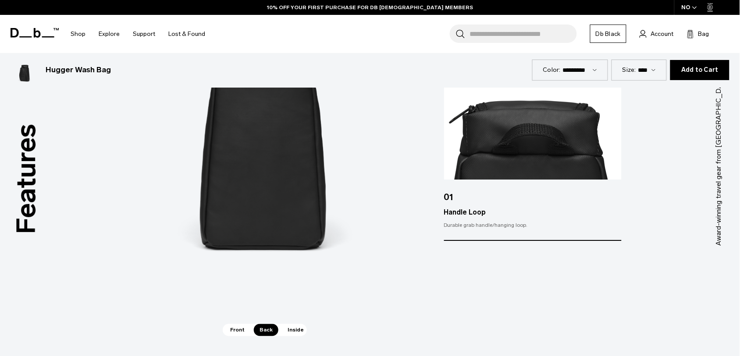
drag, startPoint x: 511, startPoint y: 166, endPoint x: 542, endPoint y: 171, distance: 31.6
click at [542, 171] on img at bounding box center [533, 129] width 178 height 102
click at [296, 328] on span "Inside" at bounding box center [296, 330] width 28 height 12
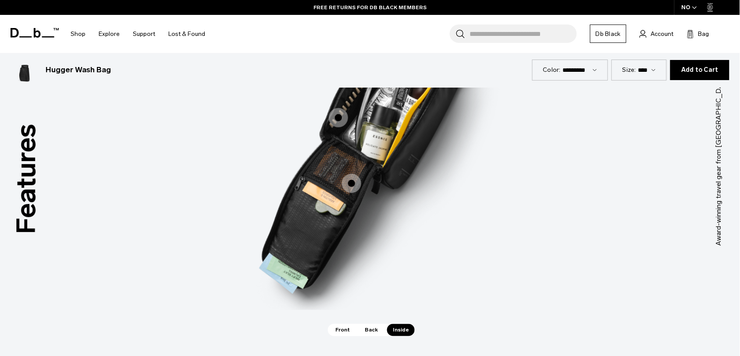
click at [355, 189] on span "3 / 3" at bounding box center [351, 183] width 19 height 19
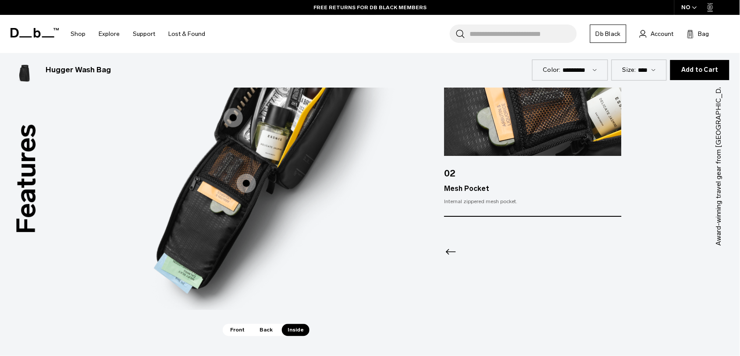
click at [454, 252] on icon "Previous slide" at bounding box center [451, 252] width 10 height 6
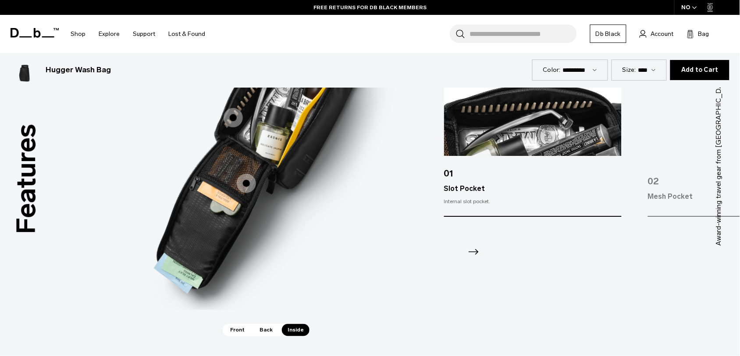
click at [454, 252] on div at bounding box center [533, 240] width 178 height 47
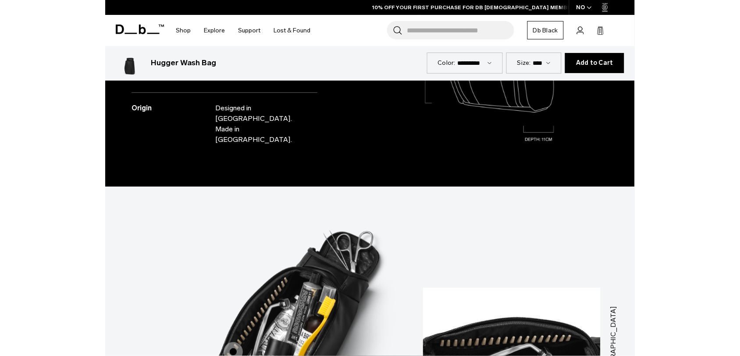
scroll to position [1157, 0]
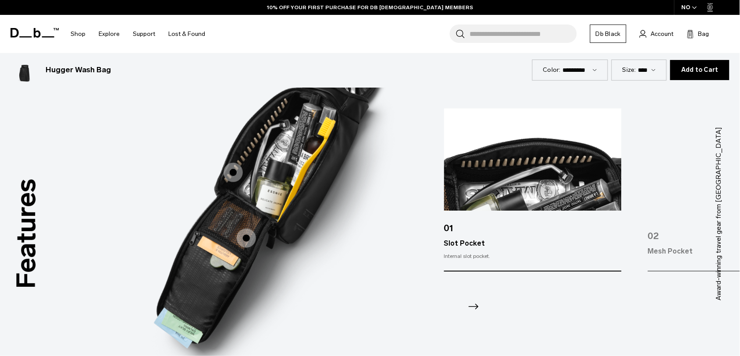
click at [473, 305] on icon "Next slide" at bounding box center [473, 307] width 14 height 14
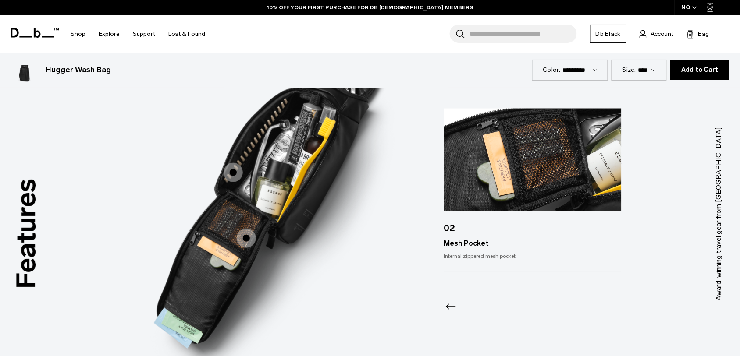
click at [450, 307] on icon "Previous slide" at bounding box center [451, 307] width 10 height 6
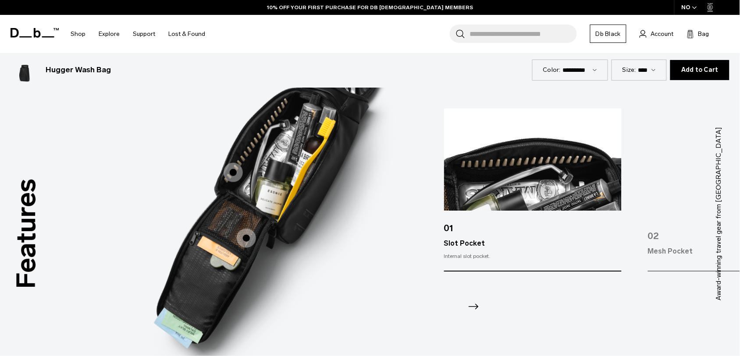
click at [481, 307] on div at bounding box center [533, 295] width 178 height 47
click at [472, 307] on icon "Next slide" at bounding box center [474, 307] width 10 height 6
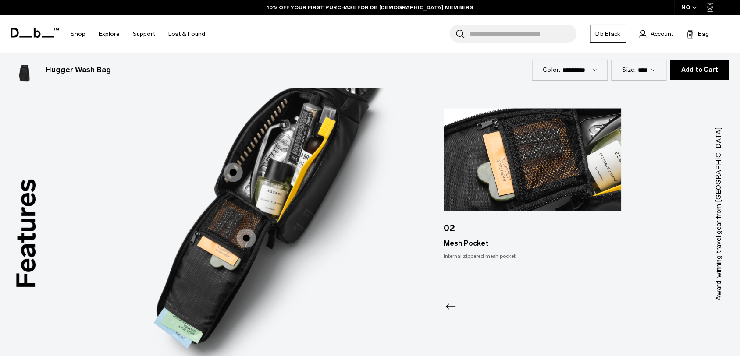
click at [461, 242] on div "Mesh Pocket" at bounding box center [533, 244] width 178 height 11
click at [522, 29] on input "Search for Bags, Luggage..." at bounding box center [522, 34] width 107 height 18
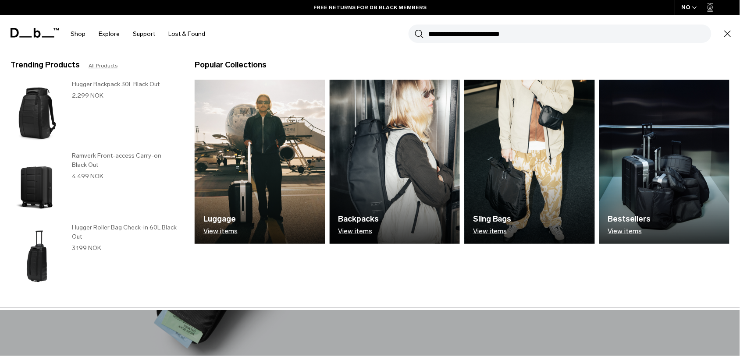
click at [253, 153] on img at bounding box center [260, 162] width 131 height 164
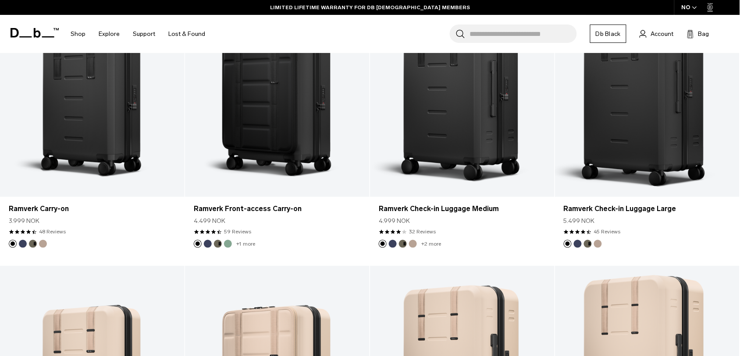
scroll to position [2166, 0]
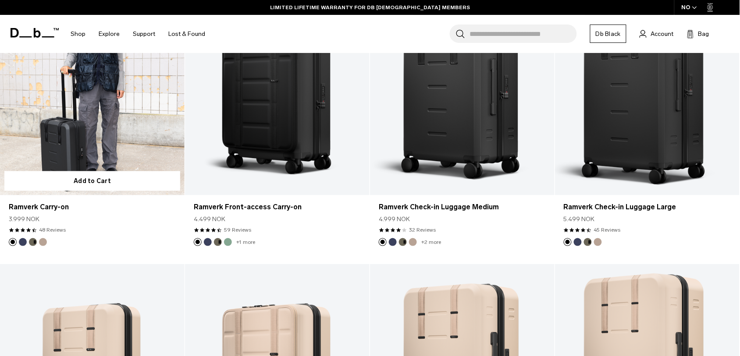
click at [141, 144] on link "Ramverk Carry-on" at bounding box center [92, 92] width 185 height 205
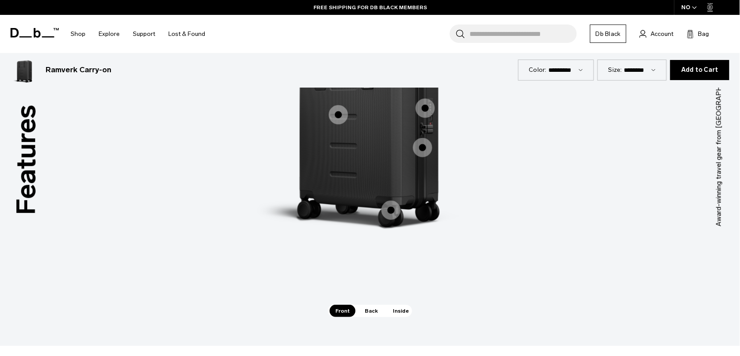
scroll to position [891, 0]
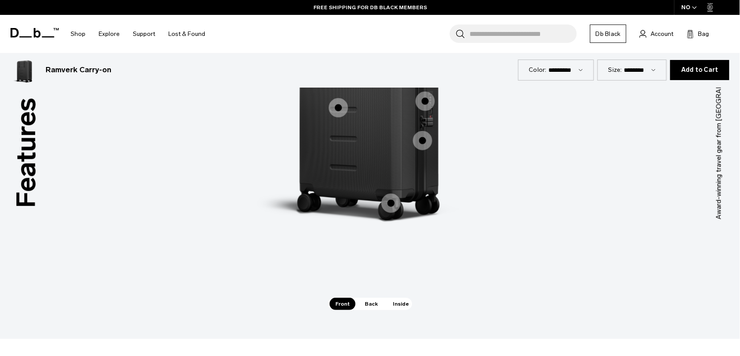
click at [370, 303] on span "Back" at bounding box center [371, 304] width 25 height 12
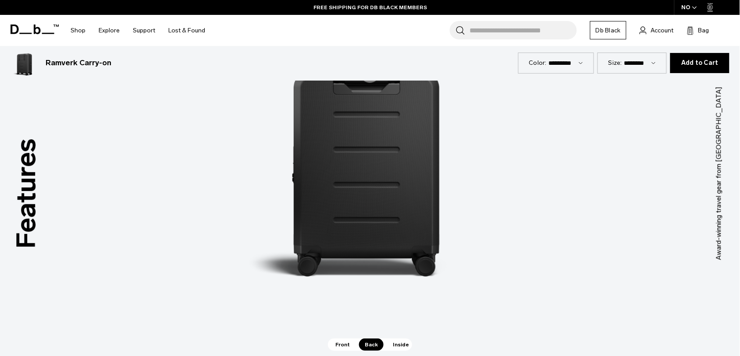
scroll to position [851, 0]
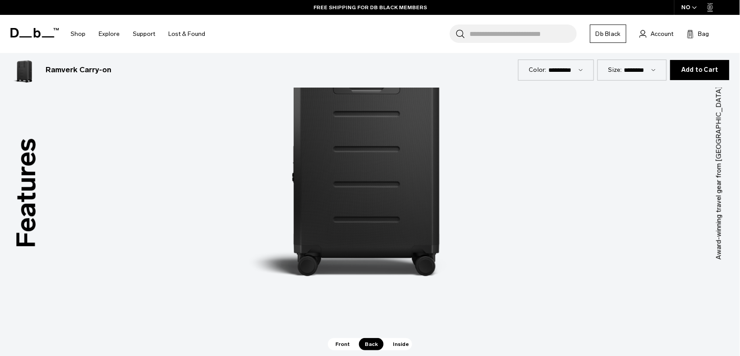
click at [393, 342] on span "Inside" at bounding box center [401, 344] width 28 height 12
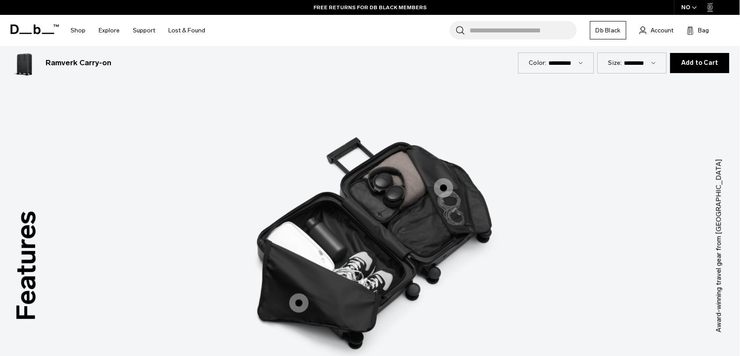
scroll to position [0, 0]
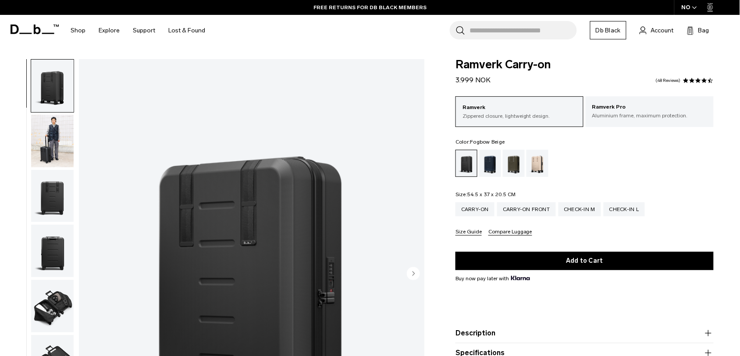
click at [539, 163] on div "Fogbow Beige" at bounding box center [537, 163] width 22 height 27
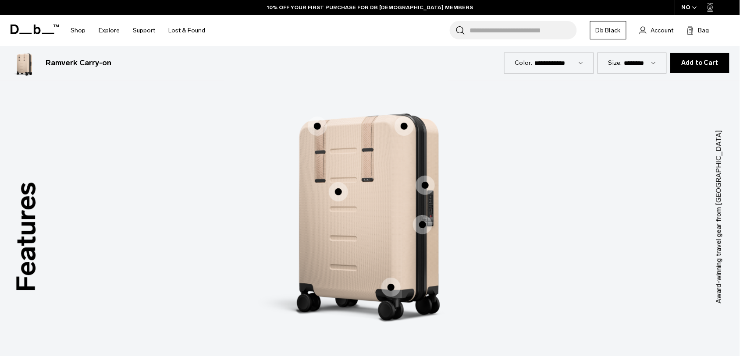
scroll to position [800, 0]
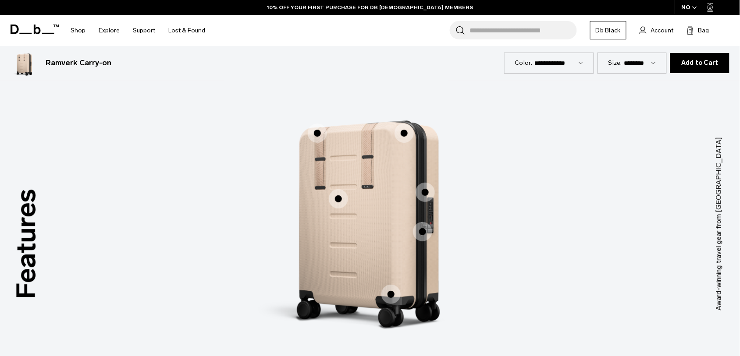
click at [324, 133] on span "1 / 3" at bounding box center [317, 133] width 19 height 19
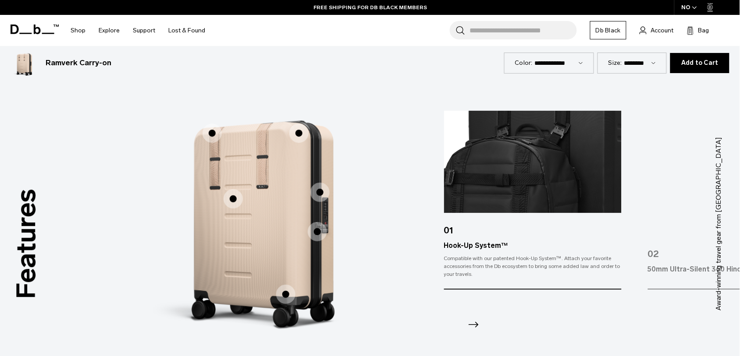
click at [471, 325] on icon "Next slide" at bounding box center [474, 325] width 10 height 6
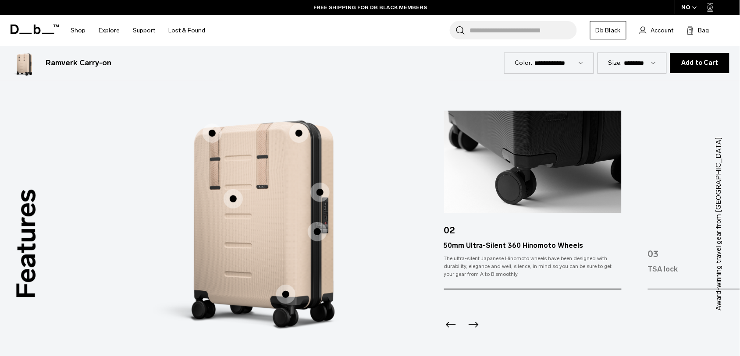
click at [474, 319] on icon "Next slide" at bounding box center [473, 325] width 14 height 14
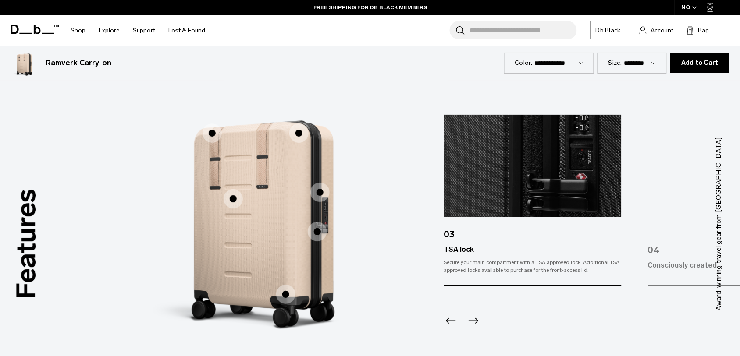
click at [476, 323] on icon "Next slide" at bounding box center [474, 321] width 10 height 6
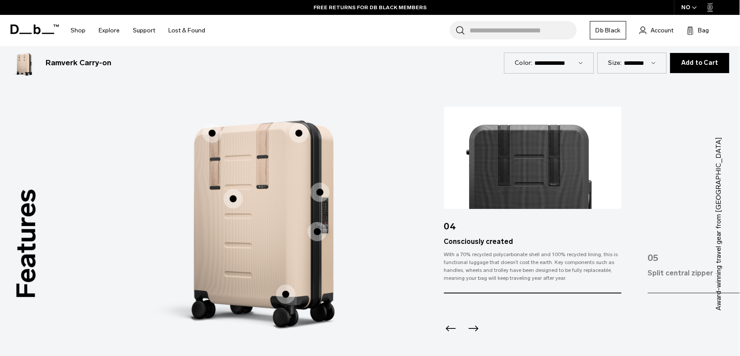
click at [476, 330] on icon "Next slide" at bounding box center [473, 329] width 14 height 14
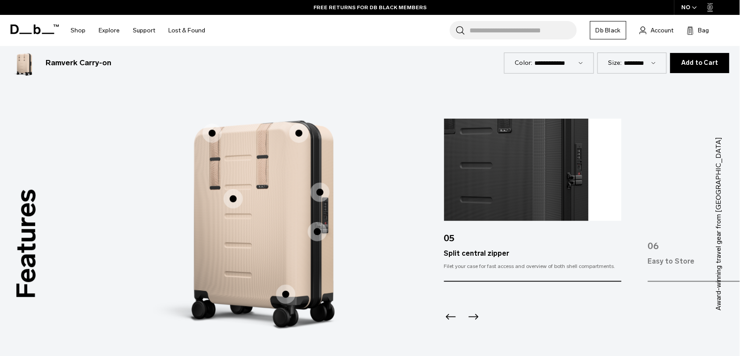
click at [472, 322] on icon "Next slide" at bounding box center [473, 317] width 14 height 14
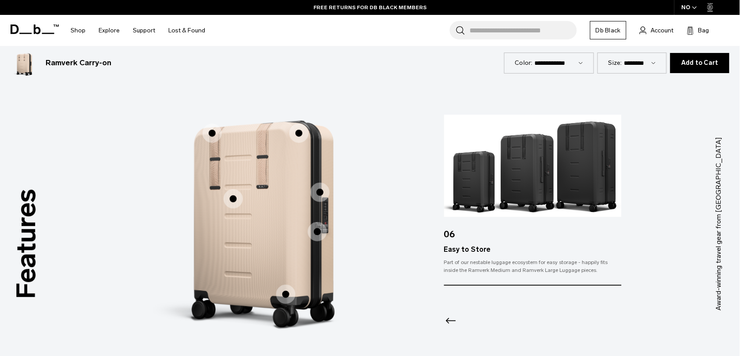
click at [448, 324] on icon "Previous slide" at bounding box center [451, 321] width 14 height 14
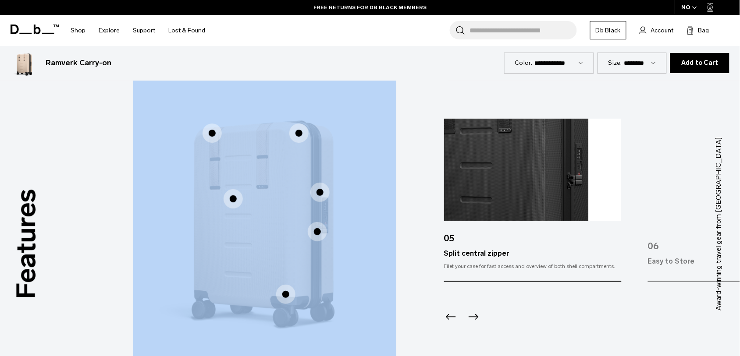
click at [448, 324] on icon "Previous slide" at bounding box center [451, 317] width 14 height 14
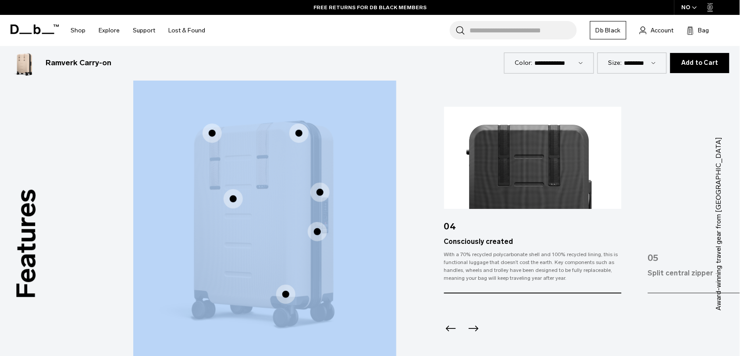
click at [448, 324] on icon "Previous slide" at bounding box center [451, 329] width 14 height 14
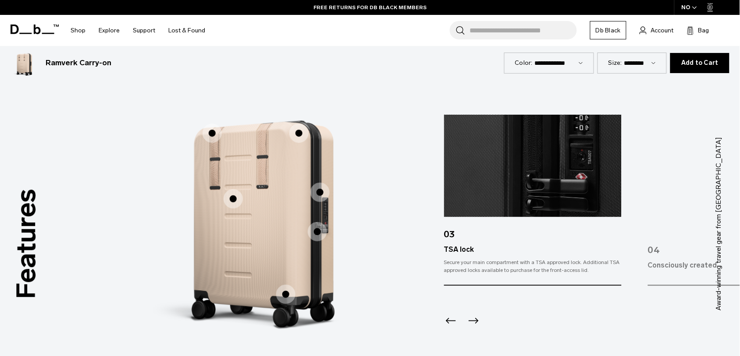
click at [448, 324] on icon "Previous slide" at bounding box center [451, 321] width 14 height 14
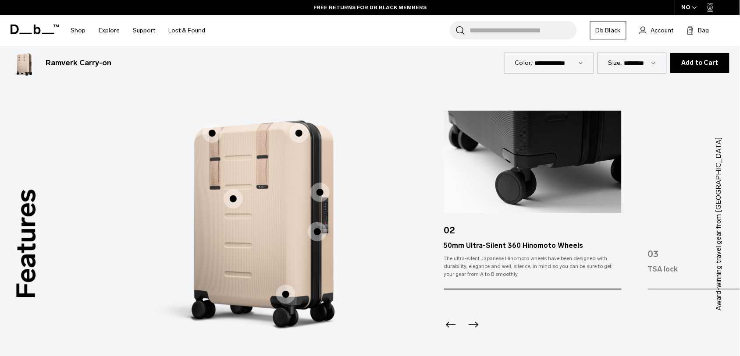
click at [448, 324] on icon "Previous slide" at bounding box center [451, 325] width 14 height 14
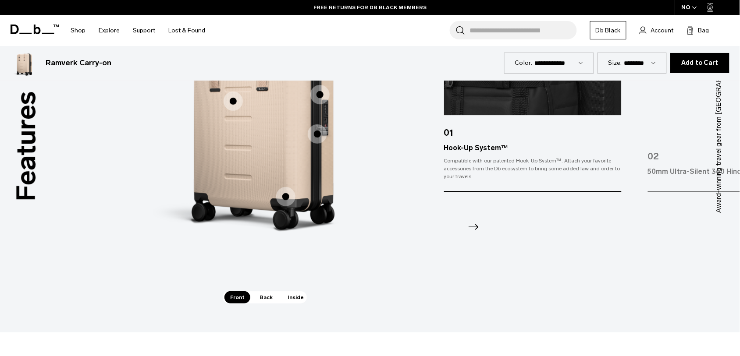
scroll to position [899, 0]
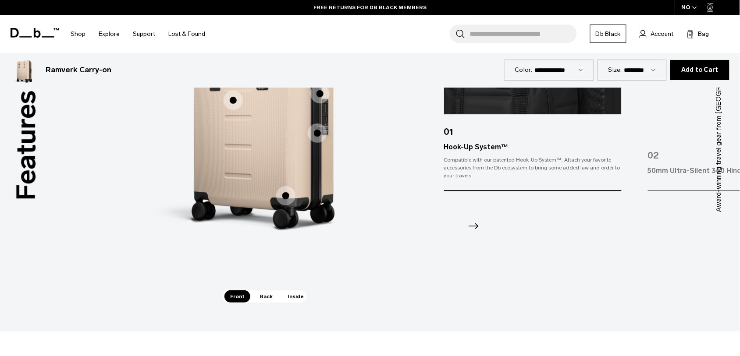
click at [266, 301] on span "Back" at bounding box center [266, 297] width 25 height 12
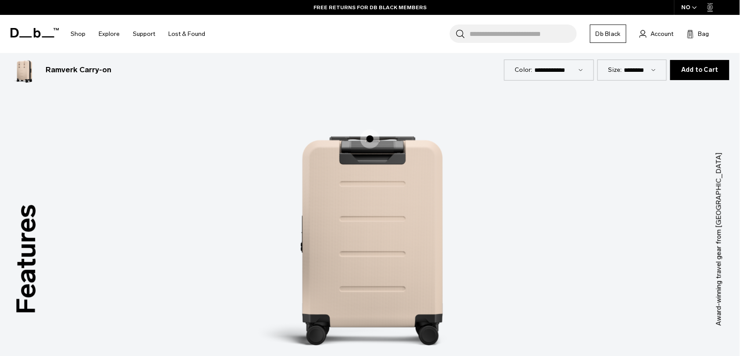
scroll to position [756, 0]
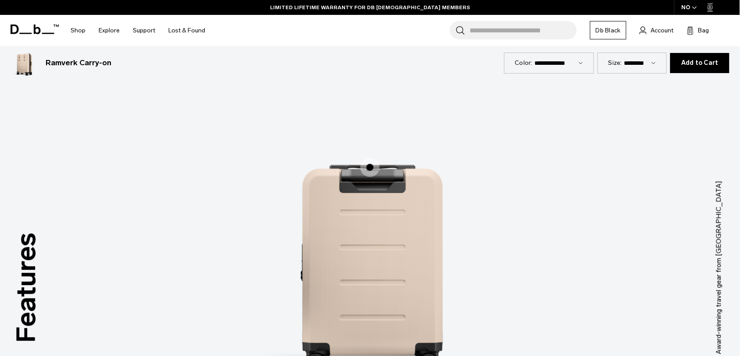
click at [372, 164] on span "2 / 3" at bounding box center [369, 167] width 19 height 19
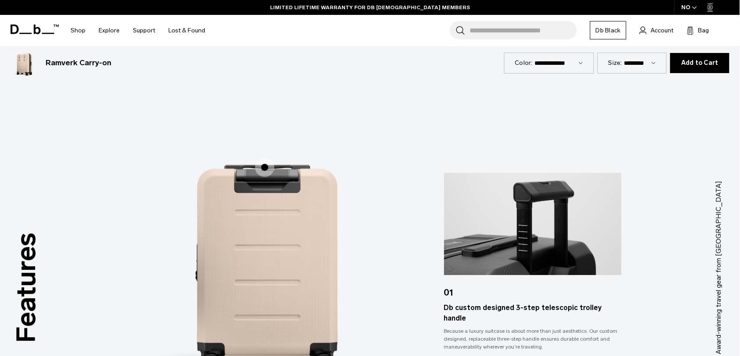
scroll to position [957, 0]
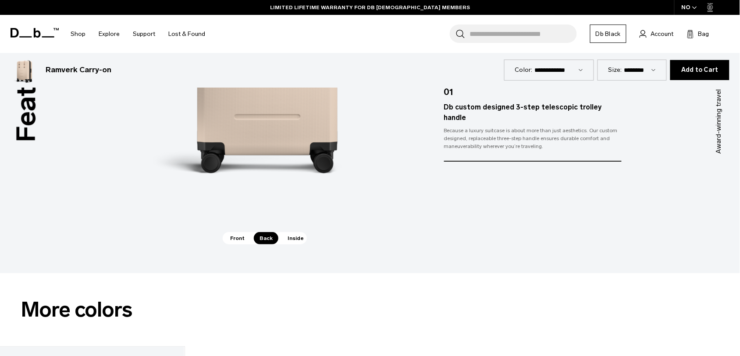
click at [292, 239] on span "Inside" at bounding box center [296, 238] width 28 height 12
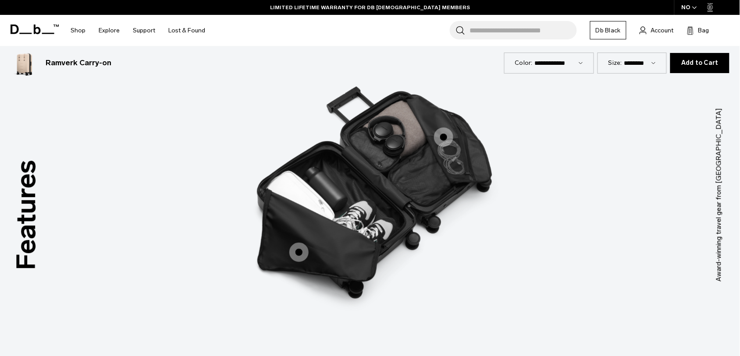
scroll to position [825, 0]
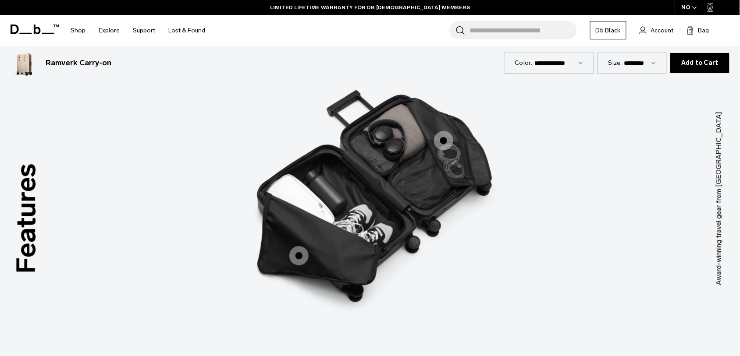
click at [446, 142] on span "3 / 3" at bounding box center [443, 140] width 19 height 19
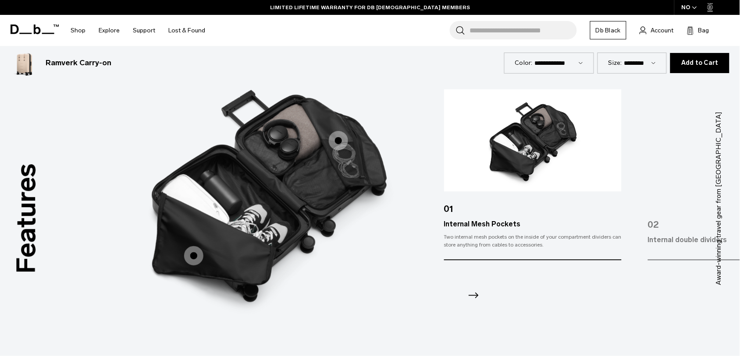
click at [188, 262] on span "3 / 3" at bounding box center [193, 255] width 19 height 19
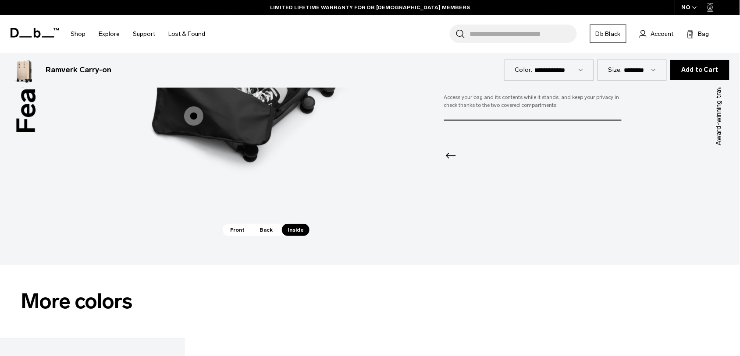
scroll to position [971, 0]
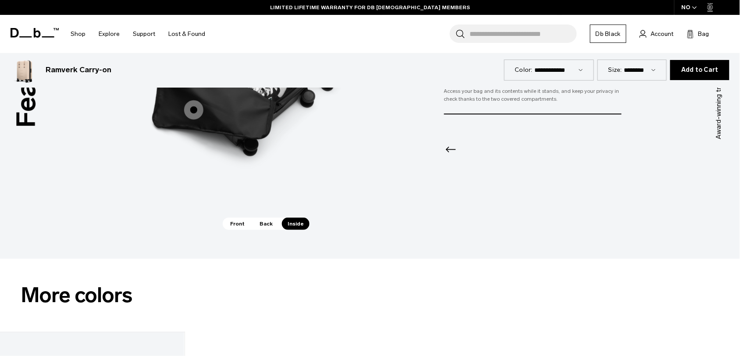
click at [239, 224] on span "Front" at bounding box center [237, 224] width 26 height 12
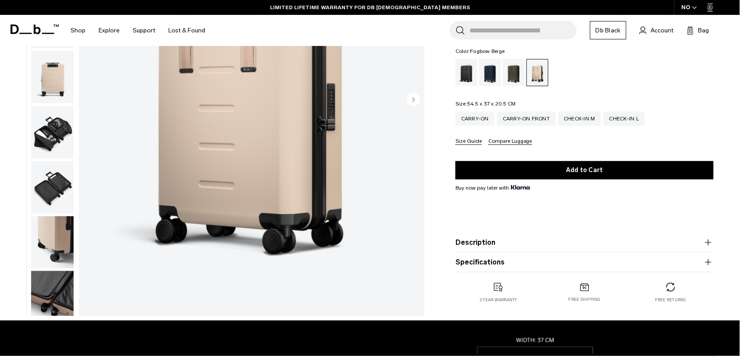
scroll to position [0, 0]
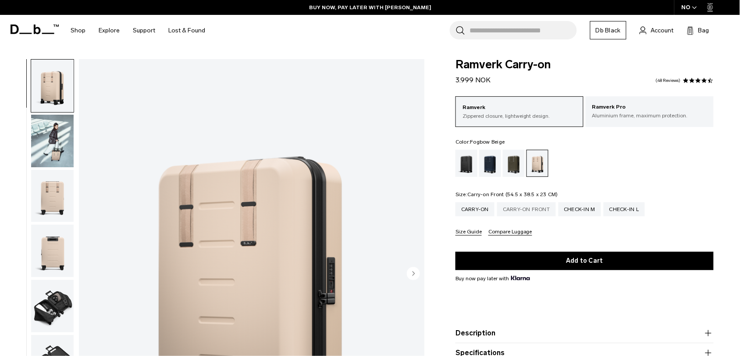
click at [544, 211] on div "Carry-on Front" at bounding box center [526, 210] width 59 height 14
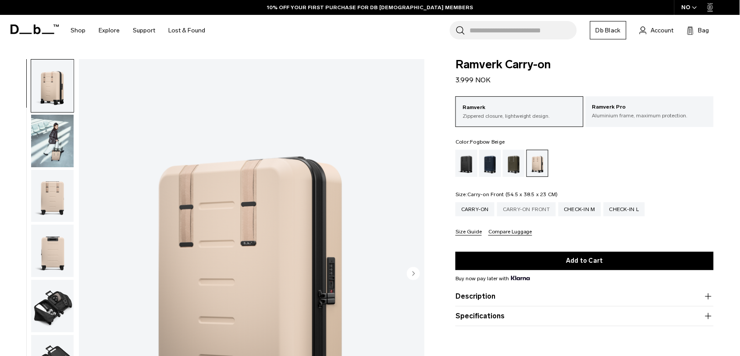
click at [523, 210] on div "Carry-on Front" at bounding box center [526, 210] width 59 height 14
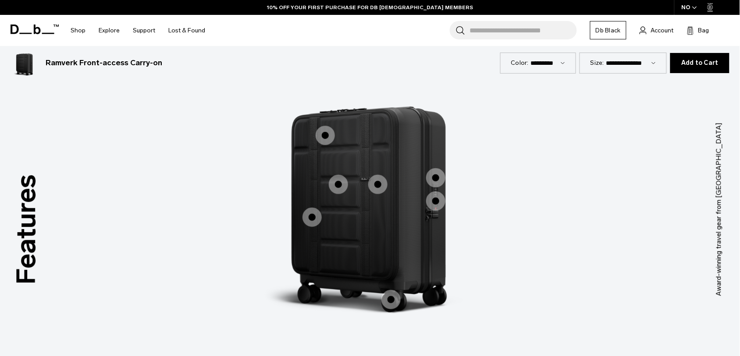
click at [327, 139] on span "1 / 3" at bounding box center [325, 135] width 19 height 19
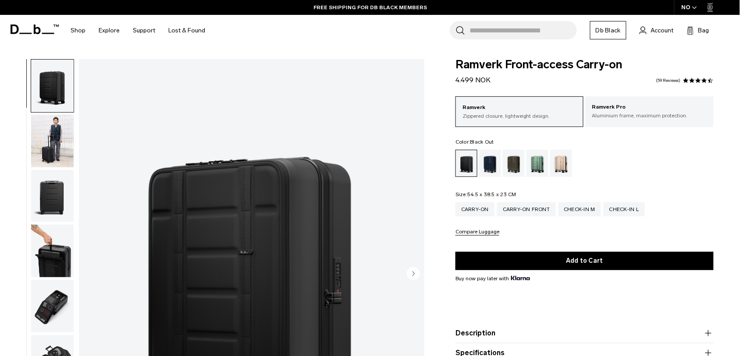
click at [501, 38] on input "Search for Bags, Luggage..." at bounding box center [522, 30] width 107 height 18
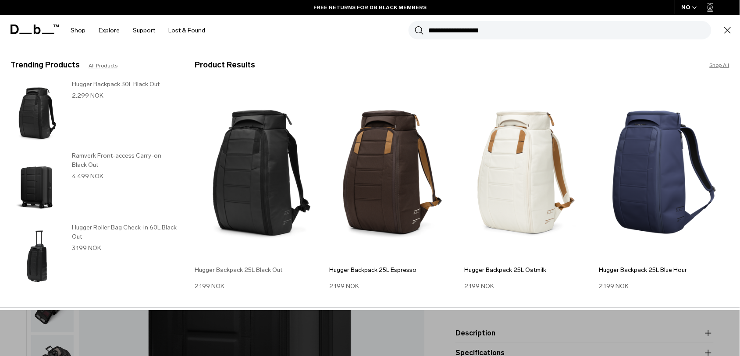
type input "**********"
click at [298, 132] on img at bounding box center [260, 173] width 131 height 176
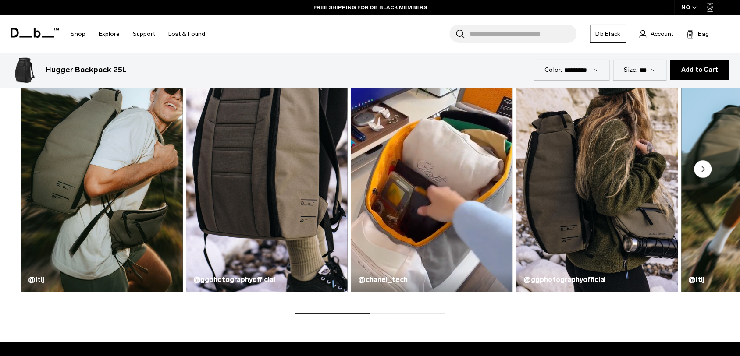
click at [406, 270] on div "@chanel_tech" at bounding box center [432, 159] width 162 height 267
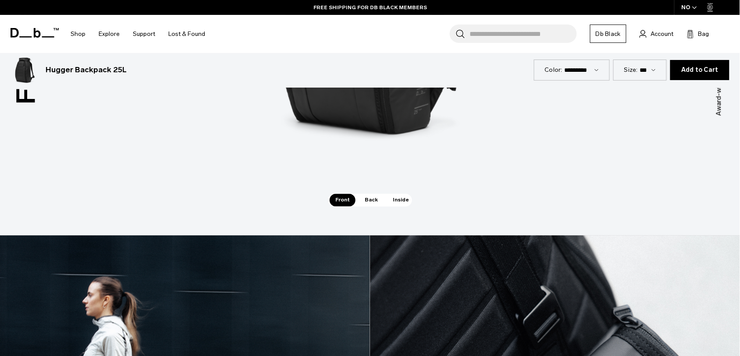
scroll to position [1348, 0]
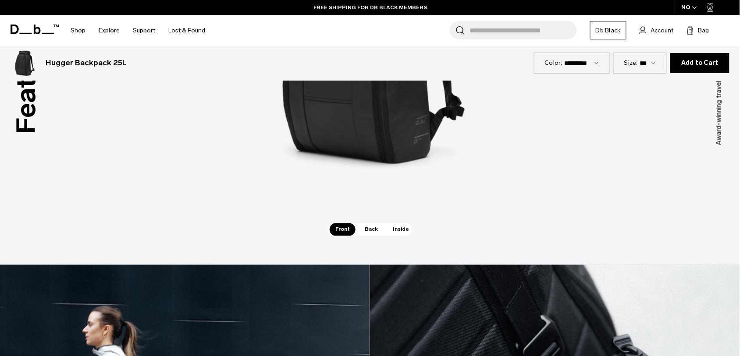
click at [376, 235] on span "Back" at bounding box center [371, 230] width 25 height 12
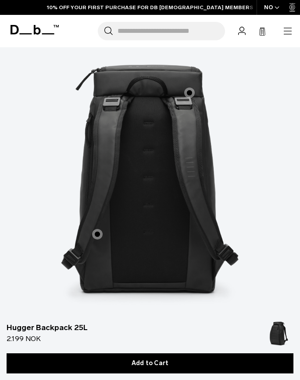
scroll to position [1857, 0]
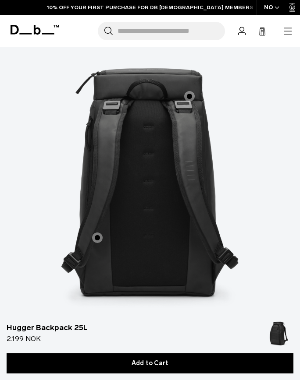
click at [188, 91] on span "2 / 3" at bounding box center [189, 96] width 11 height 11
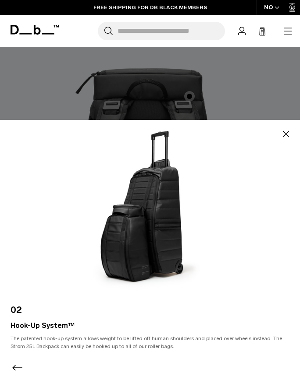
click at [288, 135] on icon "button" at bounding box center [286, 134] width 11 height 11
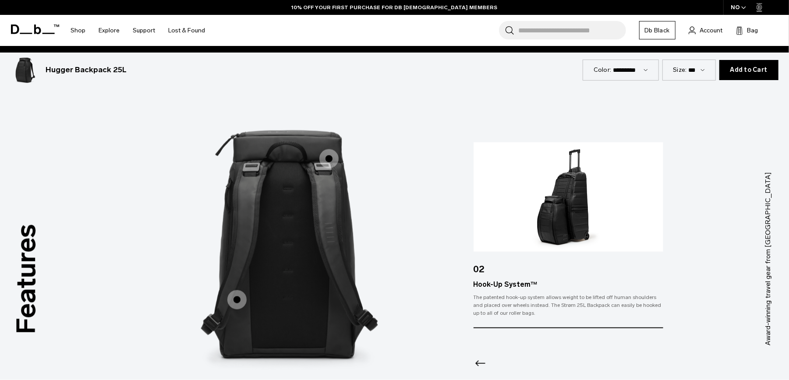
scroll to position [1200, 0]
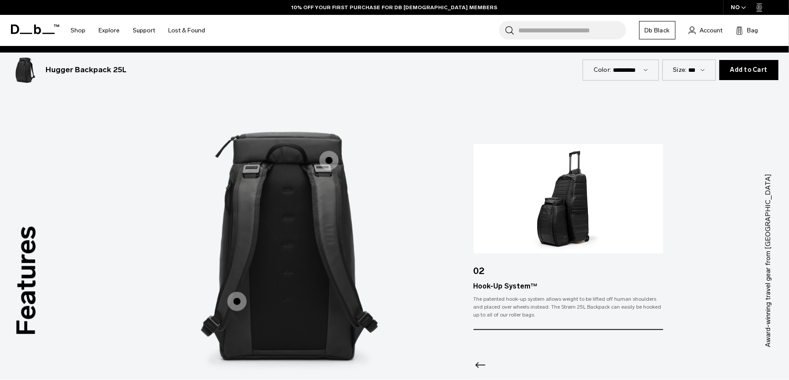
click at [455, 224] on img "3 / 3" at bounding box center [559, 247] width 263 height 329
click at [331, 157] on span "2 / 3" at bounding box center [329, 160] width 19 height 19
click at [462, 238] on img "3 / 3" at bounding box center [559, 247] width 263 height 329
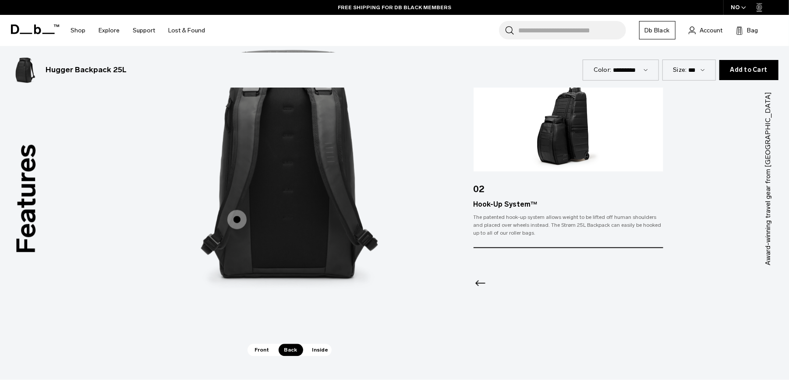
scroll to position [1290, 0]
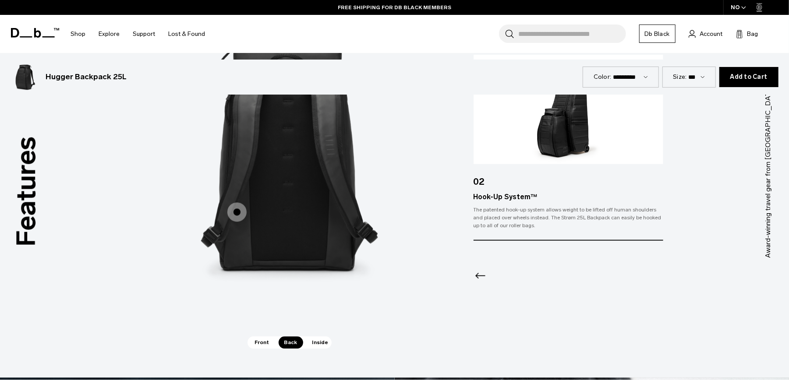
click at [262, 342] on span "Front" at bounding box center [262, 343] width 26 height 12
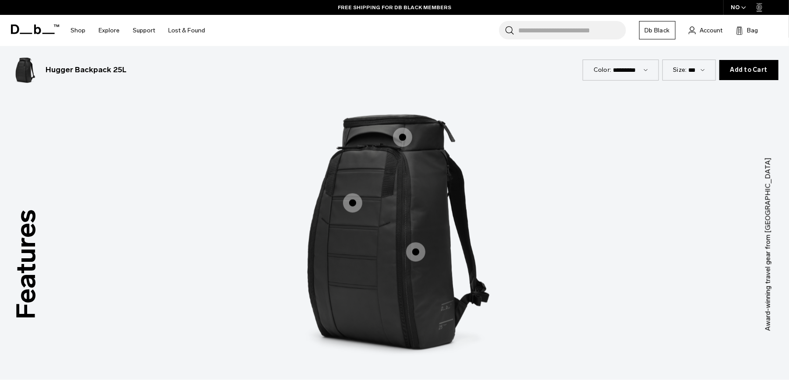
scroll to position [1212, 0]
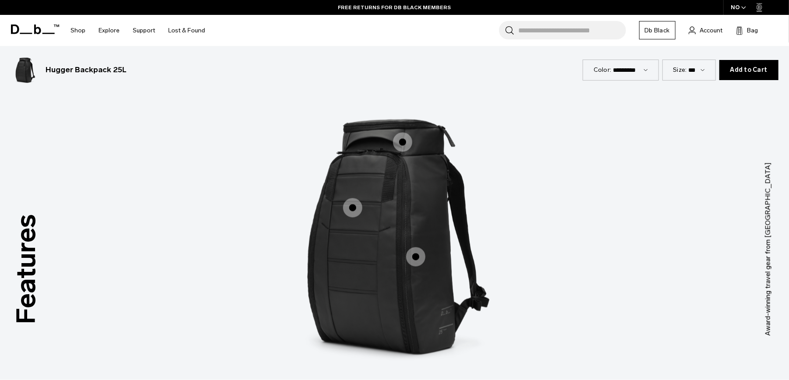
click at [349, 206] on span "1 / 3" at bounding box center [352, 207] width 19 height 19
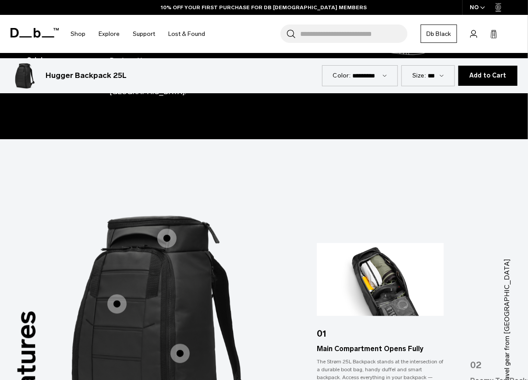
scroll to position [983, 0]
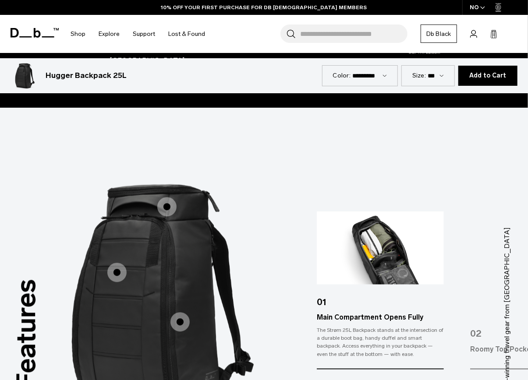
click at [176, 313] on span "1 / 3" at bounding box center [180, 322] width 19 height 19
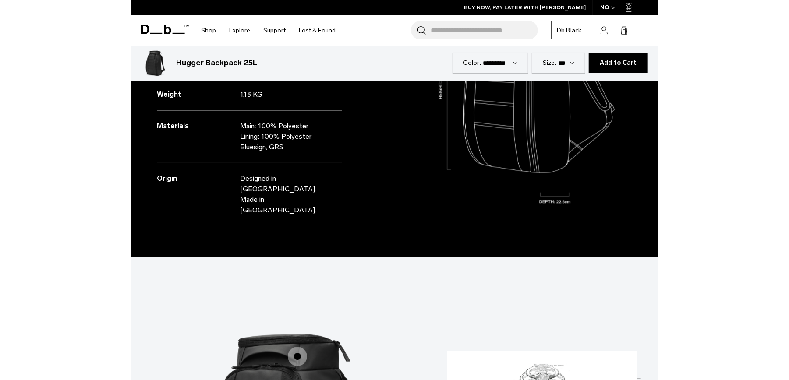
scroll to position [1184, 0]
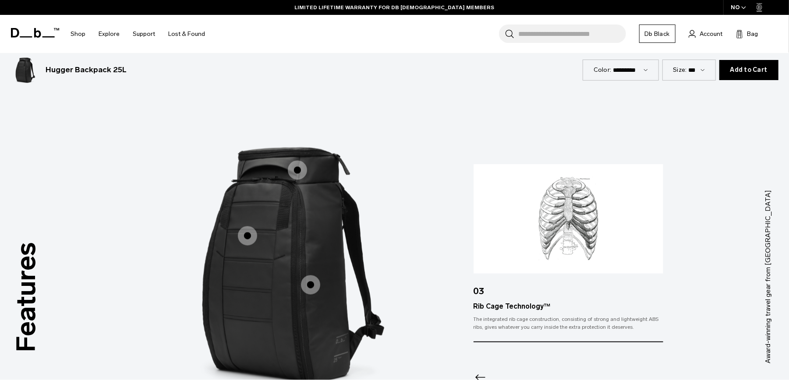
click at [553, 32] on input "Search for Bags, Luggage..." at bounding box center [572, 34] width 107 height 18
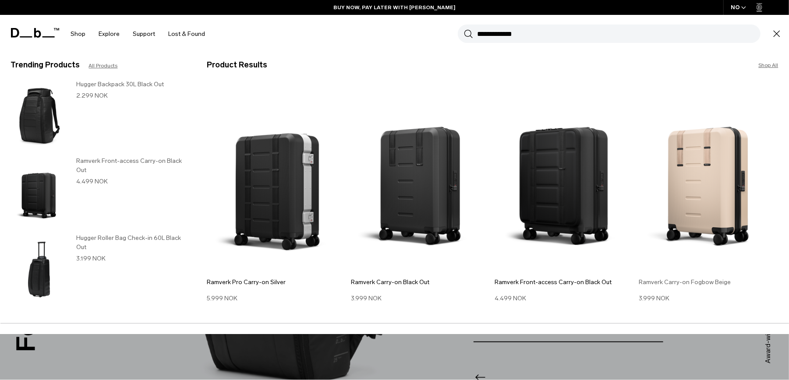
type input "**********"
click at [728, 144] on img at bounding box center [709, 179] width 140 height 188
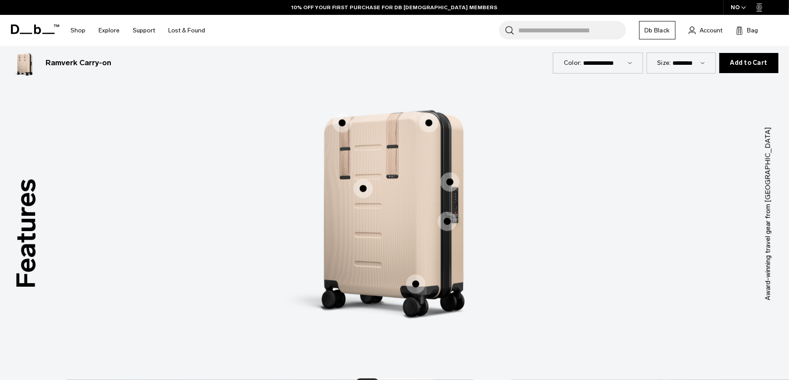
scroll to position [888, 0]
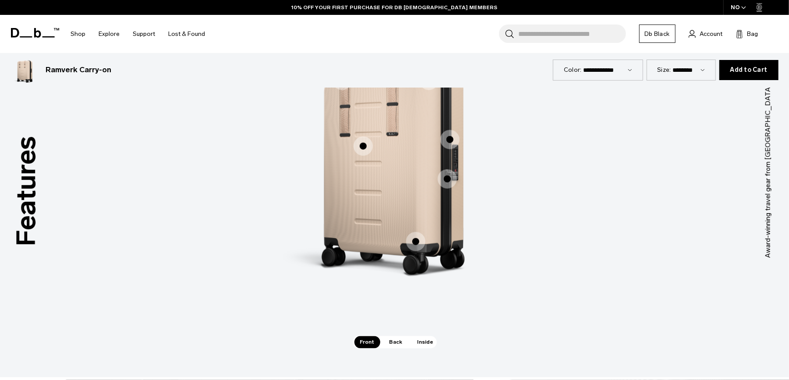
click at [389, 342] on span "Back" at bounding box center [396, 343] width 25 height 12
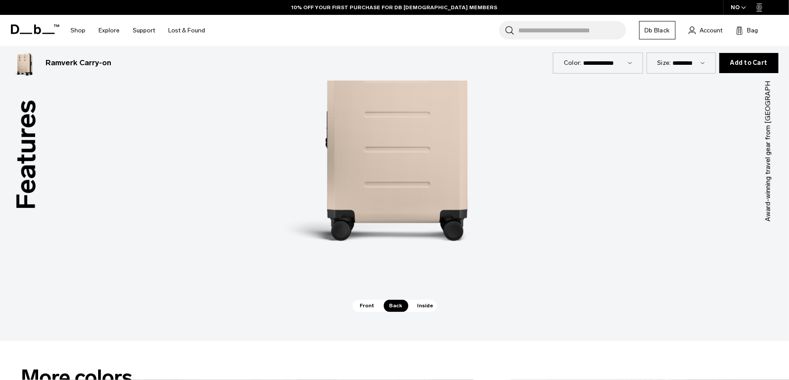
scroll to position [947, 0]
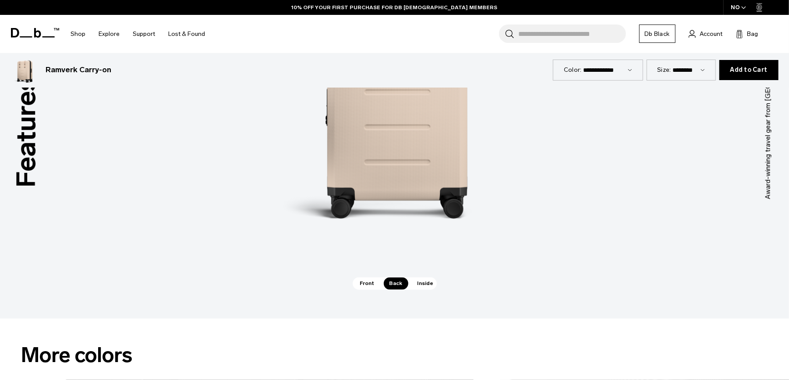
click at [421, 285] on span "Inside" at bounding box center [426, 284] width 28 height 12
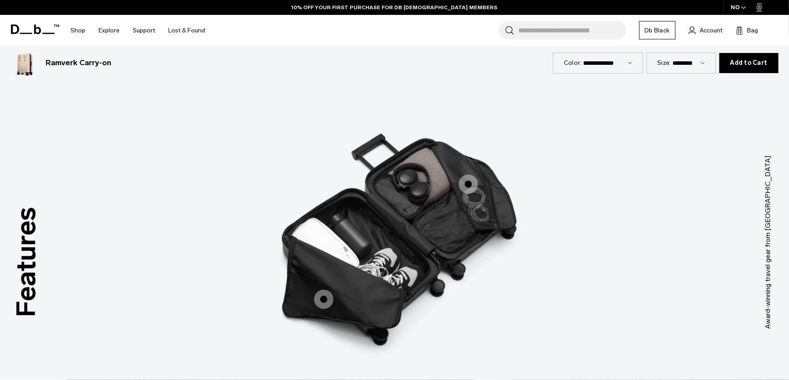
scroll to position [807, 0]
